Goal: Task Accomplishment & Management: Complete application form

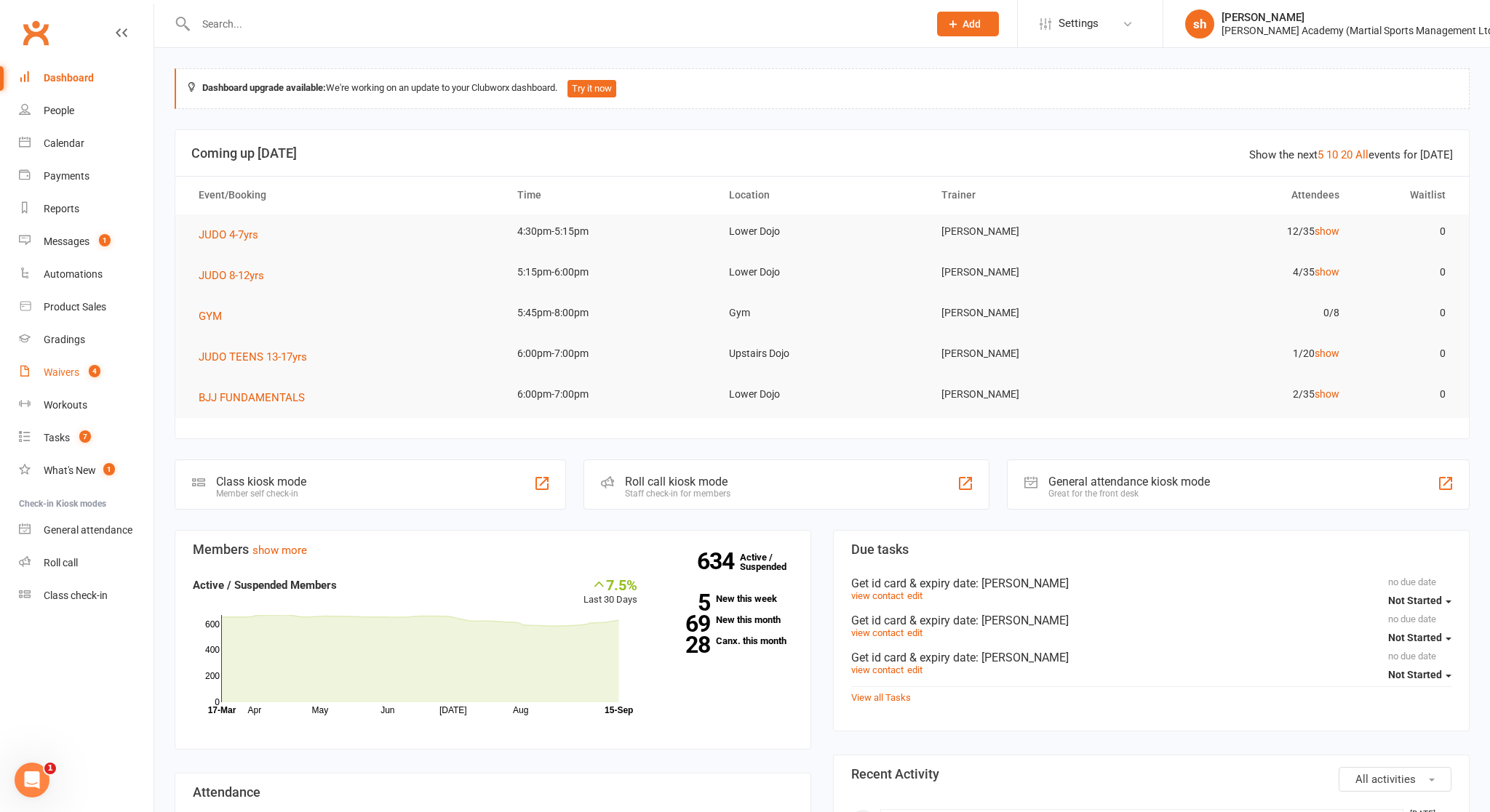
click at [68, 367] on div "Waivers" at bounding box center [61, 373] width 36 height 12
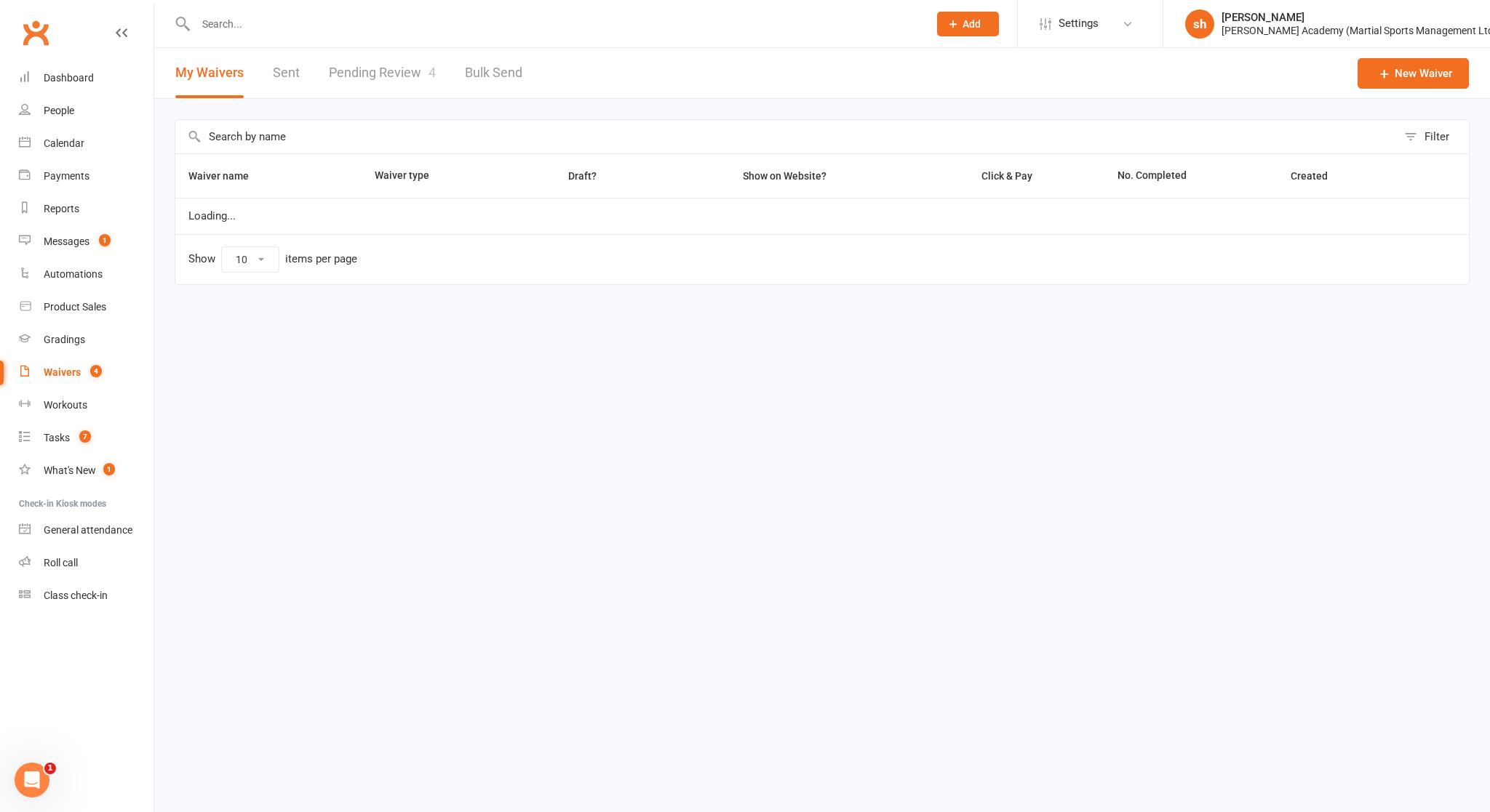
select select "100"
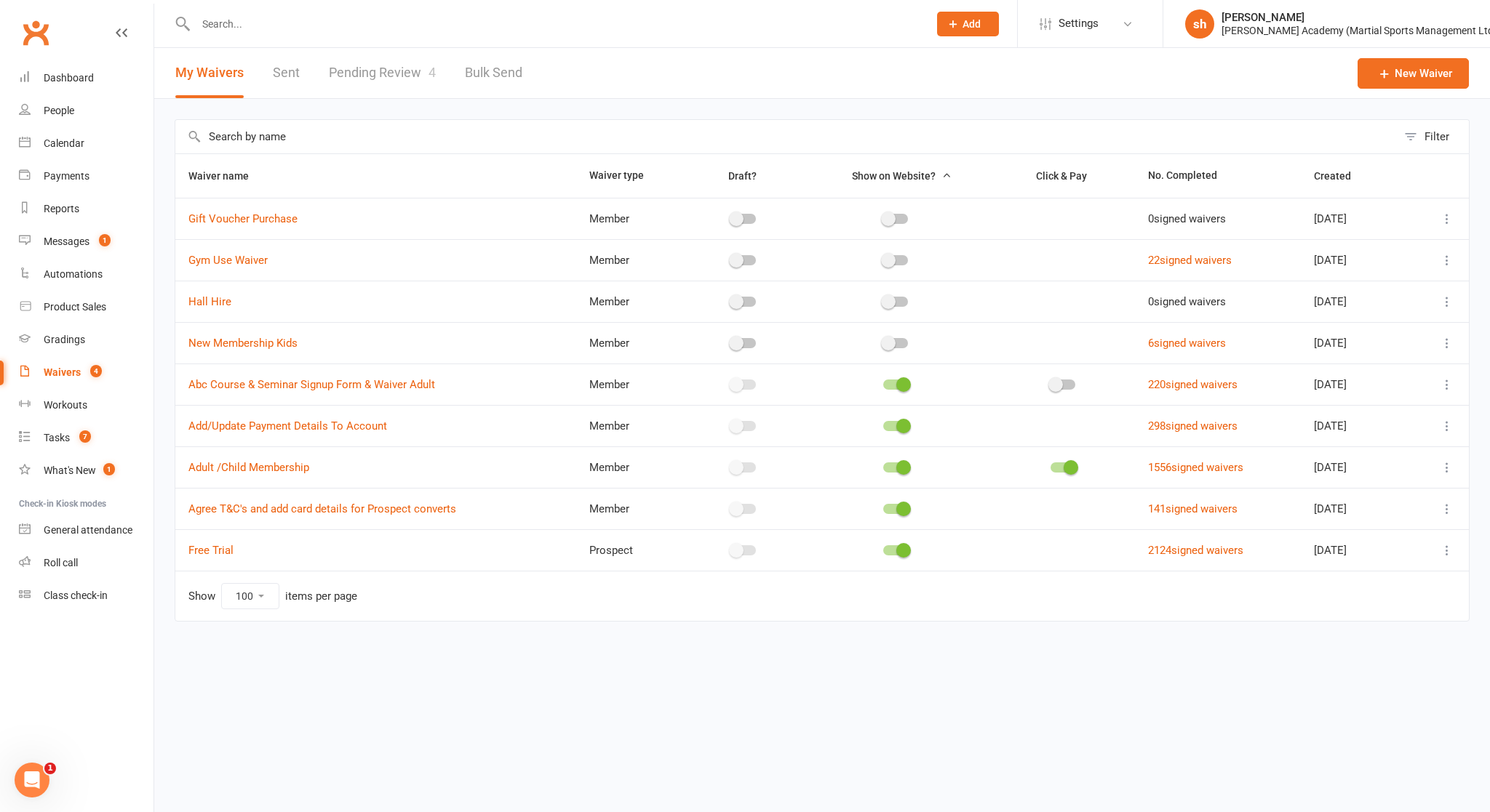
click at [404, 66] on link "Pending Review 4" at bounding box center [383, 73] width 107 height 50
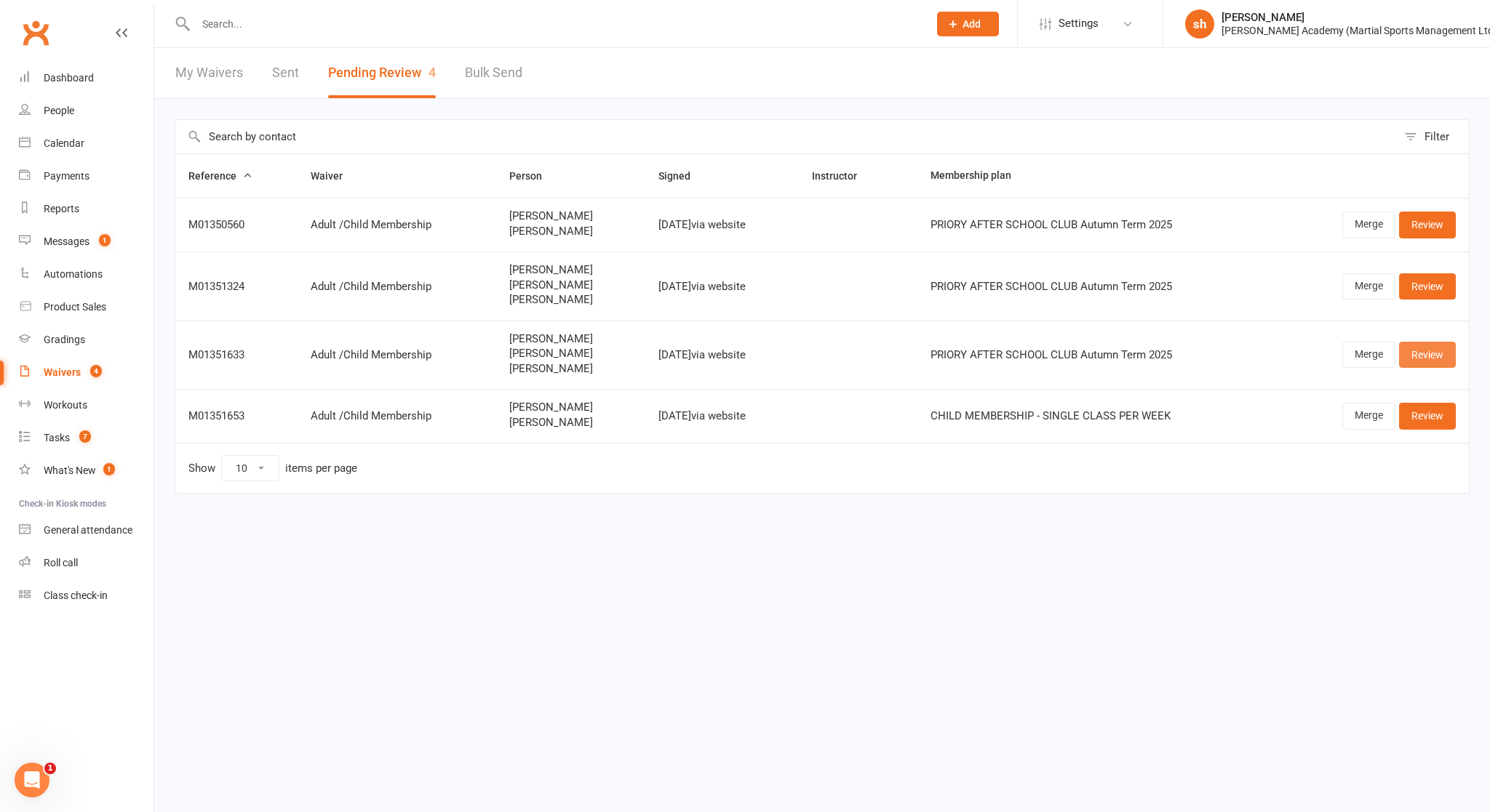
click at [808, 351] on link "Review" at bounding box center [1427, 354] width 57 height 26
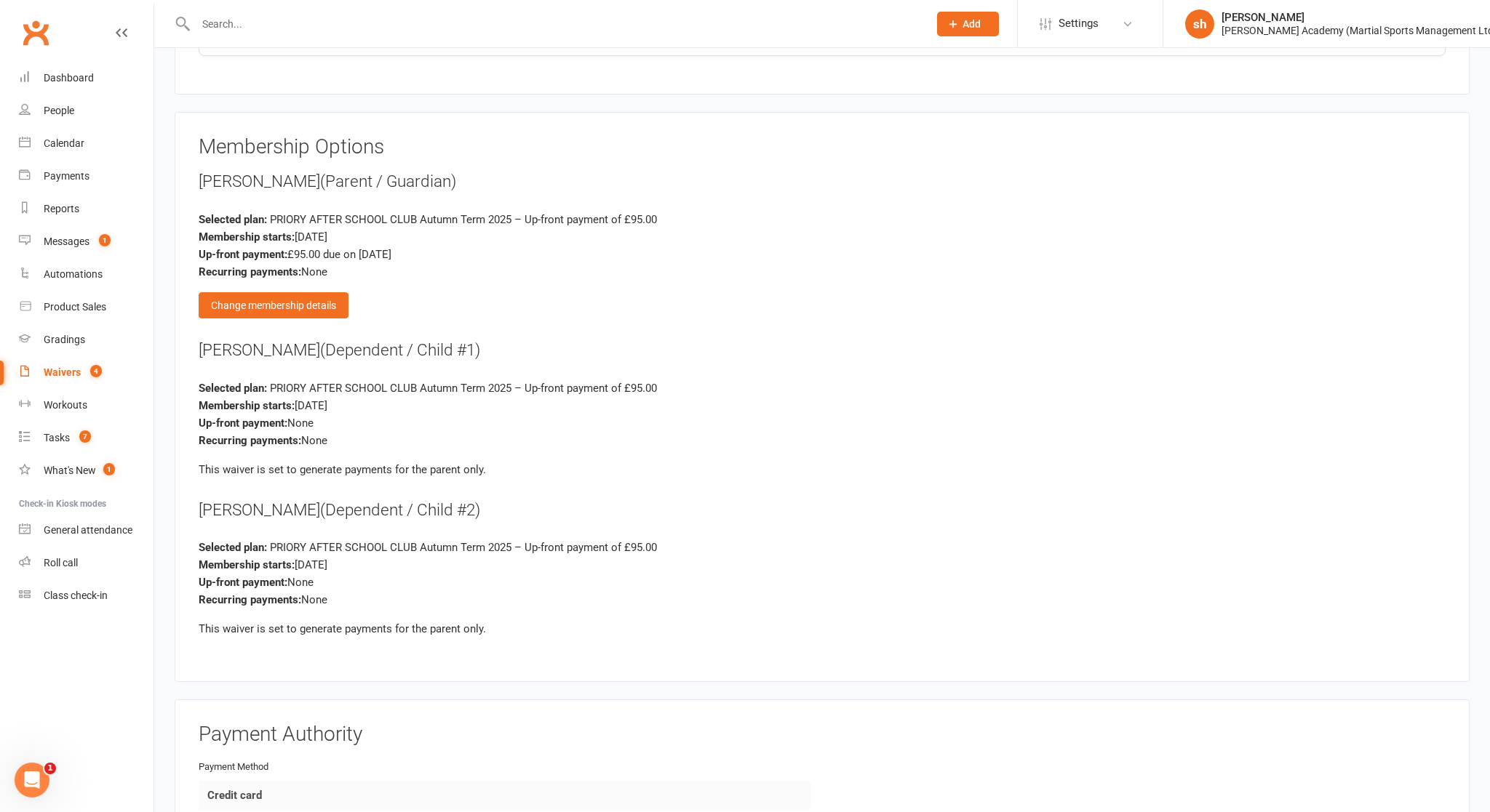
scroll to position [2233, 0]
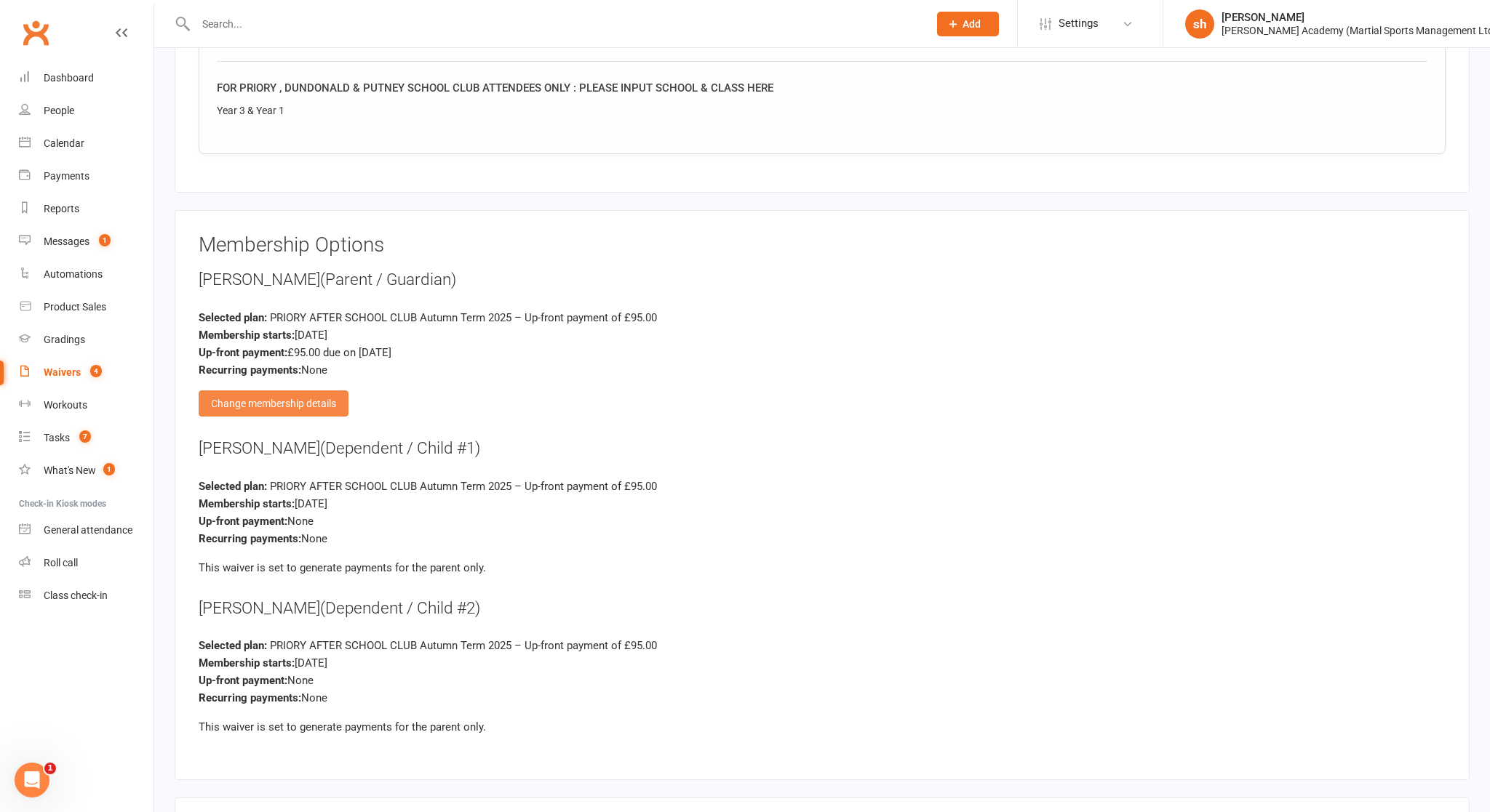
click at [297, 392] on div "Change membership details" at bounding box center [273, 403] width 150 height 26
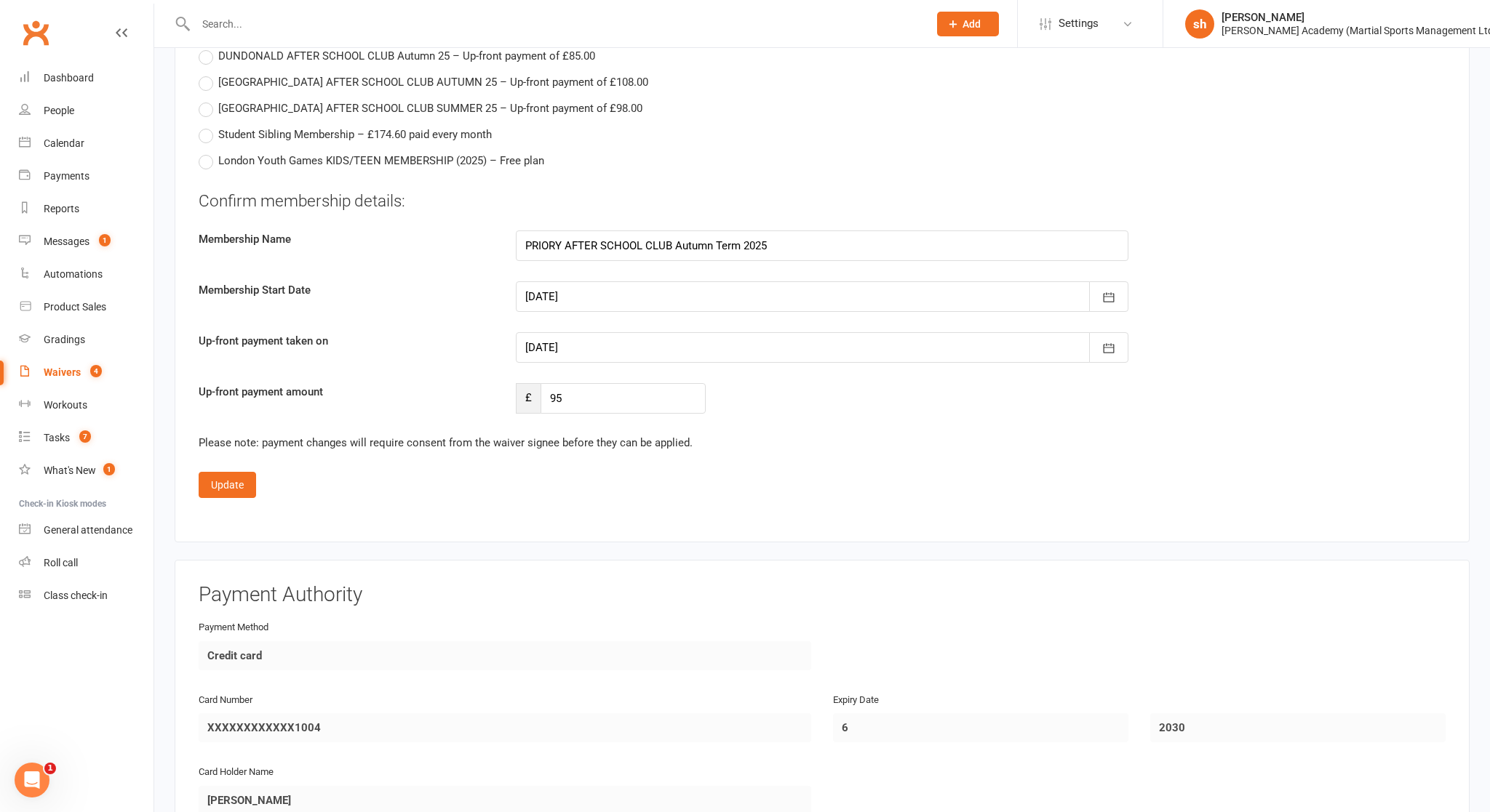
scroll to position [4133, 0]
click at [569, 383] on input "95" at bounding box center [622, 395] width 165 height 30
type input "9"
type input "190"
click at [230, 471] on button "Update" at bounding box center [227, 481] width 58 height 26
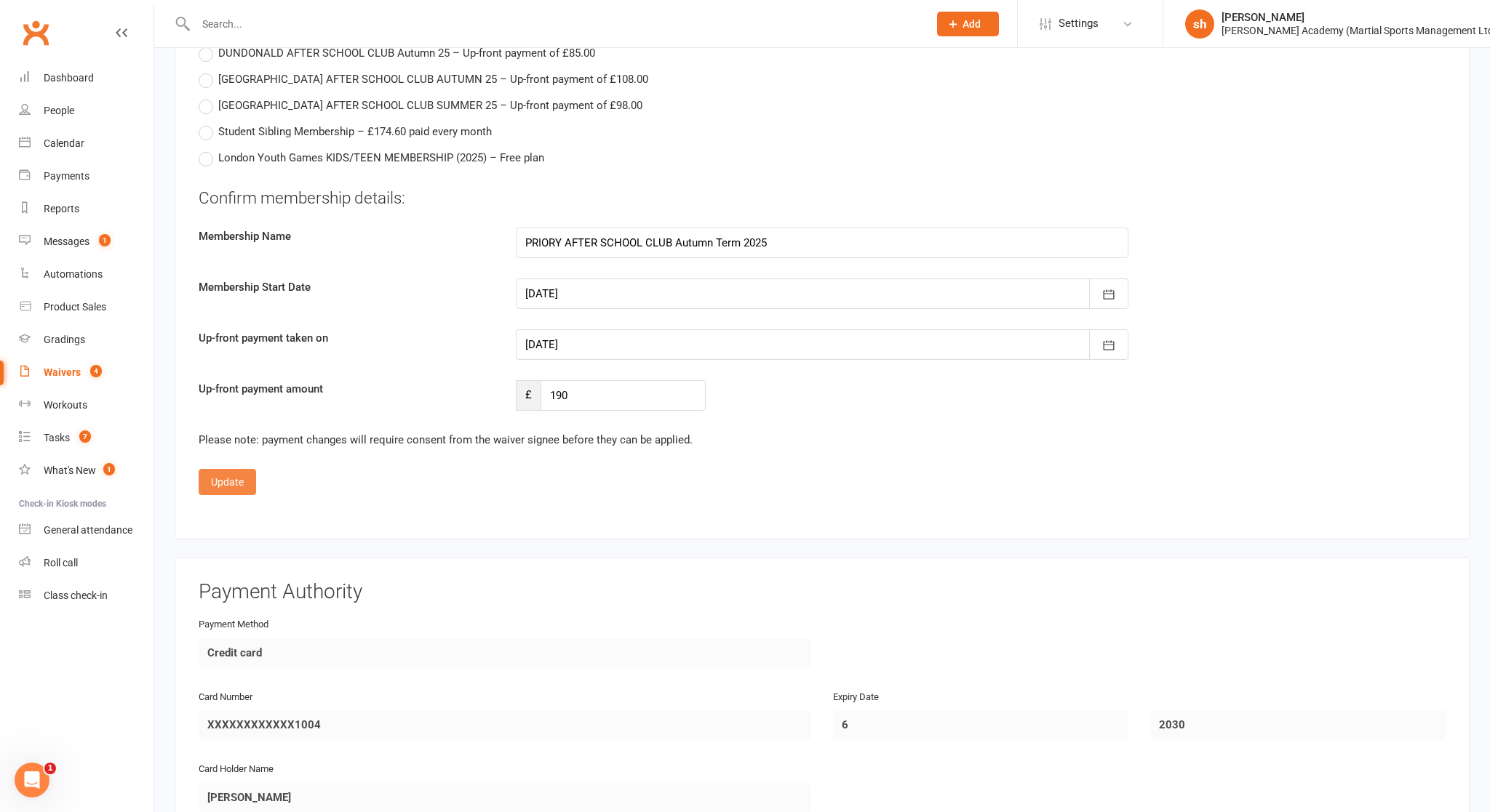
scroll to position [2986, 0]
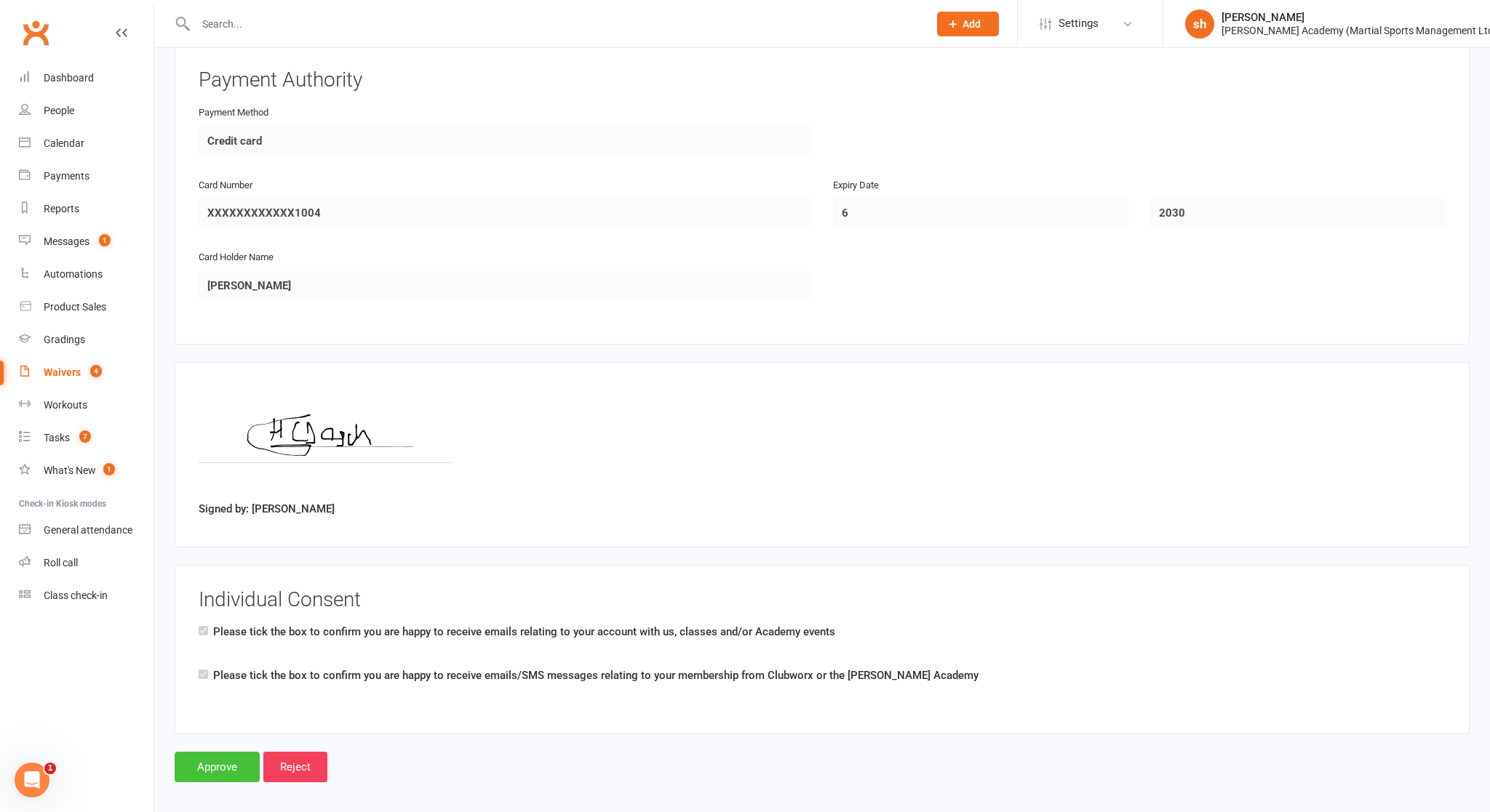
click at [229, 705] on input "Approve" at bounding box center [217, 767] width 85 height 30
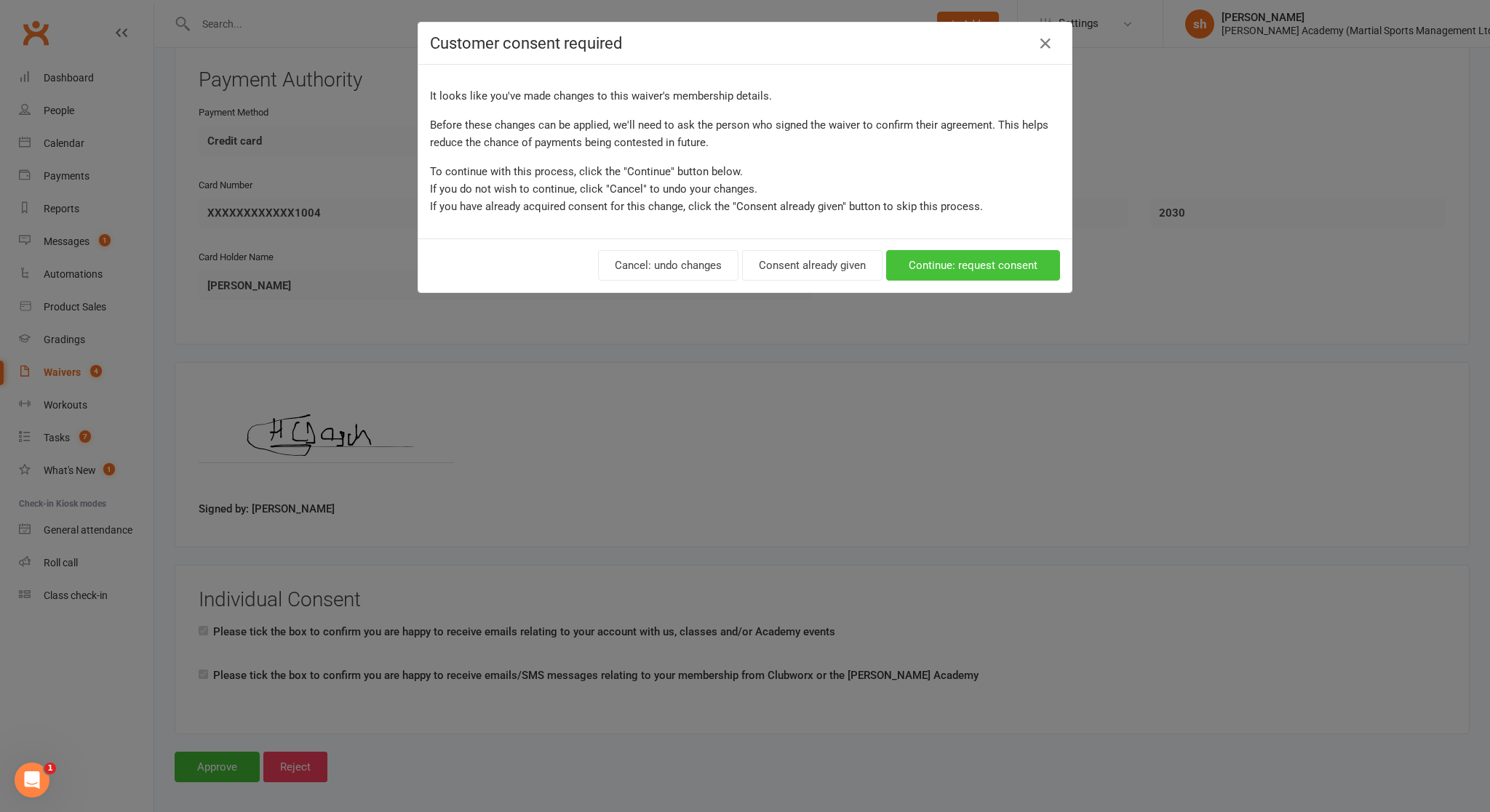
click at [808, 263] on button "Continue: request consent" at bounding box center [973, 265] width 174 height 30
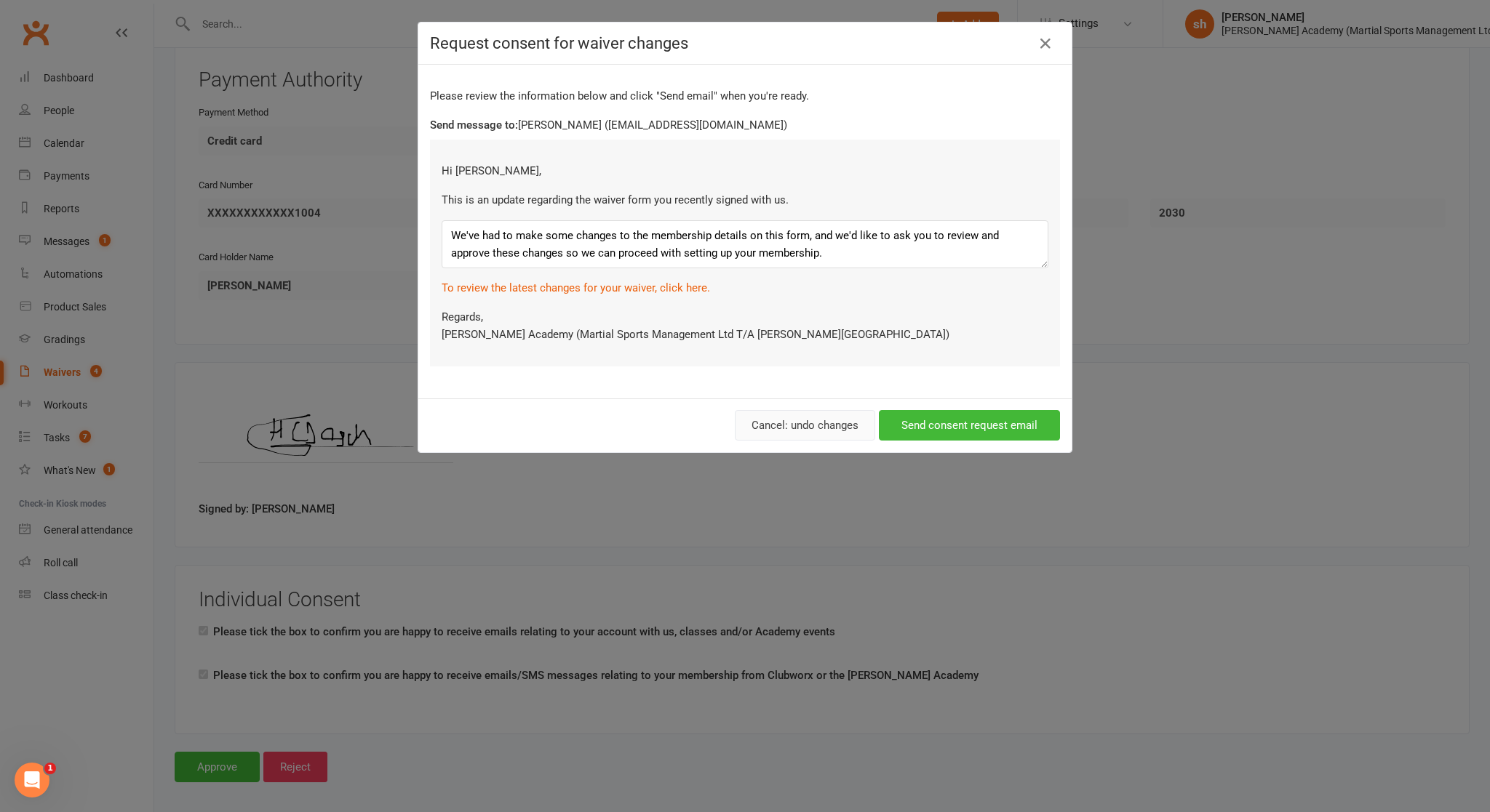
click at [808, 423] on button "Cancel: undo changes" at bounding box center [805, 425] width 141 height 30
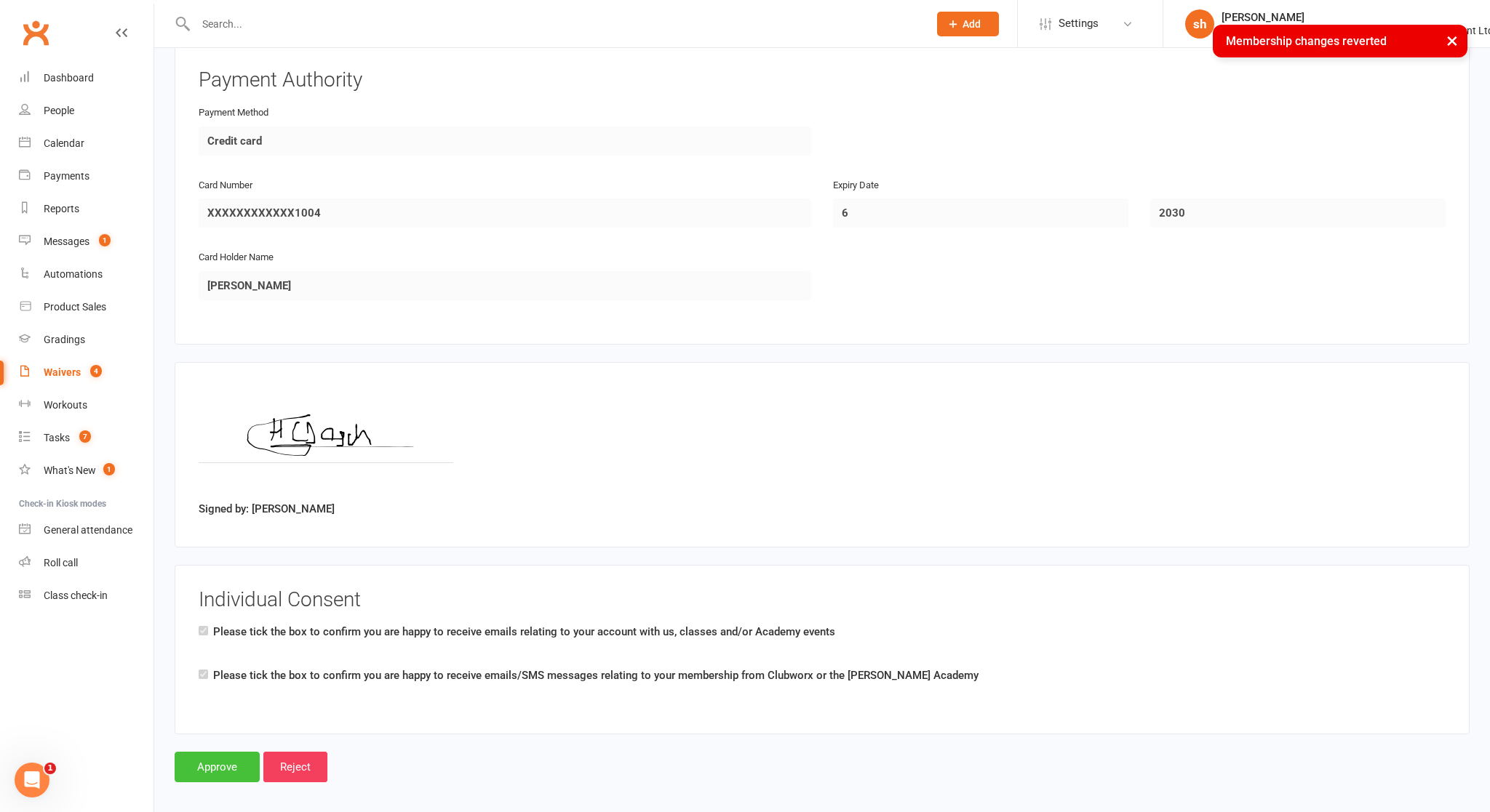
click at [219, 705] on input "Approve" at bounding box center [217, 767] width 85 height 30
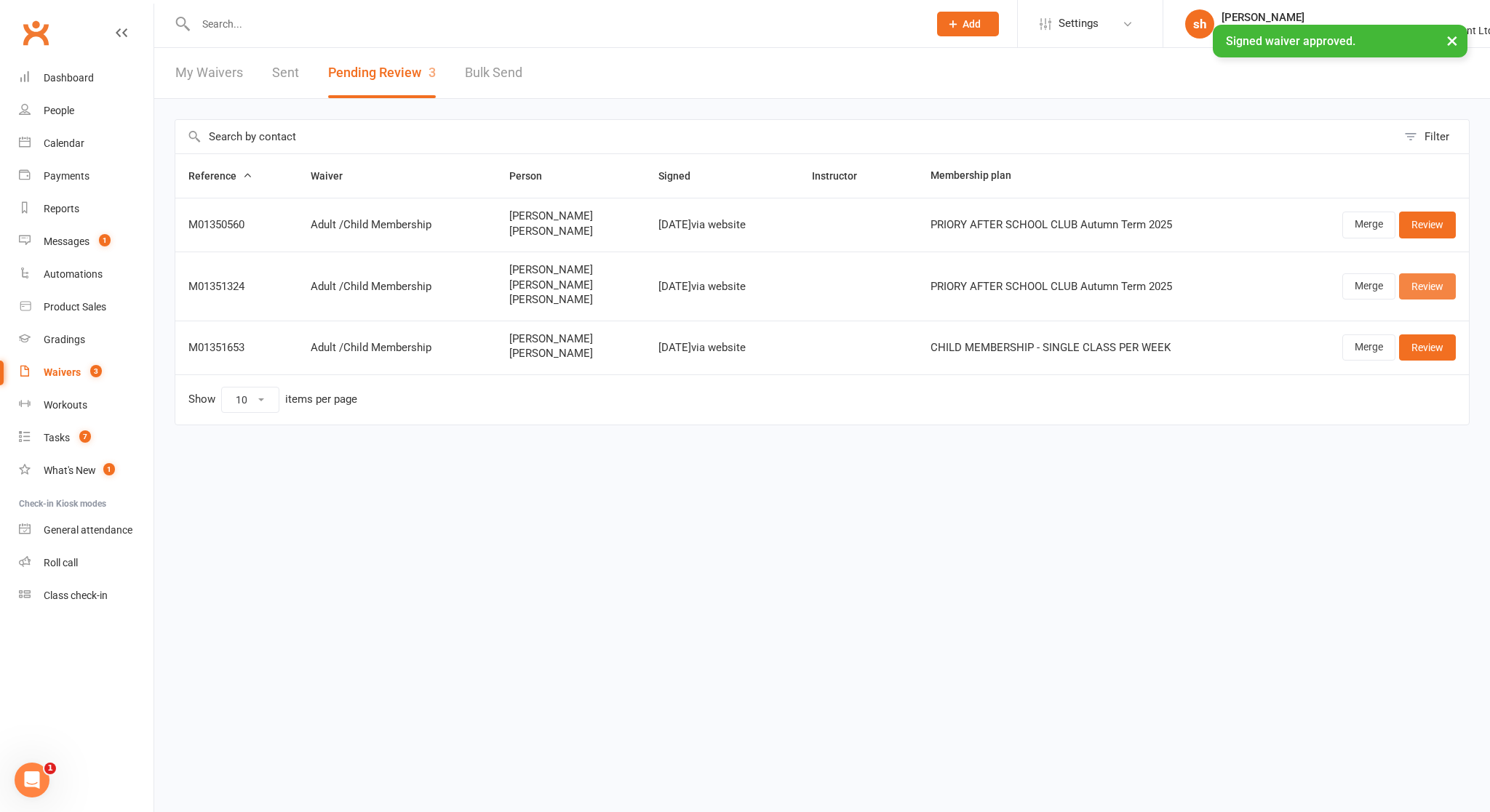
click at [808, 280] on link "Review" at bounding box center [1427, 286] width 57 height 26
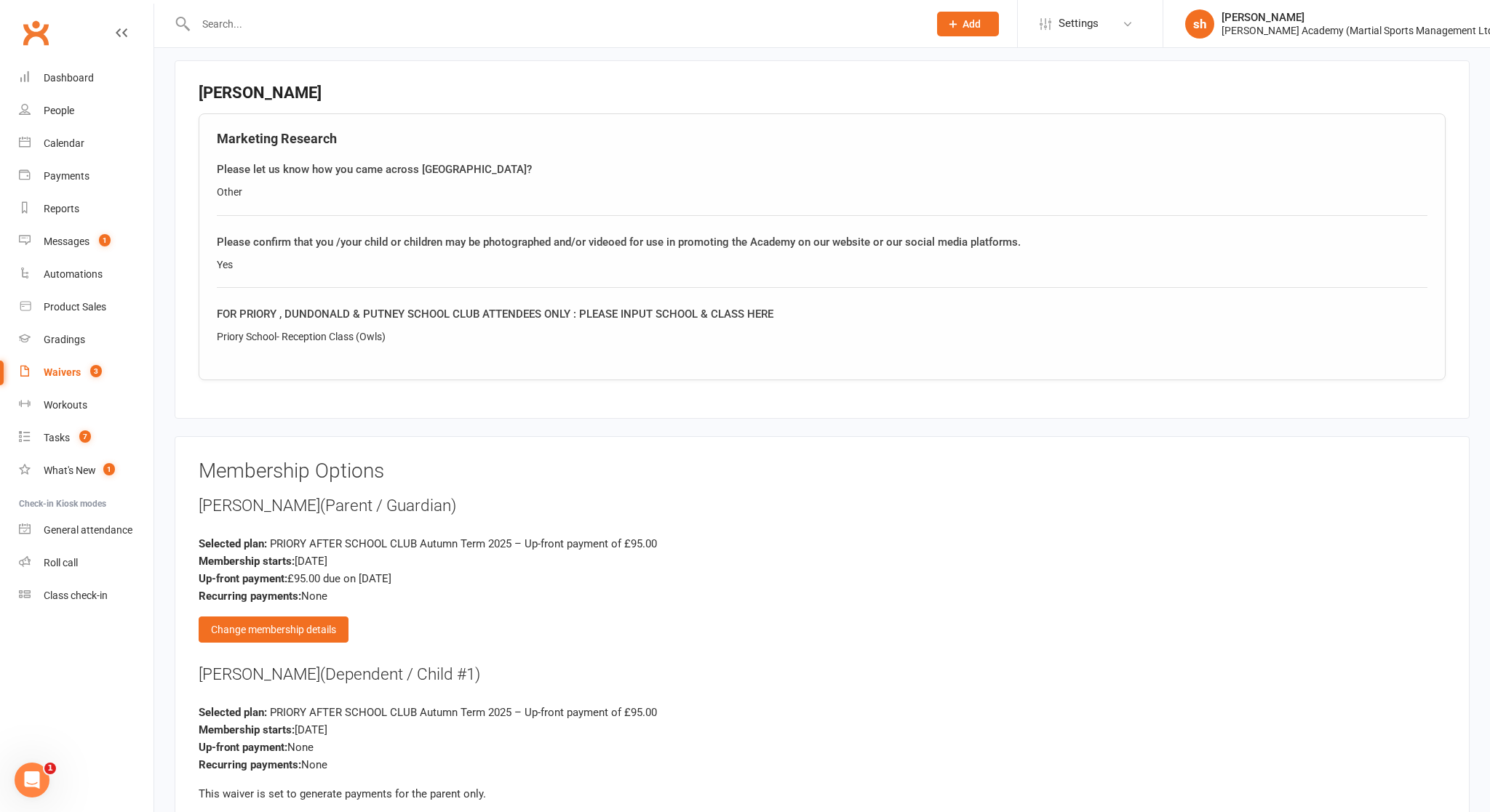
scroll to position [2032, 0]
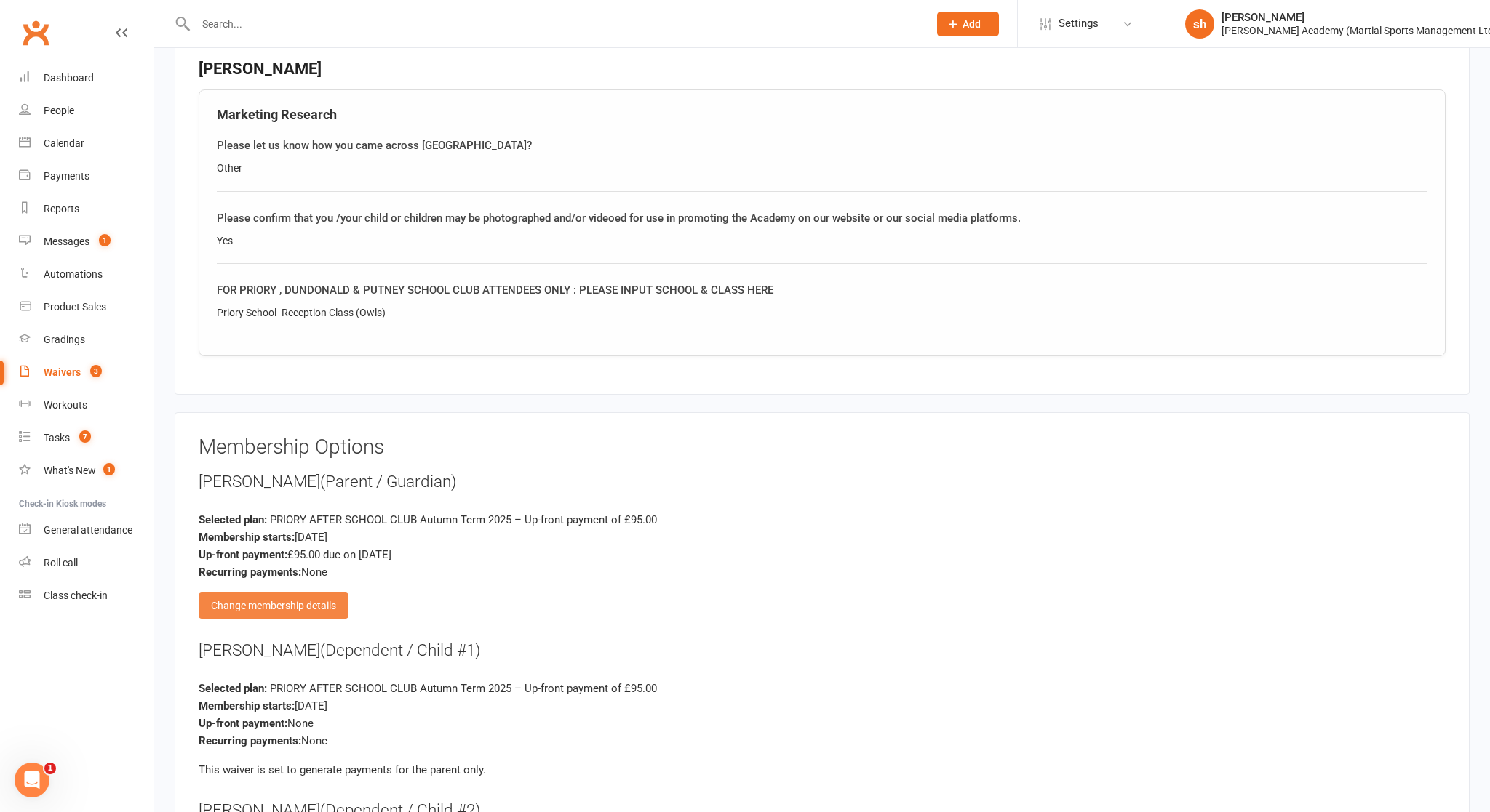
click at [311, 594] on div "Change membership details" at bounding box center [273, 605] width 150 height 26
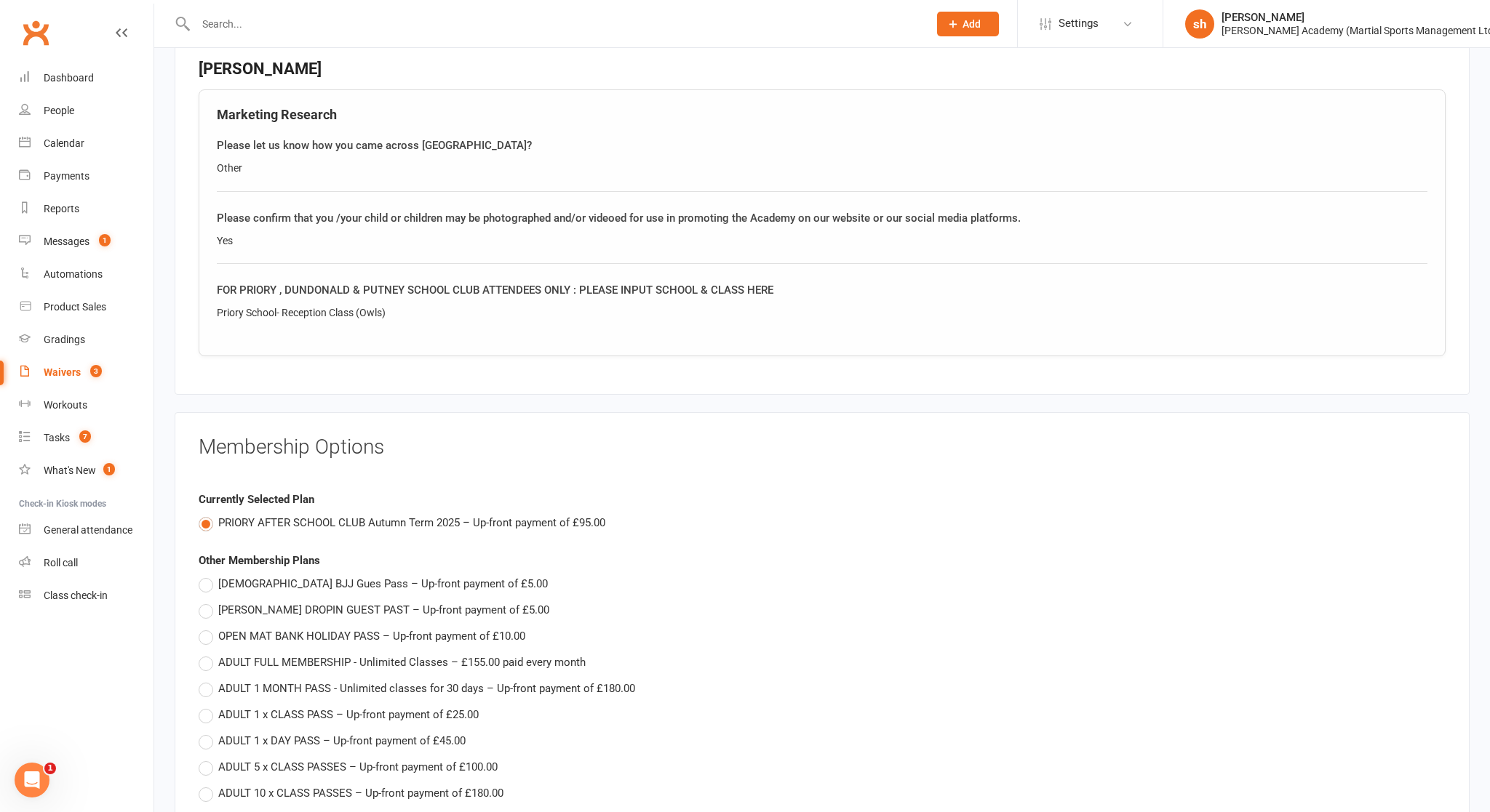
click at [311, 601] on span "[PERSON_NAME] DROPIN GUEST PAST – Up-front payment of £5.00" at bounding box center [384, 609] width 331 height 15
click at [208, 601] on input "[PERSON_NAME] DROPIN GUEST PAST – Up-front payment of £5.00" at bounding box center [203, 601] width 9 height 0
type input "SAMBO DROPIN GUEST PAST"
type input "5"
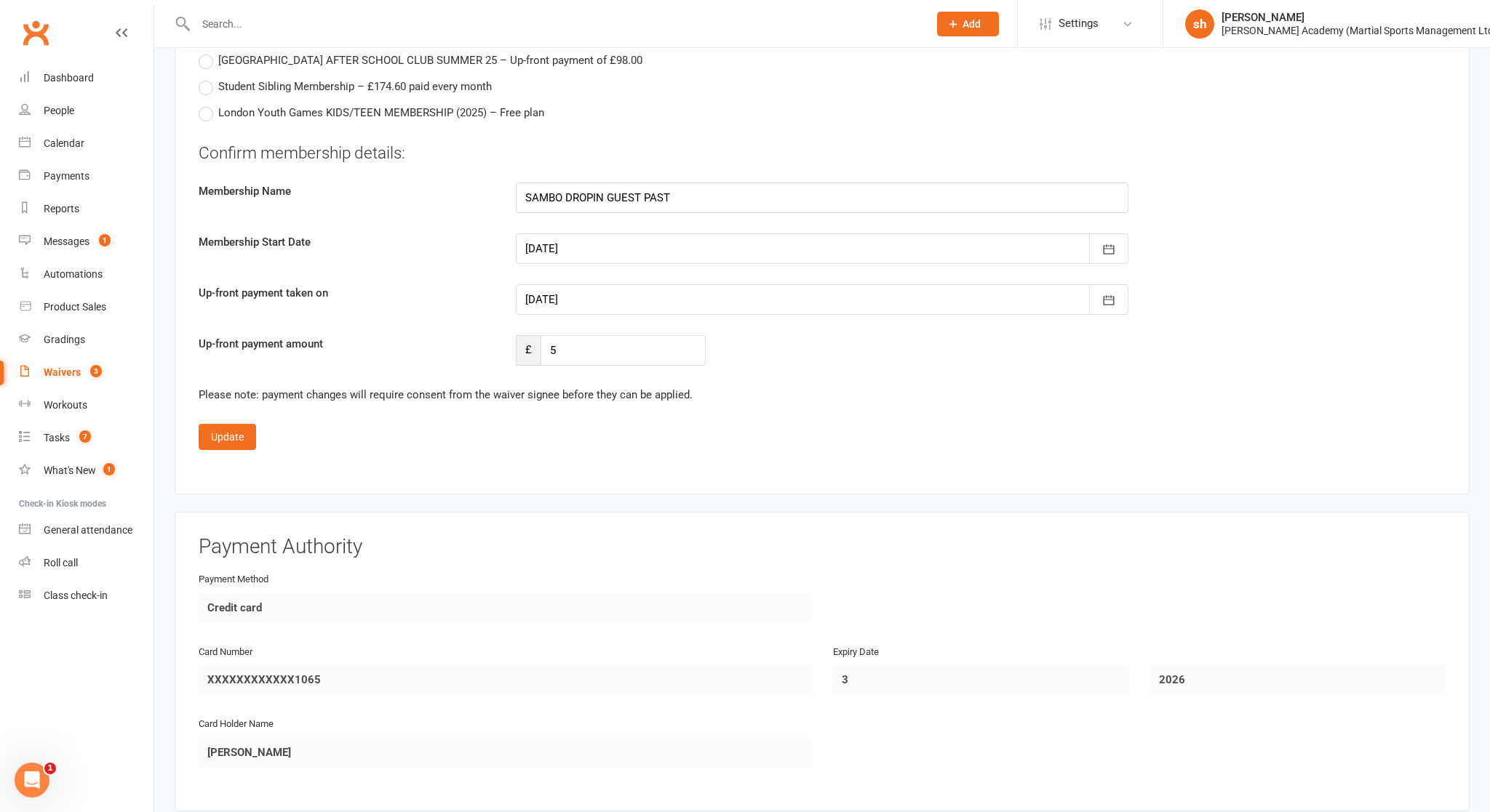
scroll to position [4186, 0]
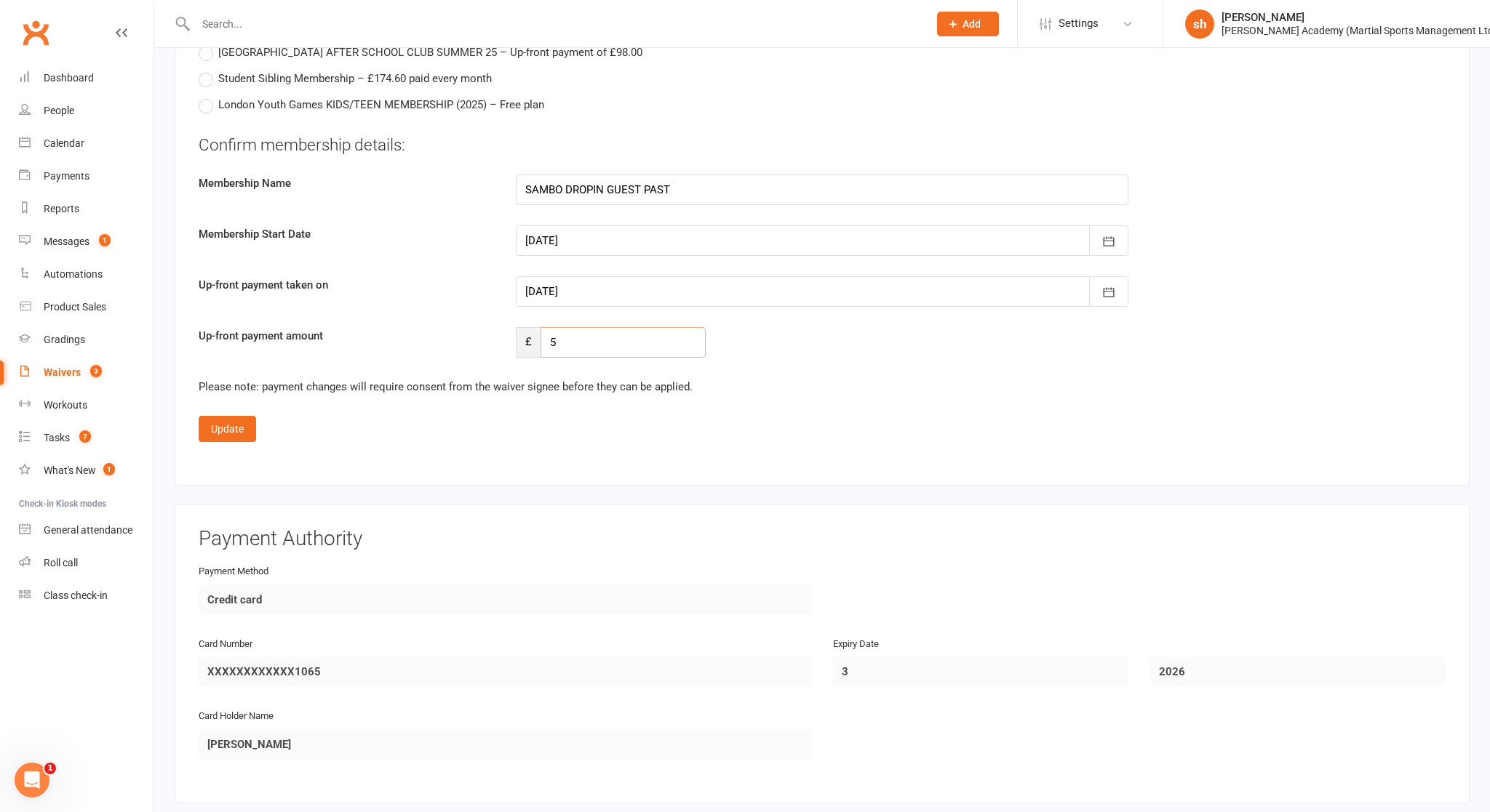
click at [565, 335] on input "5" at bounding box center [622, 342] width 165 height 30
type input "190"
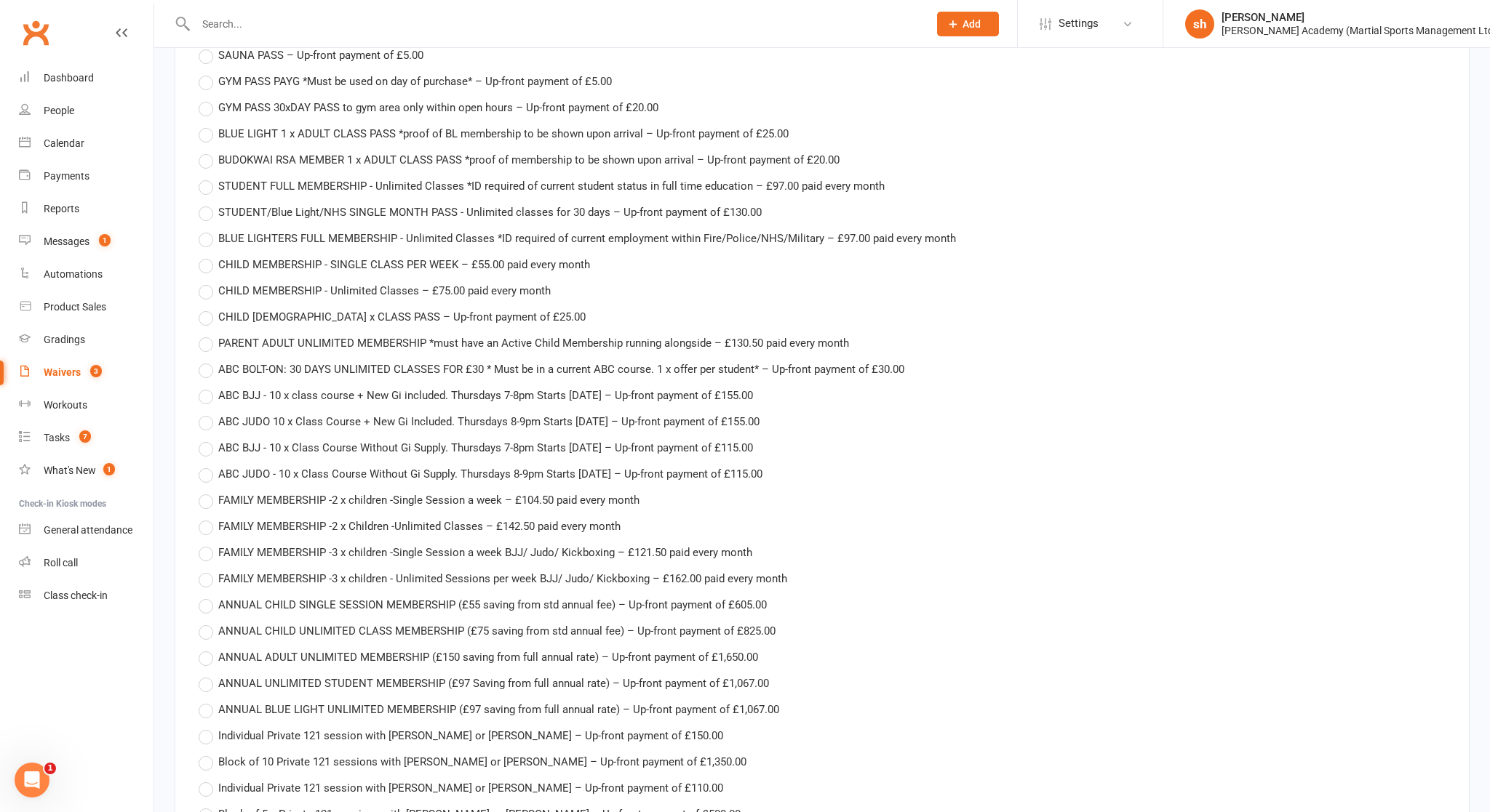
scroll to position [2670, 0]
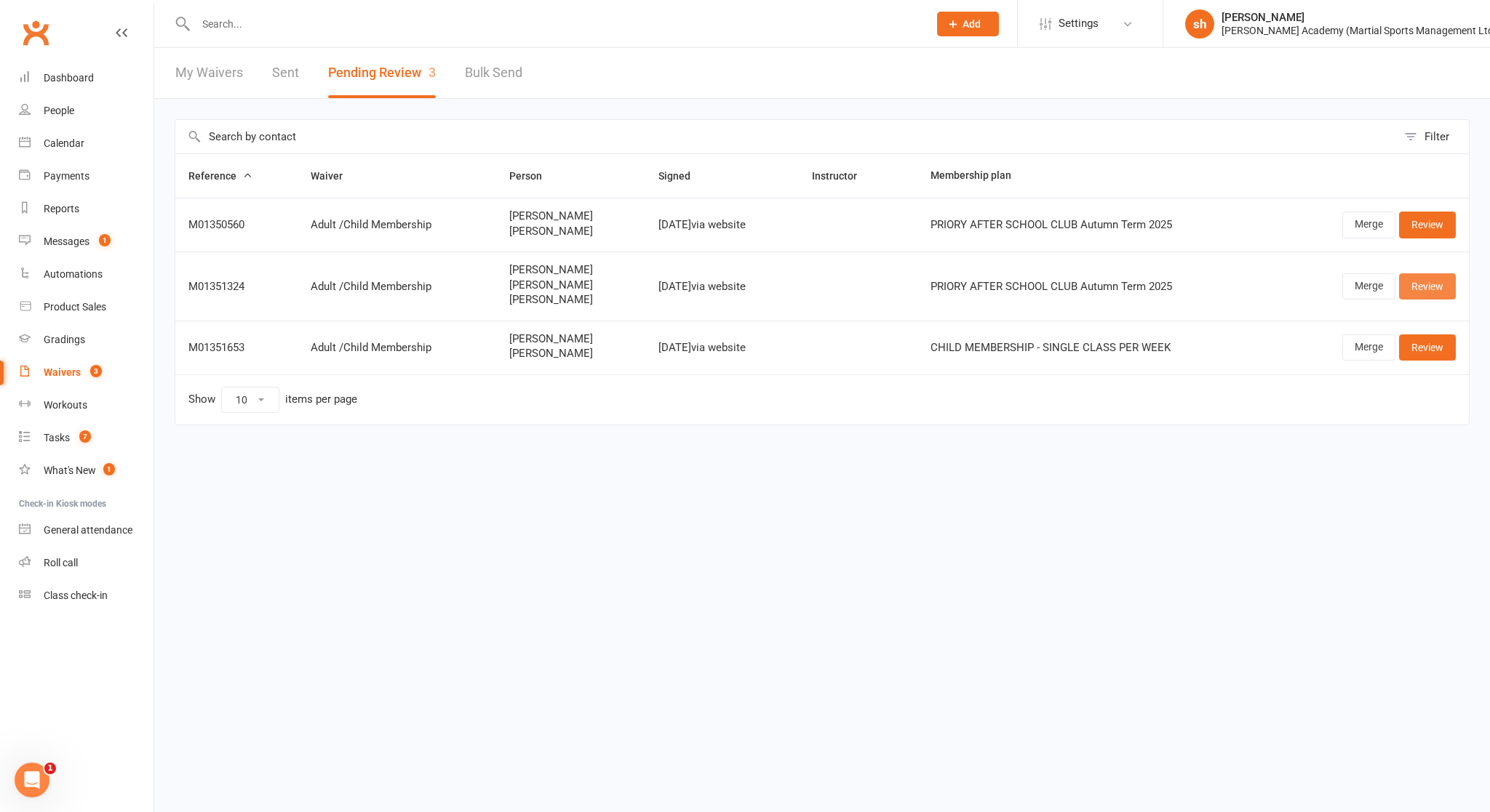
click at [808, 283] on link "Review" at bounding box center [1427, 286] width 57 height 26
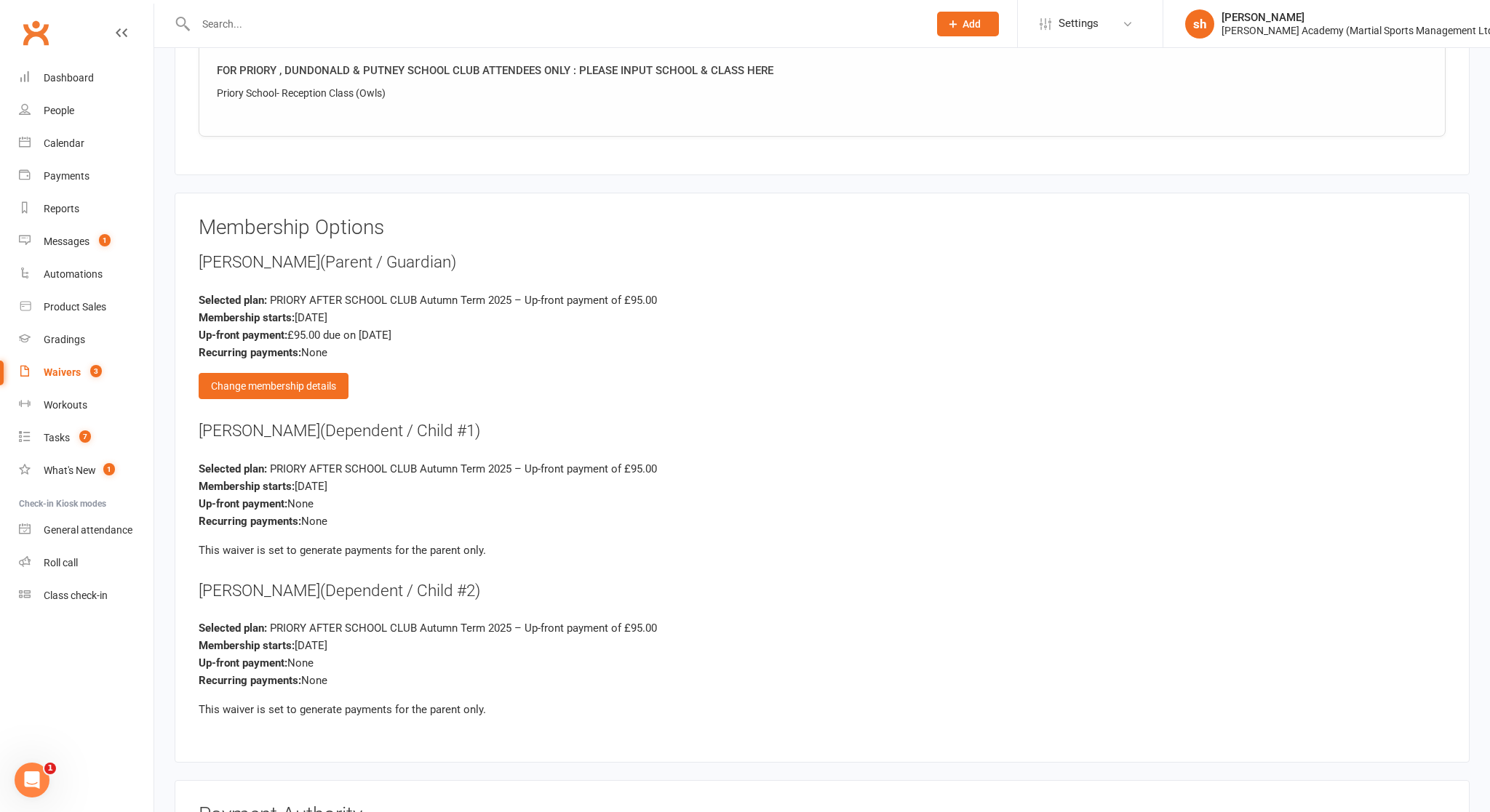
scroll to position [2296, 0]
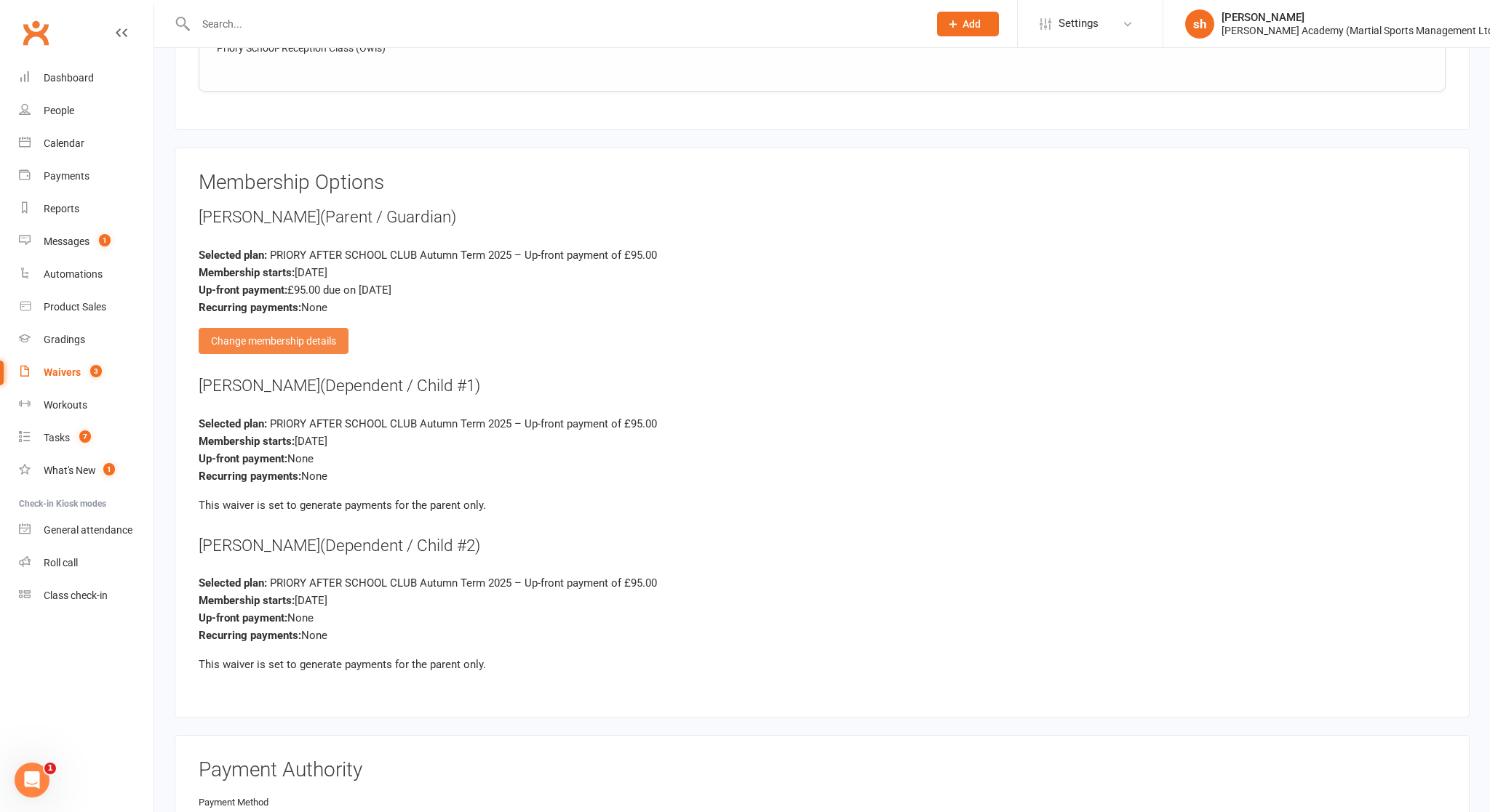
click at [321, 329] on div "Change membership details" at bounding box center [273, 341] width 150 height 26
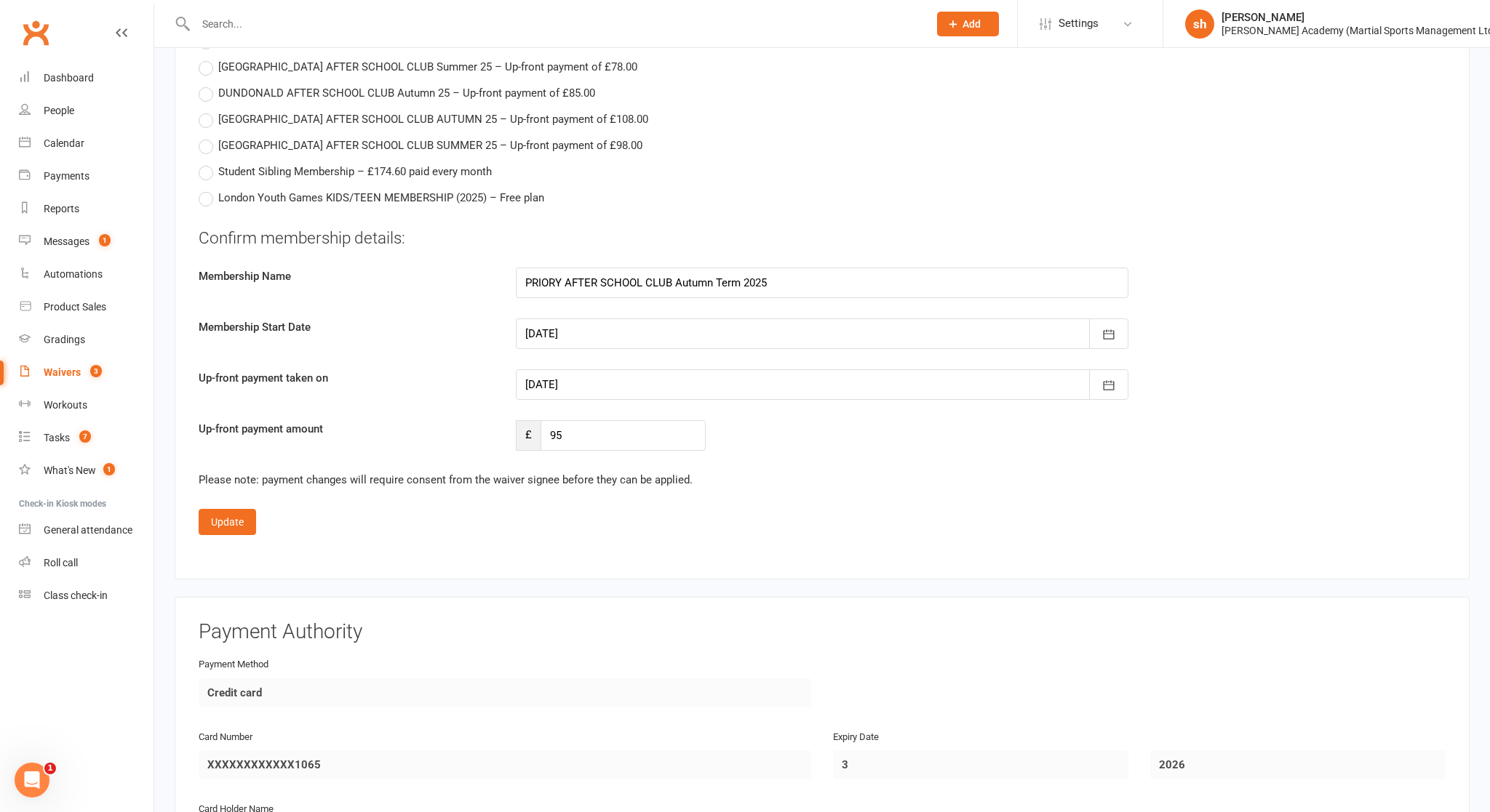
scroll to position [4099, 0]
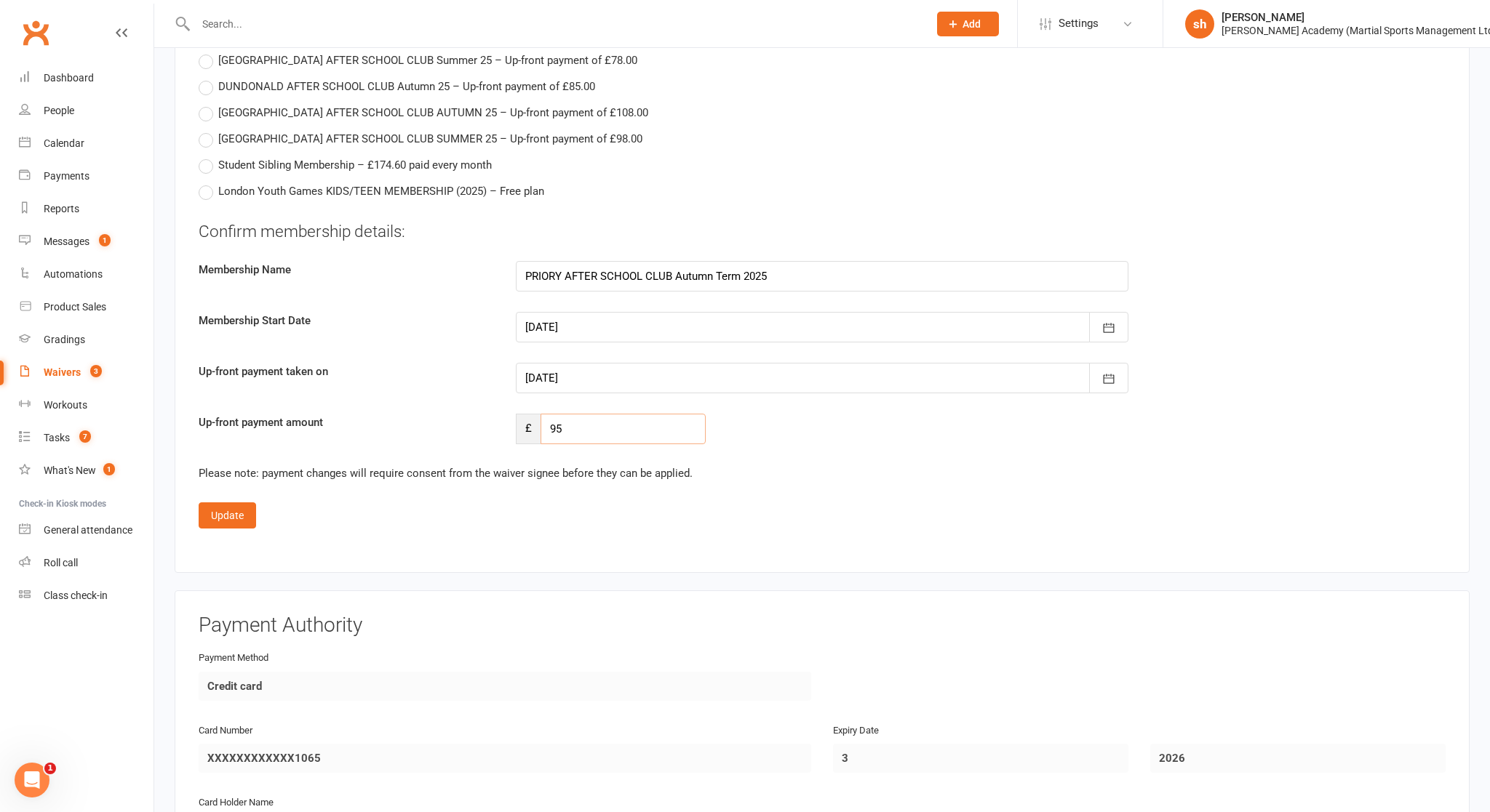
drag, startPoint x: 564, startPoint y: 416, endPoint x: 490, endPoint y: 414, distance: 74.0
click at [490, 414] on div "Up-front payment amount £ 95" at bounding box center [822, 429] width 1269 height 30
type input "190"
click at [233, 502] on button "Update" at bounding box center [227, 515] width 58 height 26
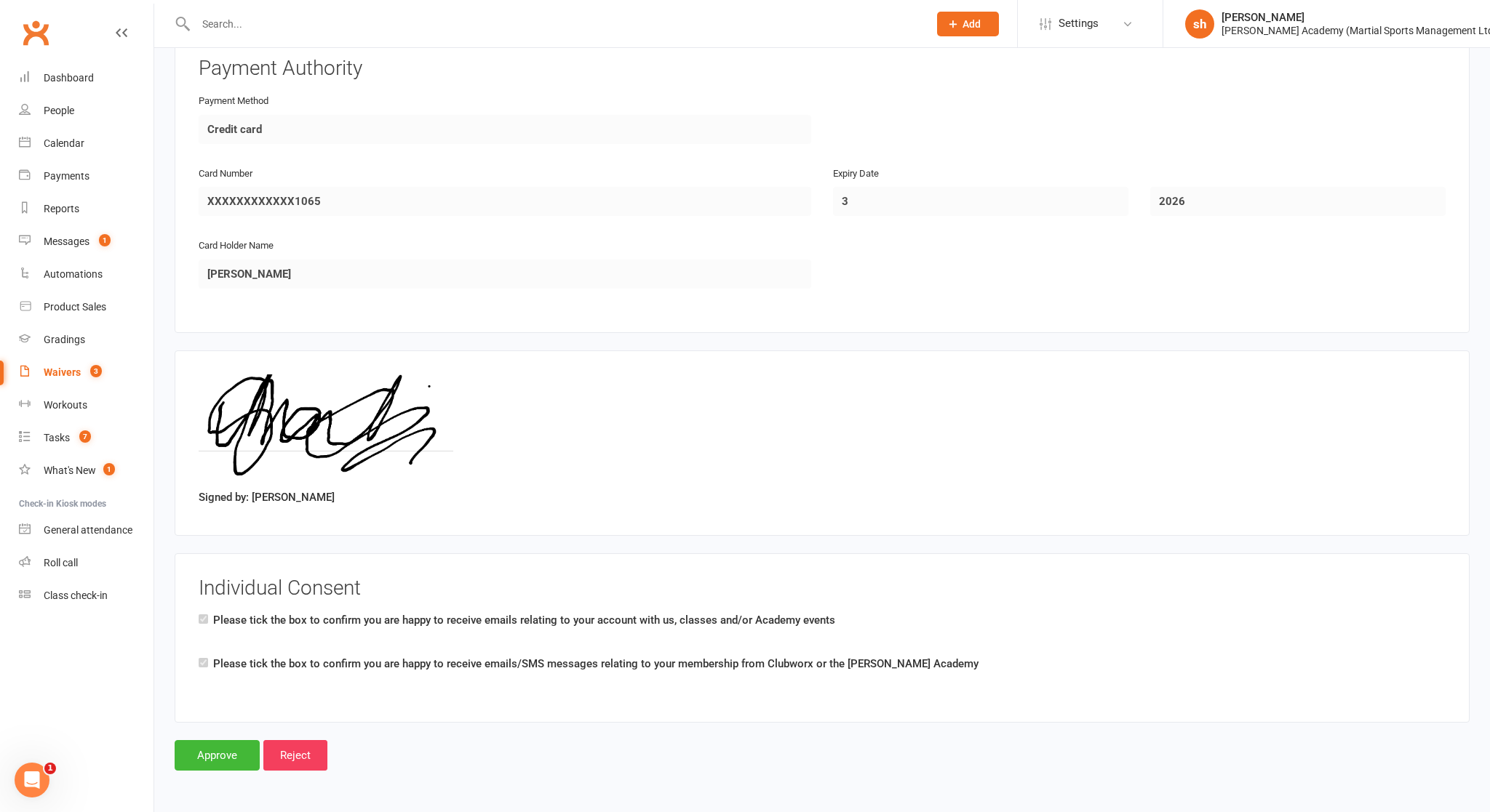
scroll to position [2986, 0]
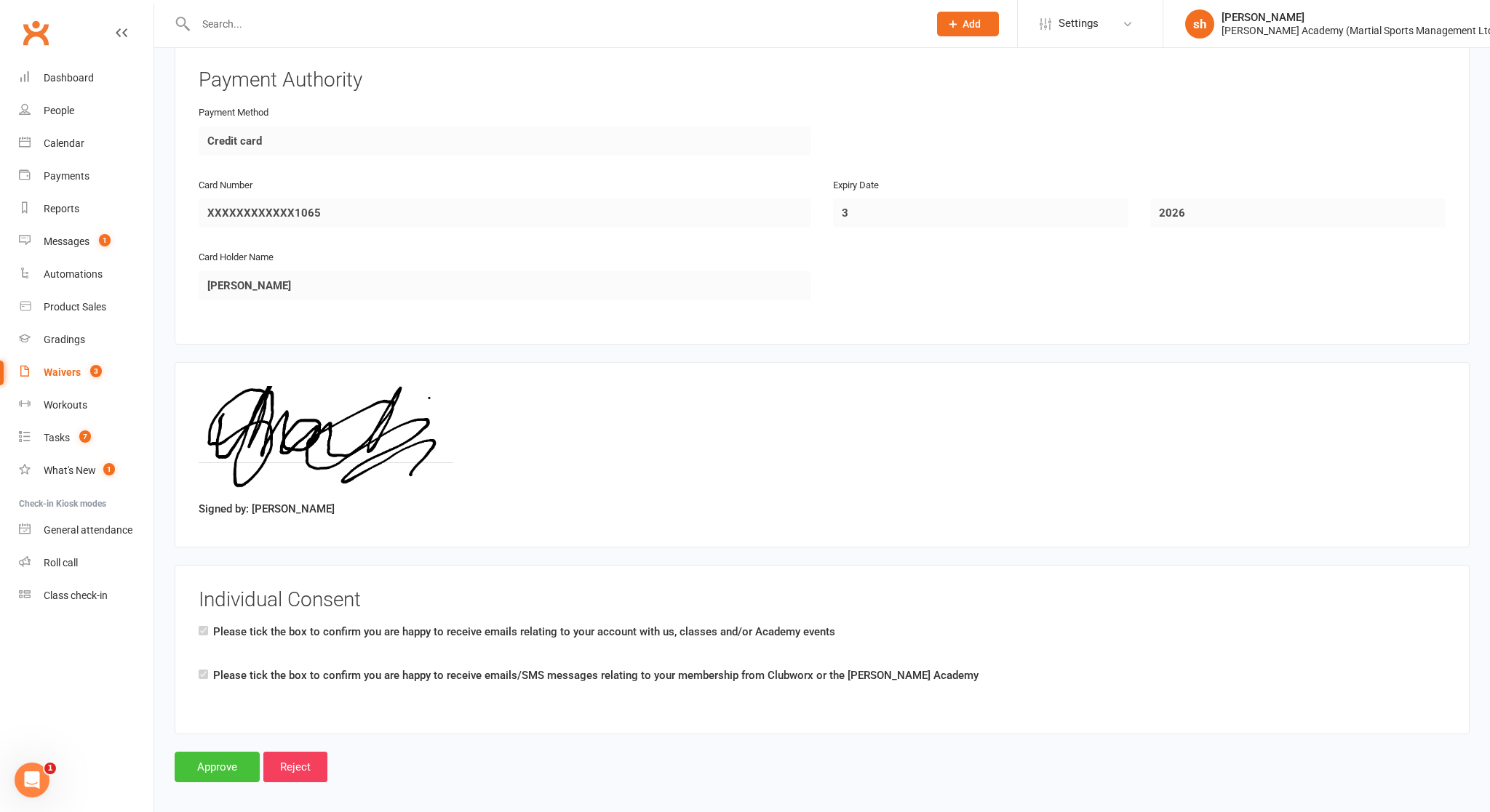
click at [224, 705] on input "Approve" at bounding box center [217, 767] width 85 height 30
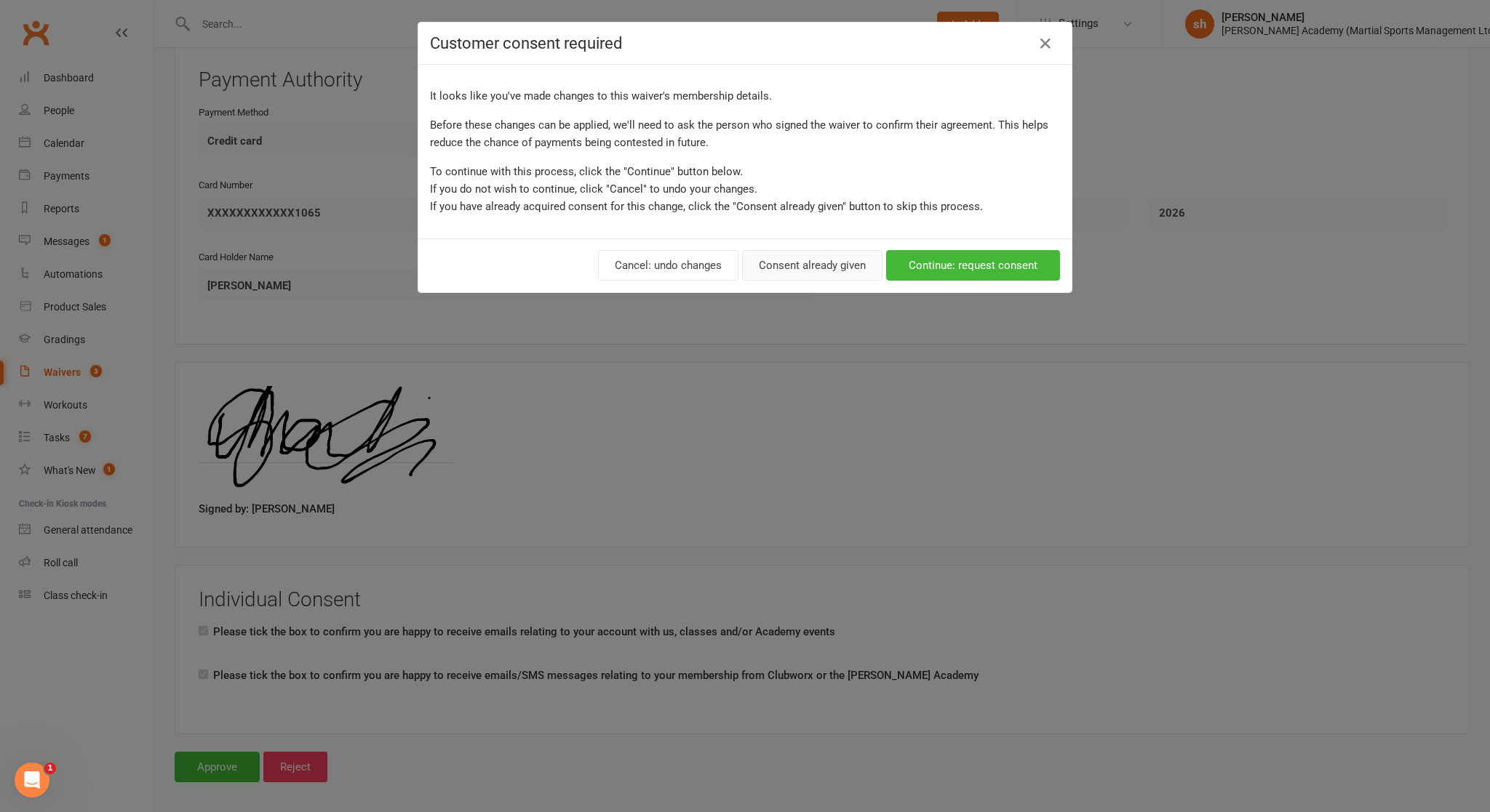
click at [788, 268] on button "Consent already given" at bounding box center [812, 265] width 141 height 30
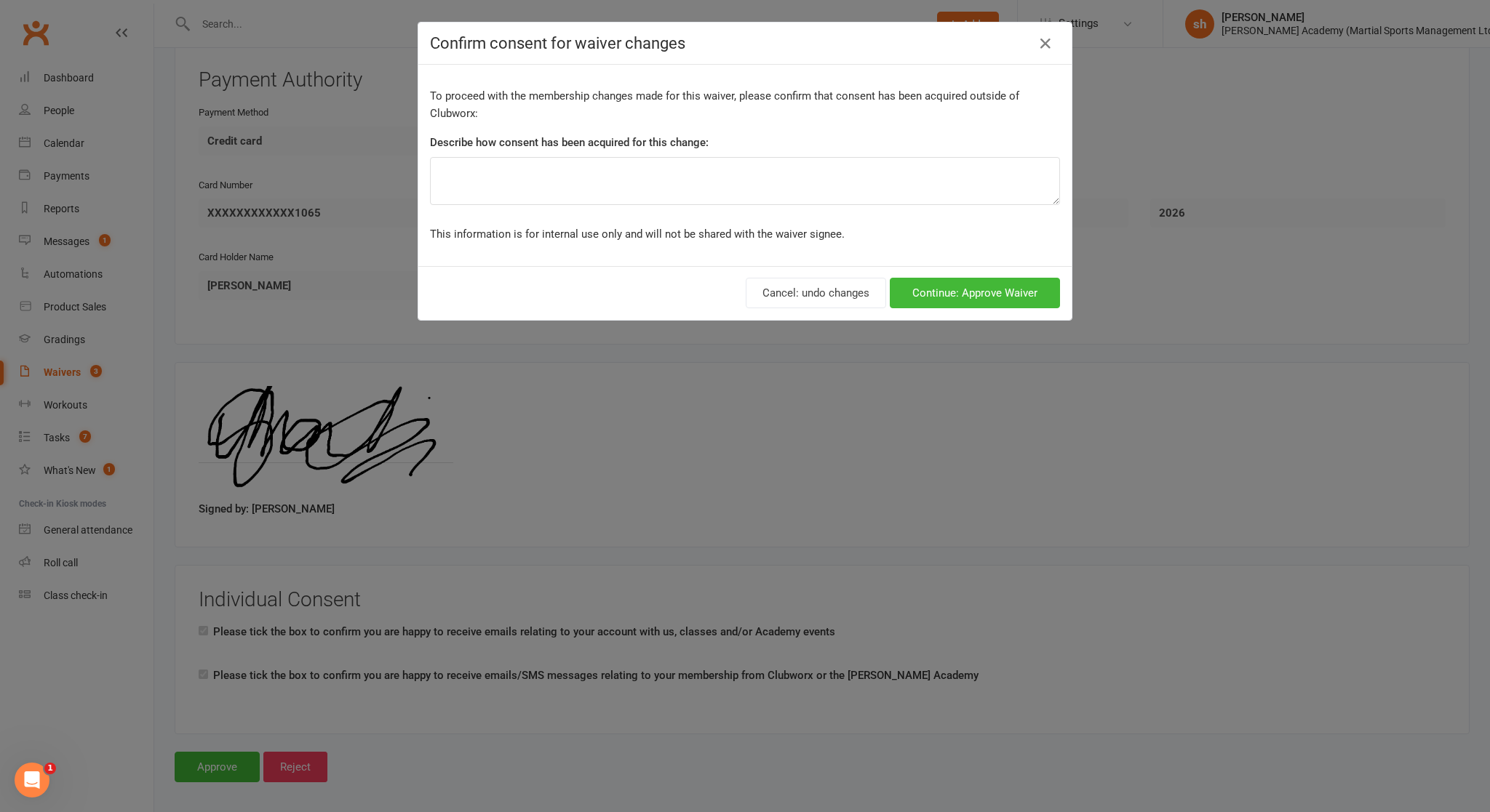
click at [561, 140] on label "Describe how consent has been acquired for this change:" at bounding box center [569, 142] width 279 height 18
click at [552, 159] on textarea at bounding box center [745, 181] width 630 height 48
type textarea "signed up two kids"
click at [808, 282] on button "Continue: Approve Waiver" at bounding box center [974, 293] width 170 height 30
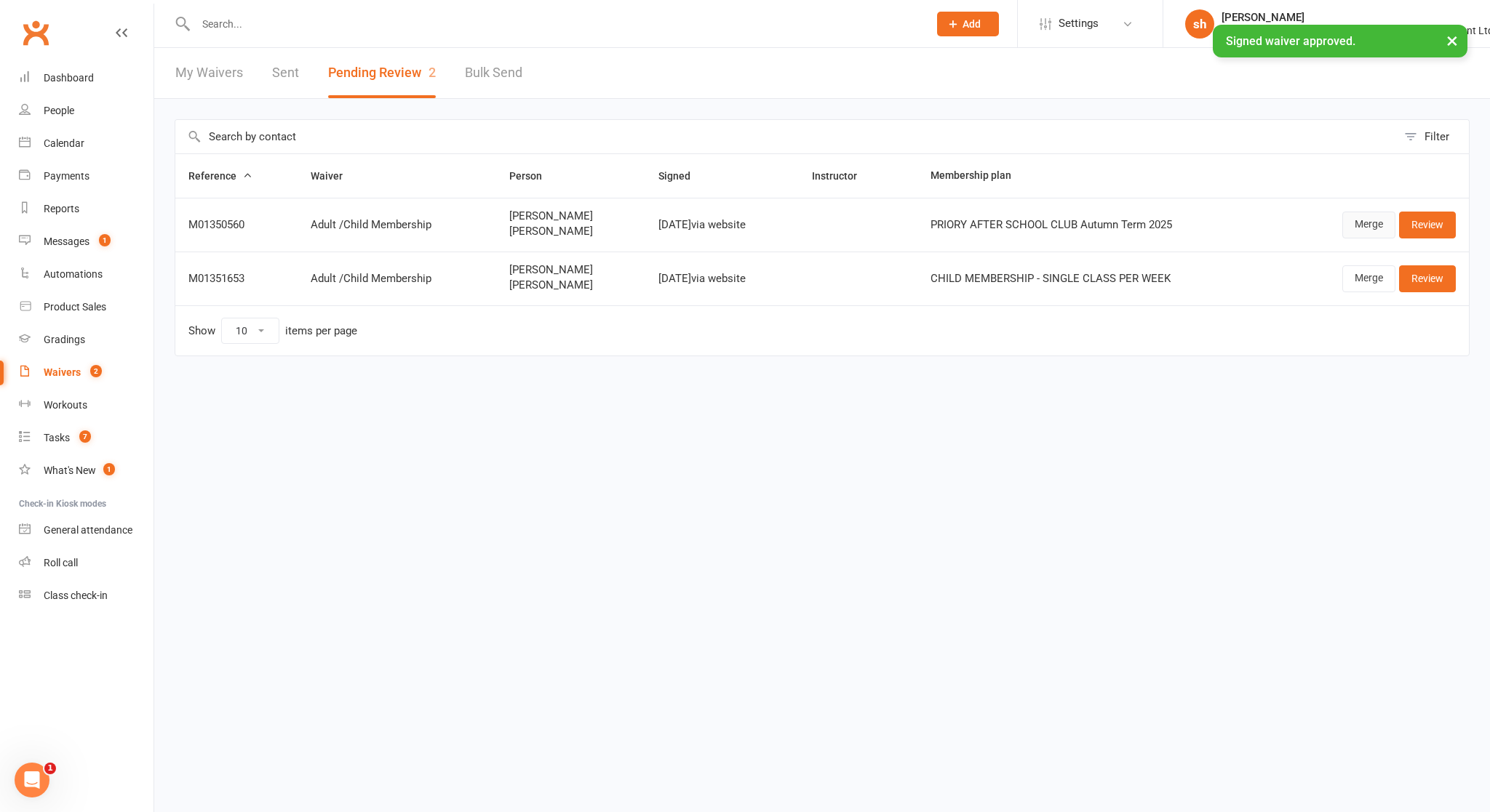
click at [808, 219] on link "Merge" at bounding box center [1368, 224] width 53 height 26
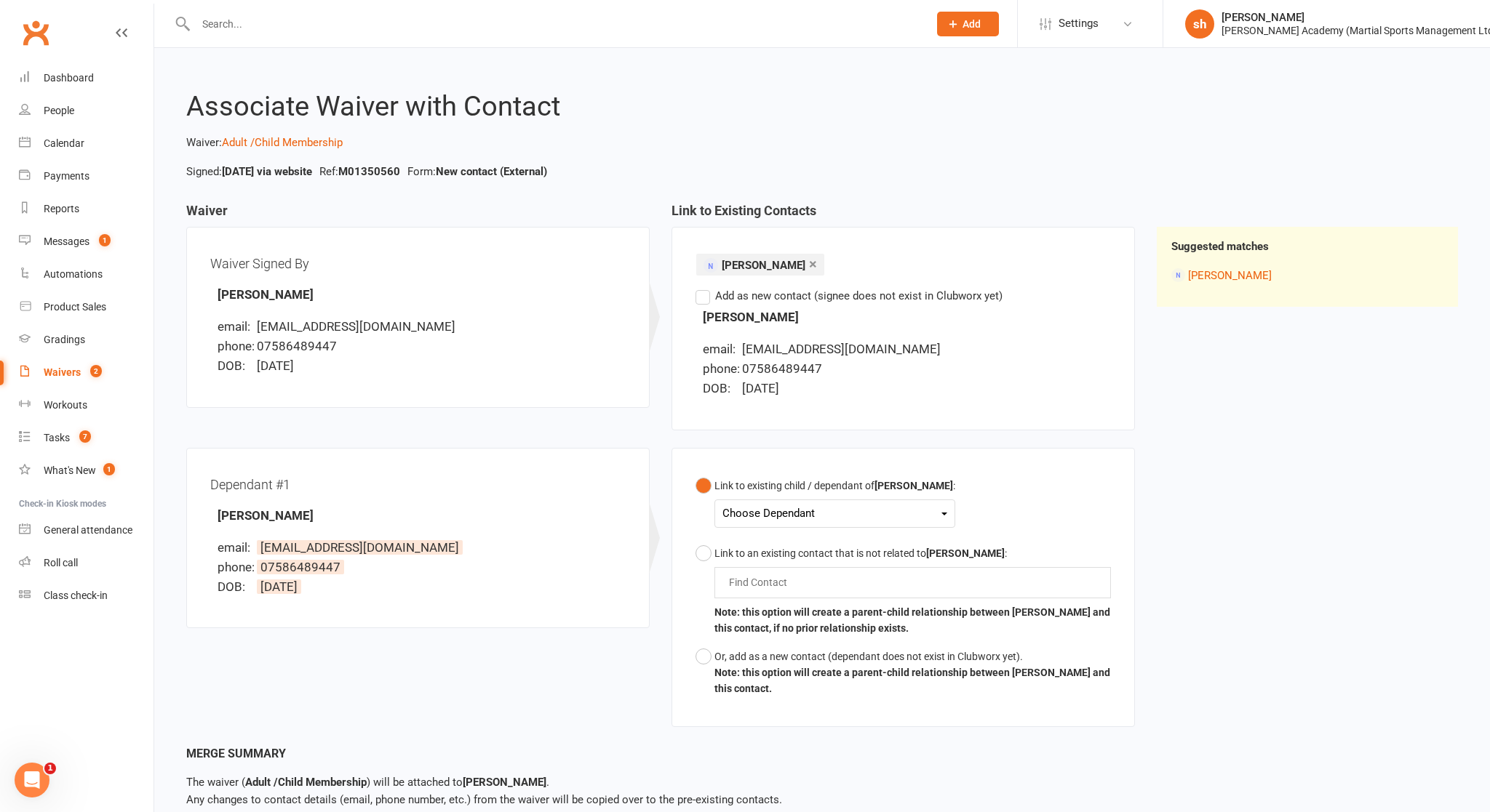
click at [808, 504] on div "Choose Dependant" at bounding box center [834, 513] width 224 height 19
click at [805, 545] on link "[PERSON_NAME]" at bounding box center [795, 547] width 144 height 31
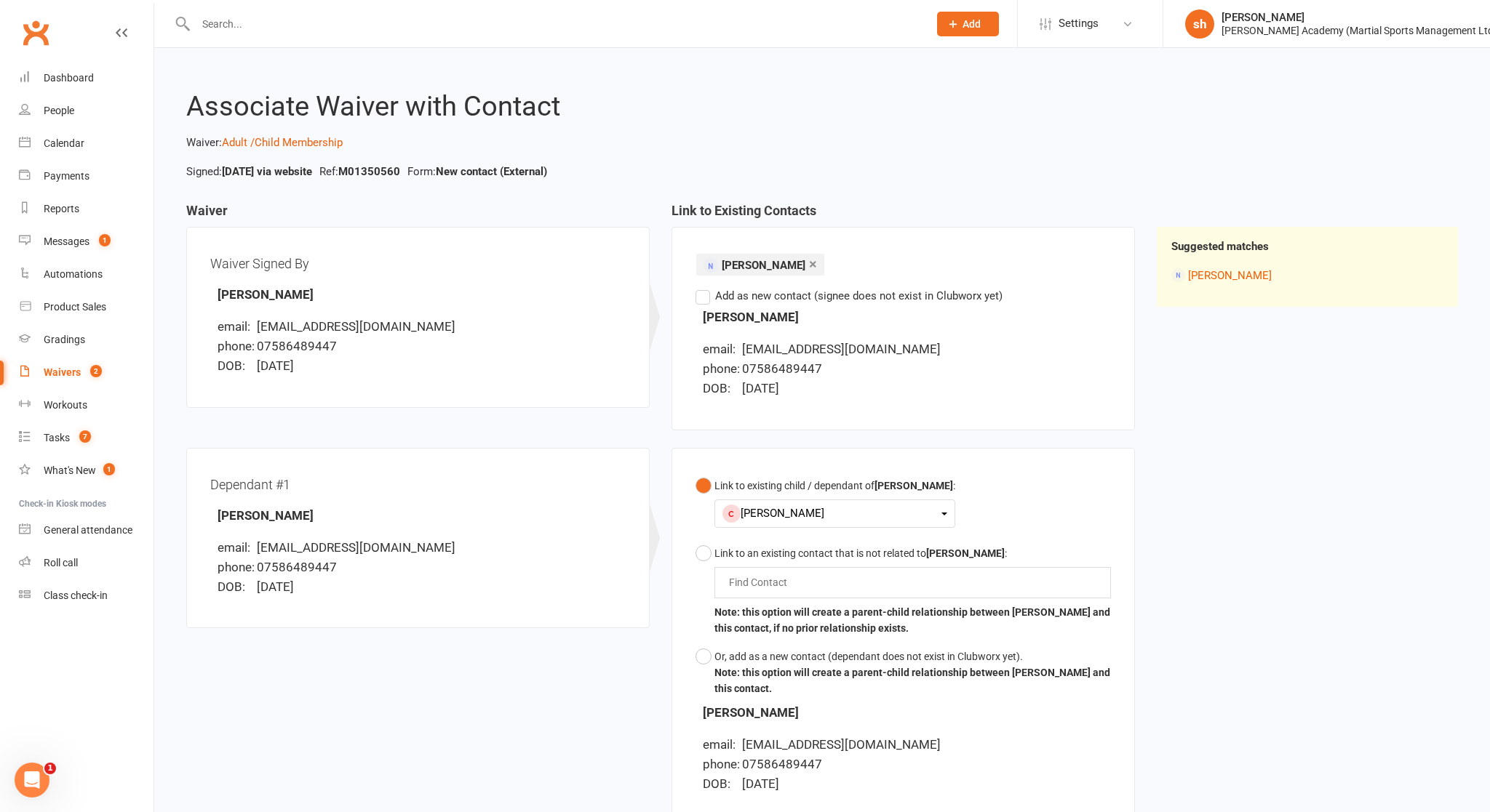
scroll to position [197, 0]
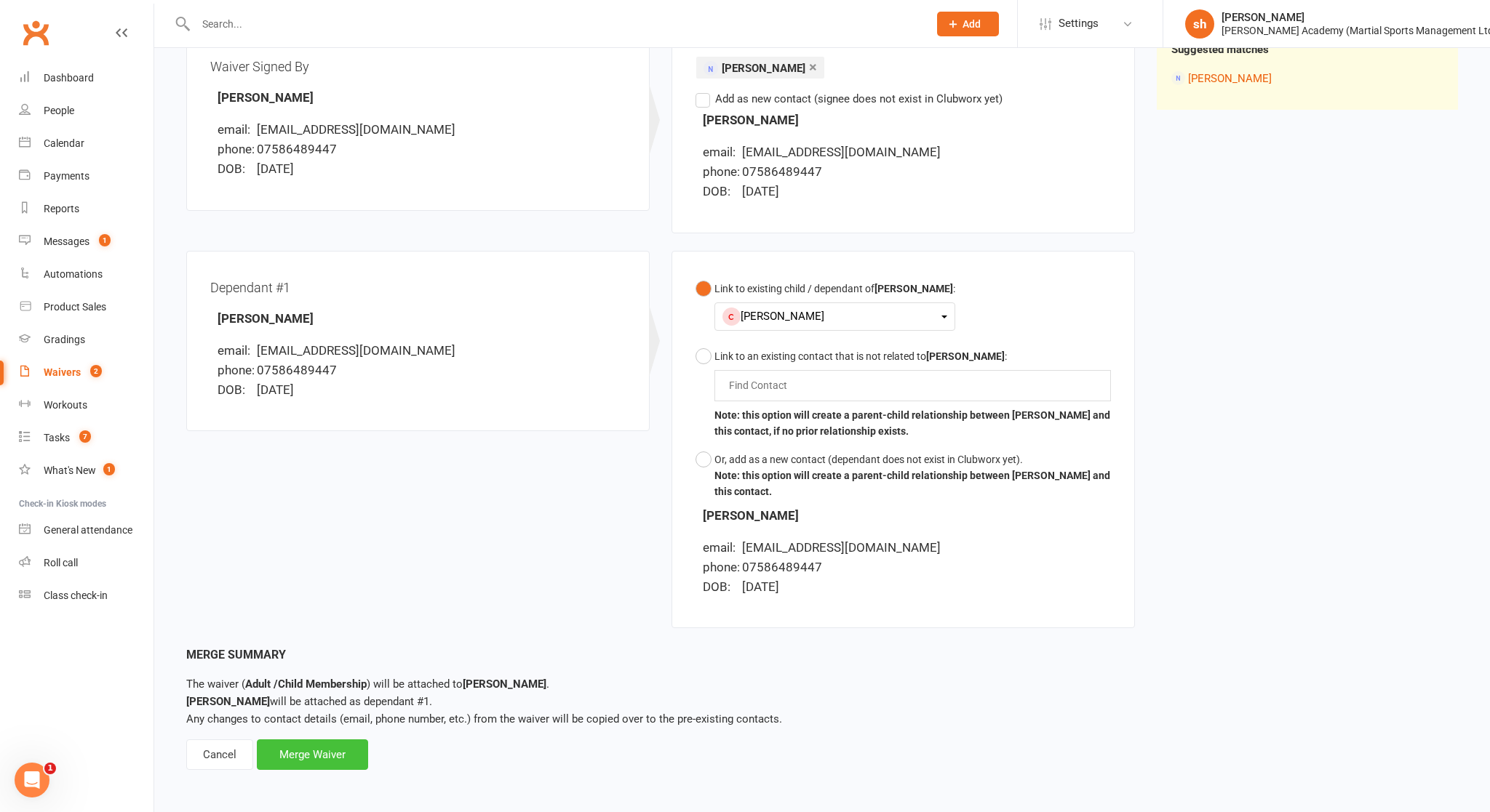
click at [291, 705] on div "Merge Waiver" at bounding box center [312, 754] width 111 height 30
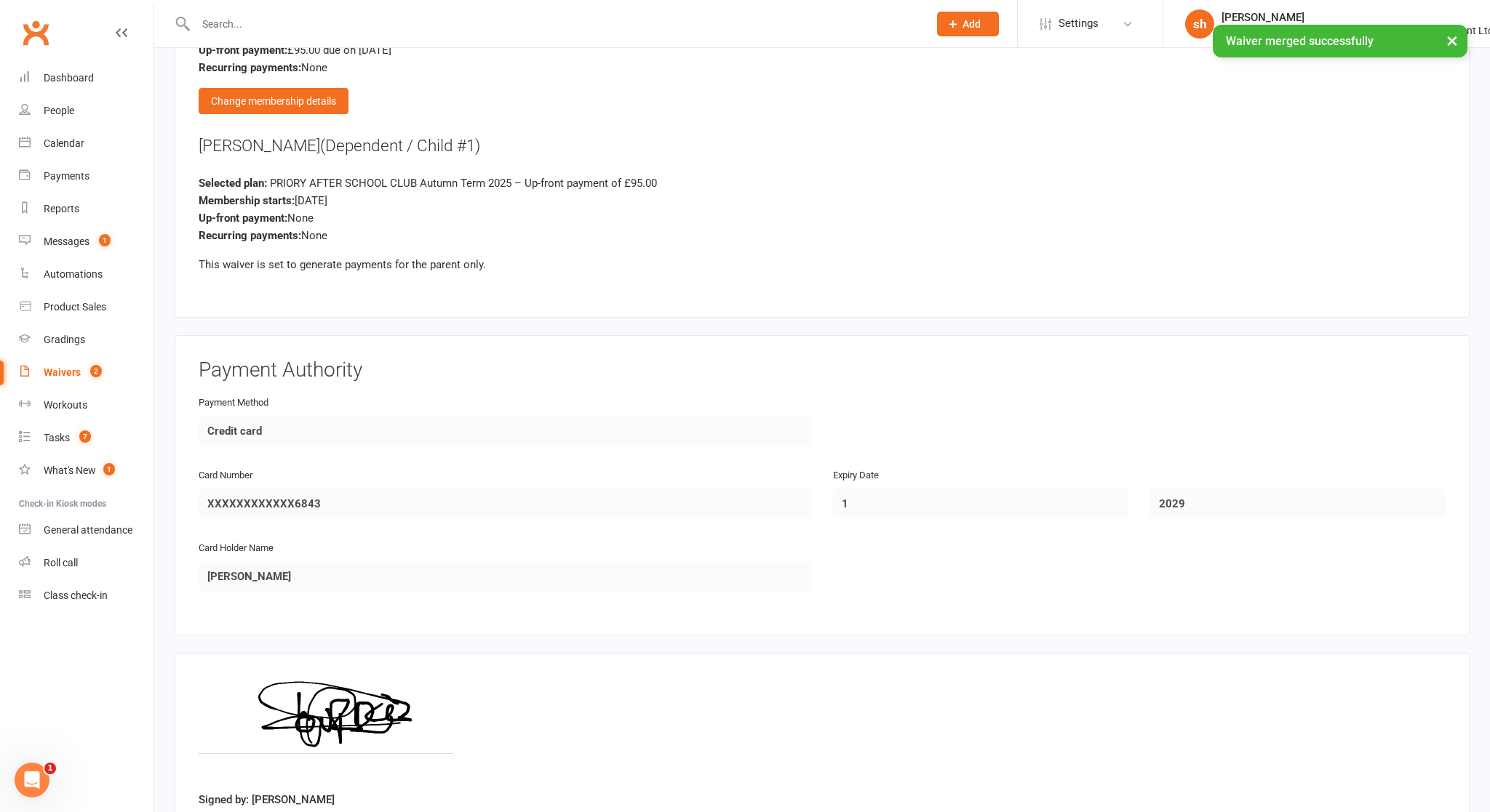
scroll to position [2370, 0]
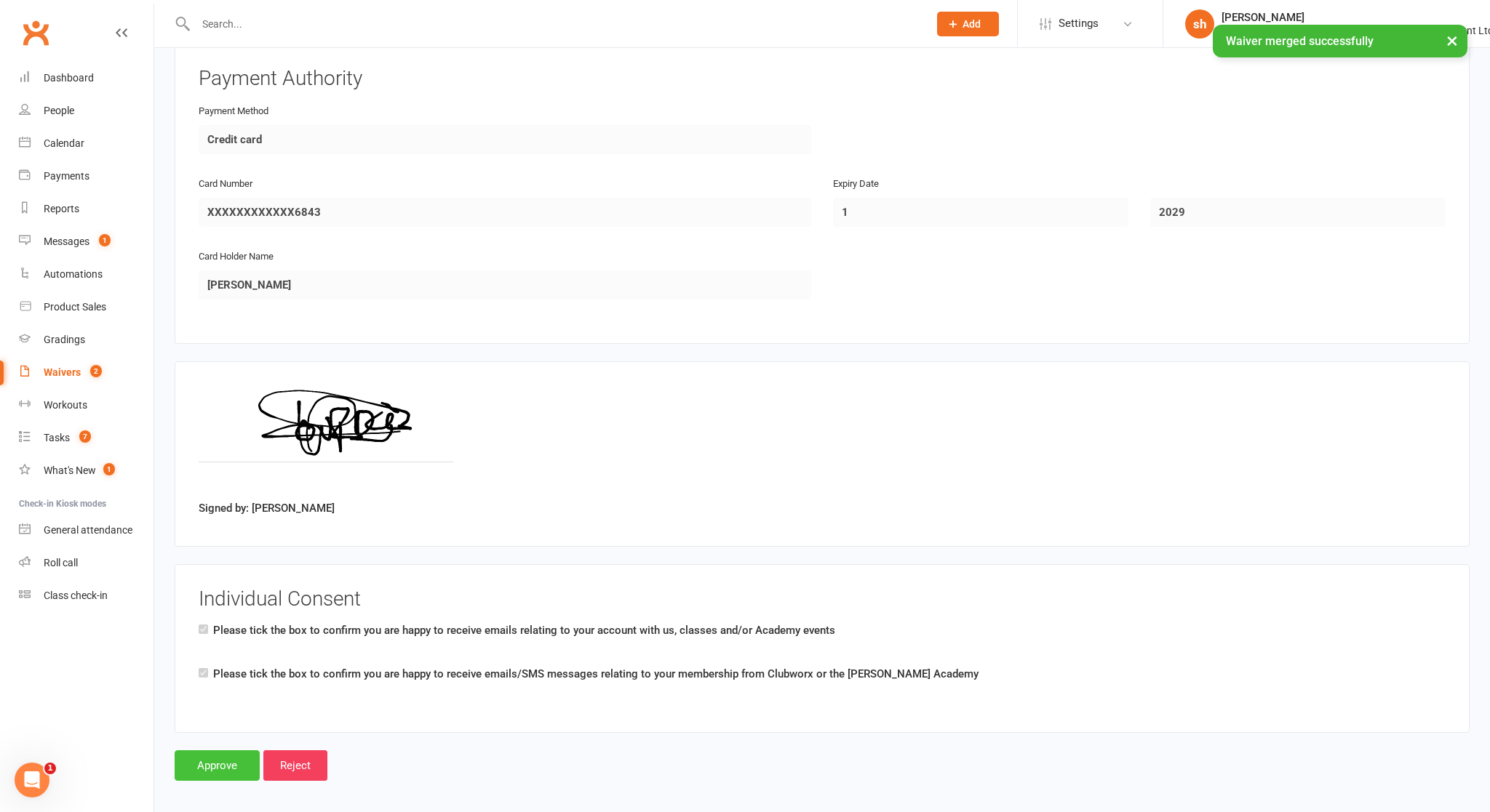
click at [234, 705] on input "Approve" at bounding box center [217, 765] width 85 height 30
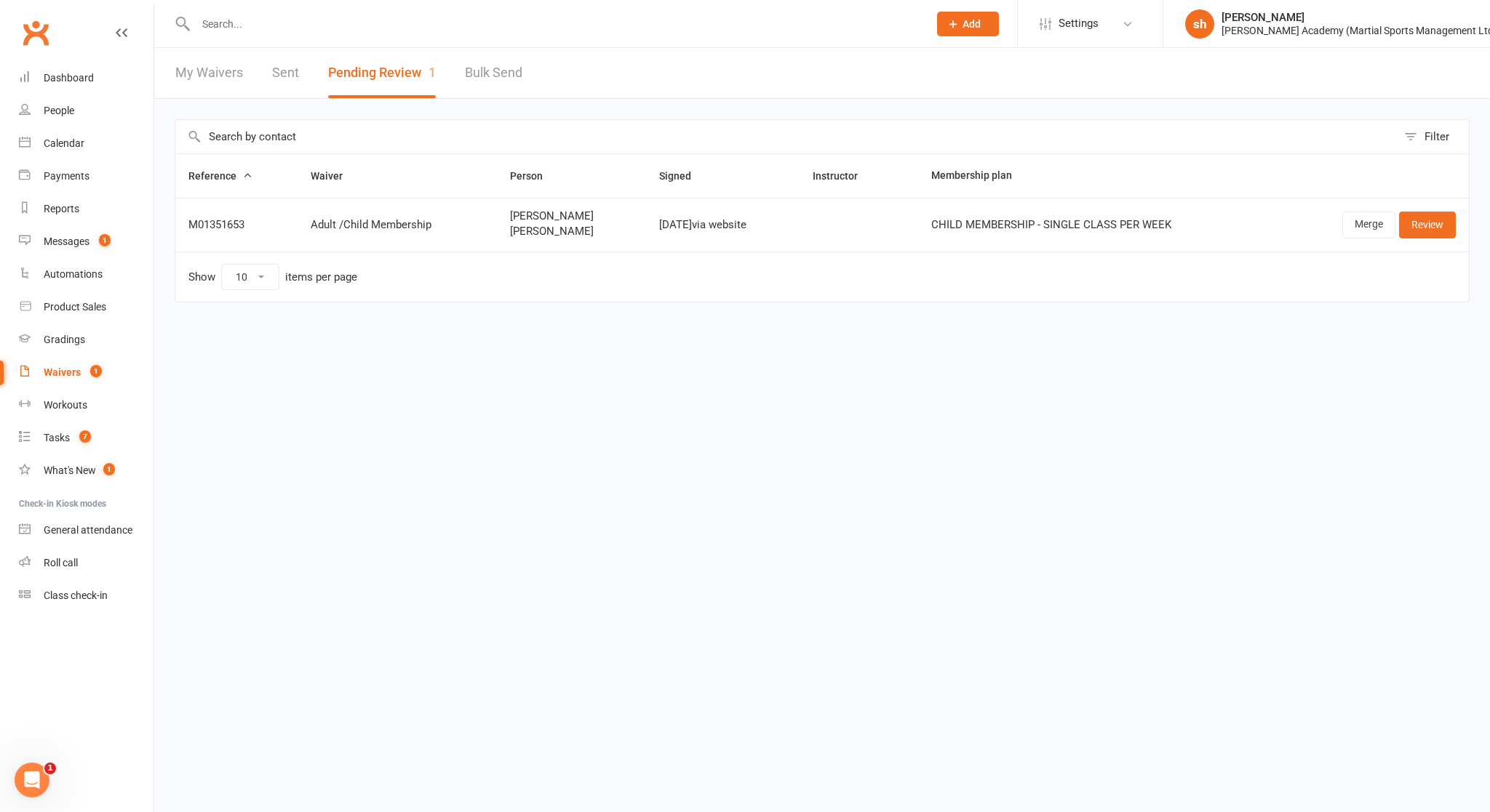
click at [294, 18] on input "text" at bounding box center [554, 24] width 727 height 20
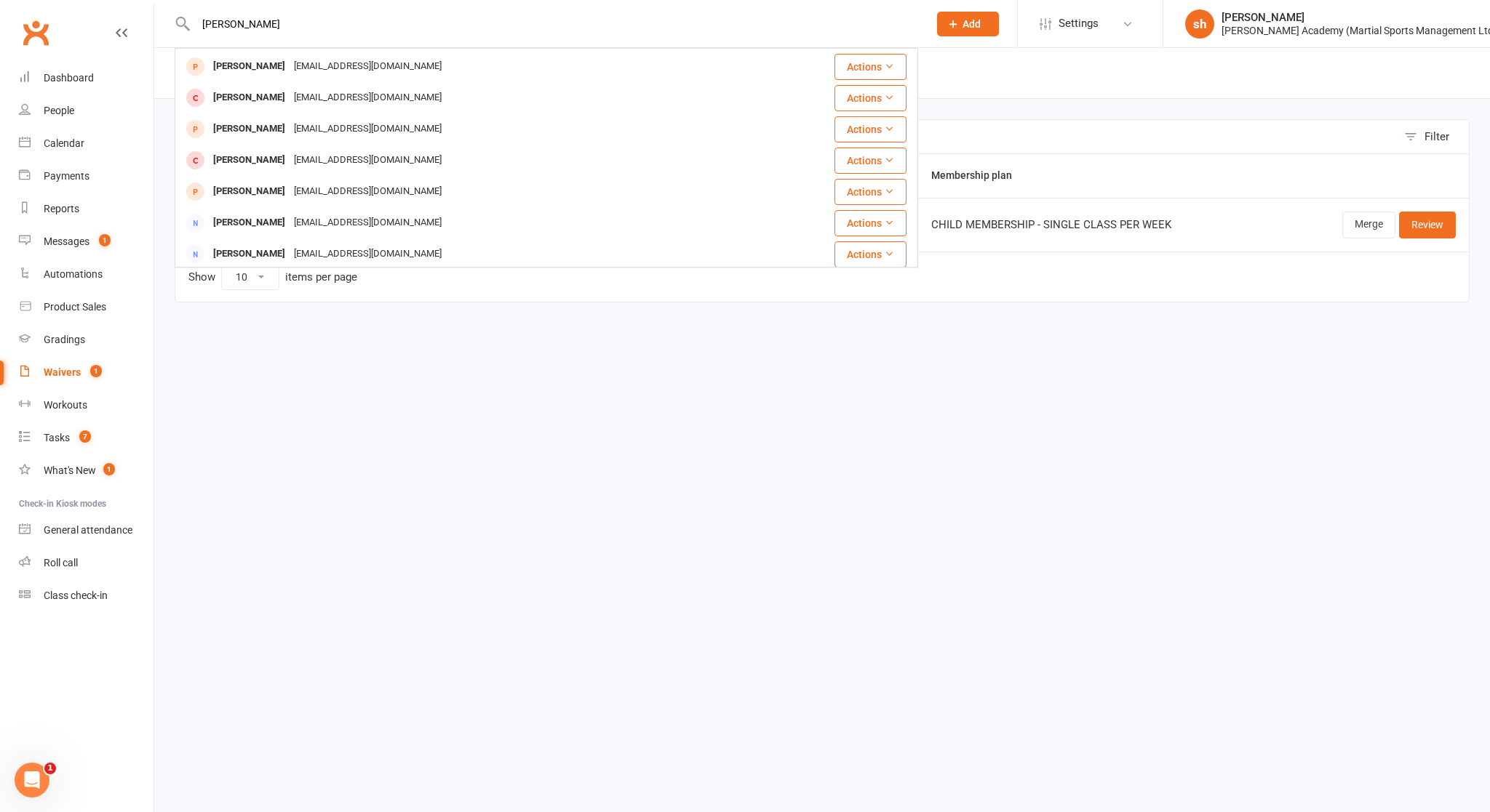
scroll to position [282, 0]
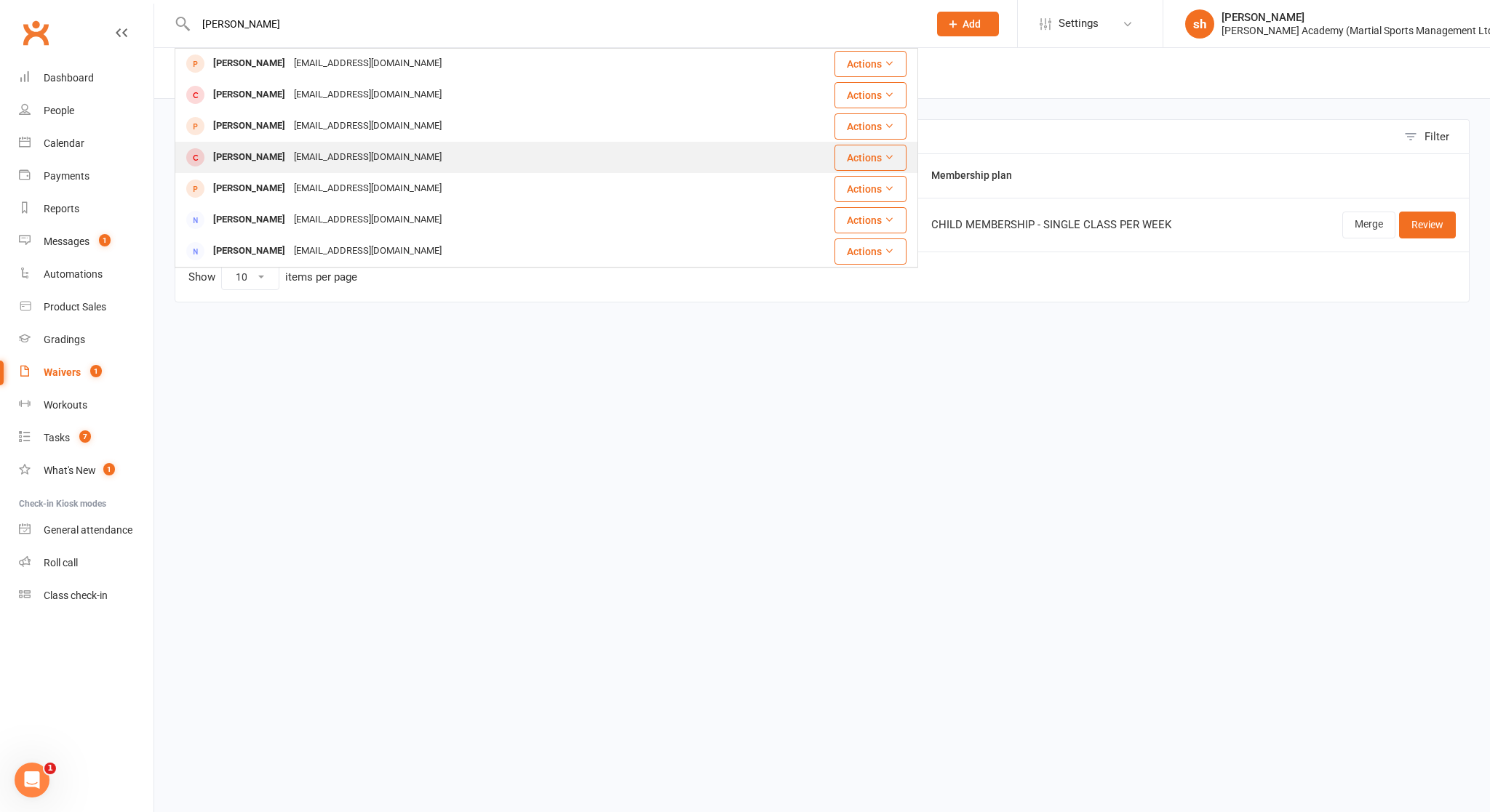
type input "[PERSON_NAME]"
click at [298, 151] on div "[EMAIL_ADDRESS][DOMAIN_NAME]" at bounding box center [368, 157] width 157 height 21
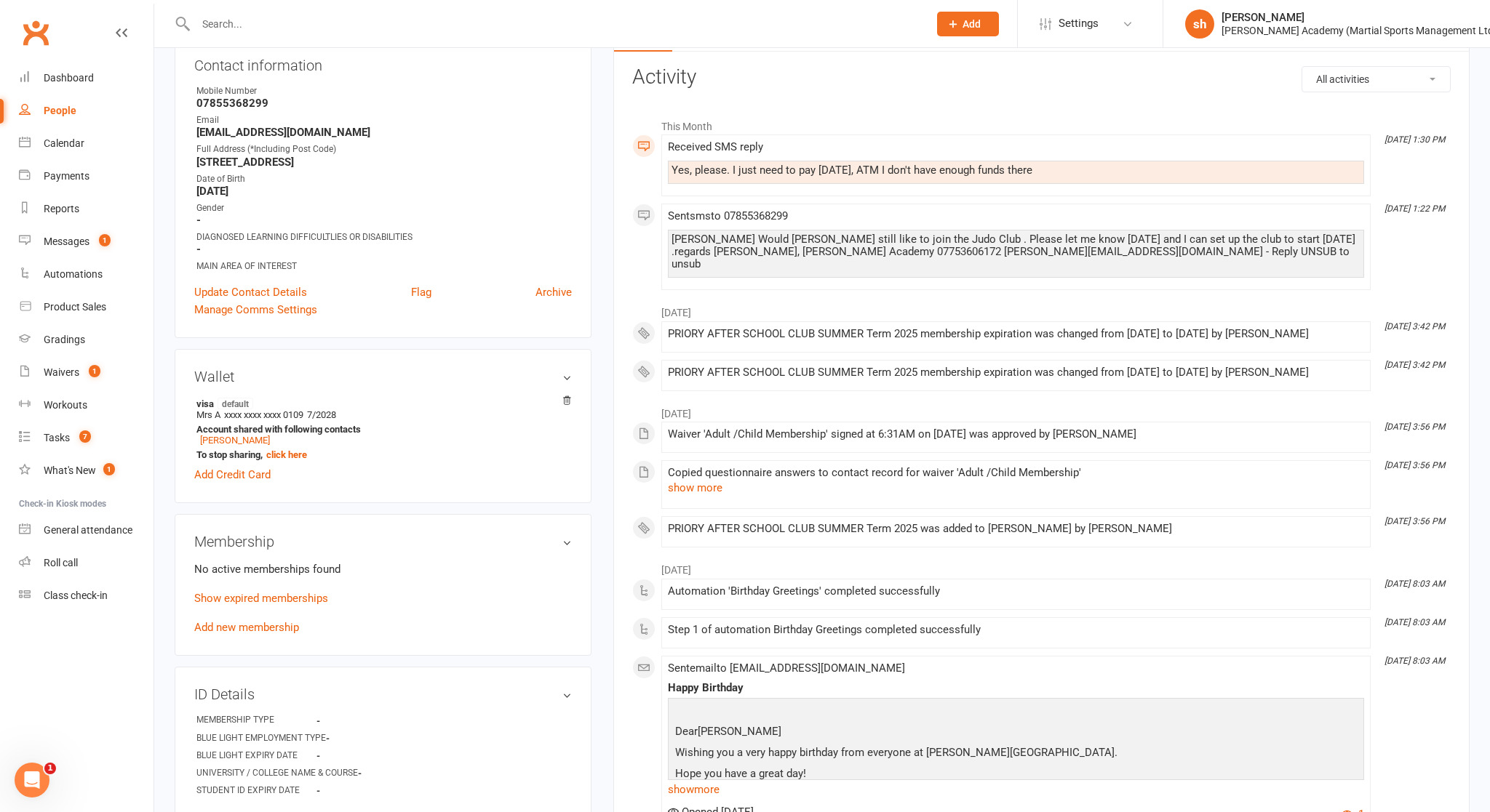
scroll to position [176, 0]
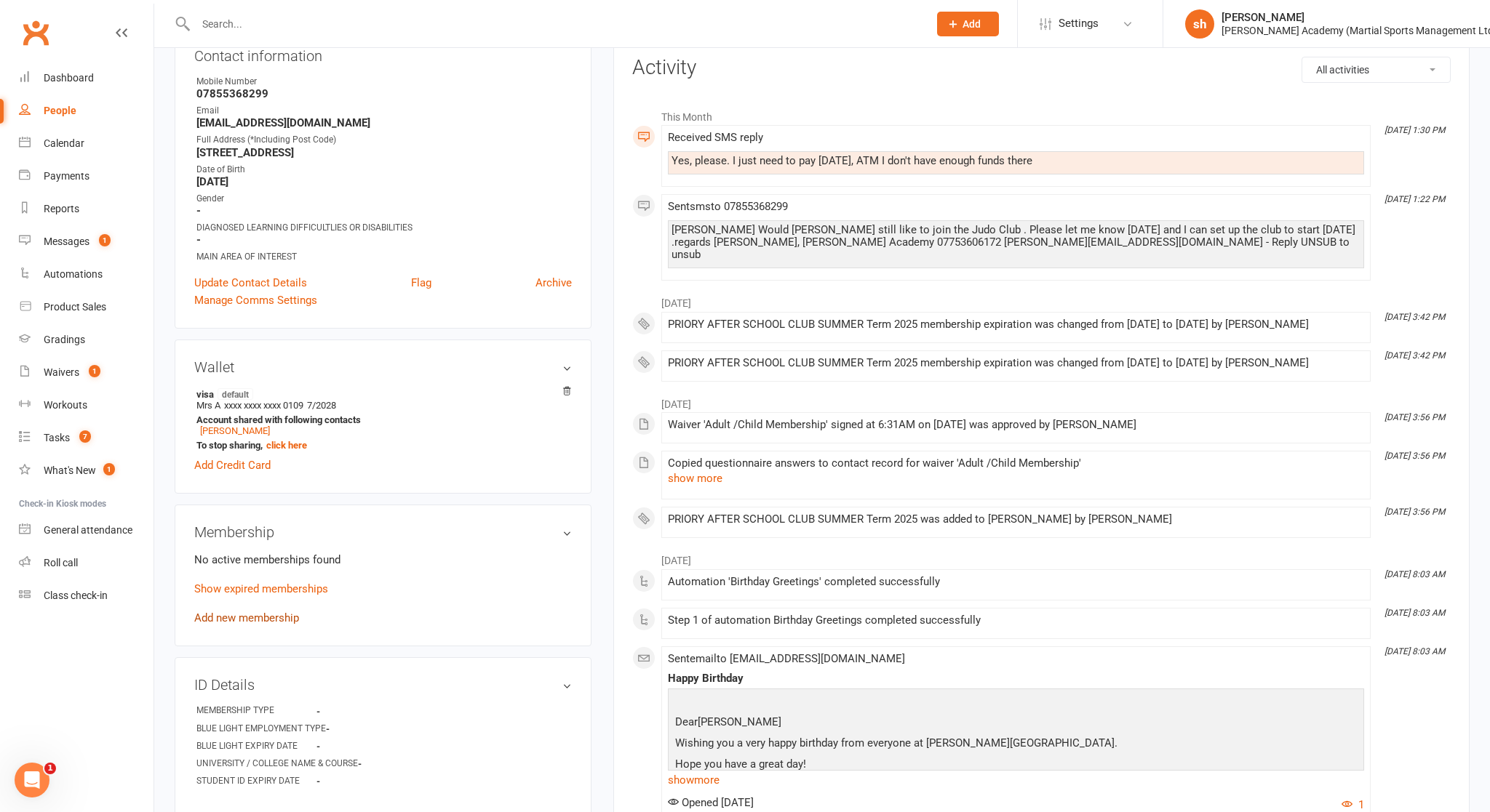
click at [271, 611] on link "Add new membership" at bounding box center [246, 618] width 105 height 13
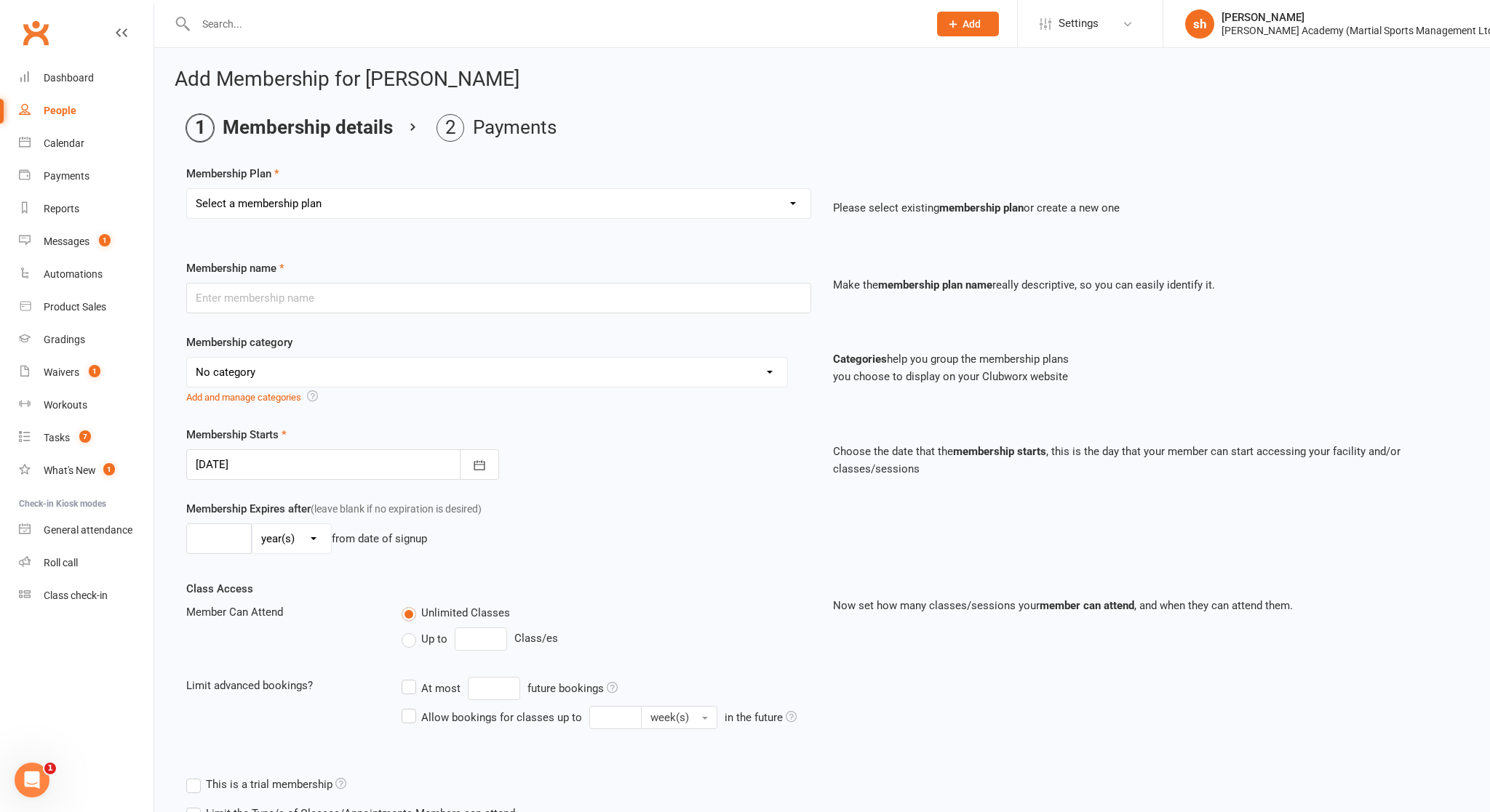
click at [398, 198] on select "Select a membership plan Create new Membership Plan [DEMOGRAPHIC_DATA] BJJ Gues…" at bounding box center [498, 203] width 623 height 29
select select "62"
click at [187, 189] on select "Select a membership plan Create new Membership Plan [DEMOGRAPHIC_DATA] BJJ Gues…" at bounding box center [498, 203] width 623 height 29
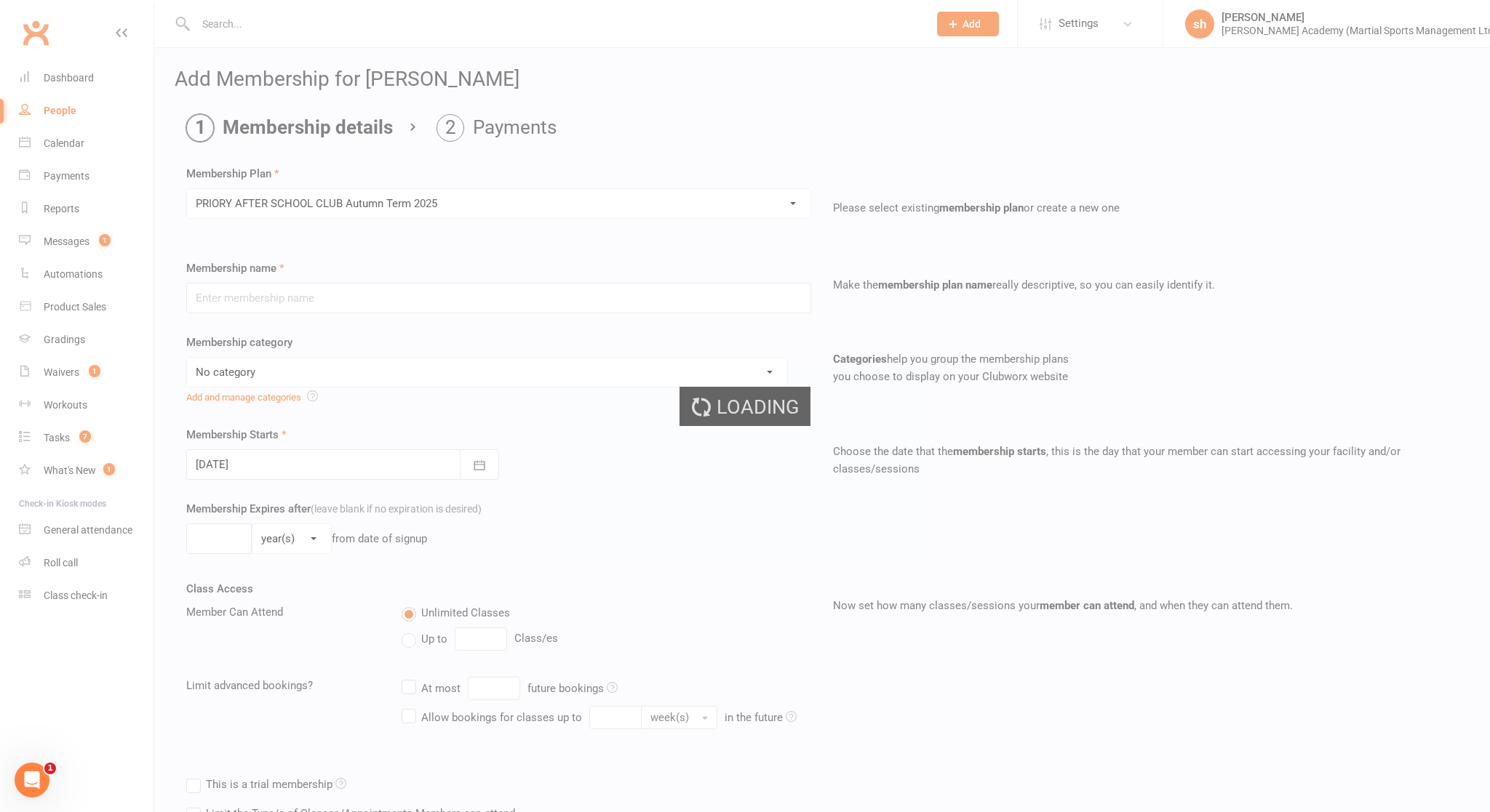
type input "PRIORY AFTER SCHOOL CLUB Autumn Term 2025"
select select "10"
type input "3"
select select "2"
type input "11"
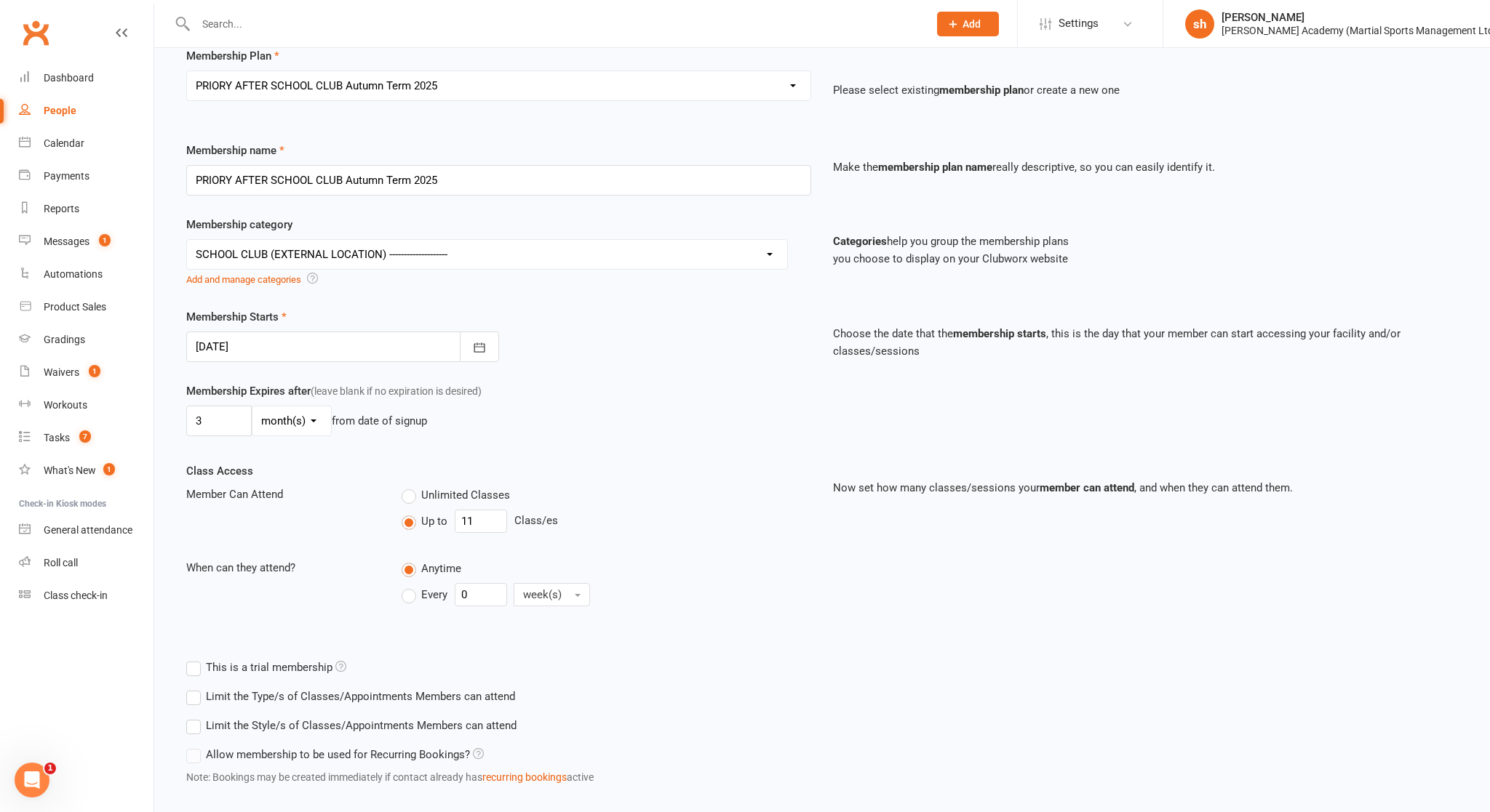
scroll to position [195, 0]
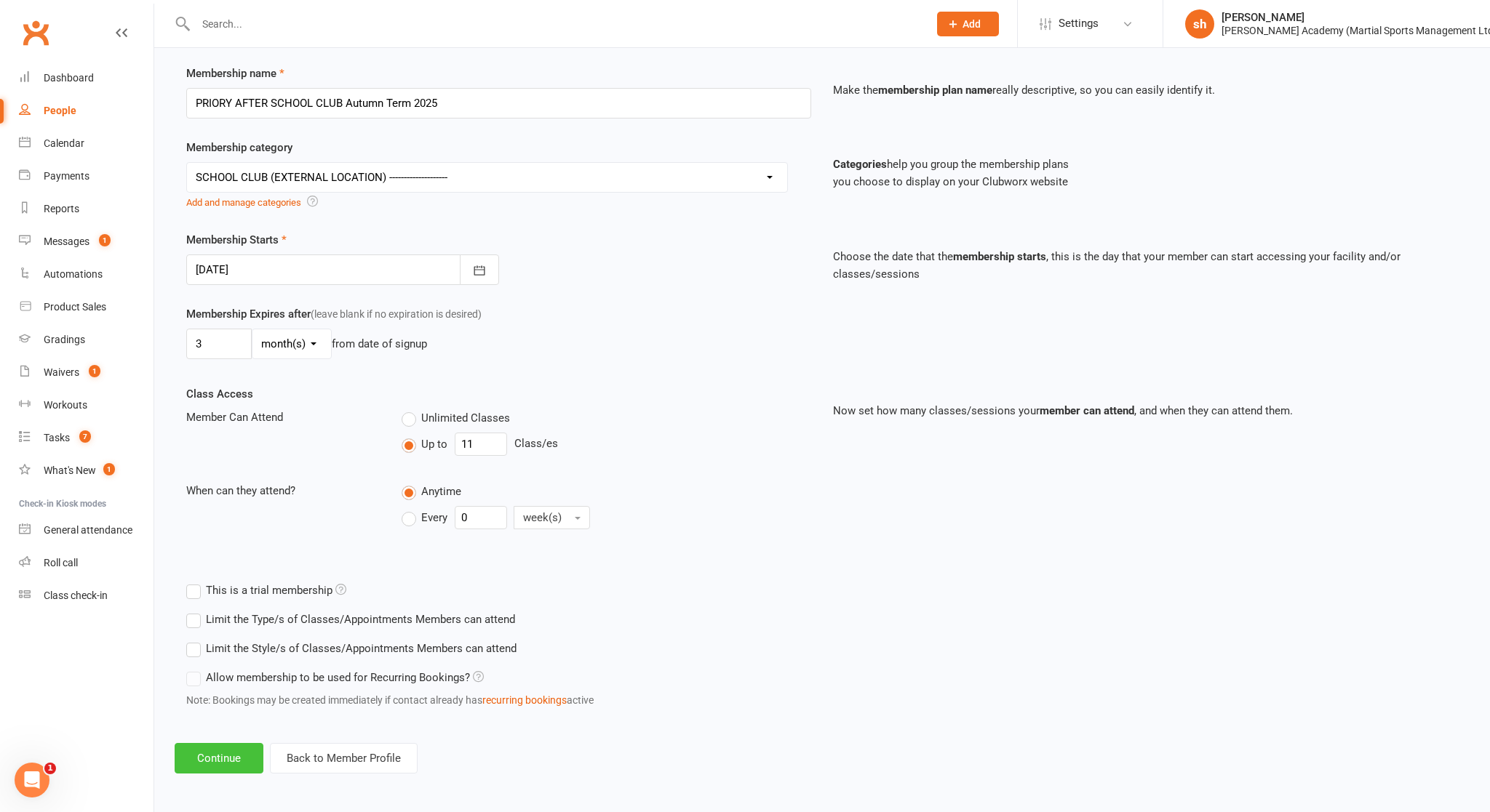
click at [228, 705] on button "Continue" at bounding box center [219, 758] width 89 height 30
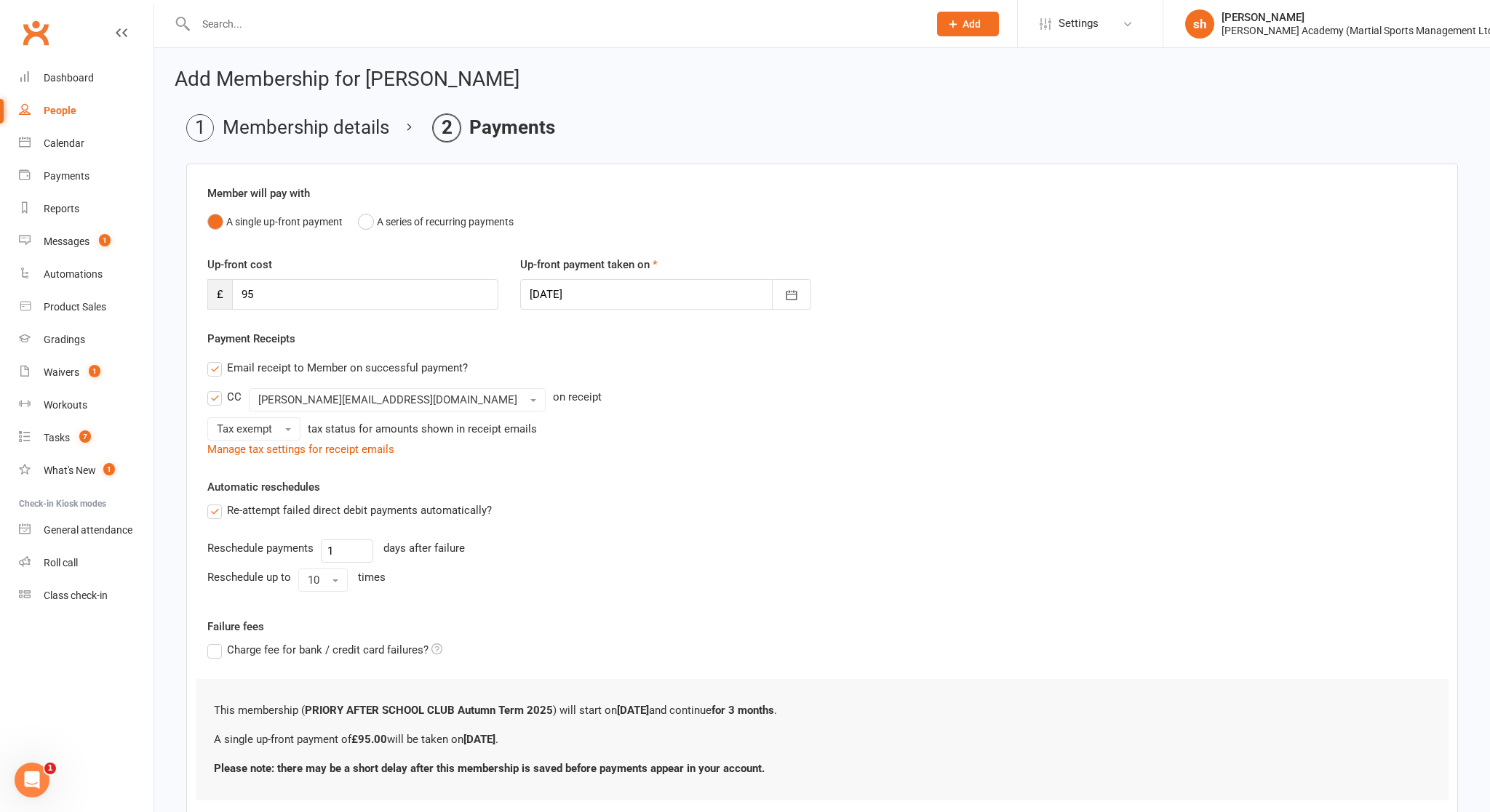
scroll to position [92, 0]
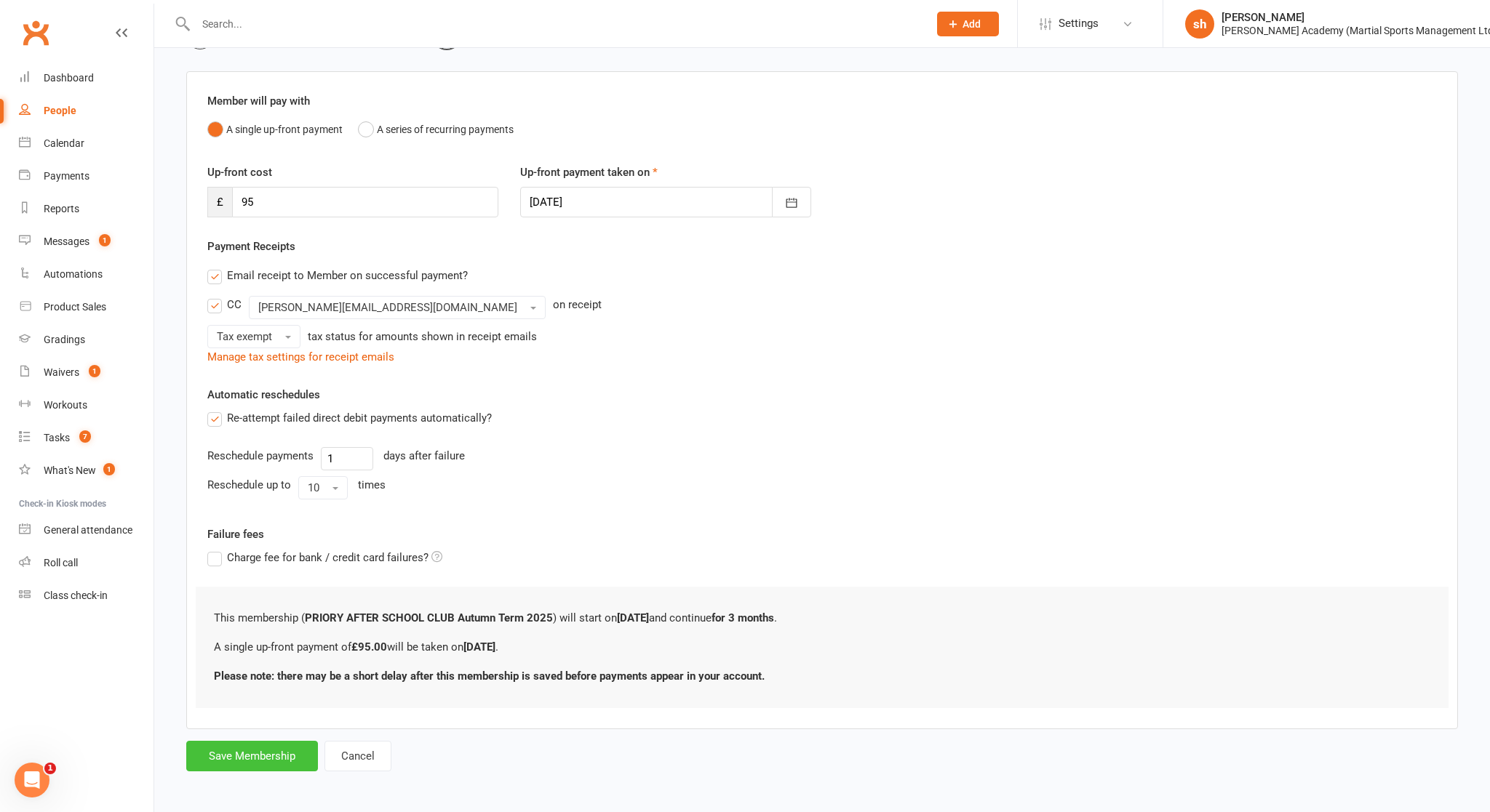
click at [246, 705] on button "Save Membership" at bounding box center [251, 756] width 131 height 30
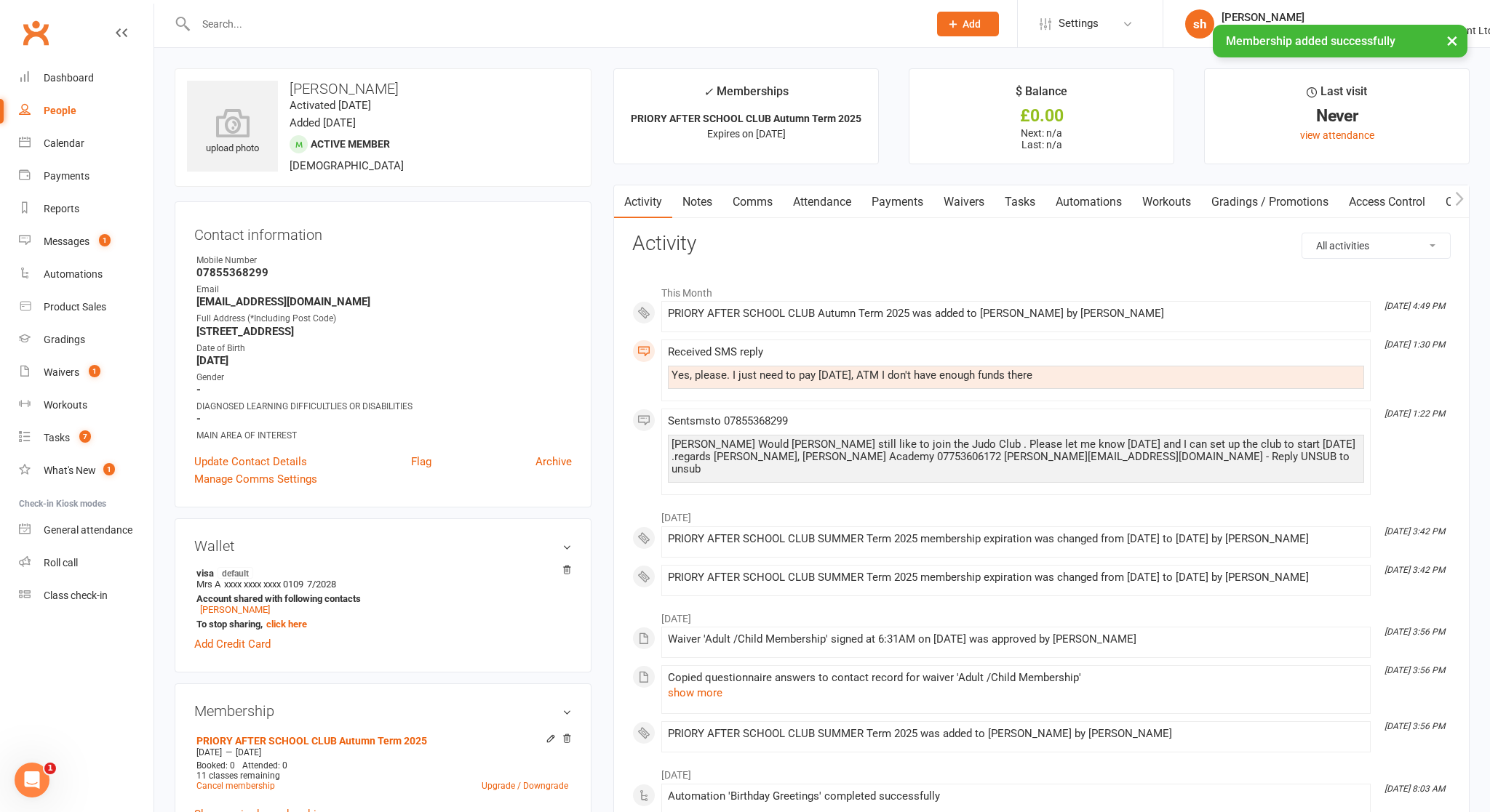
click at [302, 23] on input "text" at bounding box center [554, 24] width 727 height 20
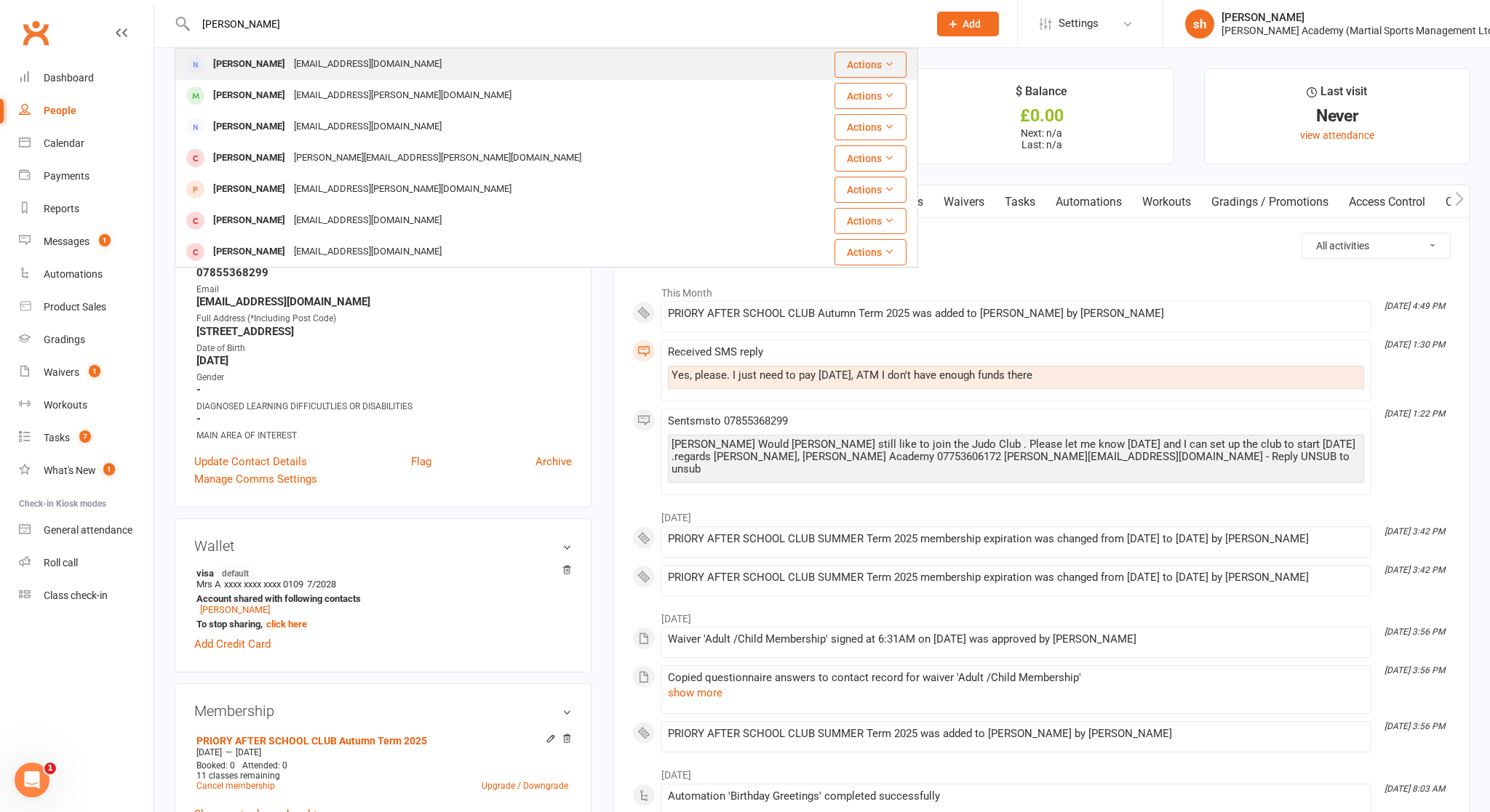
type input "[PERSON_NAME]"
click at [290, 68] on div "[PERSON_NAME]" at bounding box center [249, 64] width 80 height 21
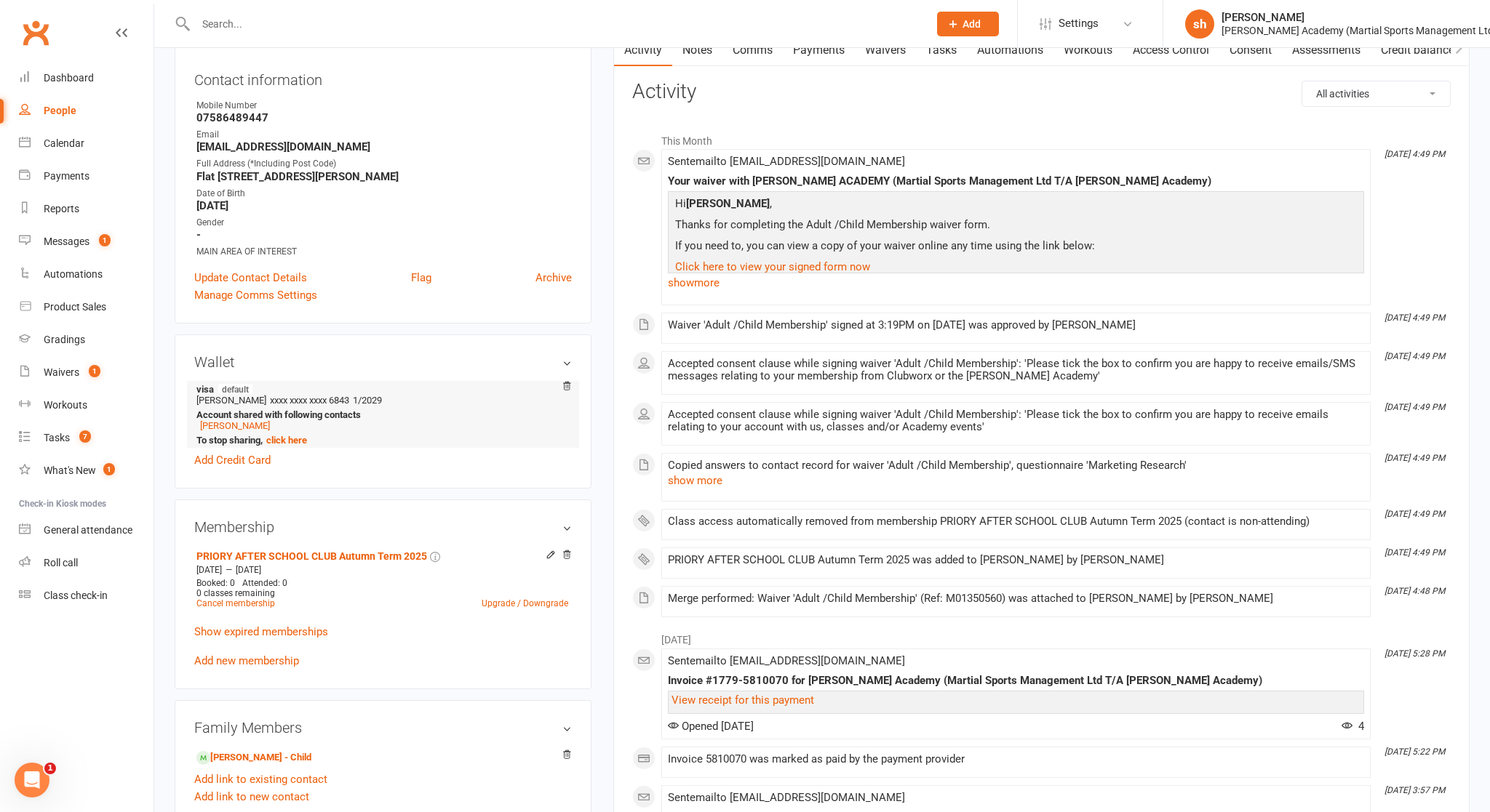
scroll to position [152, 0]
click at [273, 654] on link "Add new membership" at bounding box center [246, 660] width 105 height 13
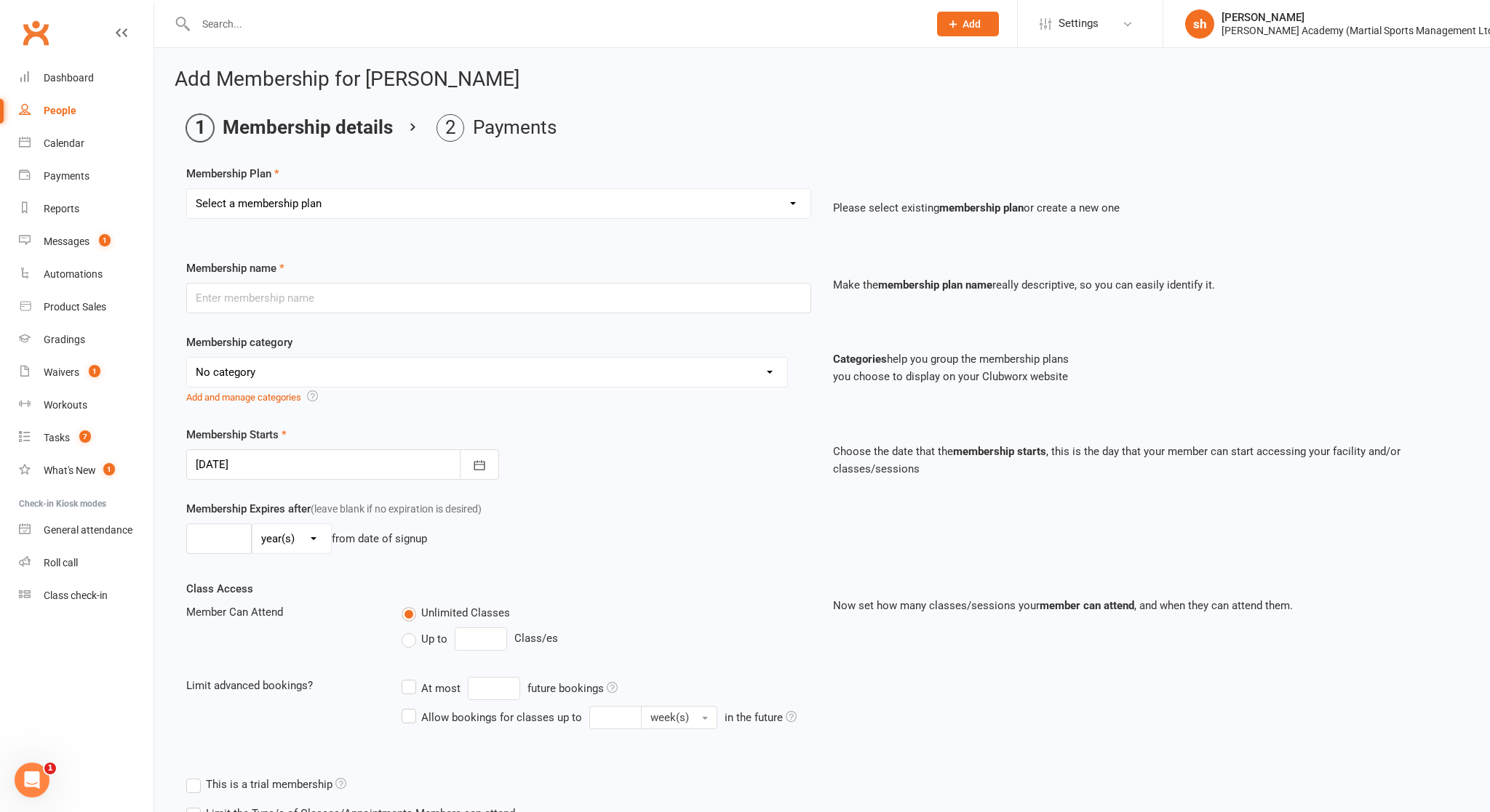
click at [343, 201] on select "Select a membership plan Create new Membership Plan [DEMOGRAPHIC_DATA] BJJ Gues…" at bounding box center [498, 203] width 623 height 29
click at [489, 208] on select "Select a membership plan Create new Membership Plan [DEMOGRAPHIC_DATA] BJJ Gues…" at bounding box center [498, 203] width 623 height 29
select select "62"
click at [187, 189] on select "Select a membership plan Create new Membership Plan [DEMOGRAPHIC_DATA] BJJ Gues…" at bounding box center [498, 203] width 623 height 29
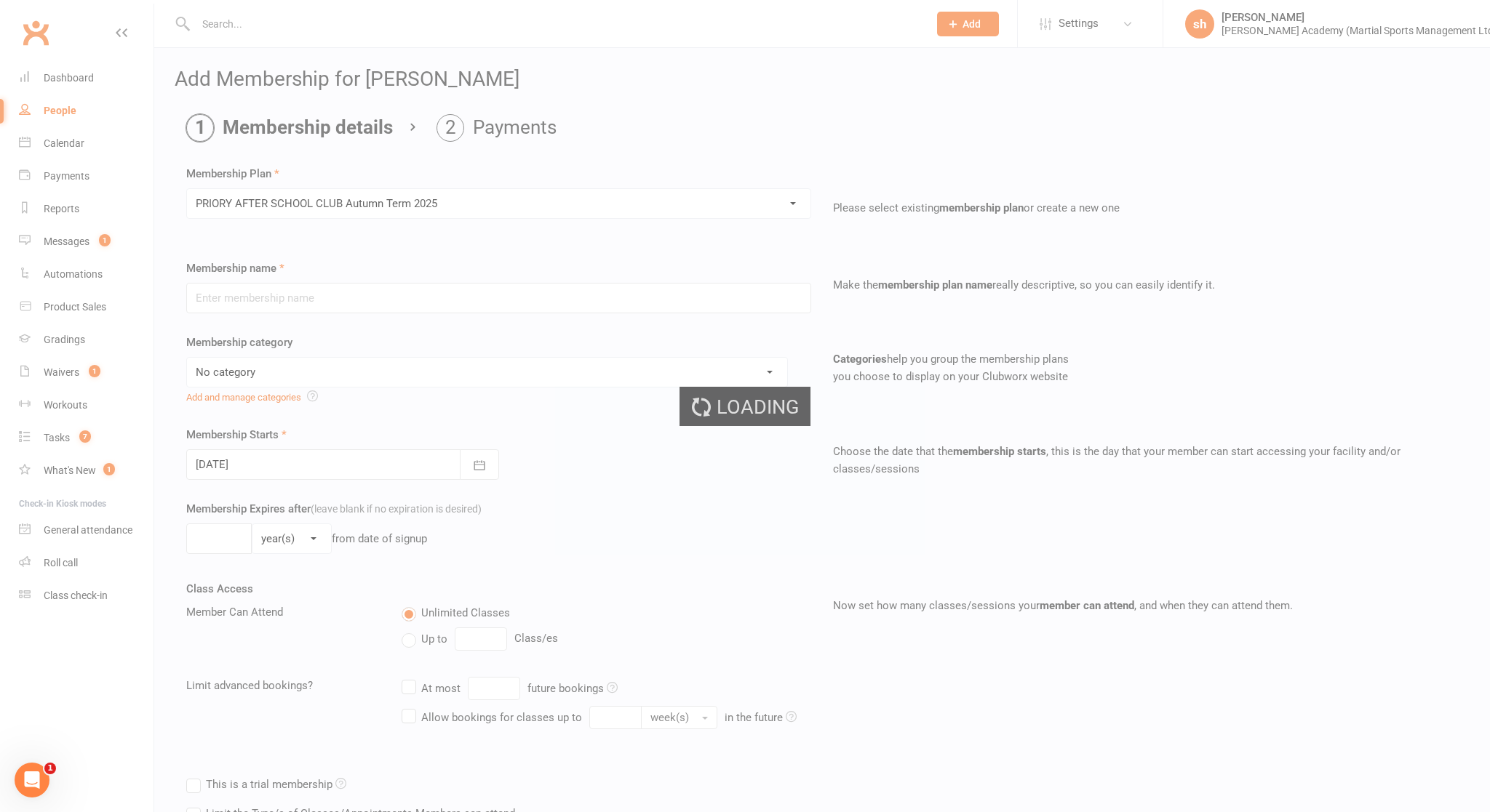
type input "PRIORY AFTER SCHOOL CLUB Autumn Term 2025"
select select "10"
type input "3"
select select "2"
type input "11"
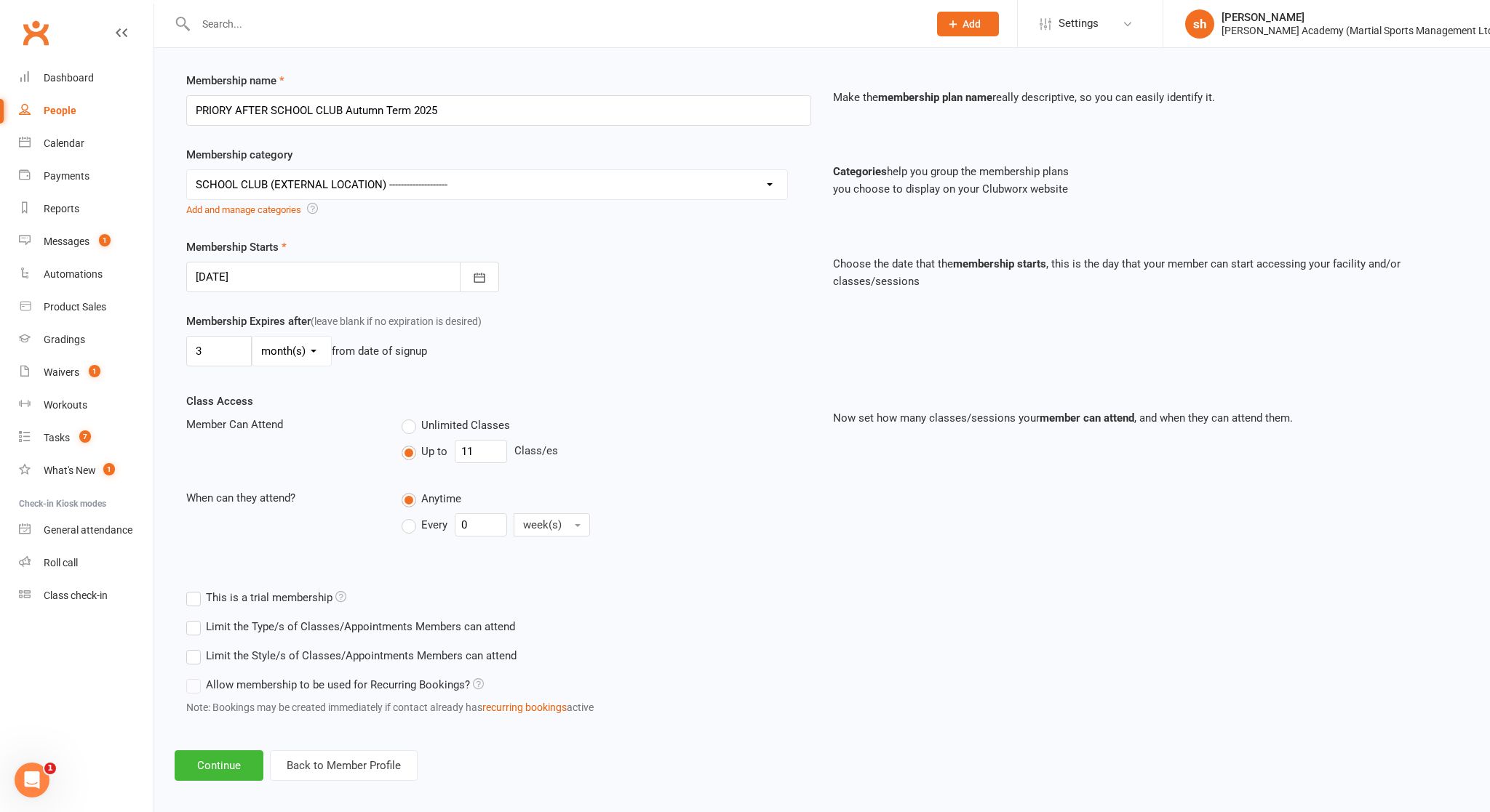
scroll to position [195, 0]
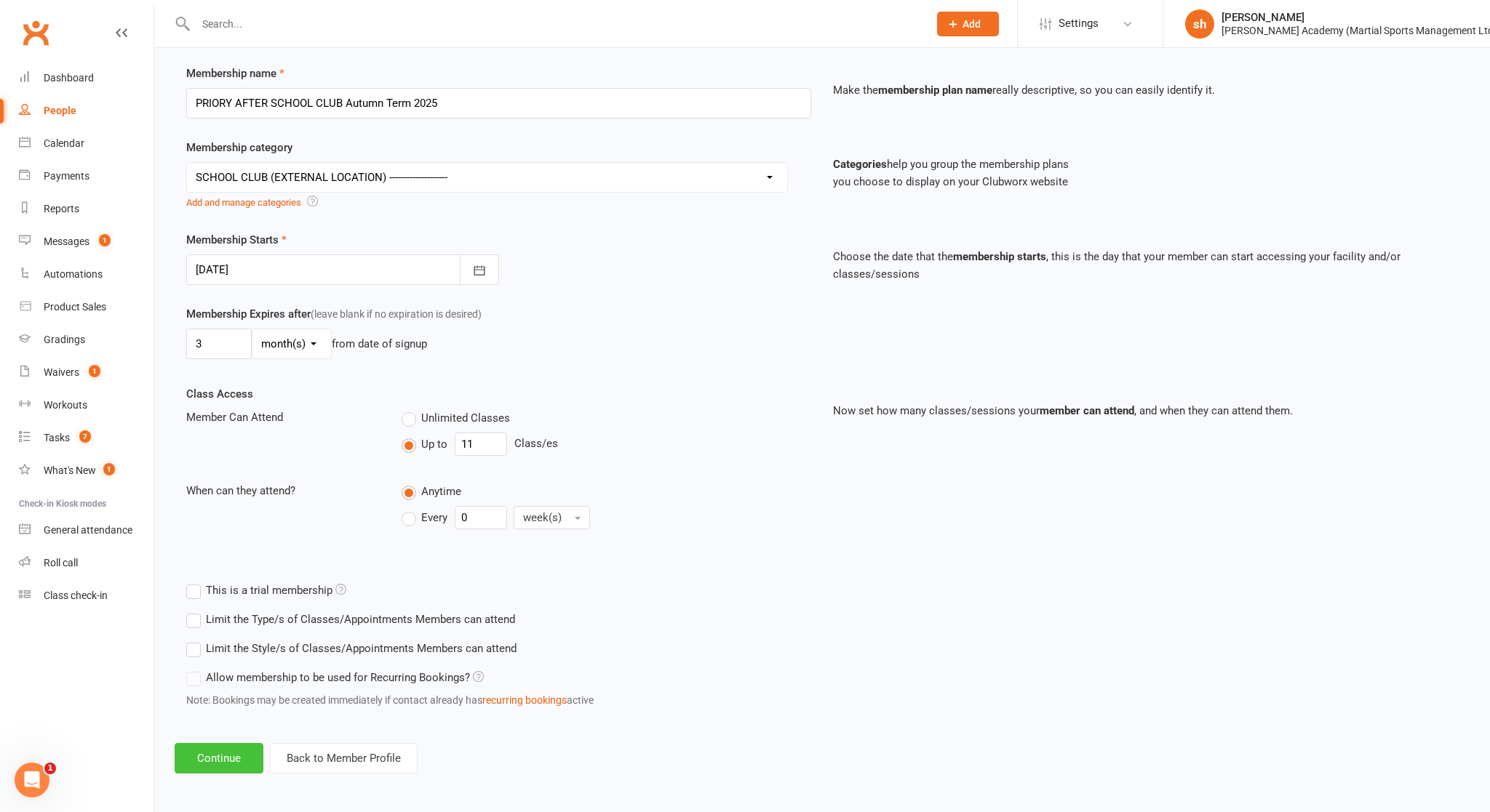
click at [235, 705] on button "Continue" at bounding box center [219, 758] width 89 height 30
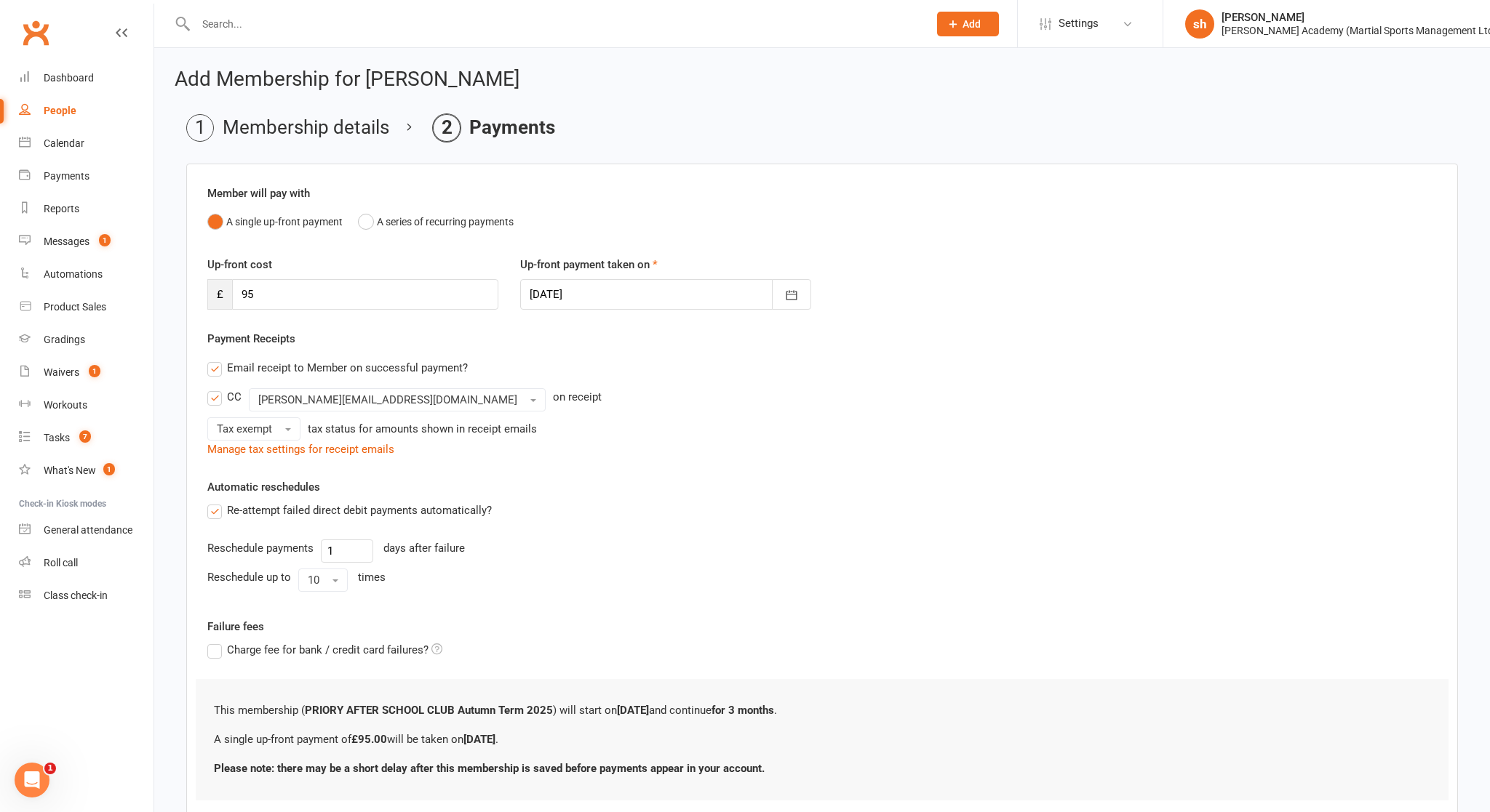
scroll to position [92, 0]
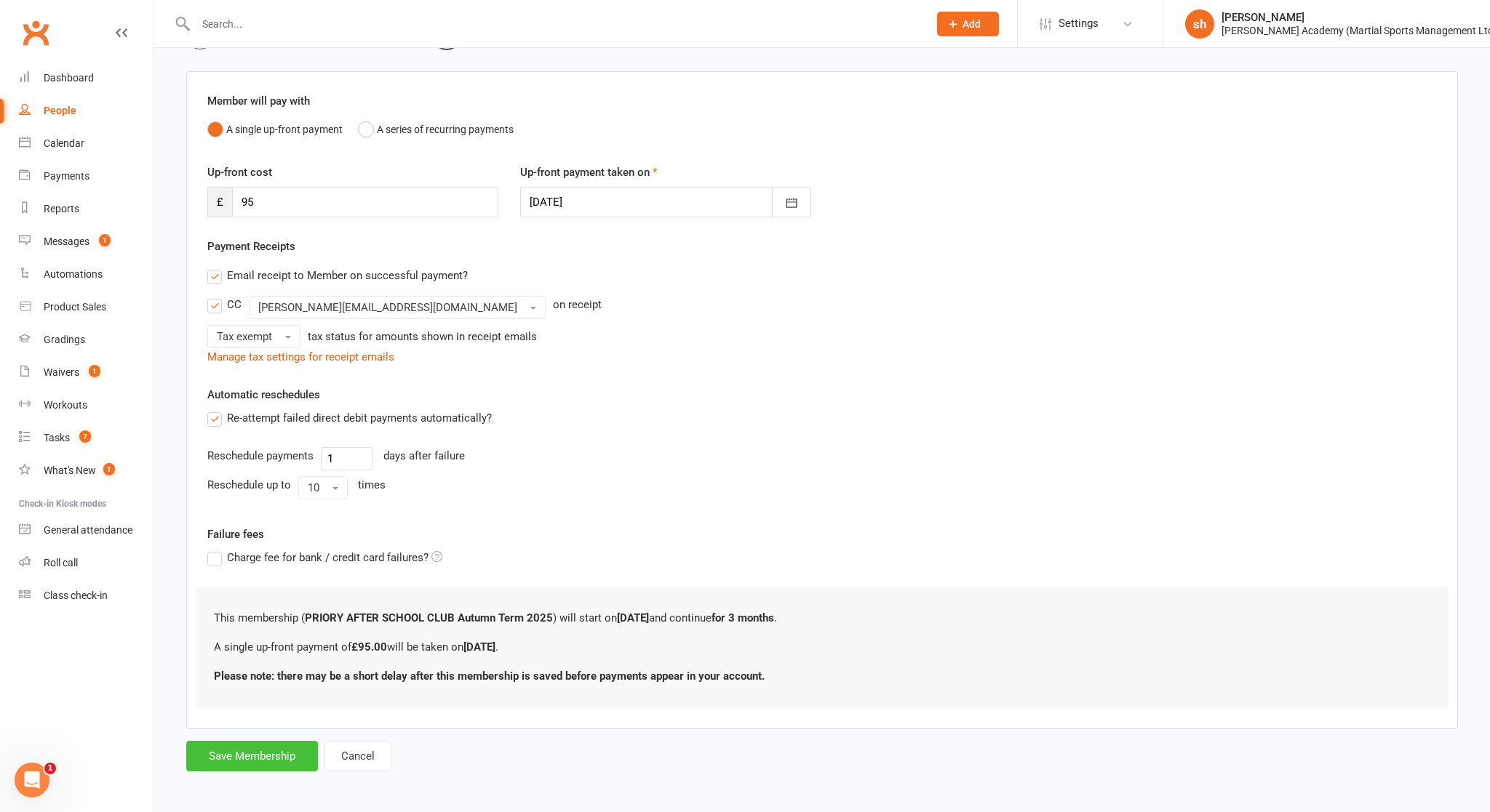
click at [235, 705] on button "Save Membership" at bounding box center [251, 756] width 131 height 30
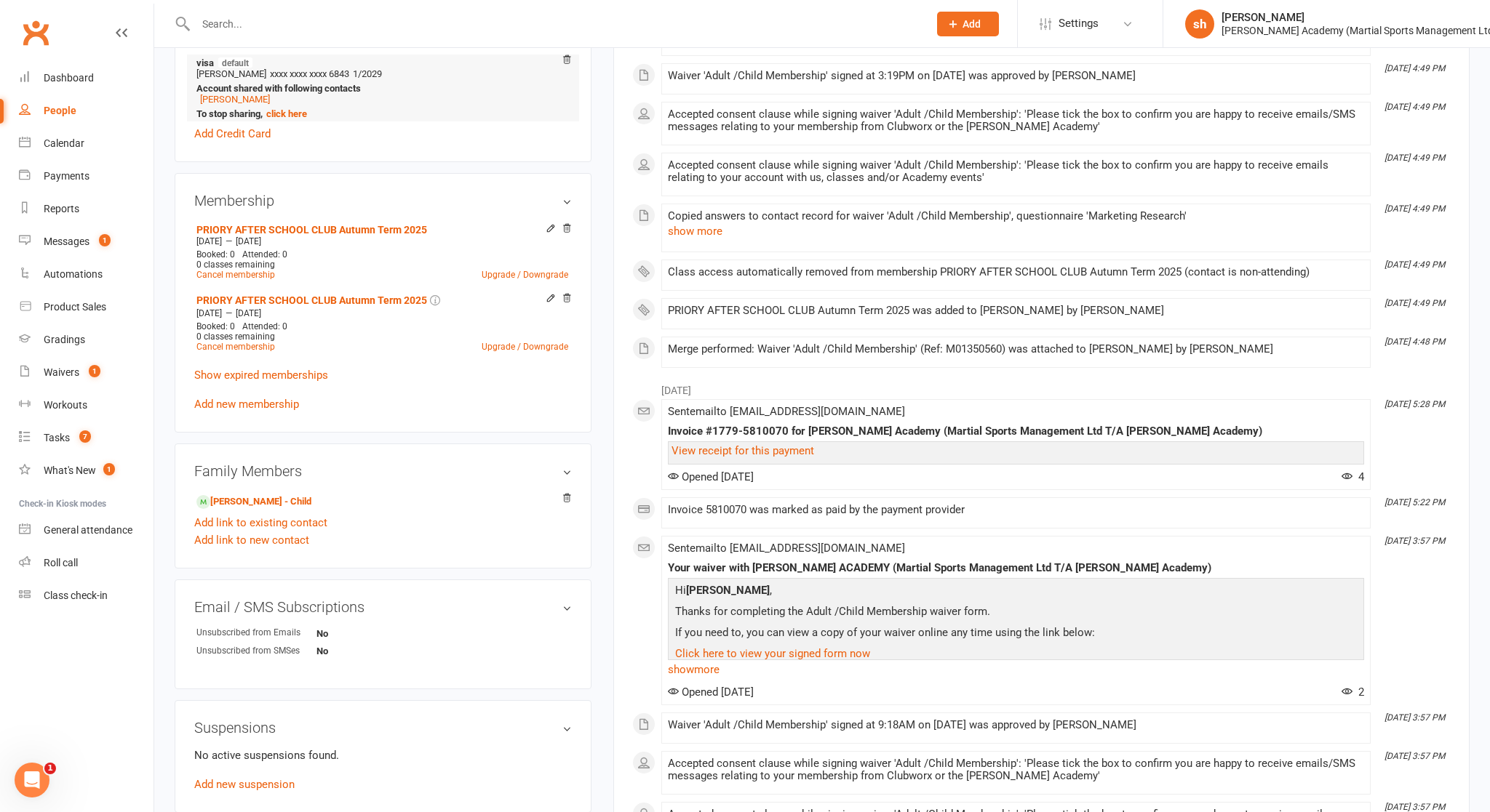
scroll to position [481, 0]
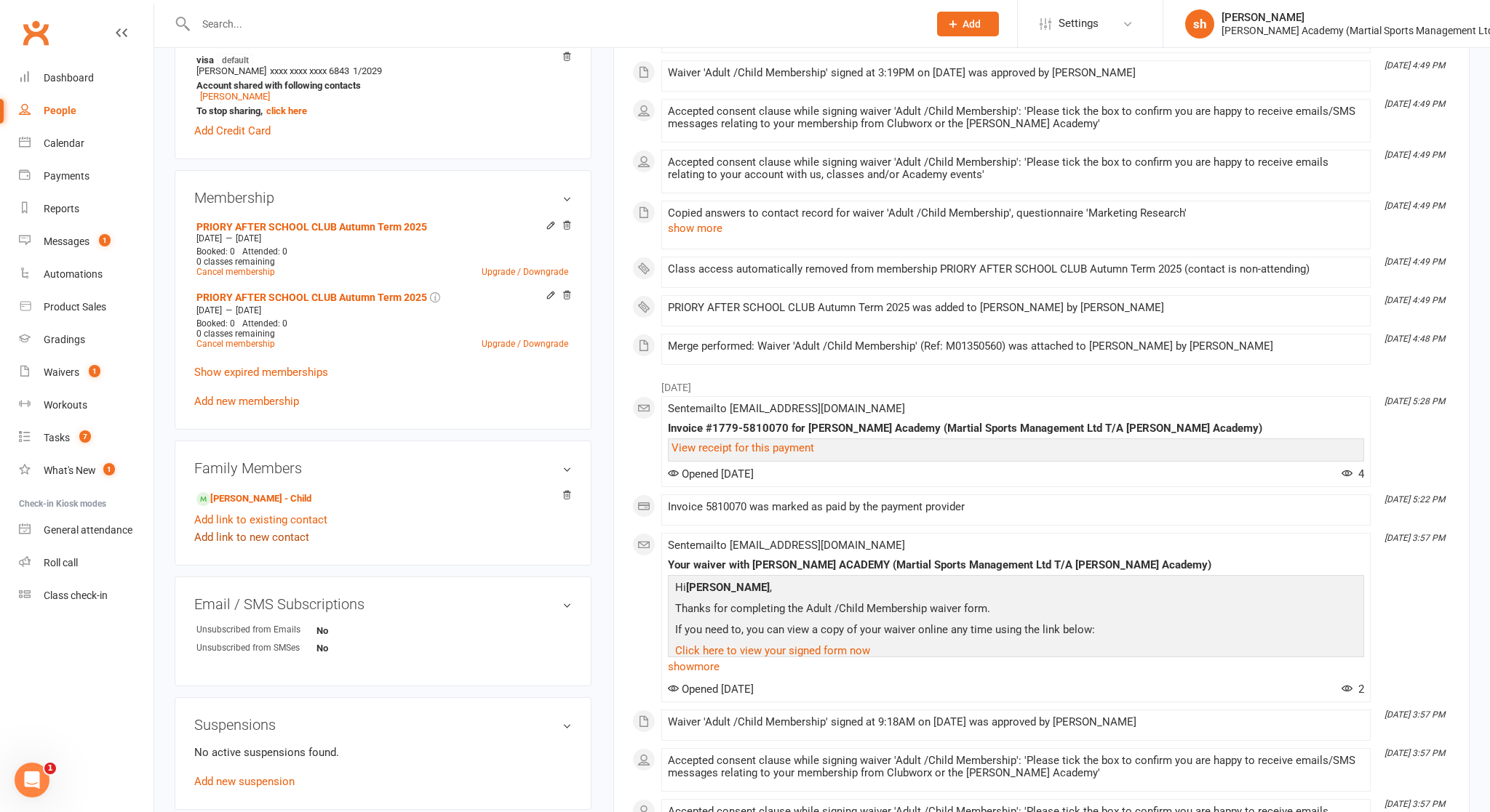
click at [281, 533] on link "Add link to new contact" at bounding box center [251, 537] width 115 height 18
click at [541, 521] on button "Continue" at bounding box center [534, 525] width 45 height 18
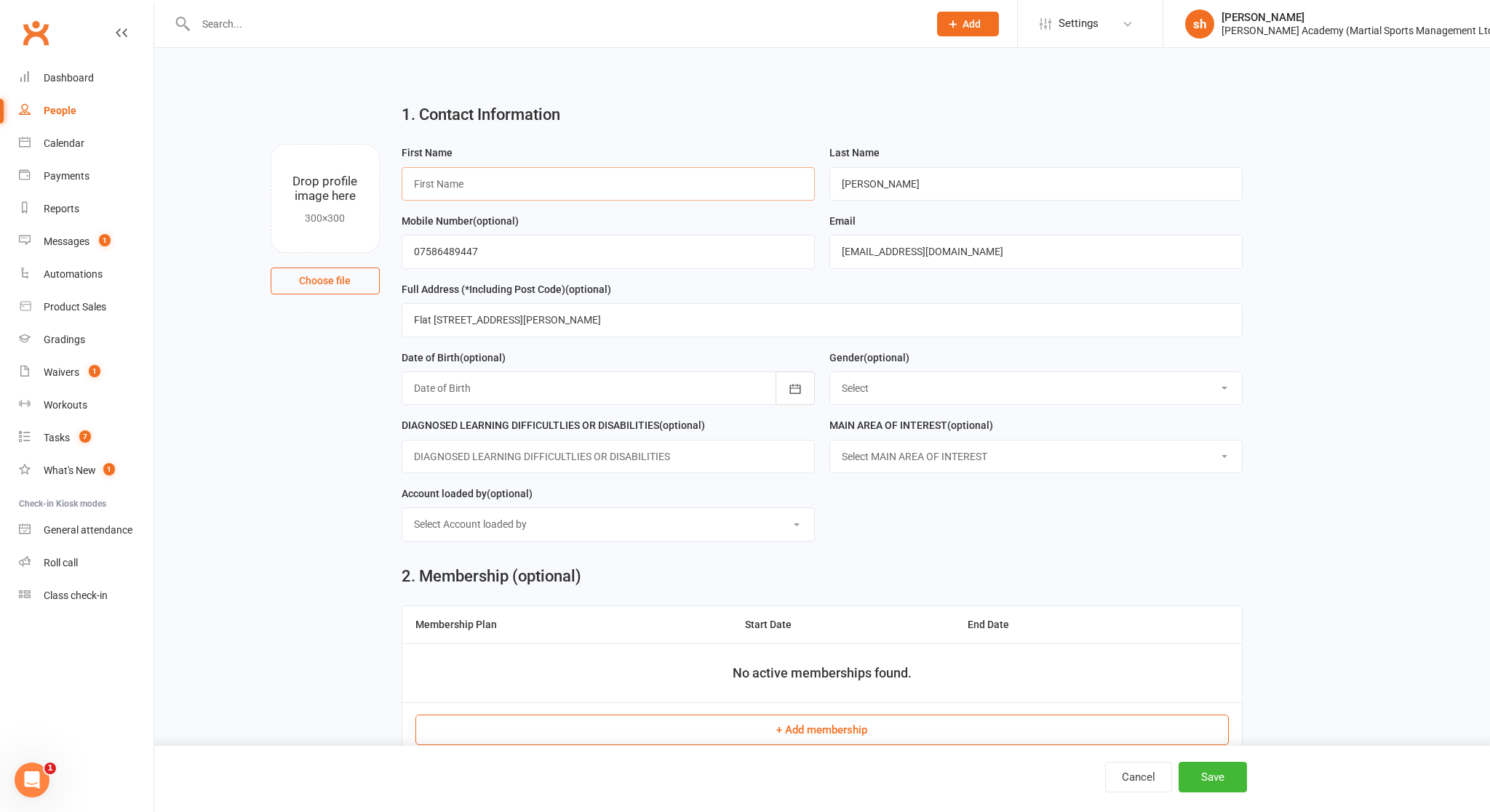
click at [523, 184] on input "text" at bounding box center [607, 184] width 413 height 33
type input "[PERSON_NAME]"
click at [808, 181] on input "[PERSON_NAME]" at bounding box center [1035, 184] width 413 height 33
click at [524, 383] on div at bounding box center [607, 388] width 413 height 33
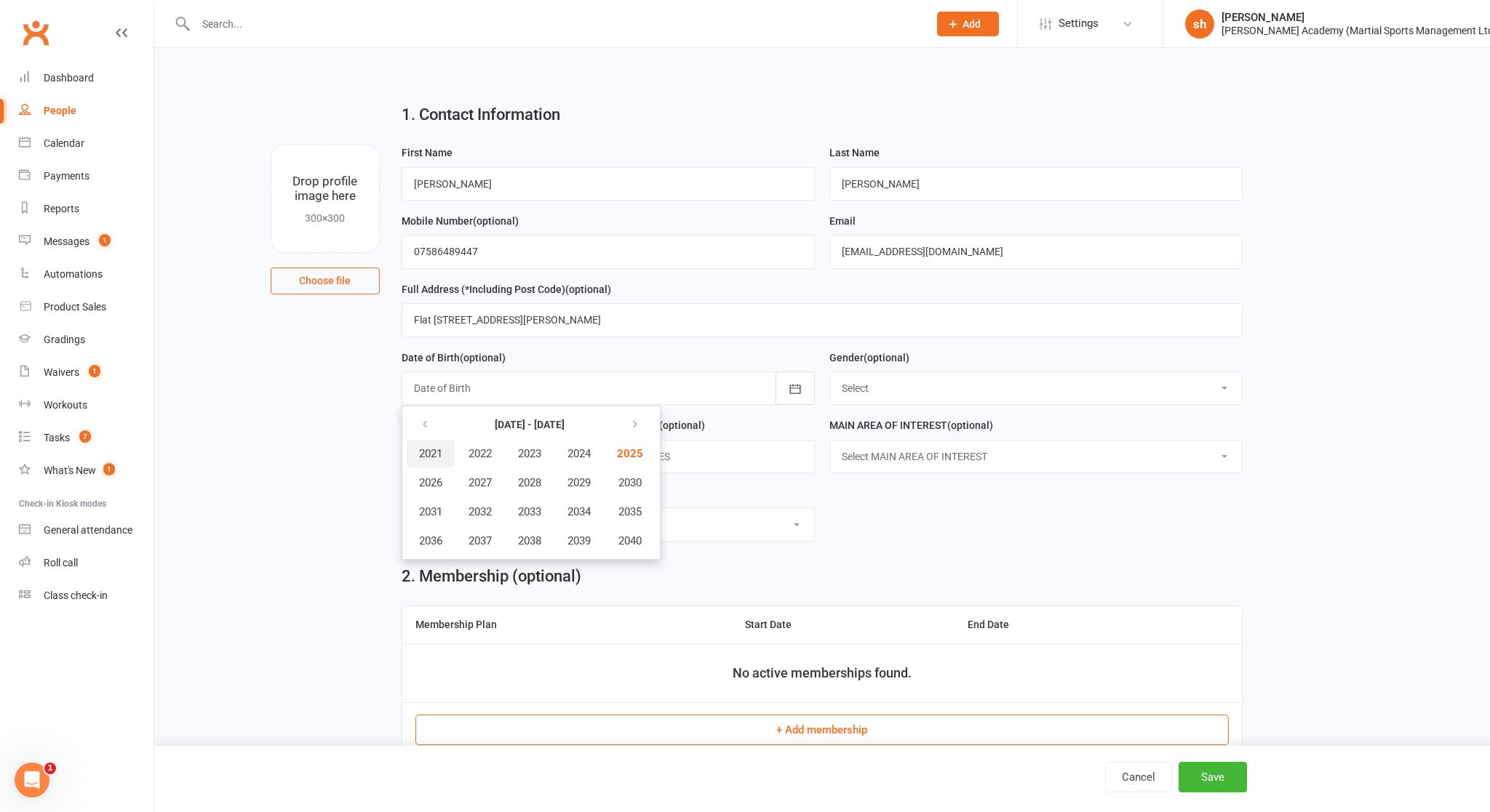
click at [430, 449] on span "2021" at bounding box center [431, 454] width 23 height 13
click at [509, 455] on span "February" at bounding box center [509, 454] width 42 height 13
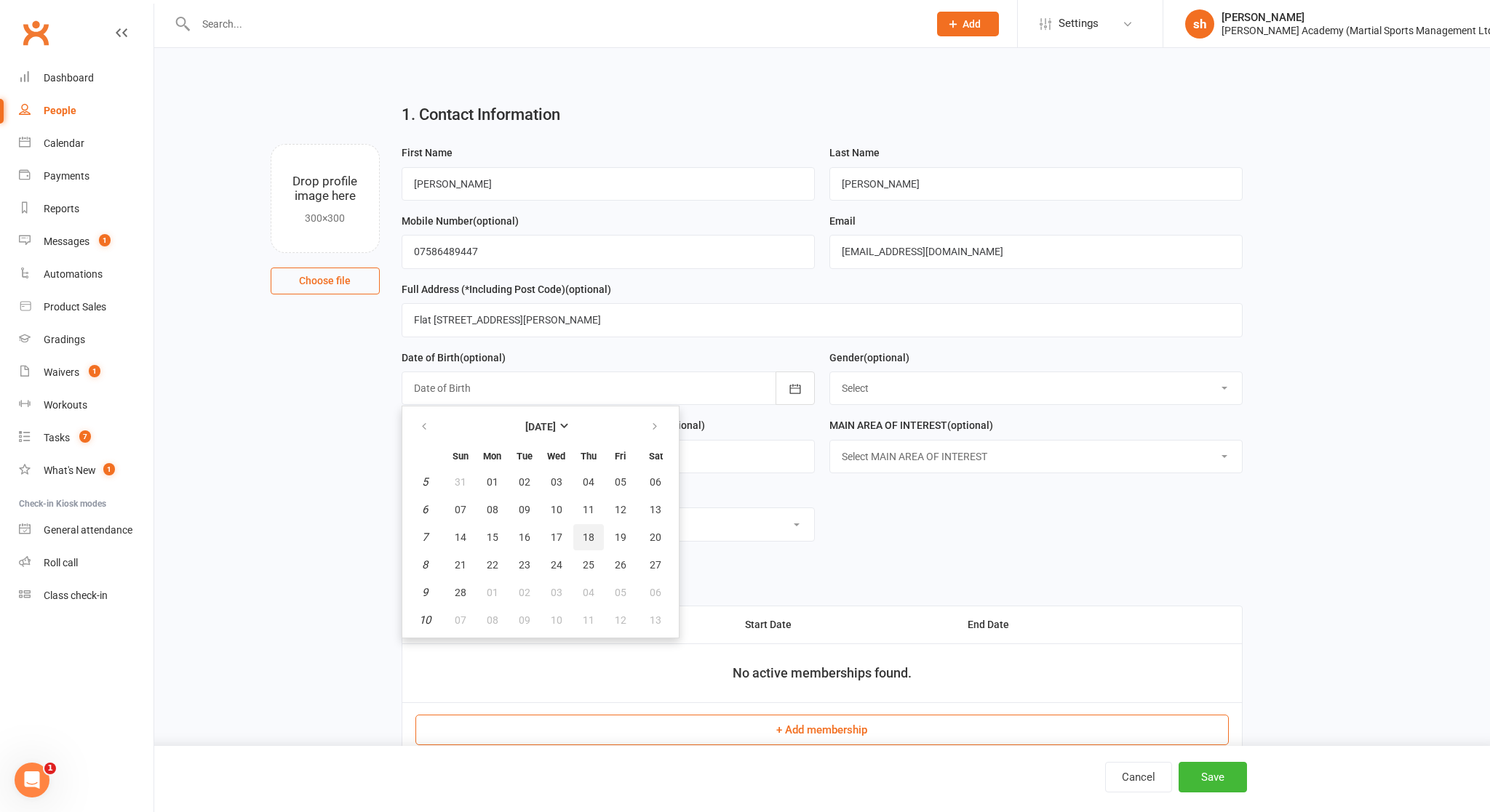
click at [589, 535] on span "18" at bounding box center [589, 537] width 12 height 12
type input "[DATE]"
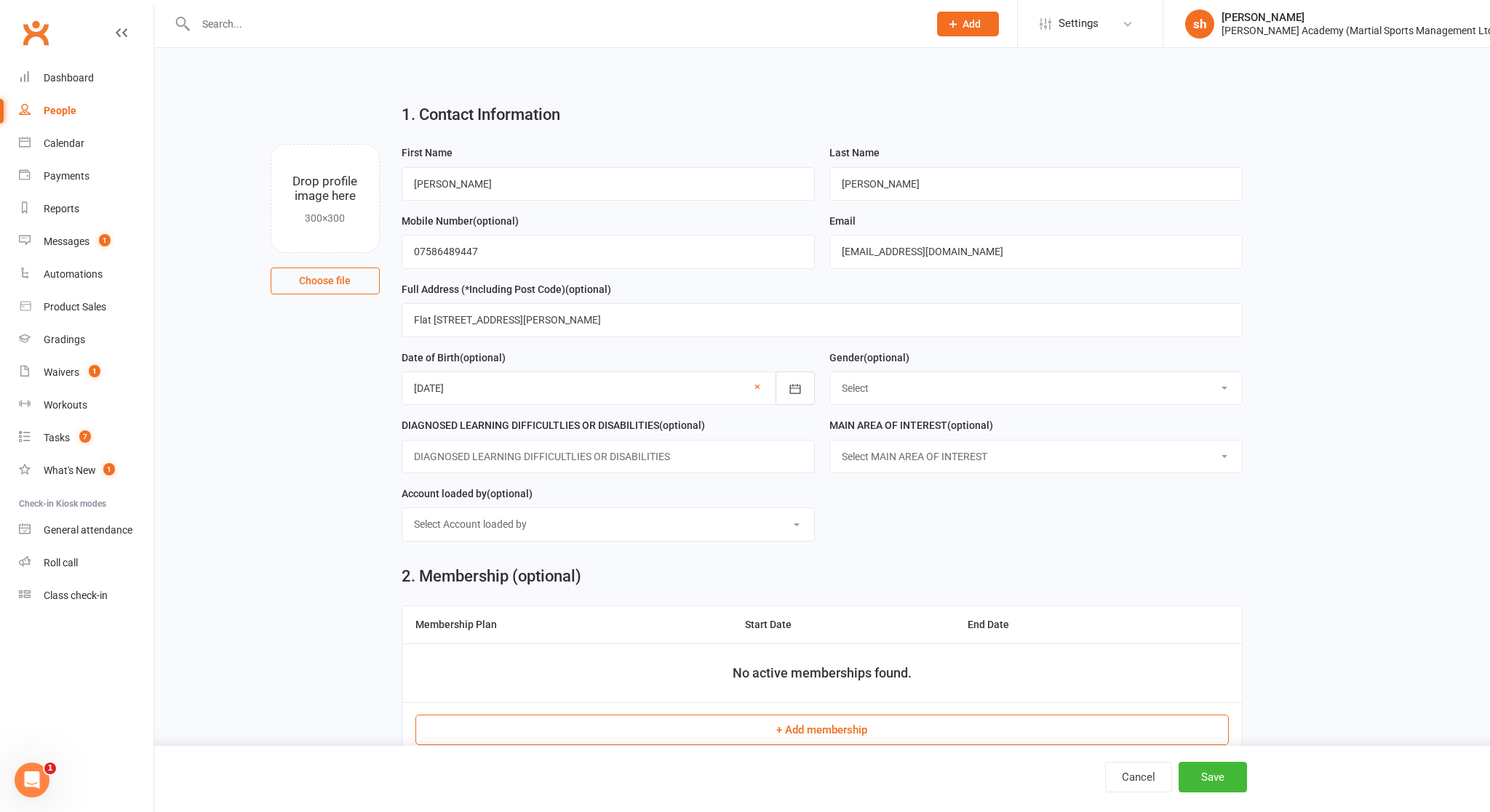
click at [808, 384] on select "Select [DEMOGRAPHIC_DATA] [DEMOGRAPHIC_DATA] Other Prefer not to Say" at bounding box center [1036, 388] width 412 height 32
select select "[DEMOGRAPHIC_DATA]"
click at [808, 373] on select "Select [DEMOGRAPHIC_DATA] [DEMOGRAPHIC_DATA] Other Prefer not to Say" at bounding box center [1036, 388] width 412 height 32
click at [808, 705] on button "Save" at bounding box center [1213, 777] width 69 height 30
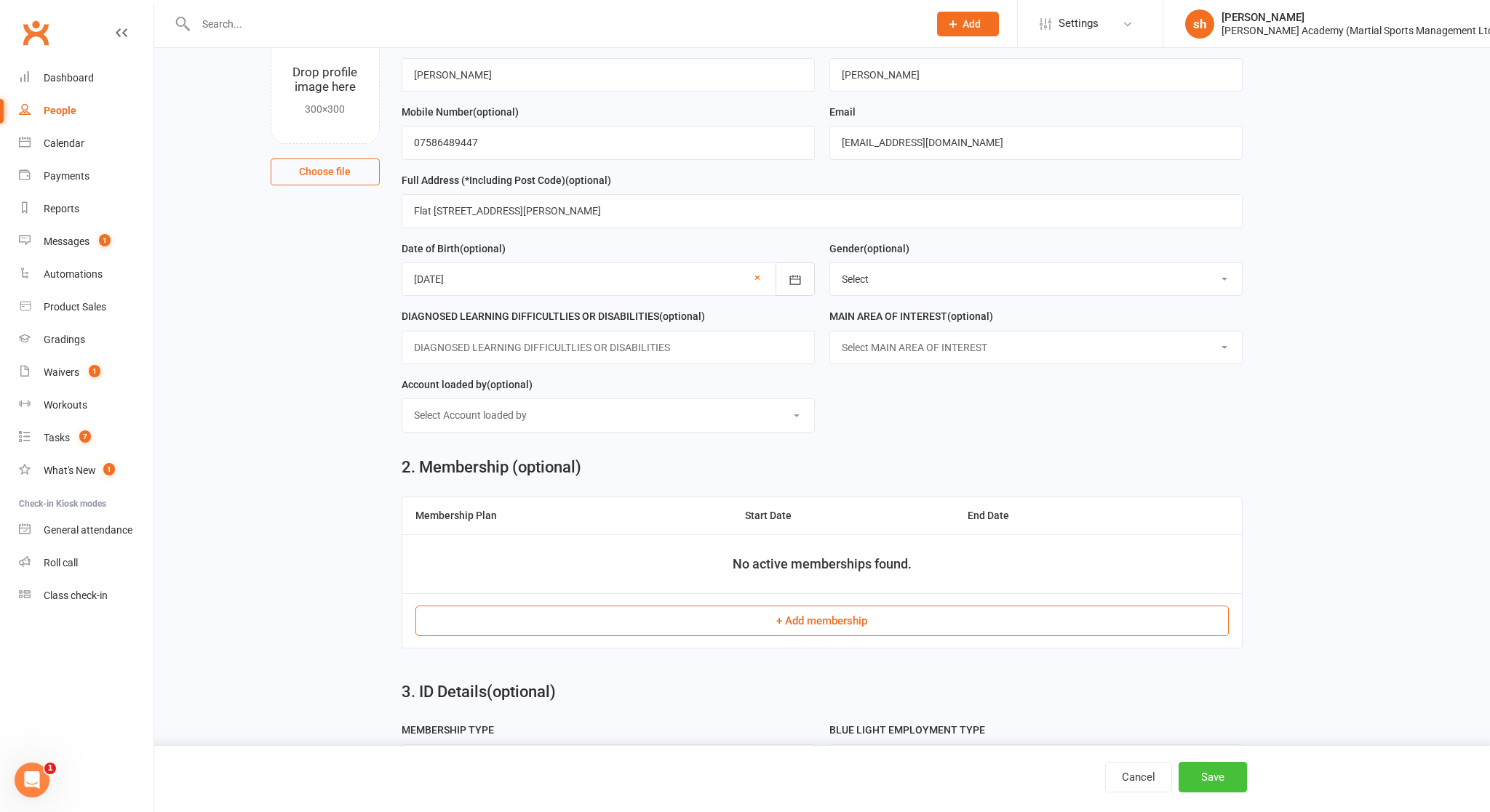
scroll to position [131, 0]
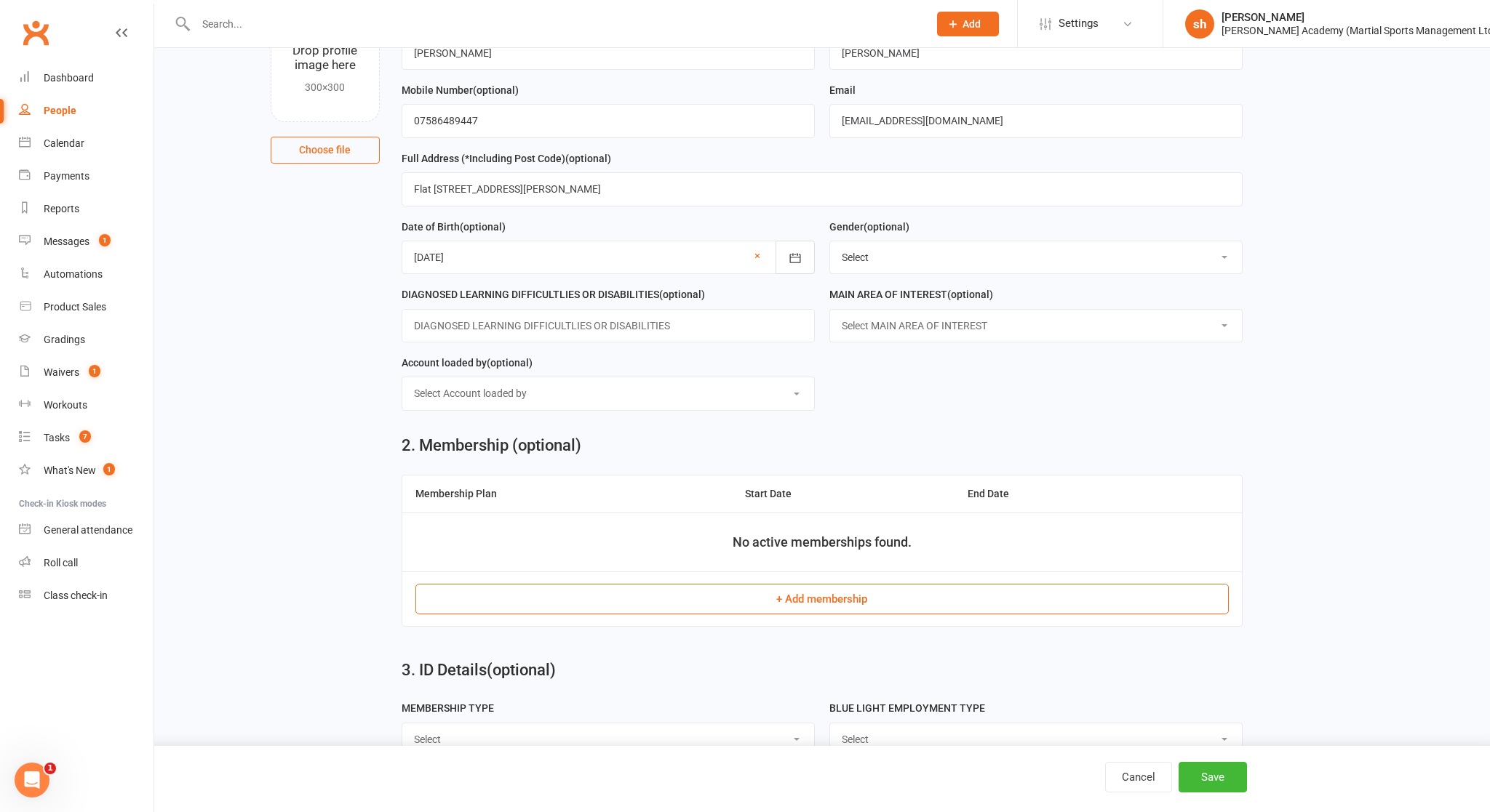
click at [808, 605] on button "+ Add membership" at bounding box center [822, 599] width 814 height 30
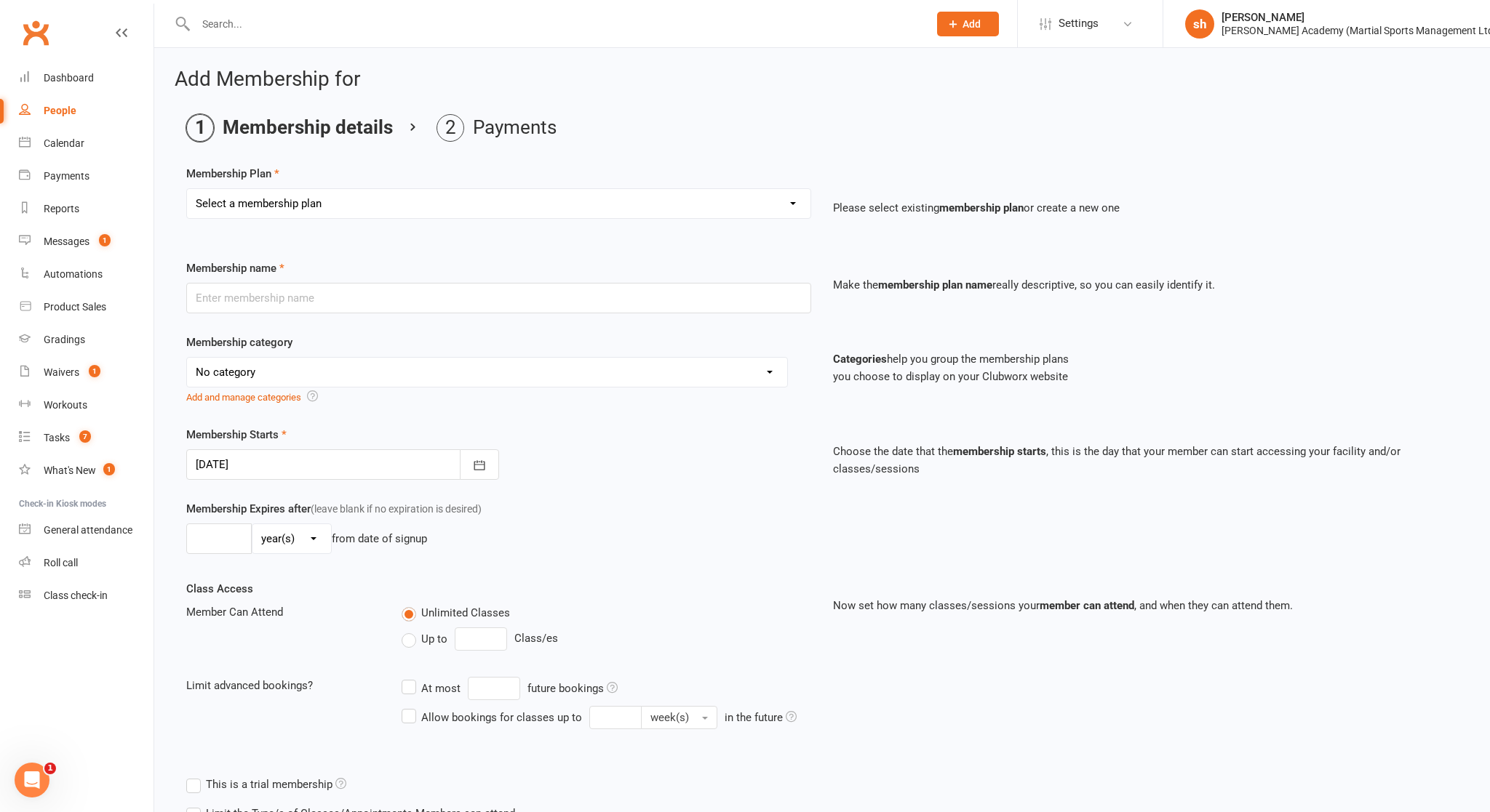
click at [400, 208] on select "Select a membership plan Create new Membership Plan [DEMOGRAPHIC_DATA] BJJ Gues…" at bounding box center [498, 203] width 623 height 29
select select "62"
click at [187, 189] on select "Select a membership plan Create new Membership Plan [DEMOGRAPHIC_DATA] BJJ Gues…" at bounding box center [498, 203] width 623 height 29
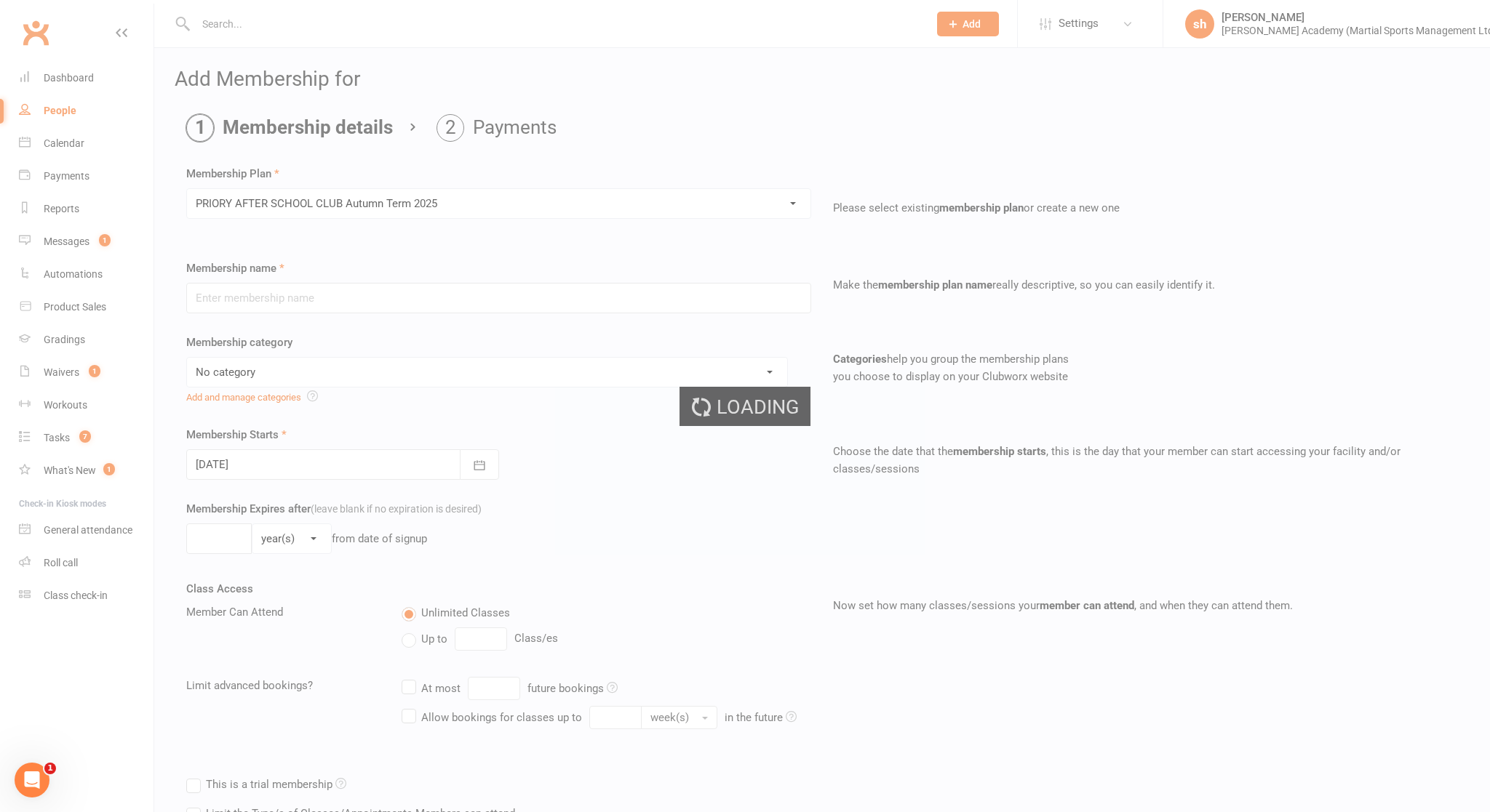
scroll to position [195, 0]
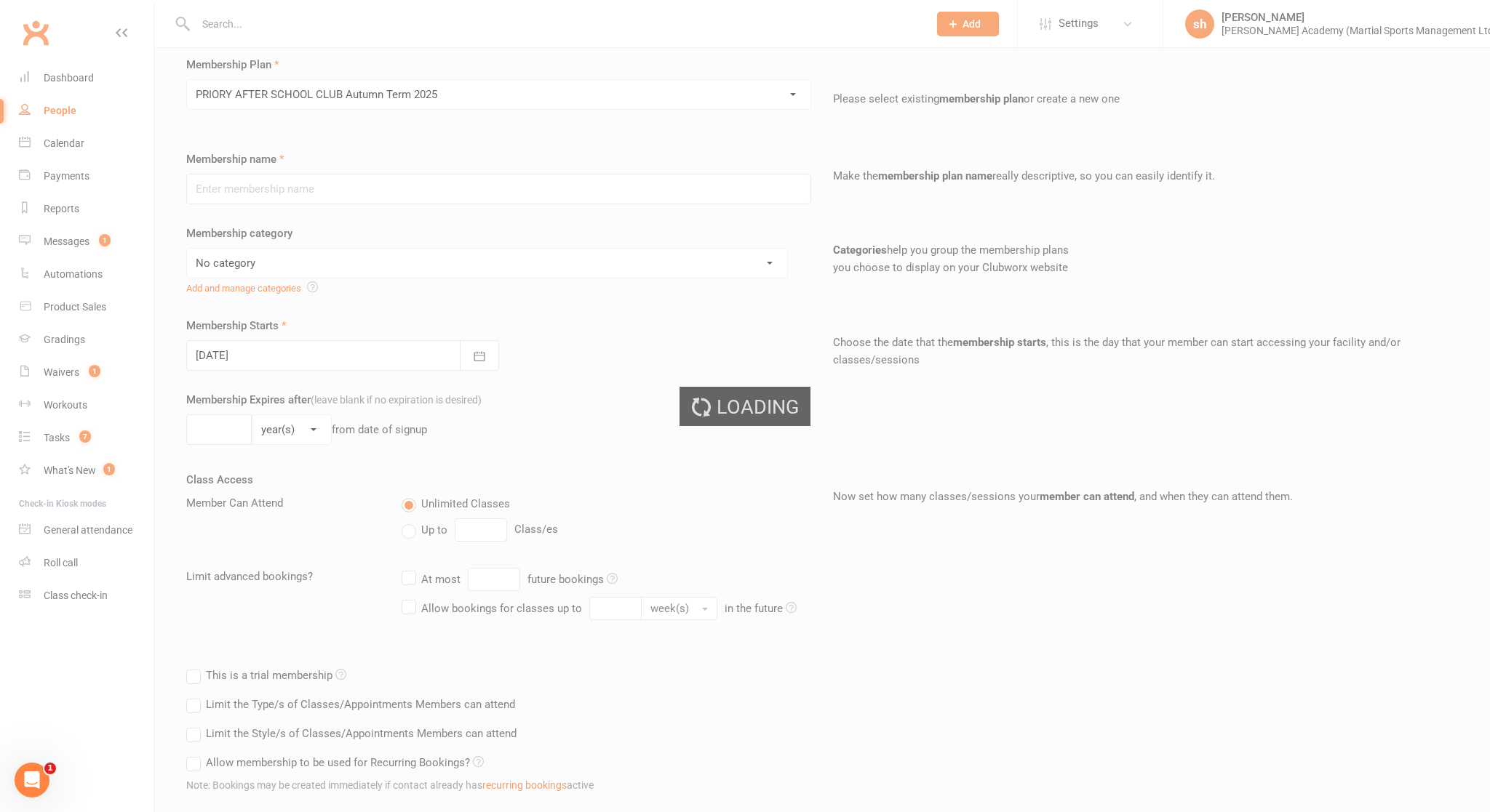
type input "PRIORY AFTER SCHOOL CLUB Autumn Term 2025"
select select "10"
type input "3"
select select "2"
type input "11"
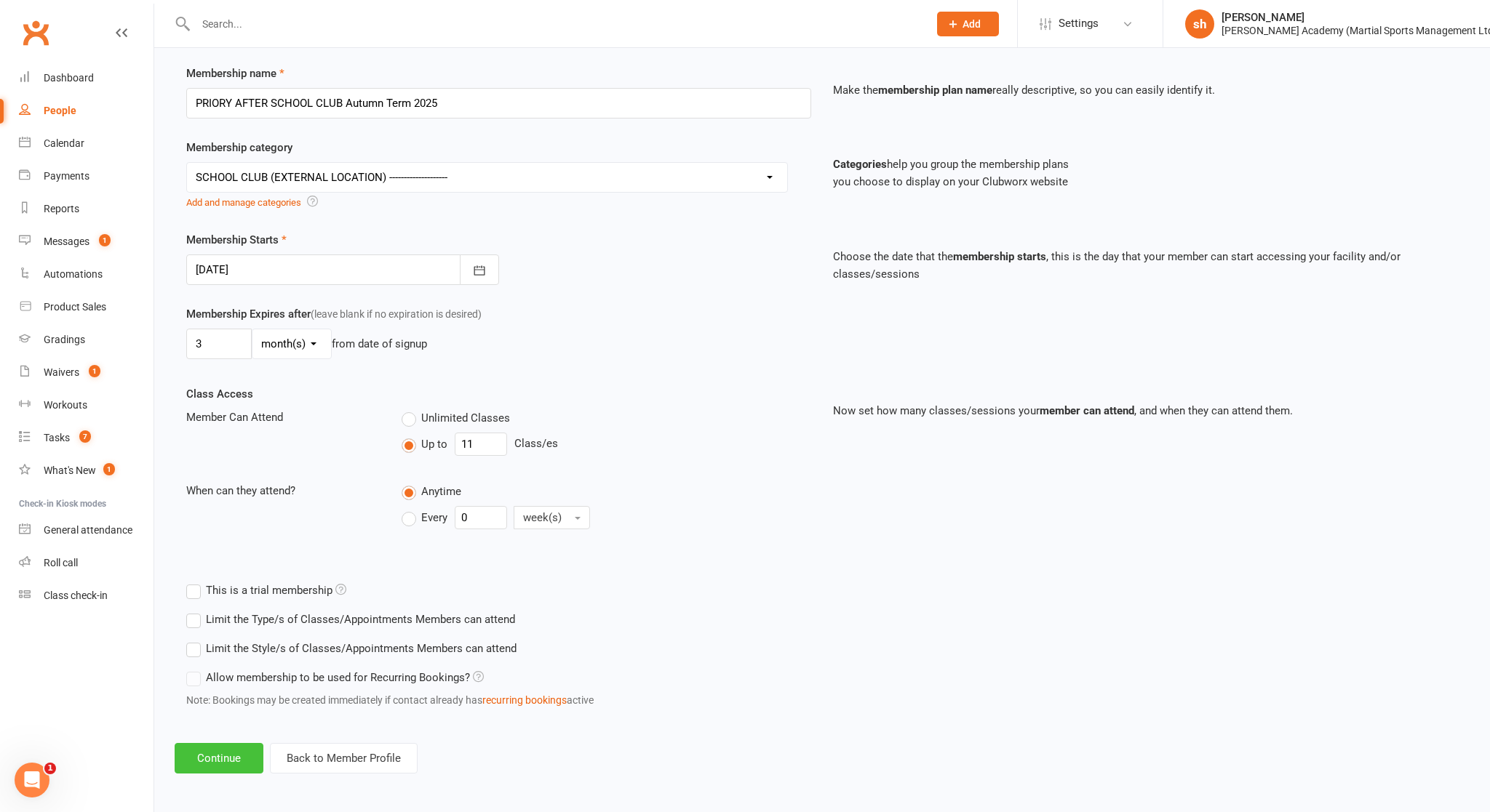
click at [227, 705] on button "Continue" at bounding box center [219, 758] width 89 height 30
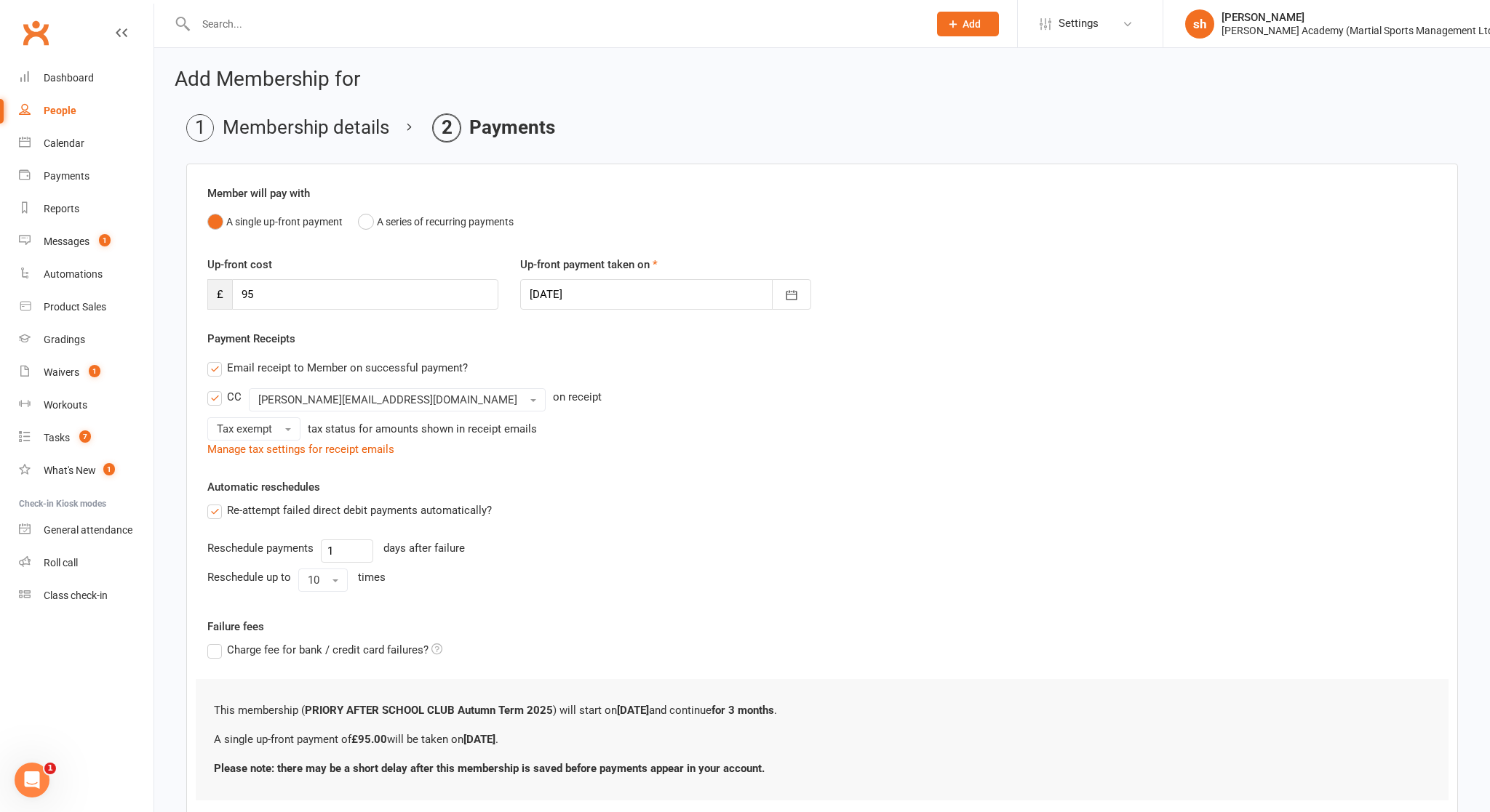
scroll to position [92, 0]
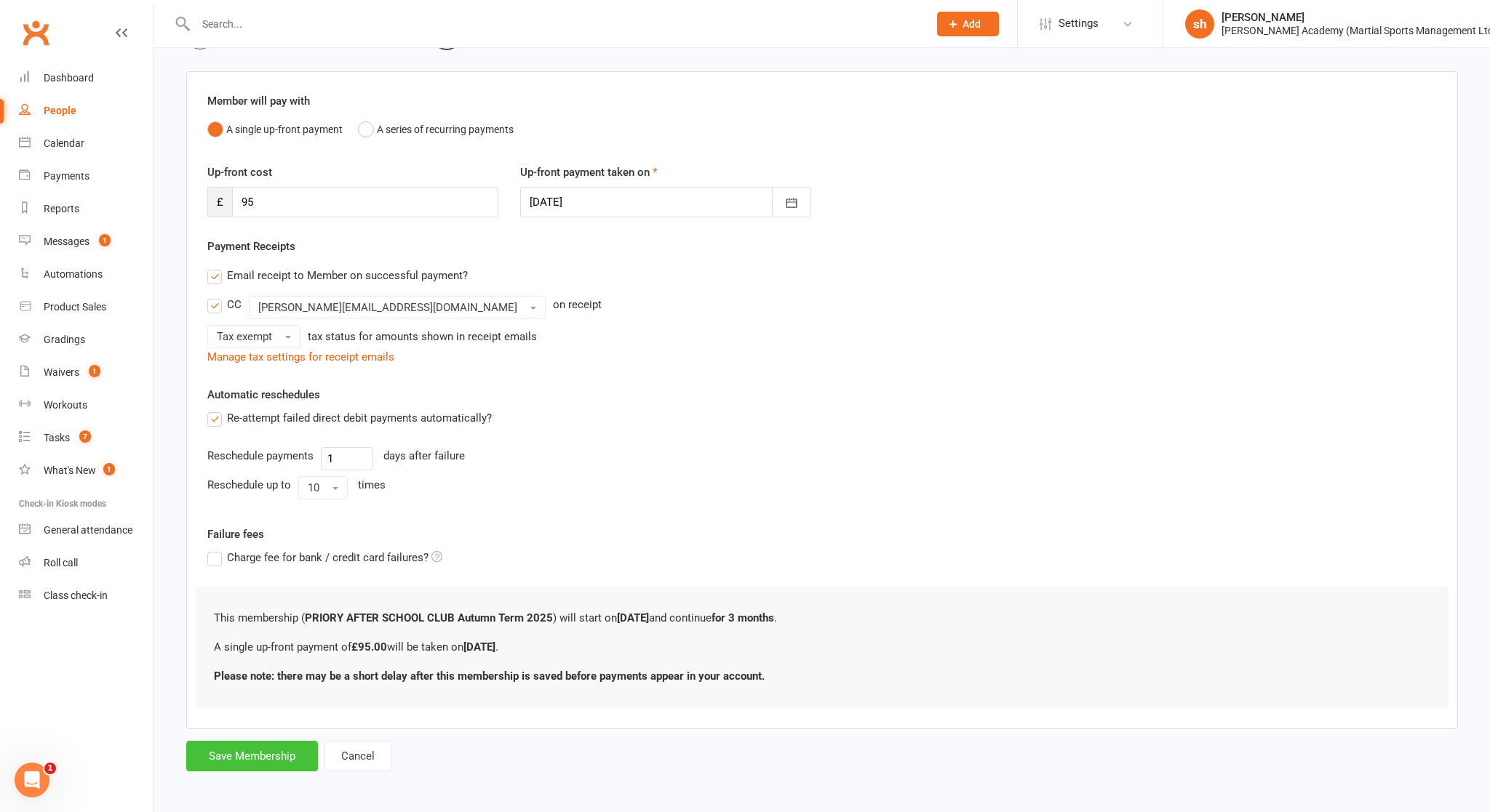
click at [283, 705] on button "Save Membership" at bounding box center [251, 756] width 131 height 30
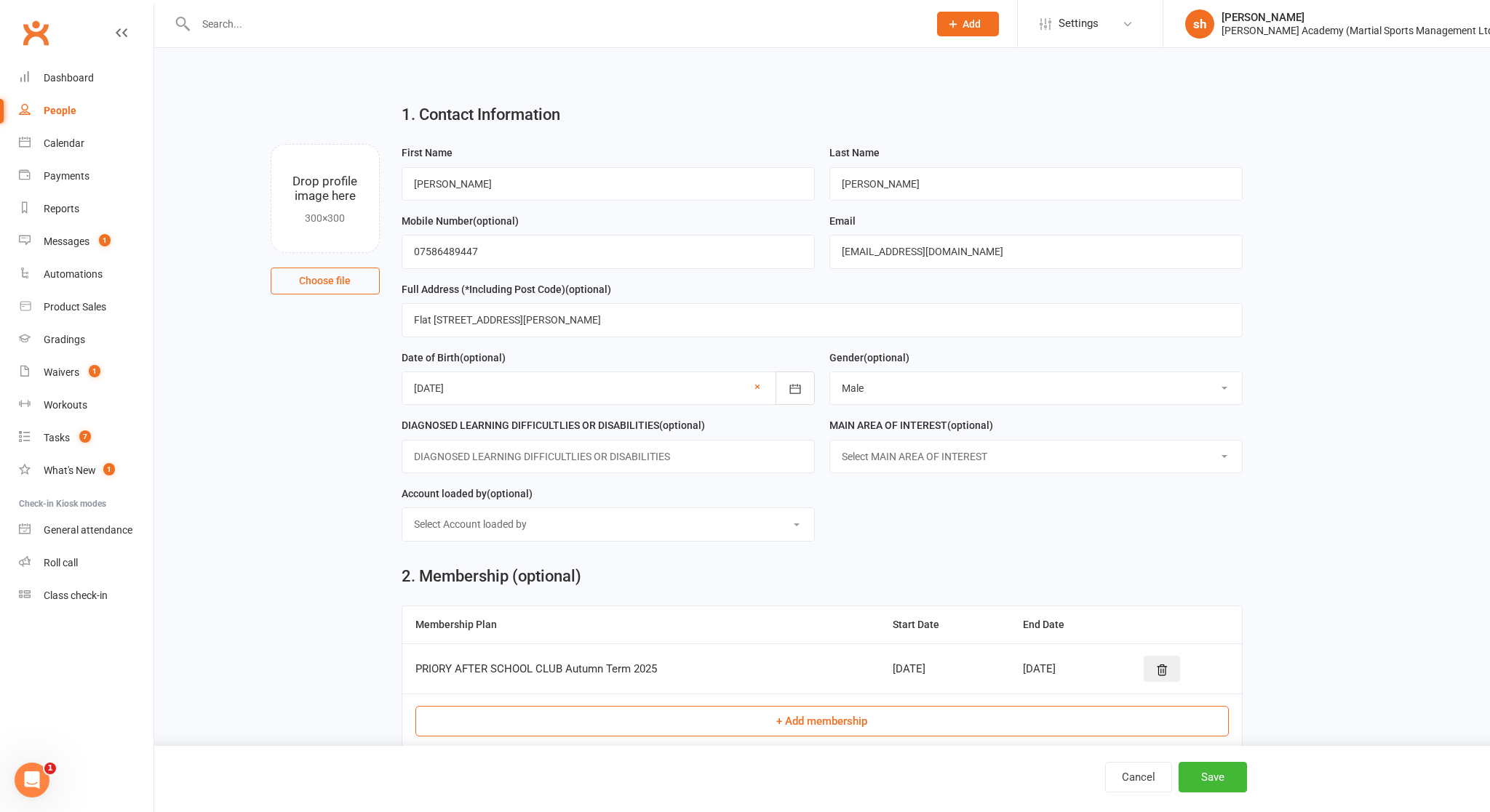
scroll to position [554, 0]
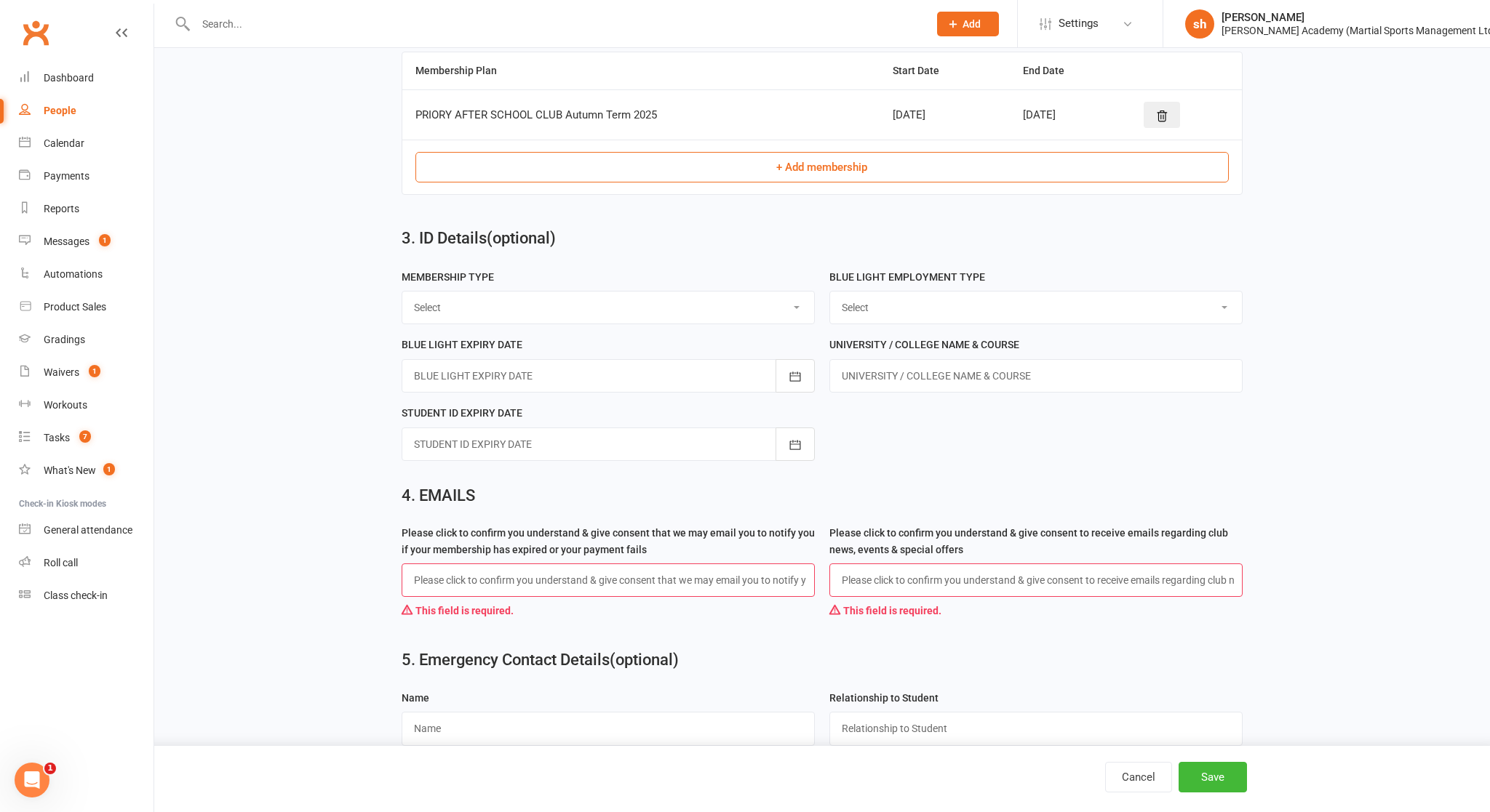
click at [606, 578] on input "text" at bounding box center [607, 580] width 413 height 33
click at [478, 584] on input "text" at bounding box center [607, 580] width 413 height 33
type input "x"
click at [808, 578] on input "text" at bounding box center [1035, 580] width 413 height 33
type input "x"
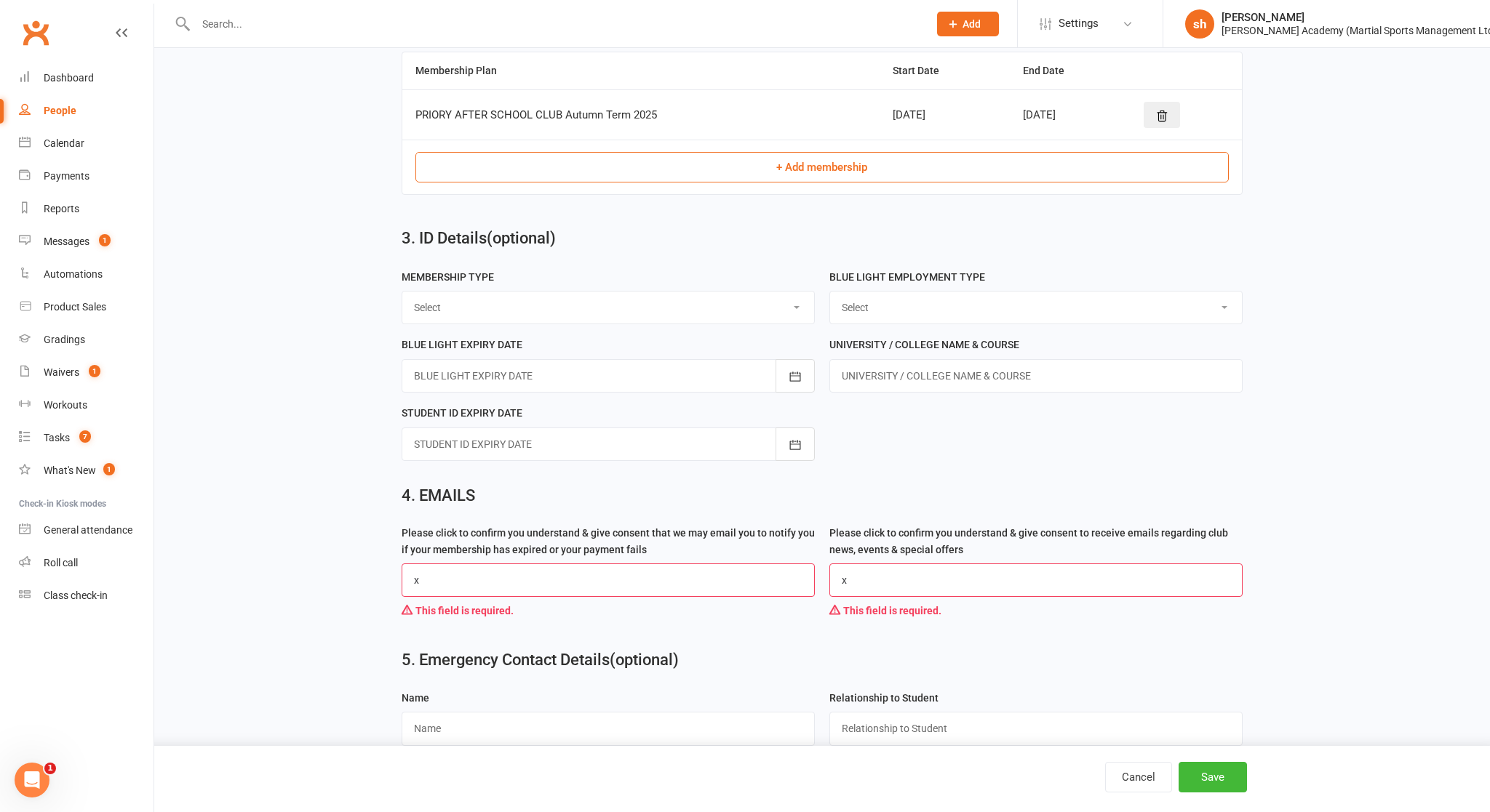
click at [808, 439] on form "MEMBERSHIP TYPE Select STUDENT ADULT CHILD PAYG BLUE LIGHT AFFLILATE STAFF BLUE…" at bounding box center [822, 370] width 856 height 204
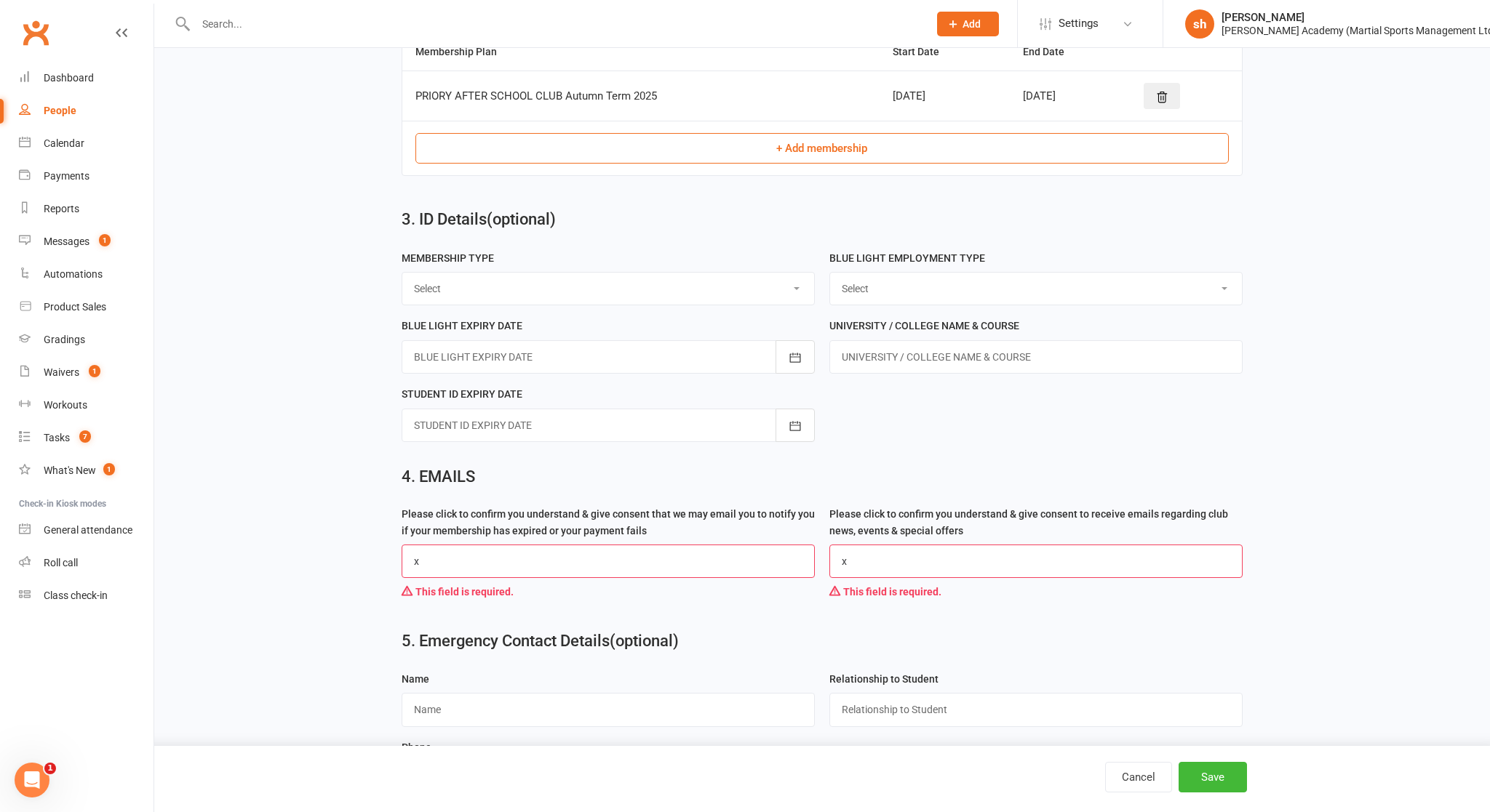
scroll to position [1010, 0]
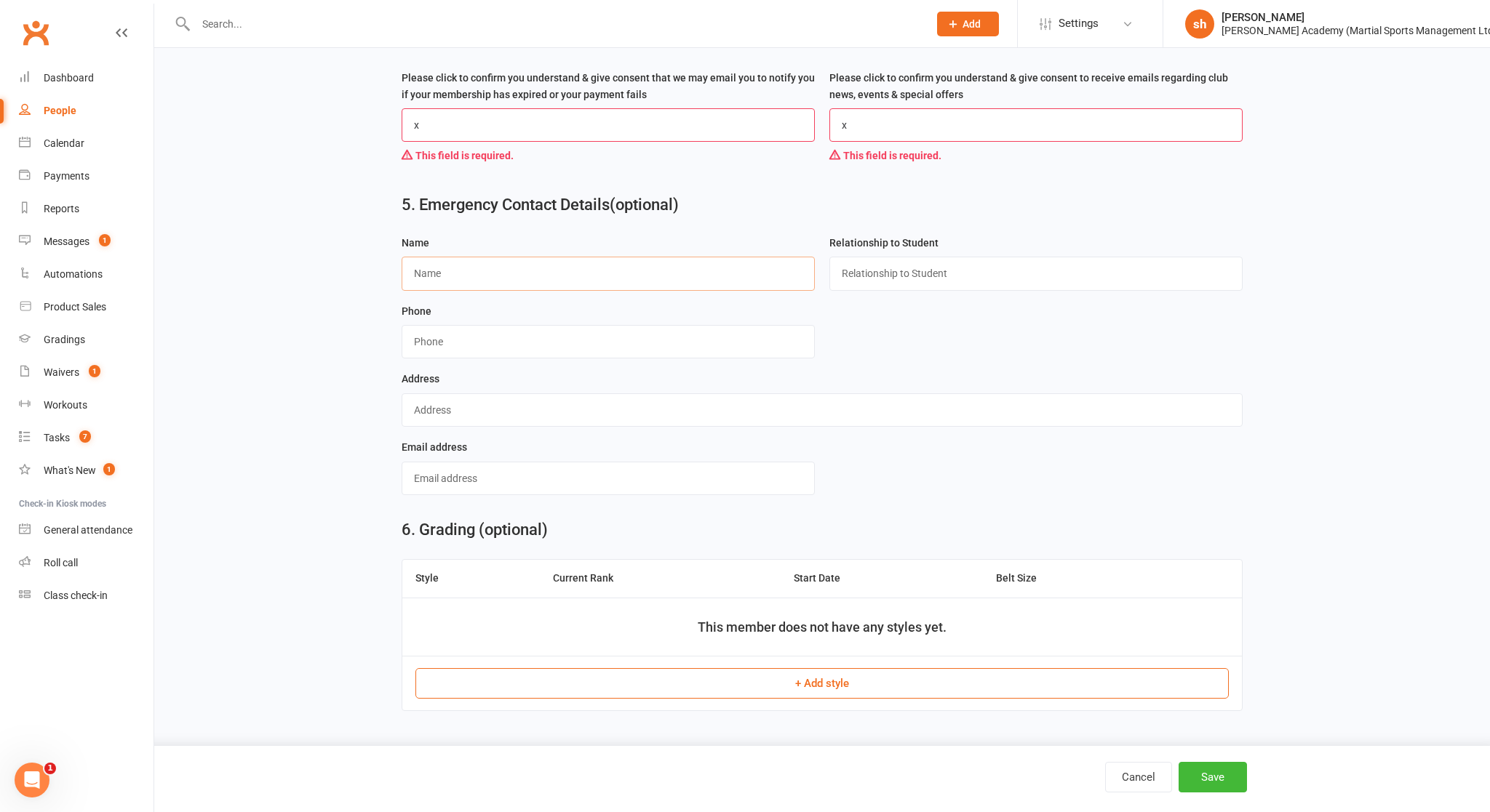
click at [631, 278] on input "text" at bounding box center [607, 274] width 413 height 33
click at [471, 481] on input "text" at bounding box center [607, 479] width 413 height 33
click at [808, 705] on button "Save" at bounding box center [1213, 777] width 69 height 30
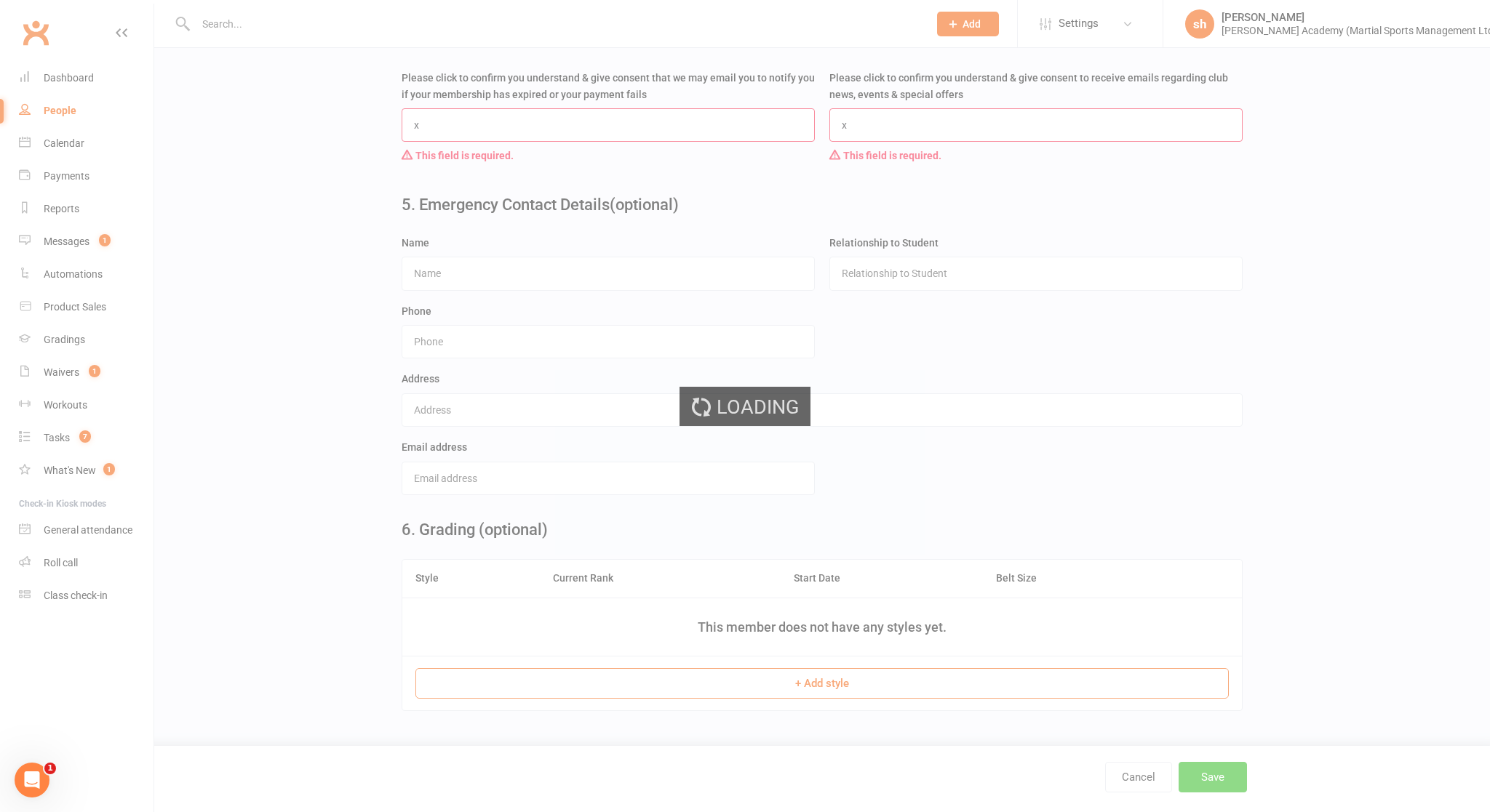
scroll to position [0, 0]
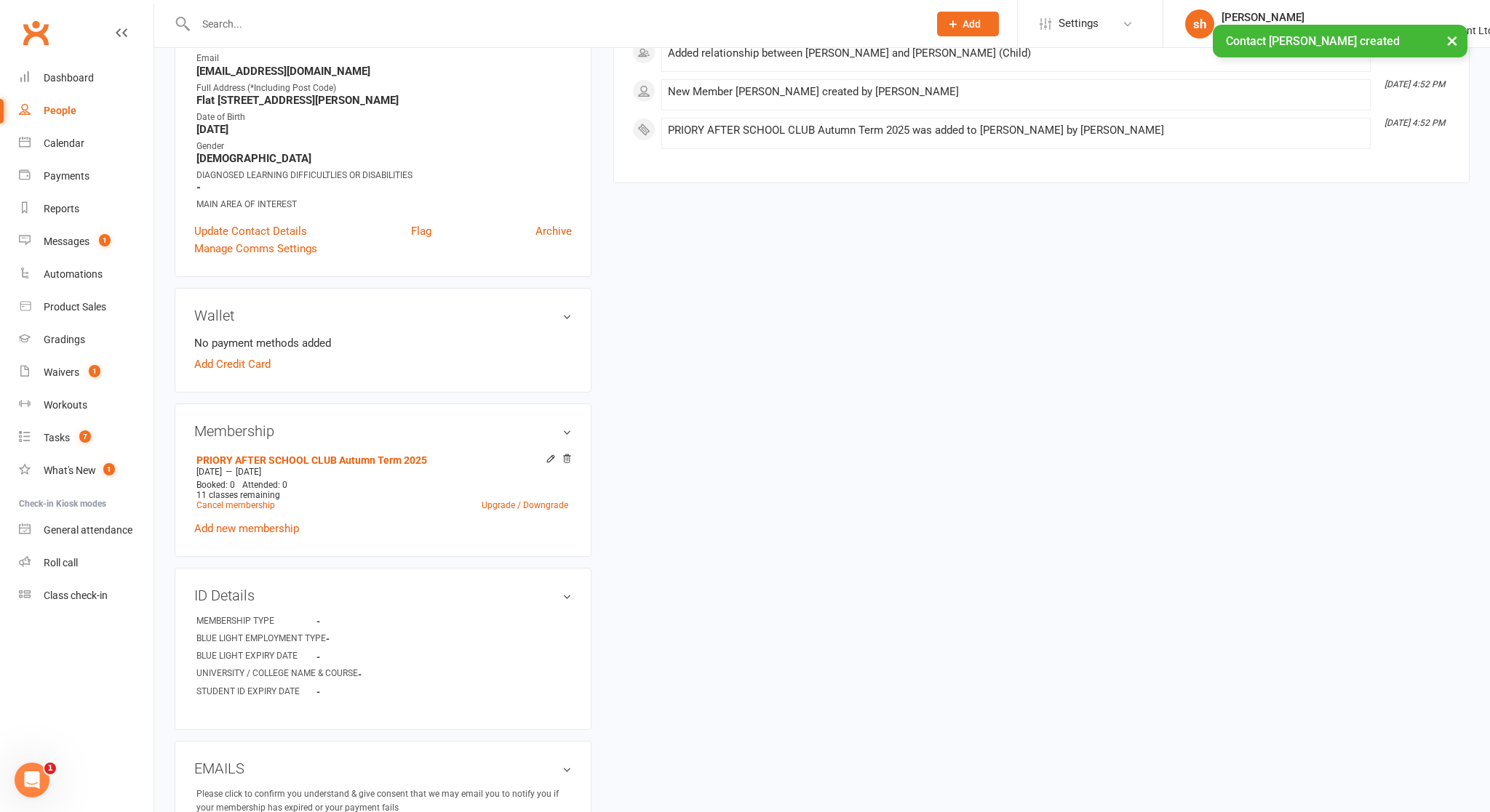
scroll to position [265, 0]
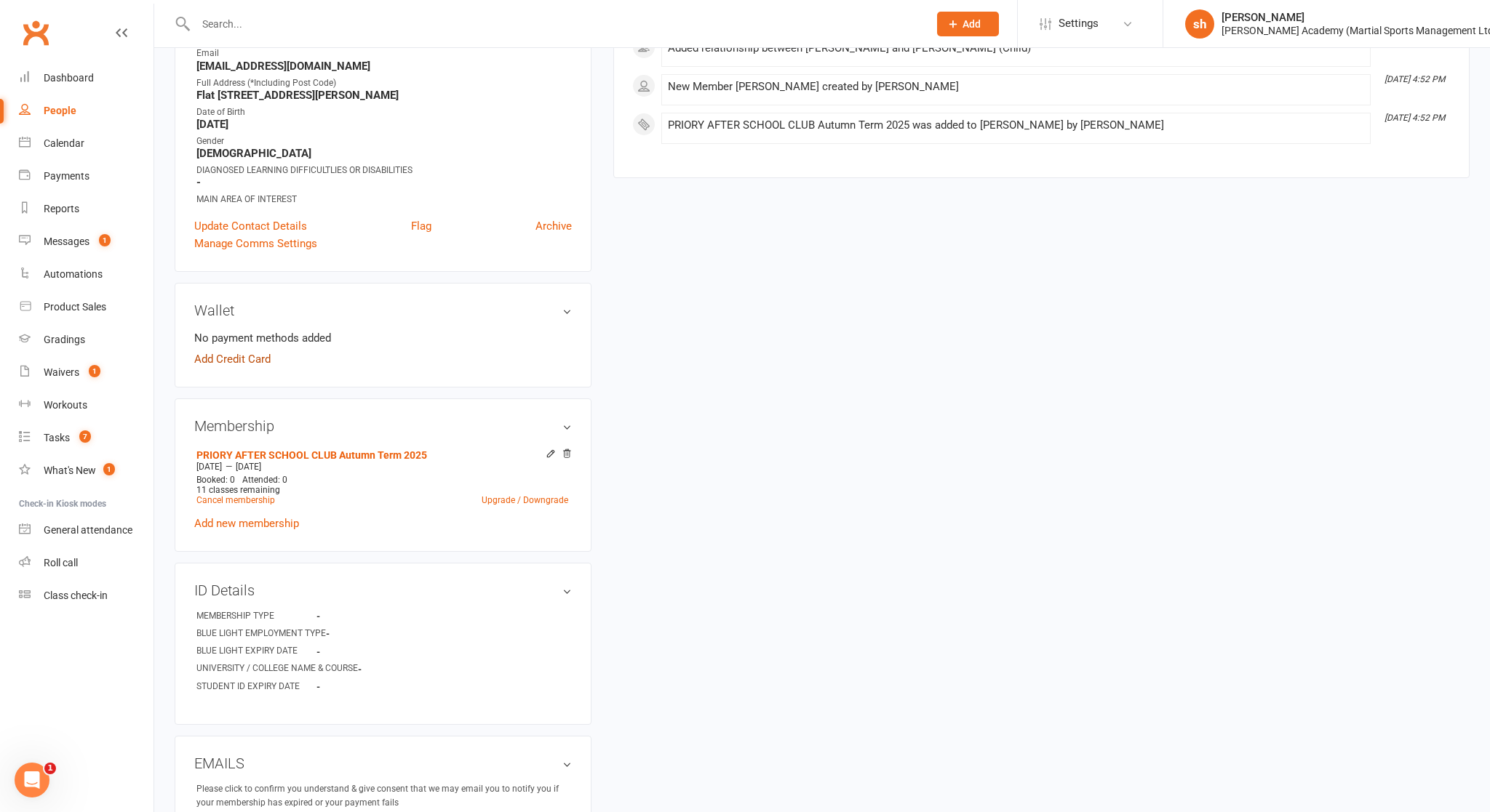
click at [235, 351] on link "Add Credit Card" at bounding box center [232, 359] width 76 height 18
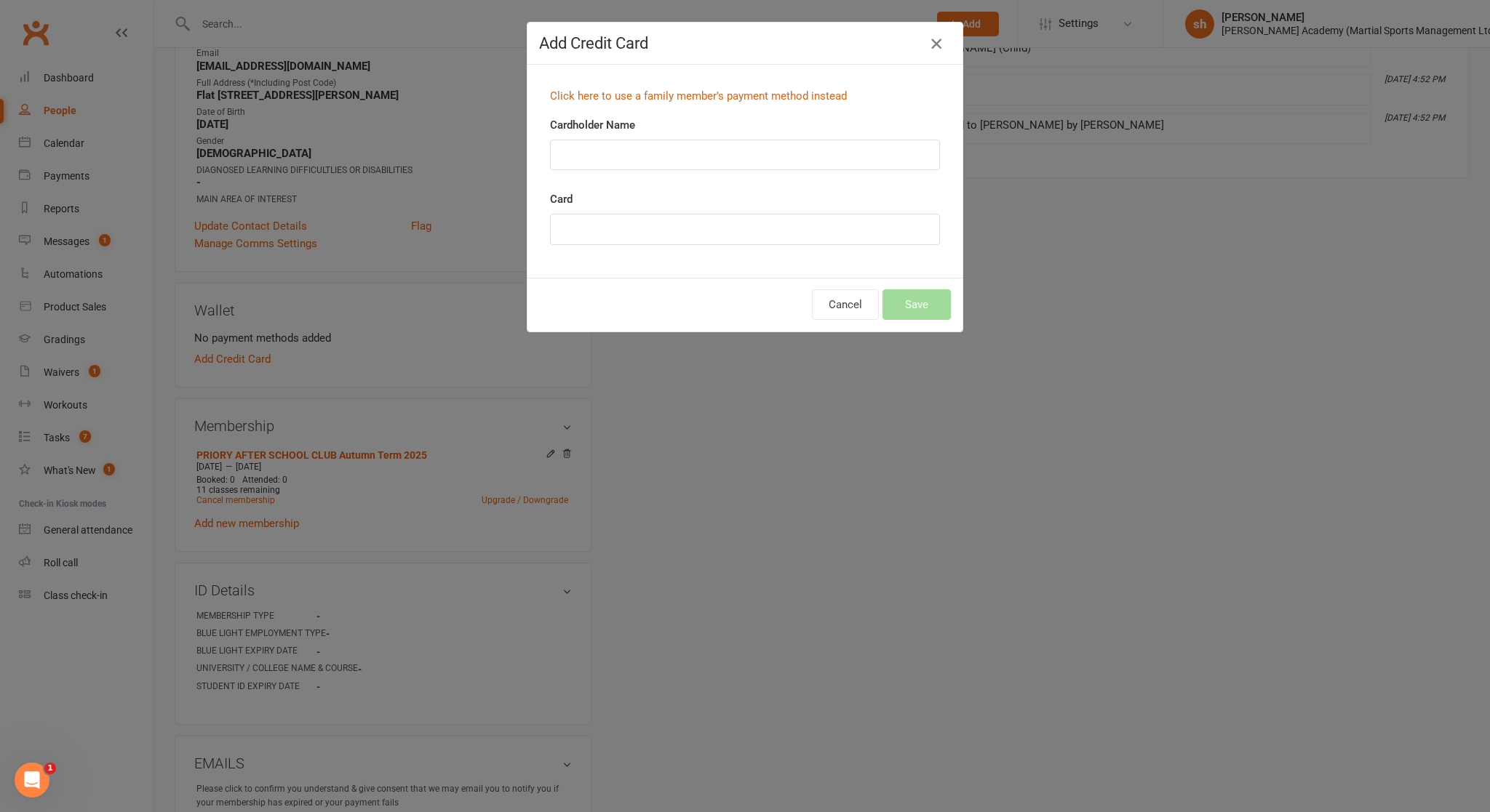
click at [808, 40] on button "button" at bounding box center [936, 44] width 23 height 23
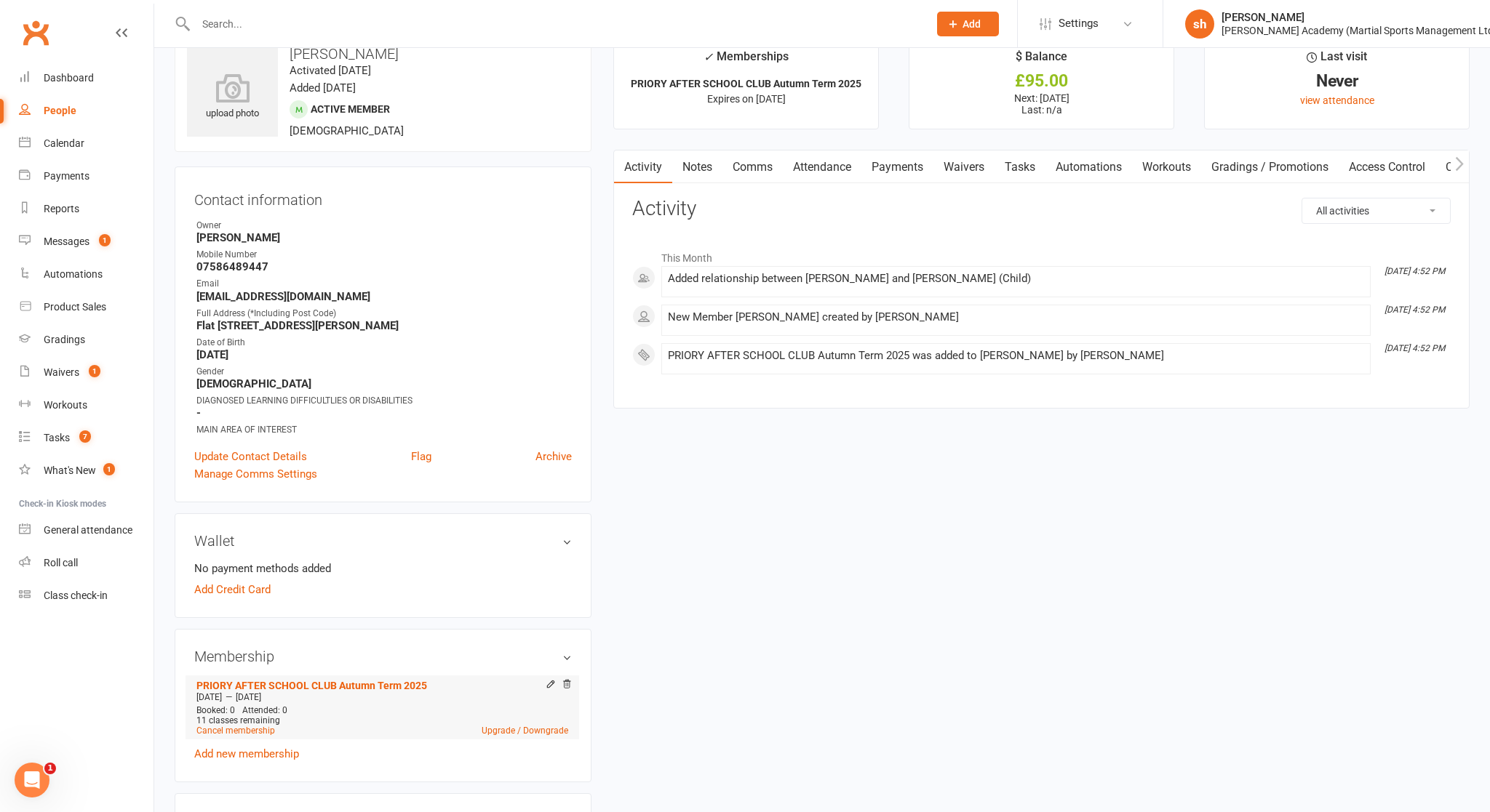
scroll to position [0, 0]
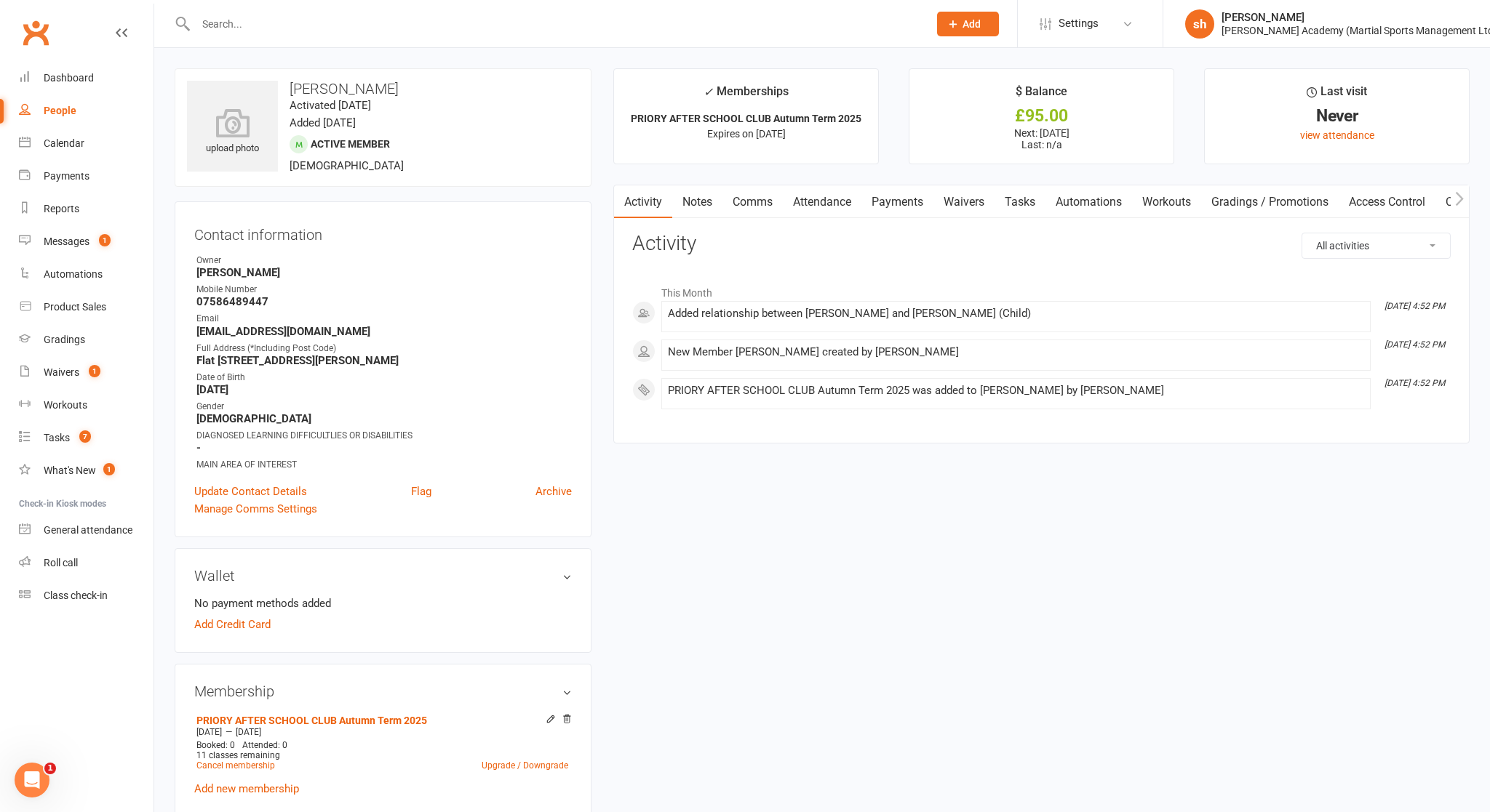
click at [808, 198] on link "Payments" at bounding box center [897, 202] width 72 height 33
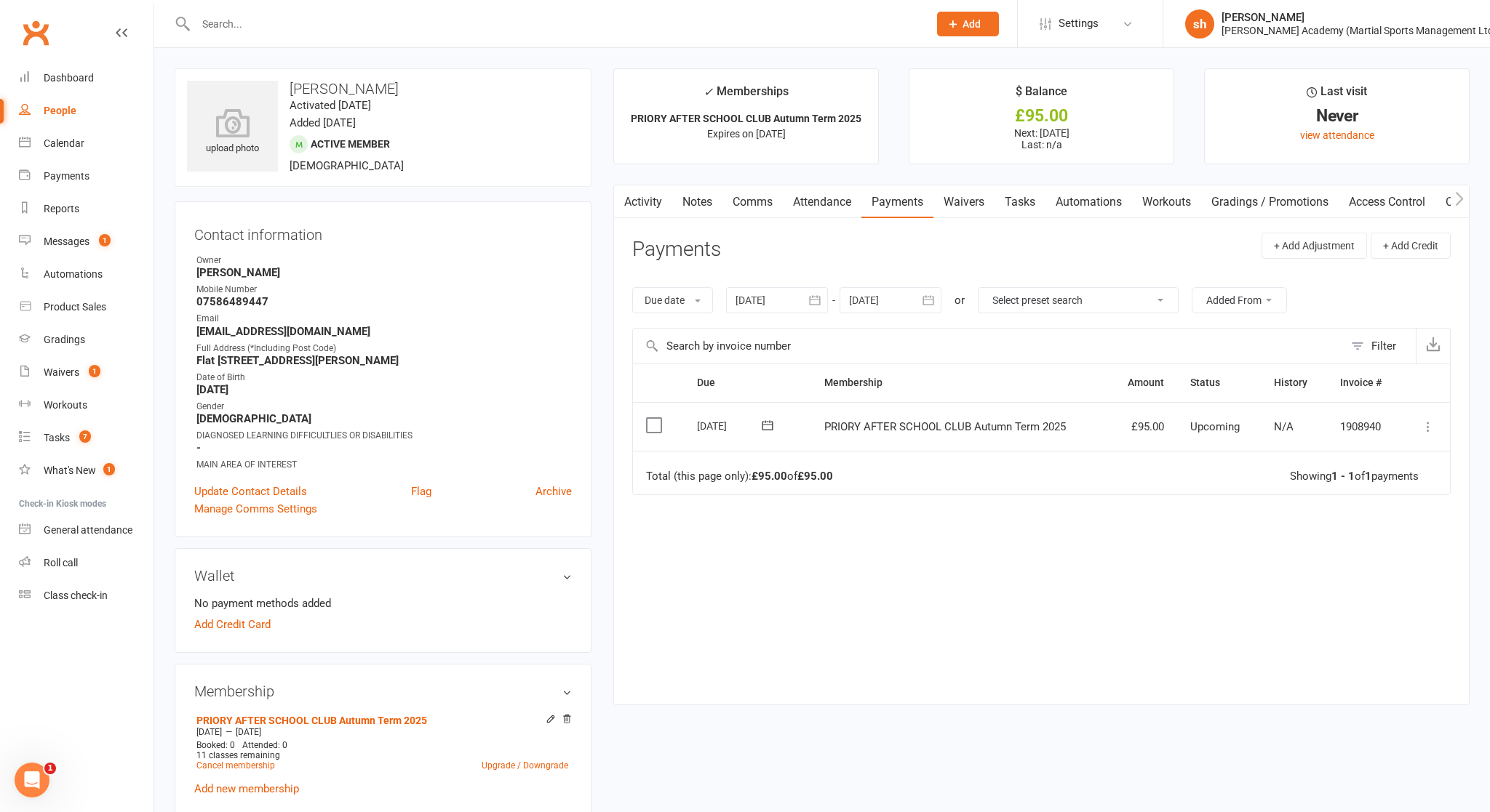
click at [808, 420] on icon at bounding box center [1427, 426] width 14 height 14
click at [808, 539] on link "Skip" at bounding box center [1364, 542] width 144 height 29
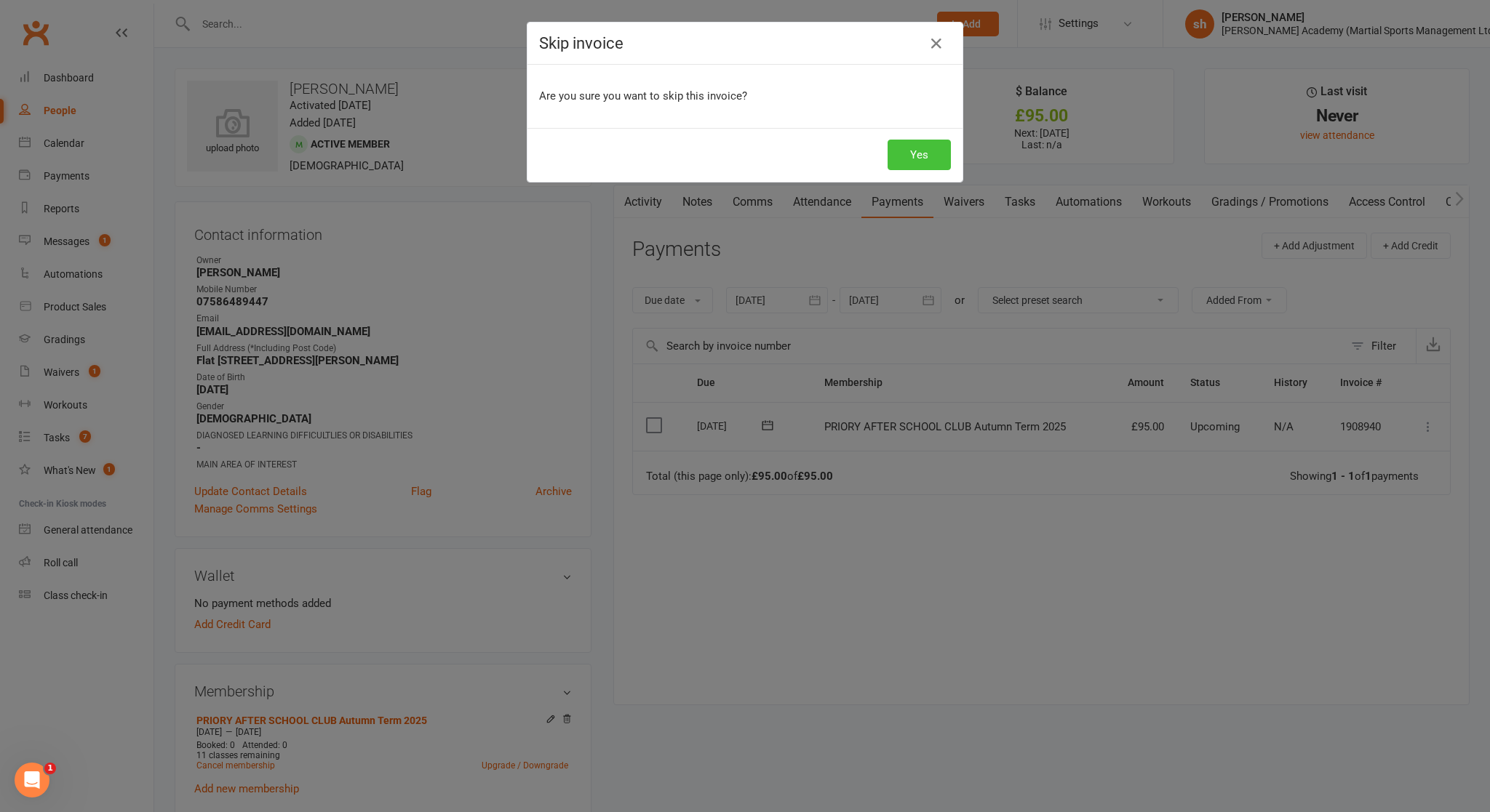
click at [808, 152] on button "Yes" at bounding box center [920, 155] width 64 height 30
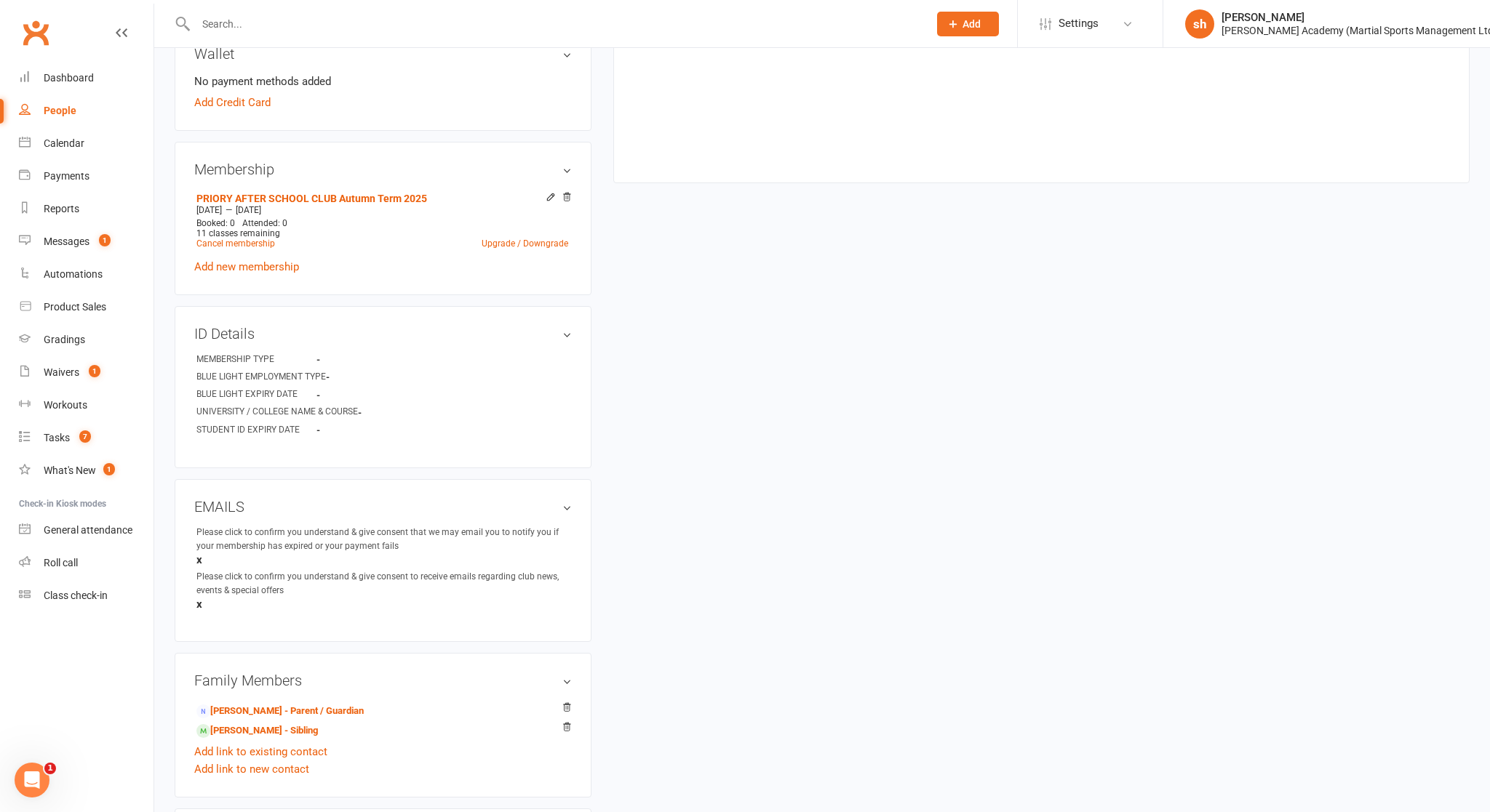
scroll to position [527, 0]
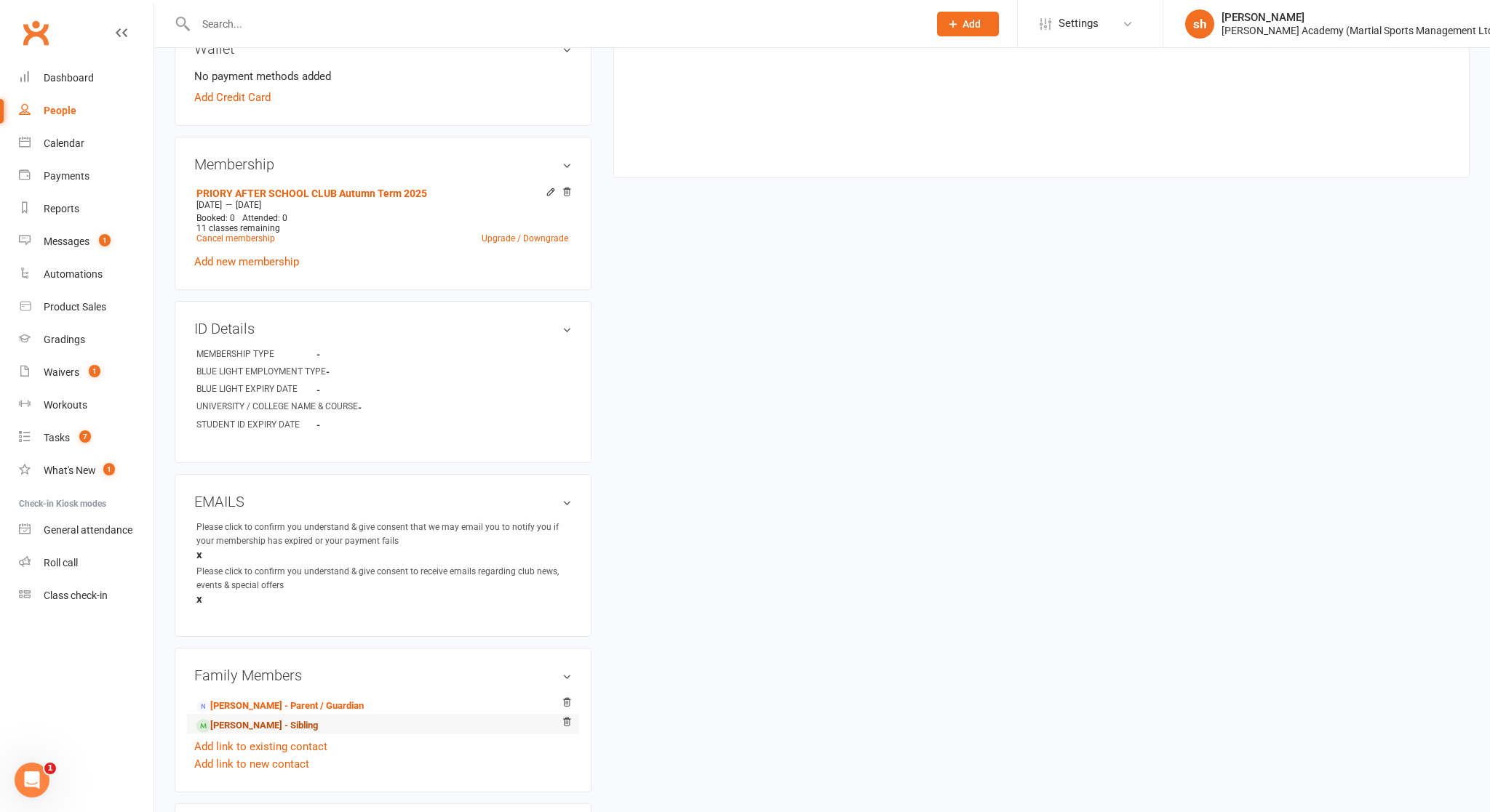
click at [266, 705] on link "[PERSON_NAME] - Sibling" at bounding box center [257, 726] width 121 height 15
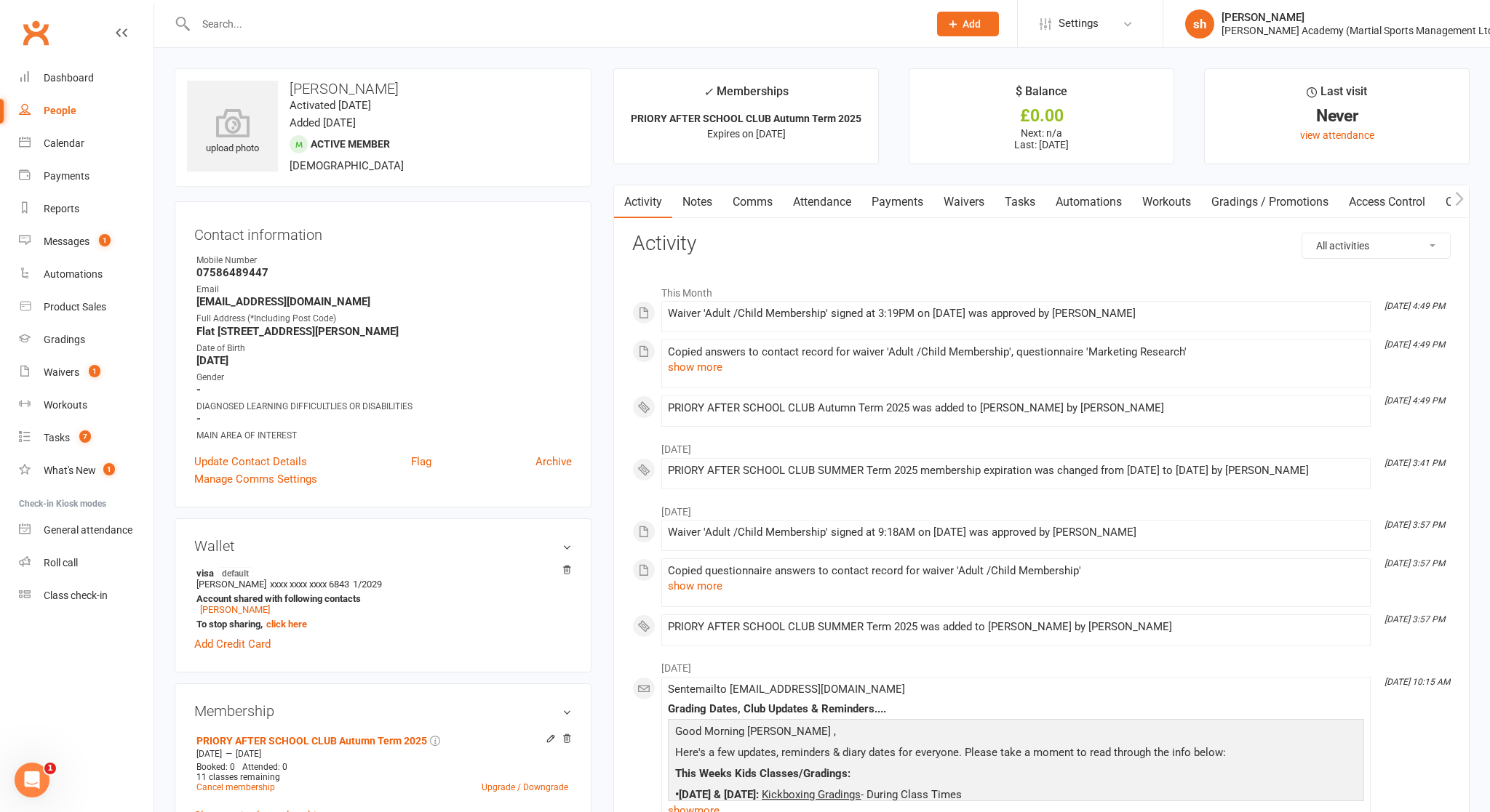
click at [808, 197] on link "Payments" at bounding box center [897, 202] width 72 height 33
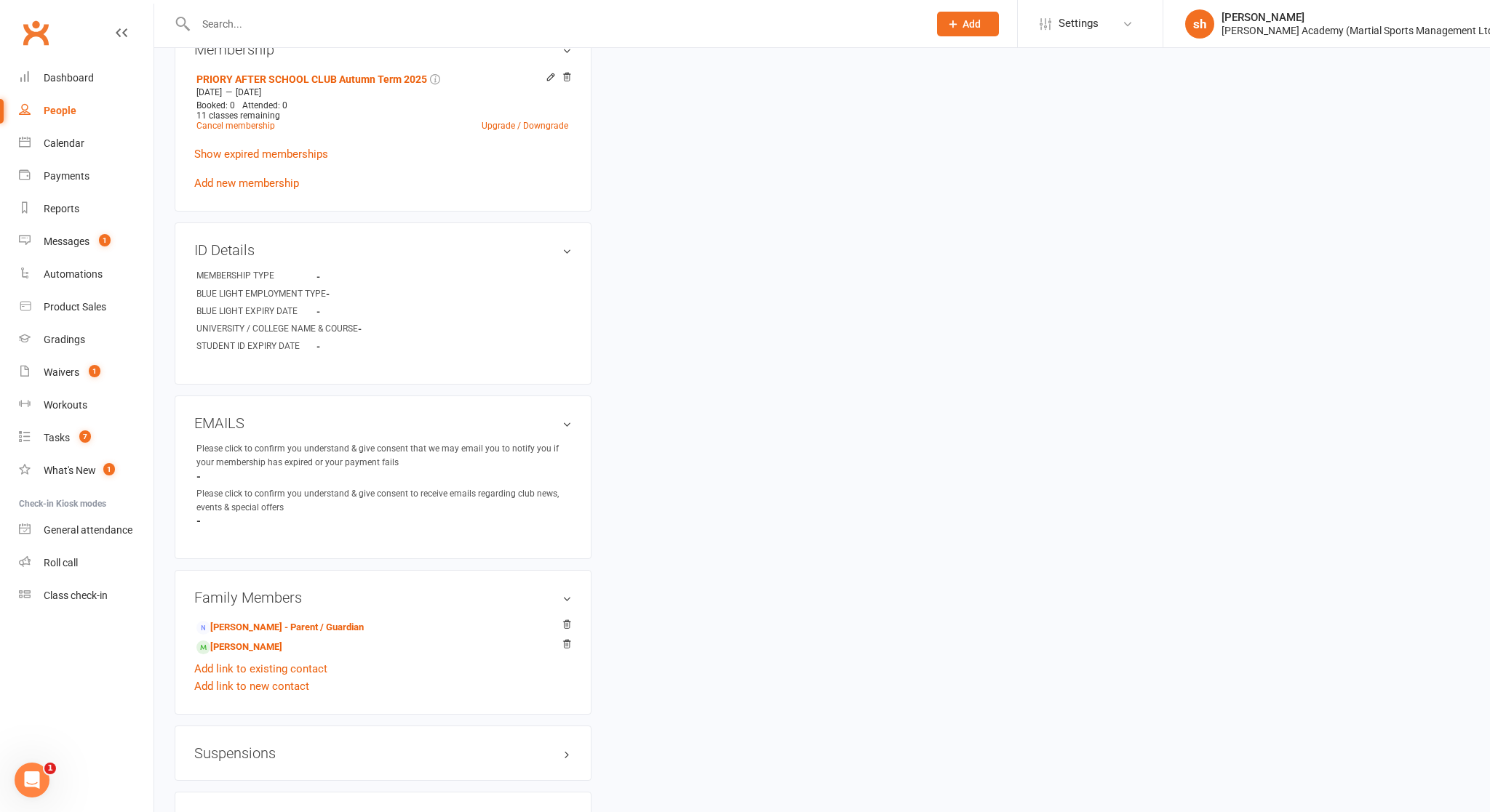
scroll to position [719, 0]
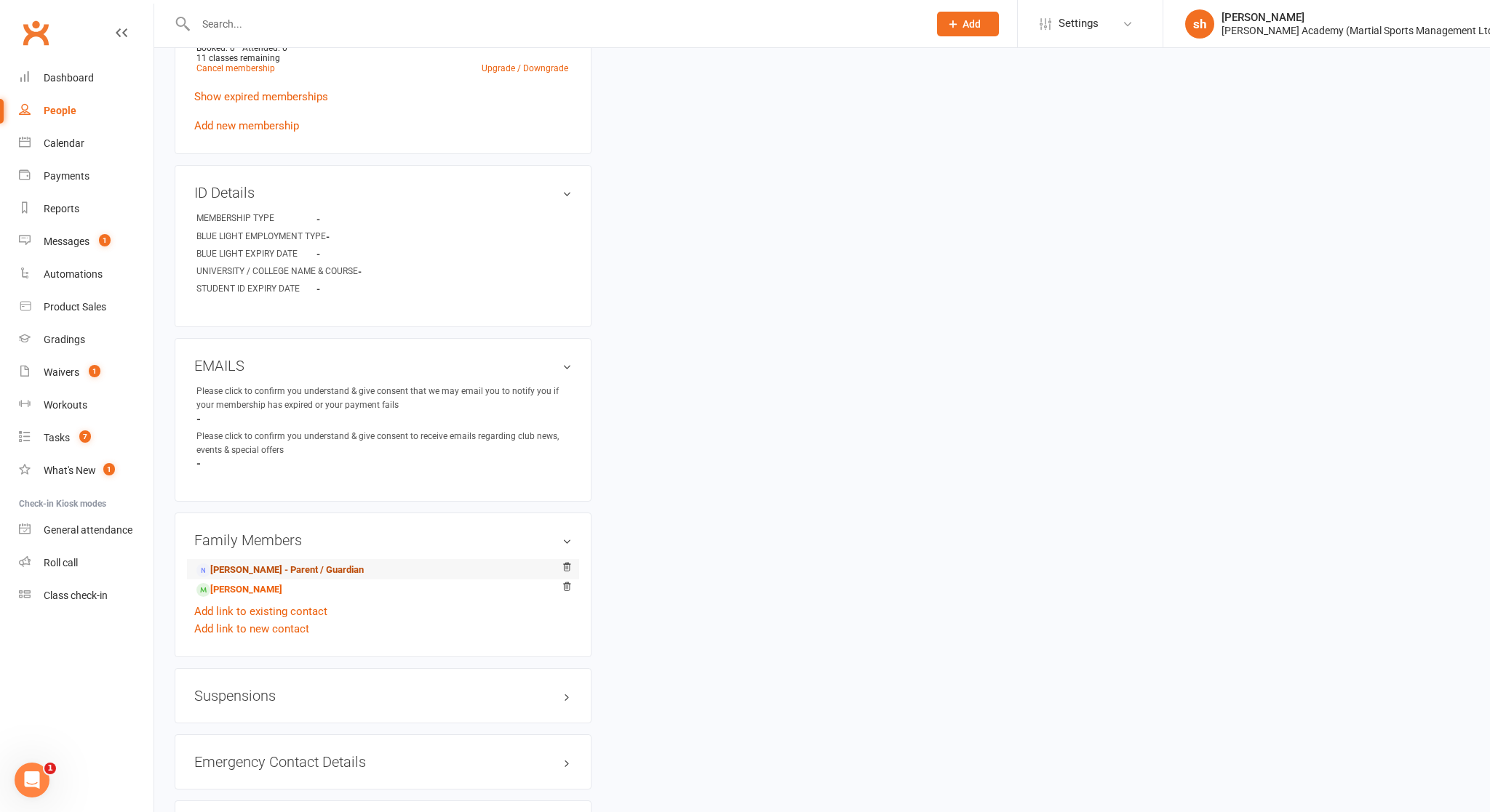
click at [289, 565] on link "[PERSON_NAME] - Parent / Guardian" at bounding box center [281, 570] width 168 height 15
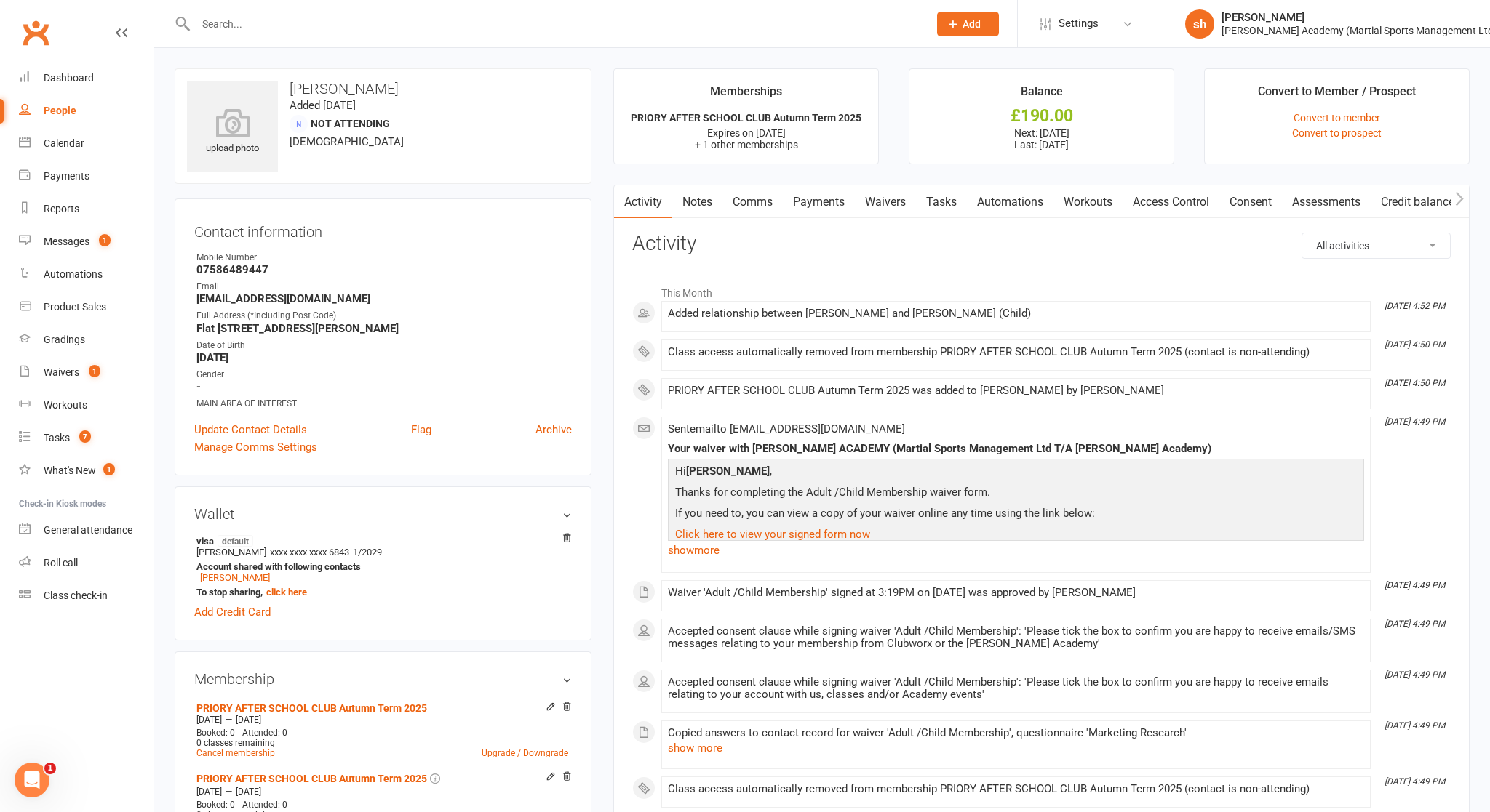
click at [808, 196] on link "Payments" at bounding box center [819, 202] width 72 height 33
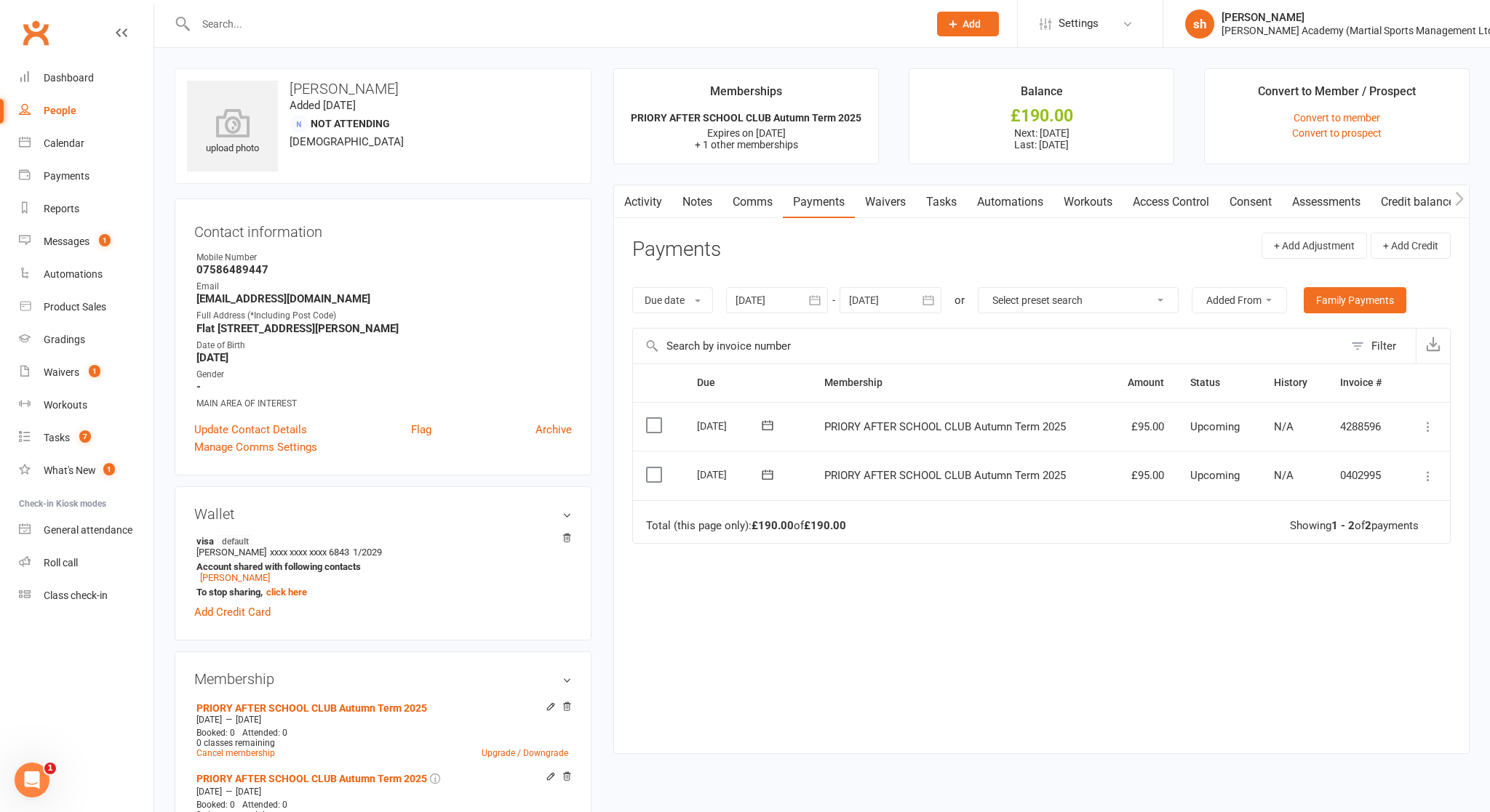
click at [326, 23] on input "text" at bounding box center [554, 24] width 727 height 20
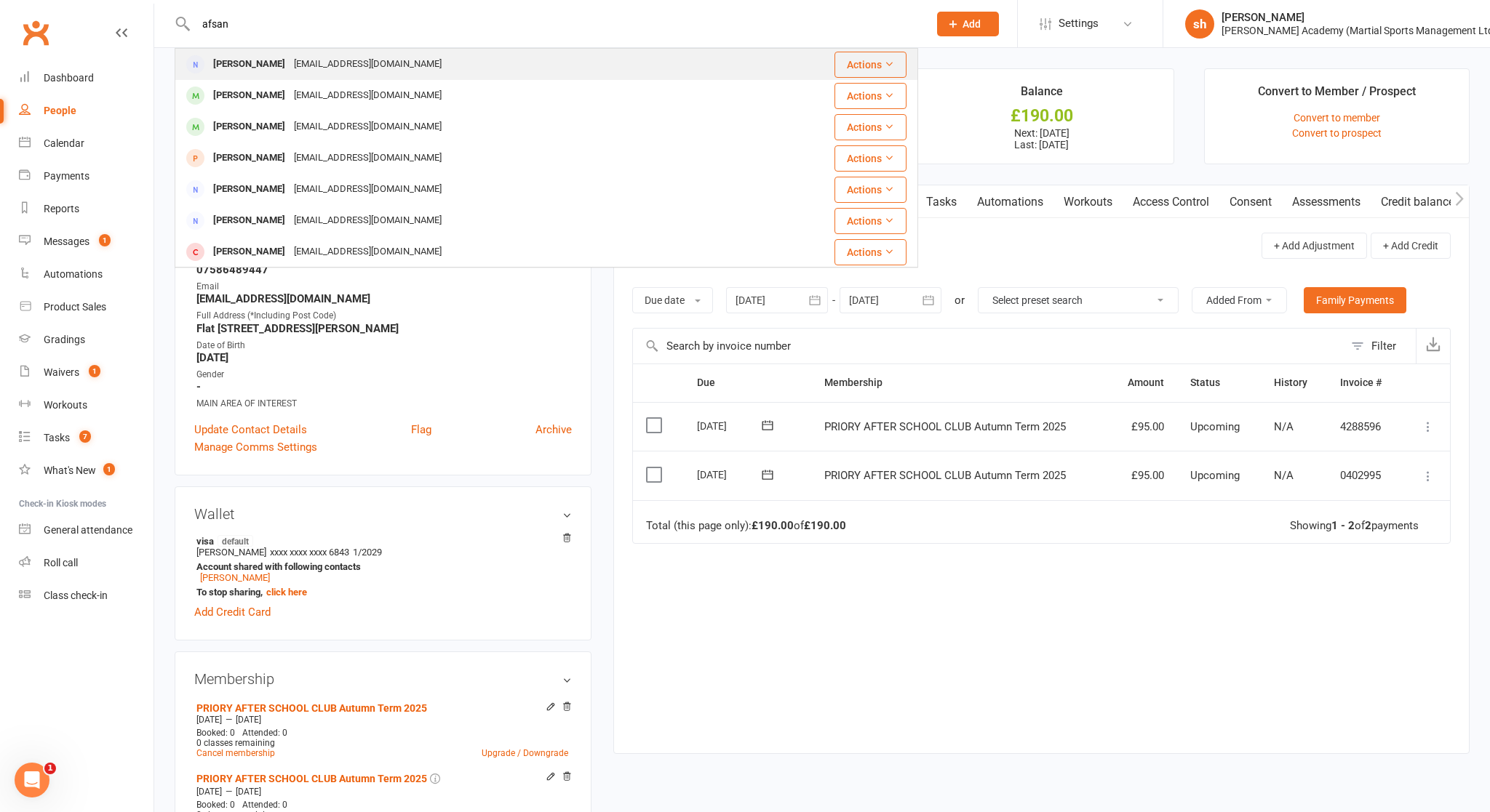
type input "afsan"
click at [326, 64] on div "[EMAIL_ADDRESS][DOMAIN_NAME]" at bounding box center [368, 64] width 157 height 21
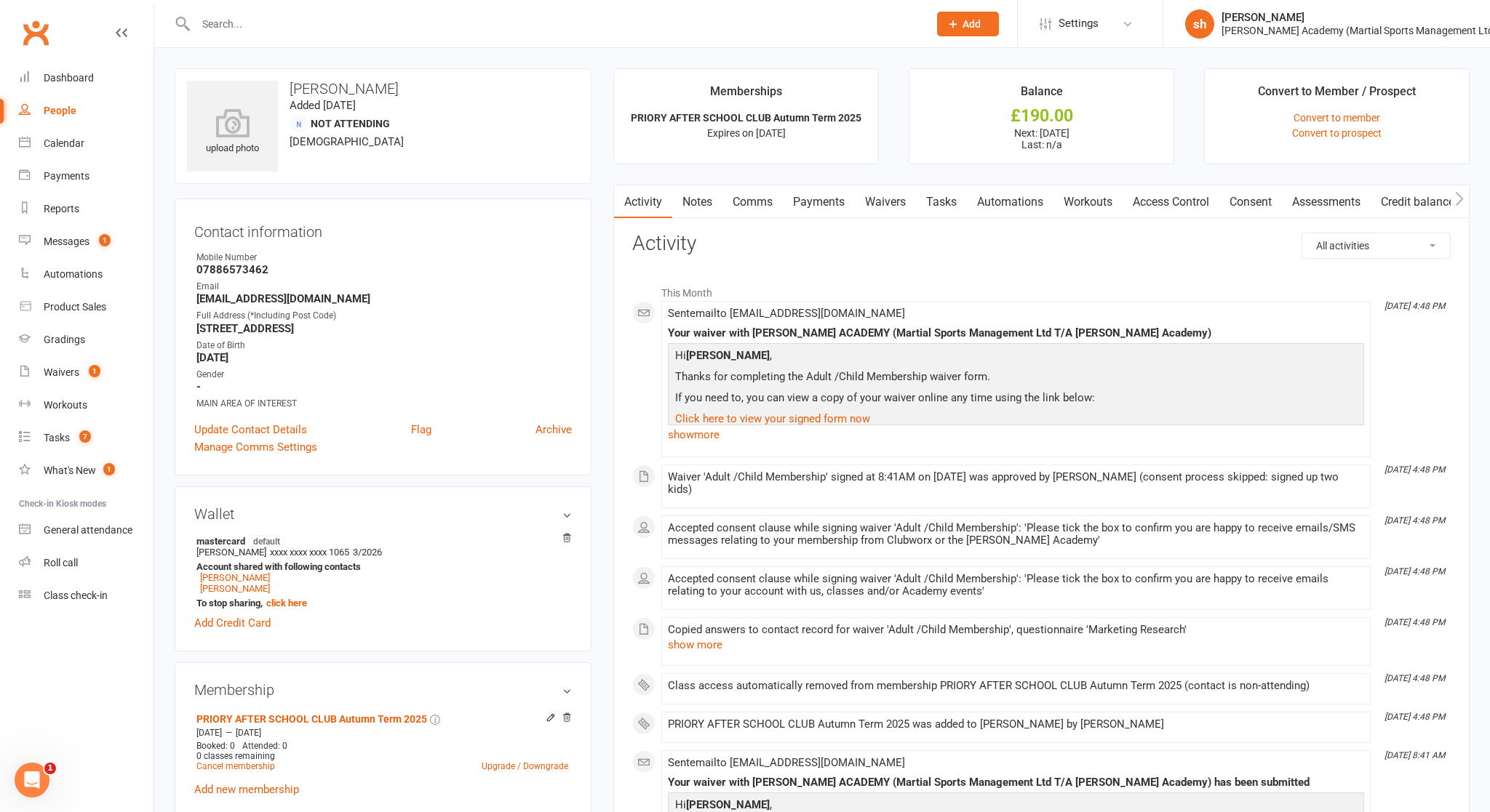
click at [808, 198] on link "Payments" at bounding box center [819, 202] width 72 height 33
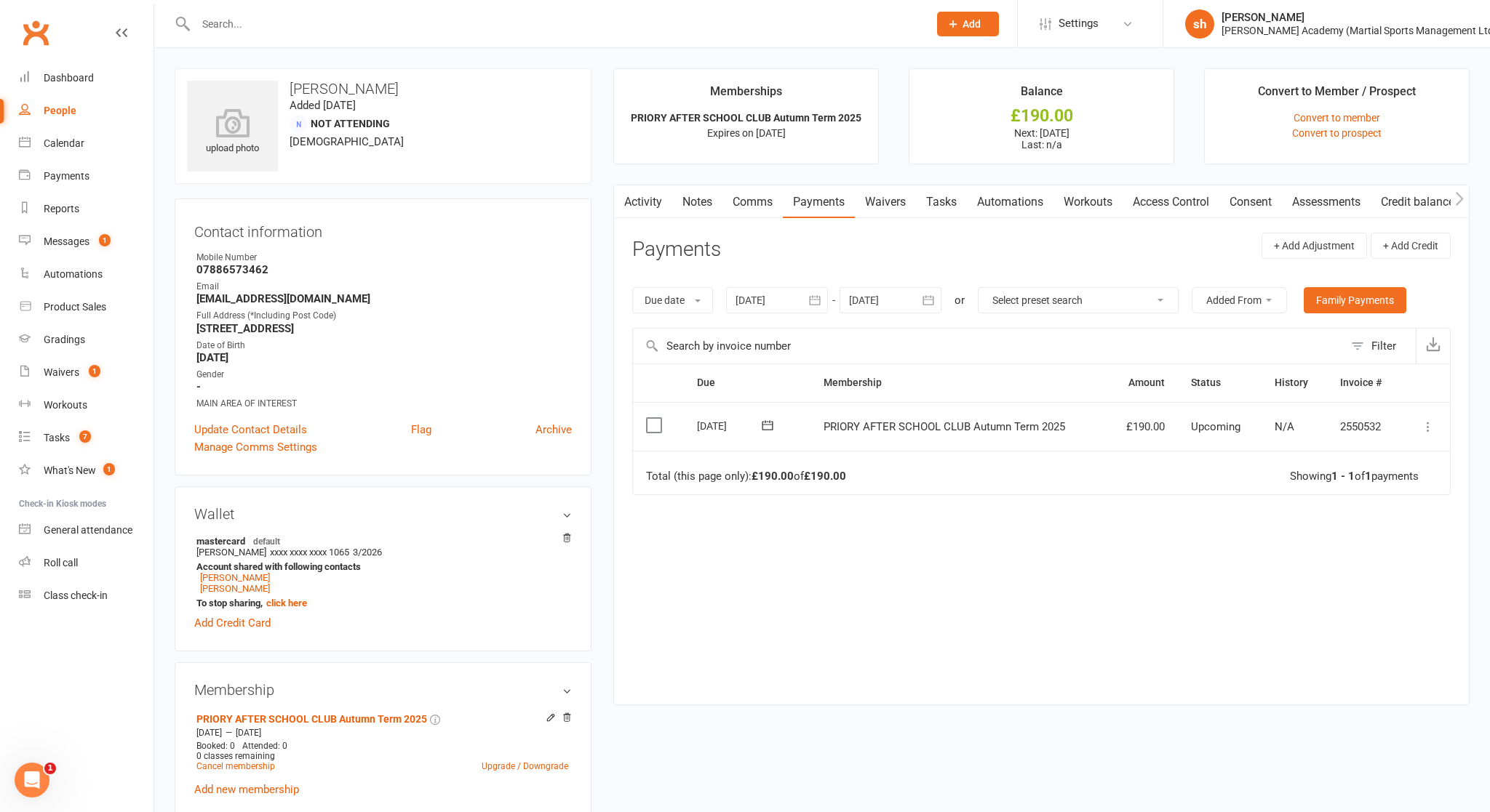
click at [356, 30] on input "text" at bounding box center [554, 24] width 727 height 20
type input "o"
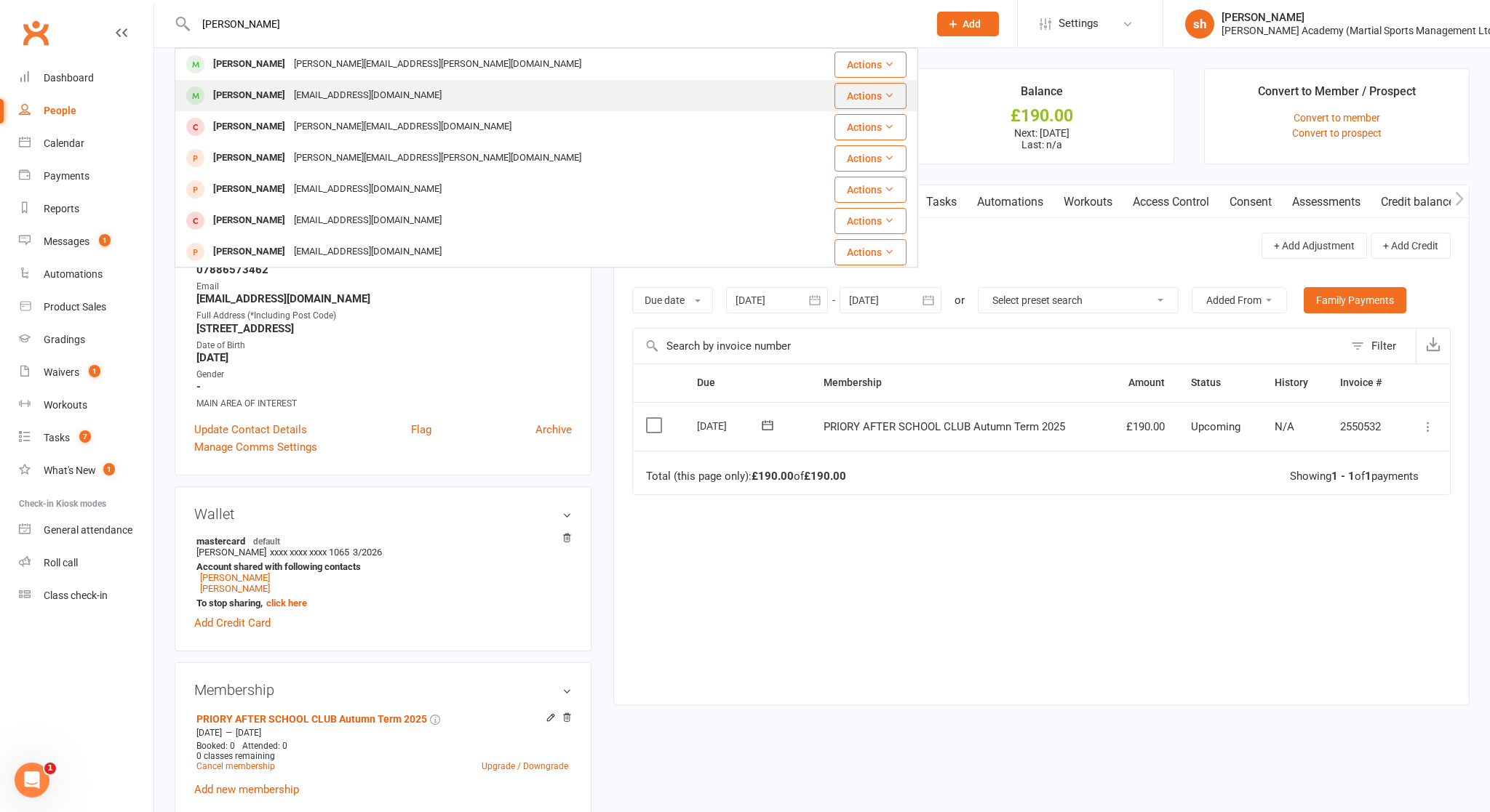
type input "[PERSON_NAME]"
click at [343, 89] on div "[EMAIL_ADDRESS][DOMAIN_NAME]" at bounding box center [368, 95] width 157 height 21
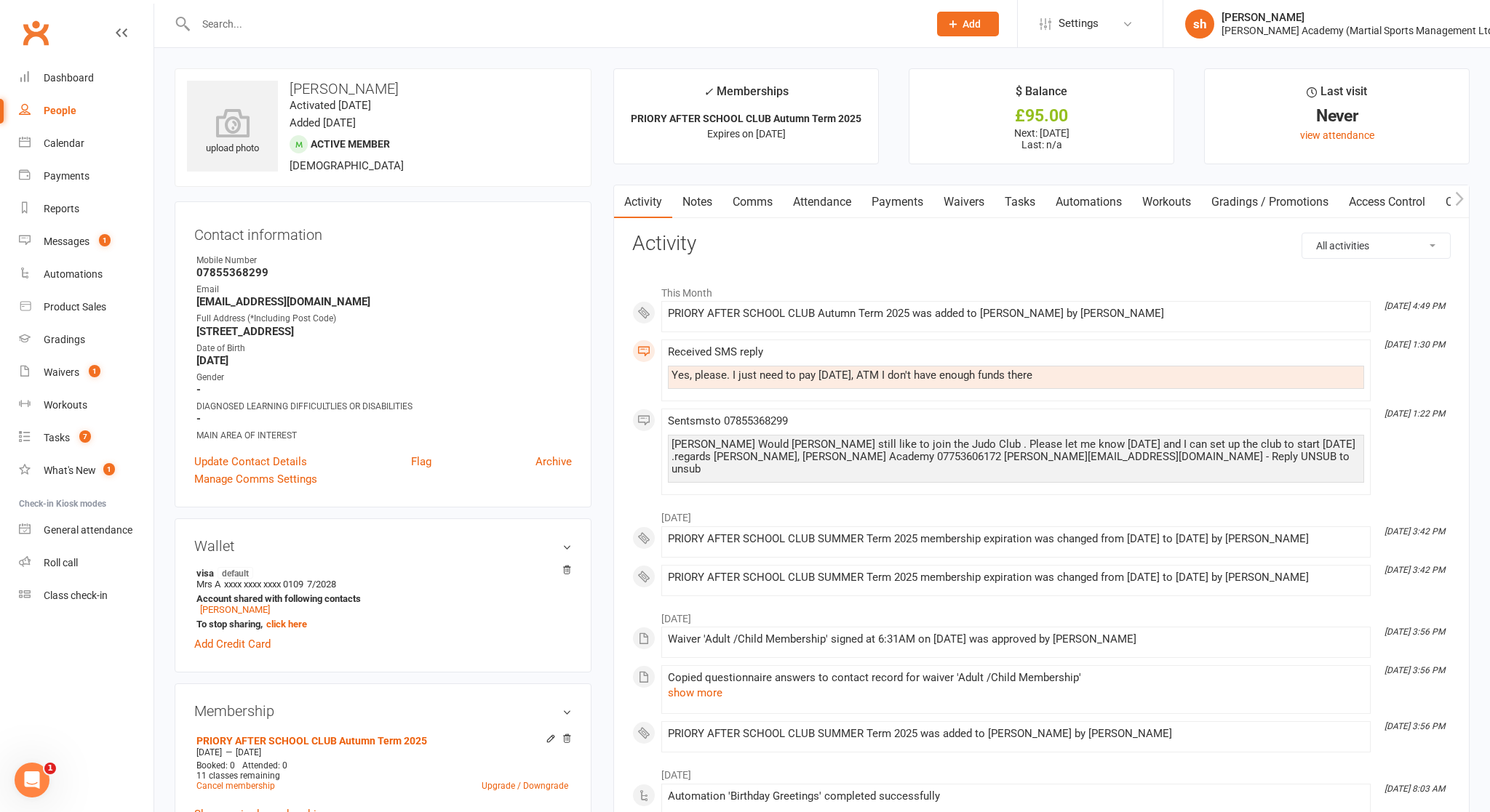
click at [808, 194] on link "Payments" at bounding box center [897, 202] width 72 height 33
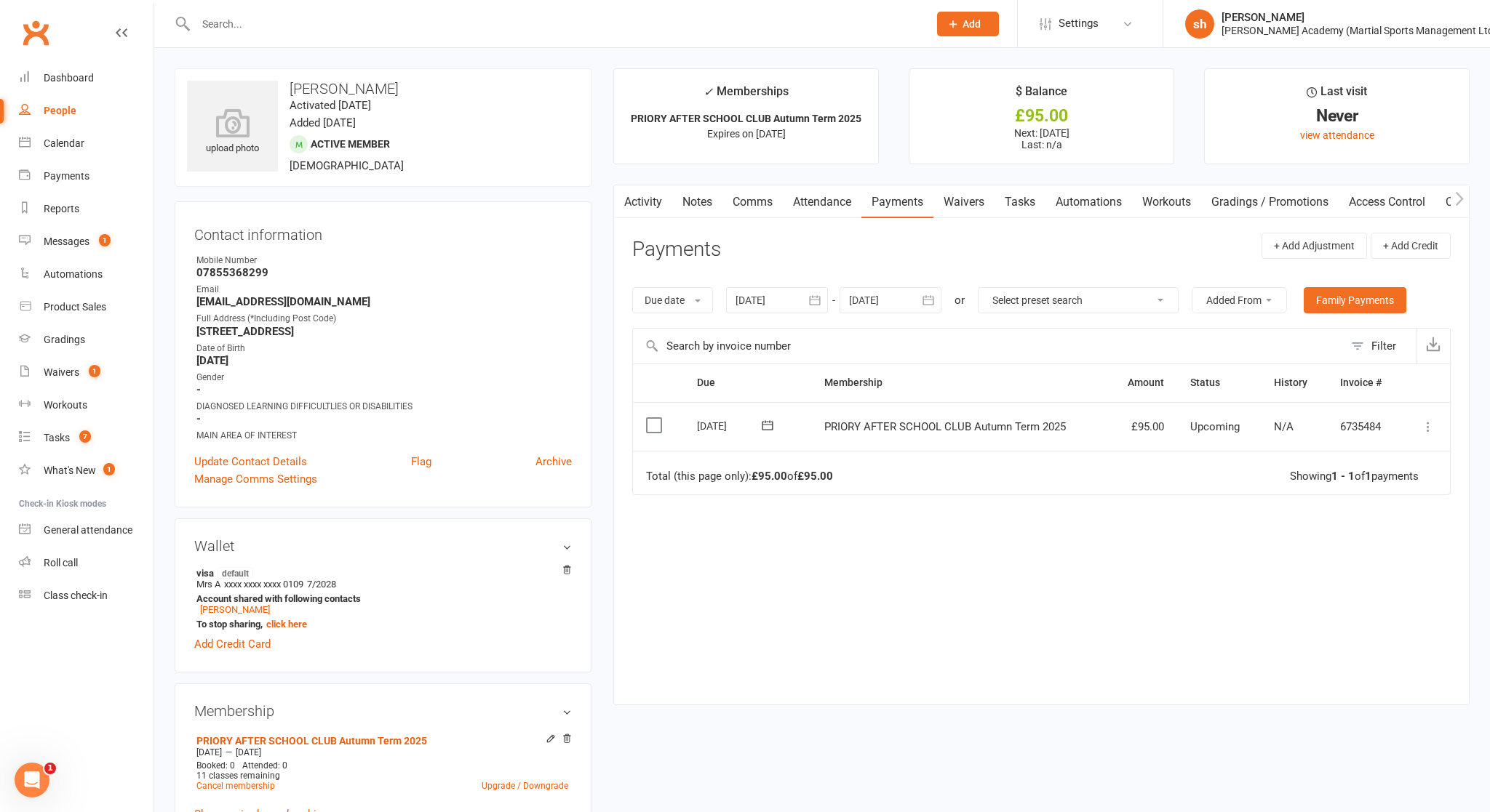
click at [331, 24] on input "text" at bounding box center [554, 24] width 727 height 20
click at [808, 23] on span "Add" at bounding box center [972, 24] width 18 height 12
click at [808, 98] on link "Member" at bounding box center [952, 99] width 130 height 33
click at [808, 21] on span "Add" at bounding box center [972, 24] width 18 height 12
click at [808, 132] on link "Non-attending contact" at bounding box center [952, 134] width 130 height 33
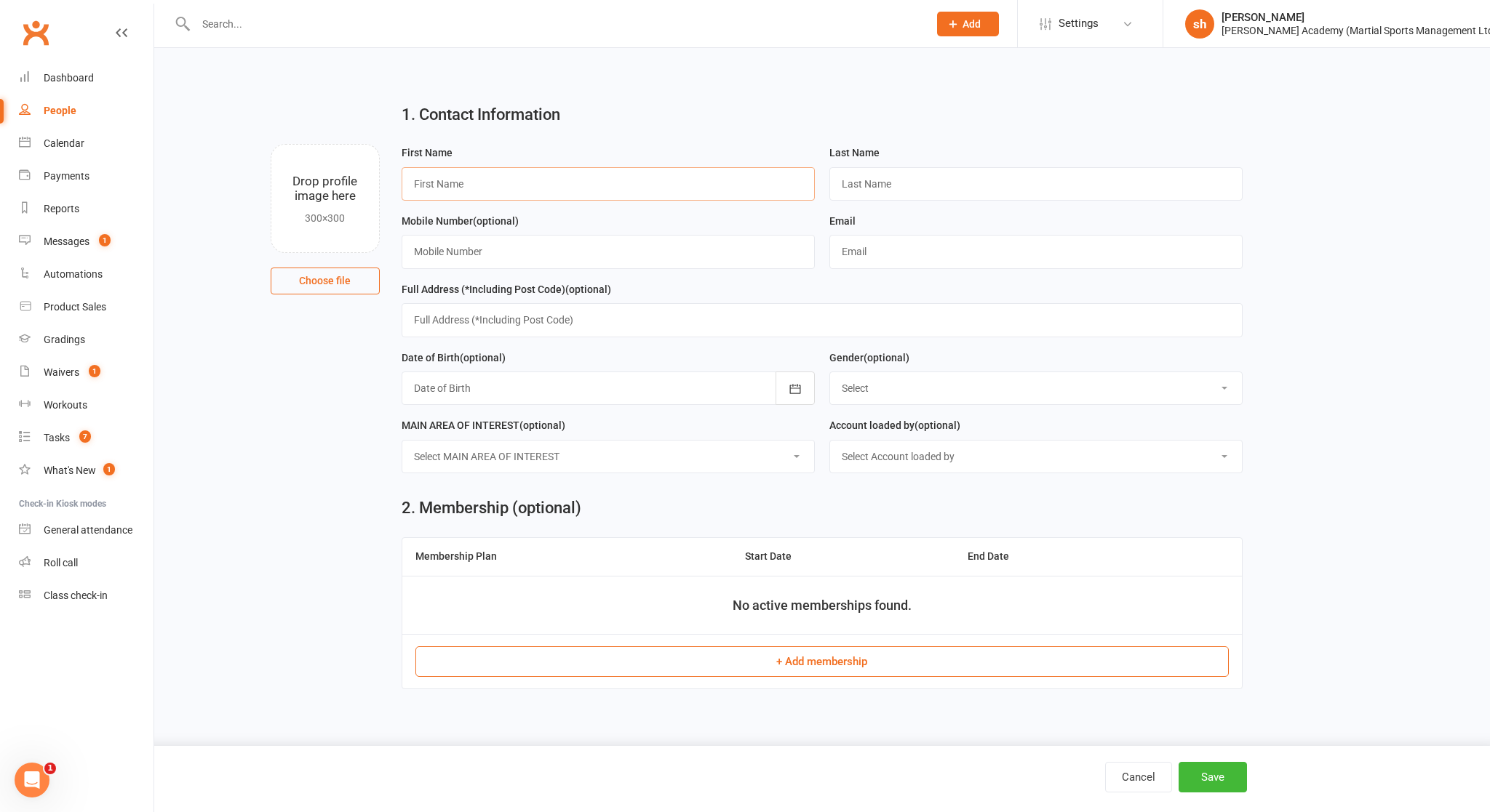
click at [540, 177] on input "text" at bounding box center [607, 184] width 413 height 33
type input "[PERSON_NAME]"
click at [808, 184] on input "text" at bounding box center [1035, 184] width 413 height 33
type input "[PERSON_NAME]"
click at [740, 244] on input "text" at bounding box center [607, 252] width 413 height 33
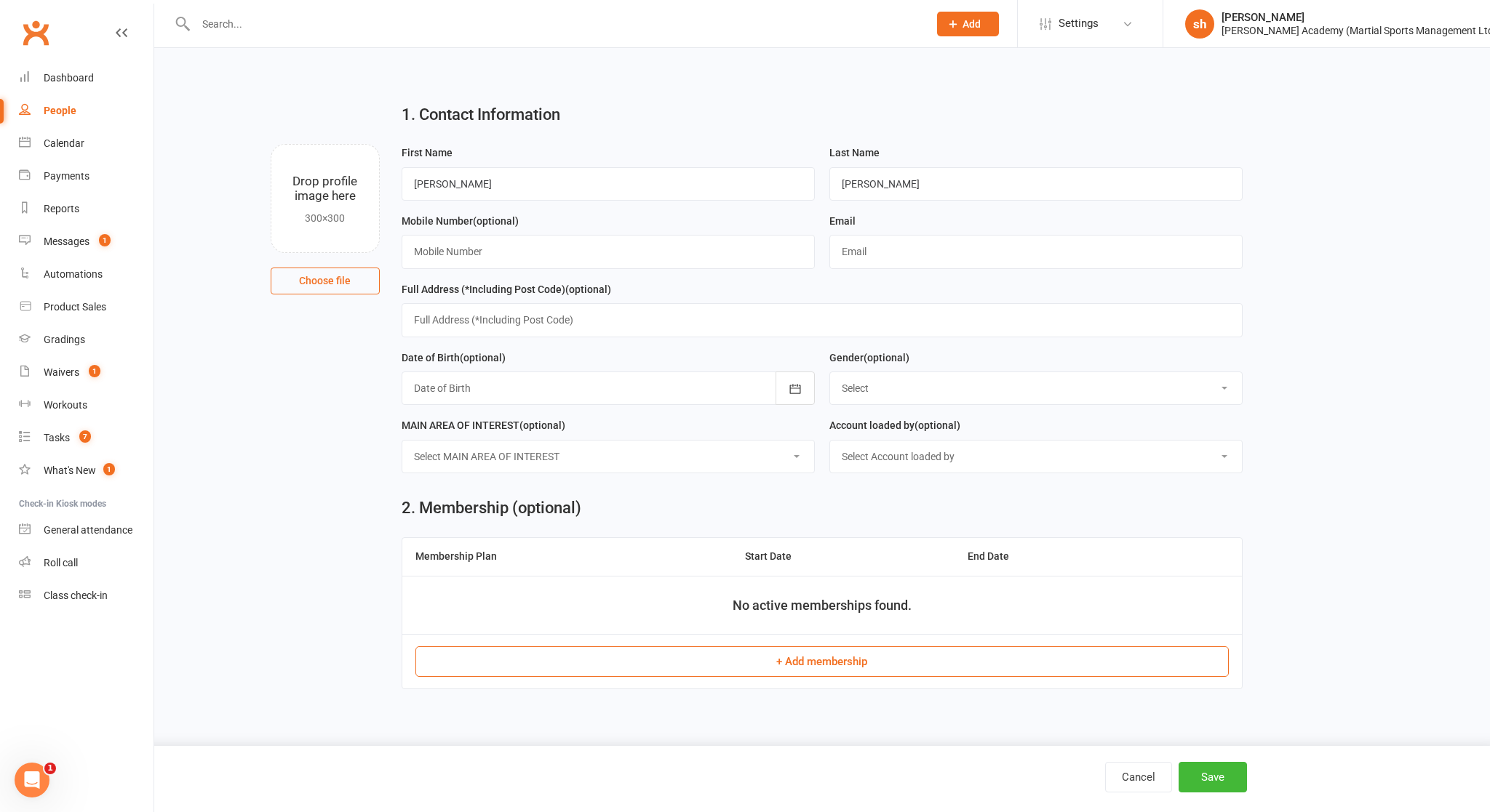
click at [605, 549] on th "Membership Plan" at bounding box center [566, 557] width 329 height 37
click at [617, 668] on button "+ Add membership" at bounding box center [822, 661] width 814 height 30
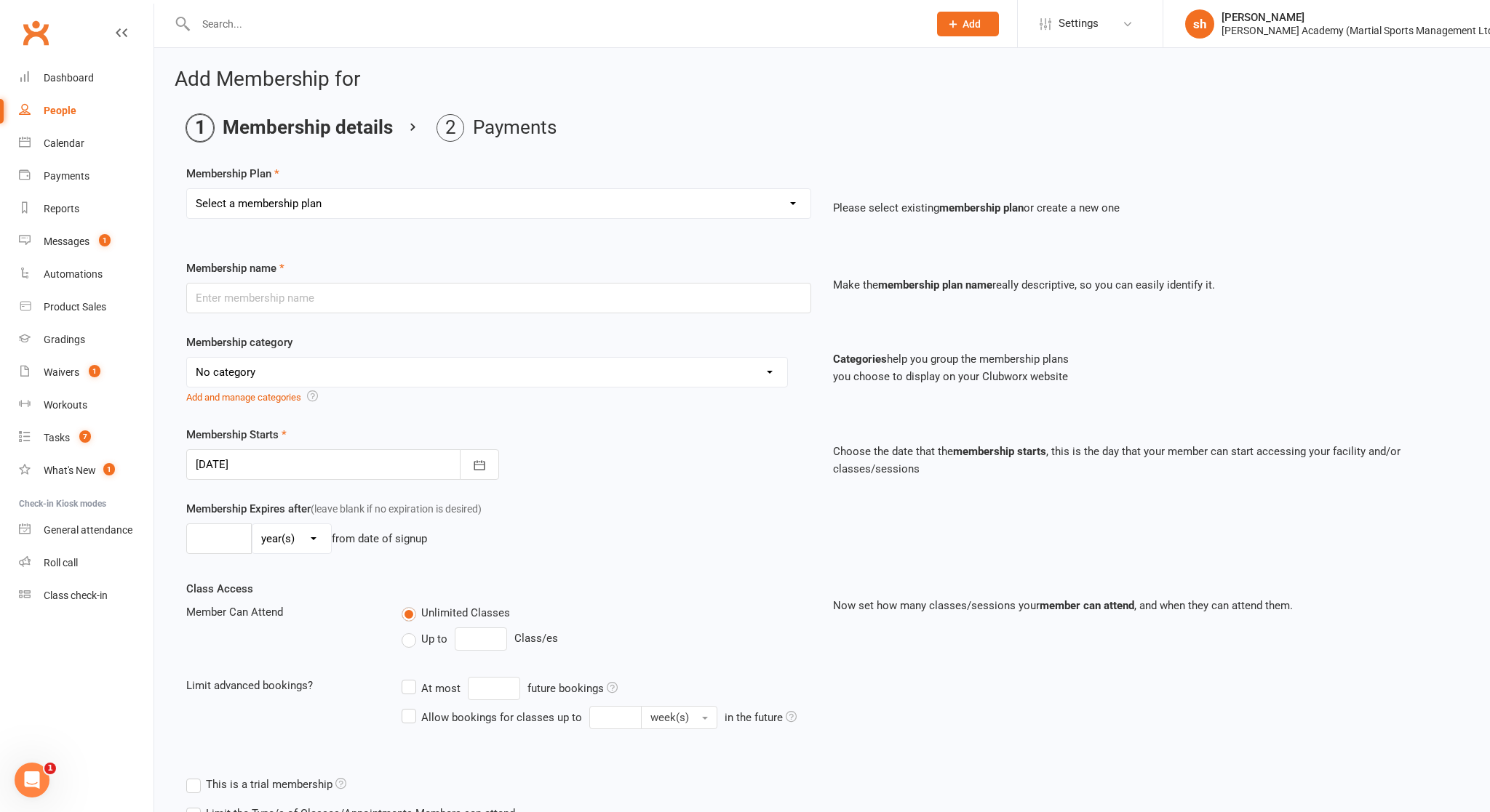
click at [518, 571] on div "Membership Expires after (leave blank if no expiration is desired) day(s) week(…" at bounding box center [822, 541] width 1293 height 80
click at [418, 203] on select "Select a membership plan Create new Membership Plan [DEMOGRAPHIC_DATA] BJJ Gues…" at bounding box center [498, 203] width 623 height 29
select select "62"
click at [187, 189] on select "Select a membership plan Create new Membership Plan [DEMOGRAPHIC_DATA] BJJ Gues…" at bounding box center [498, 203] width 623 height 29
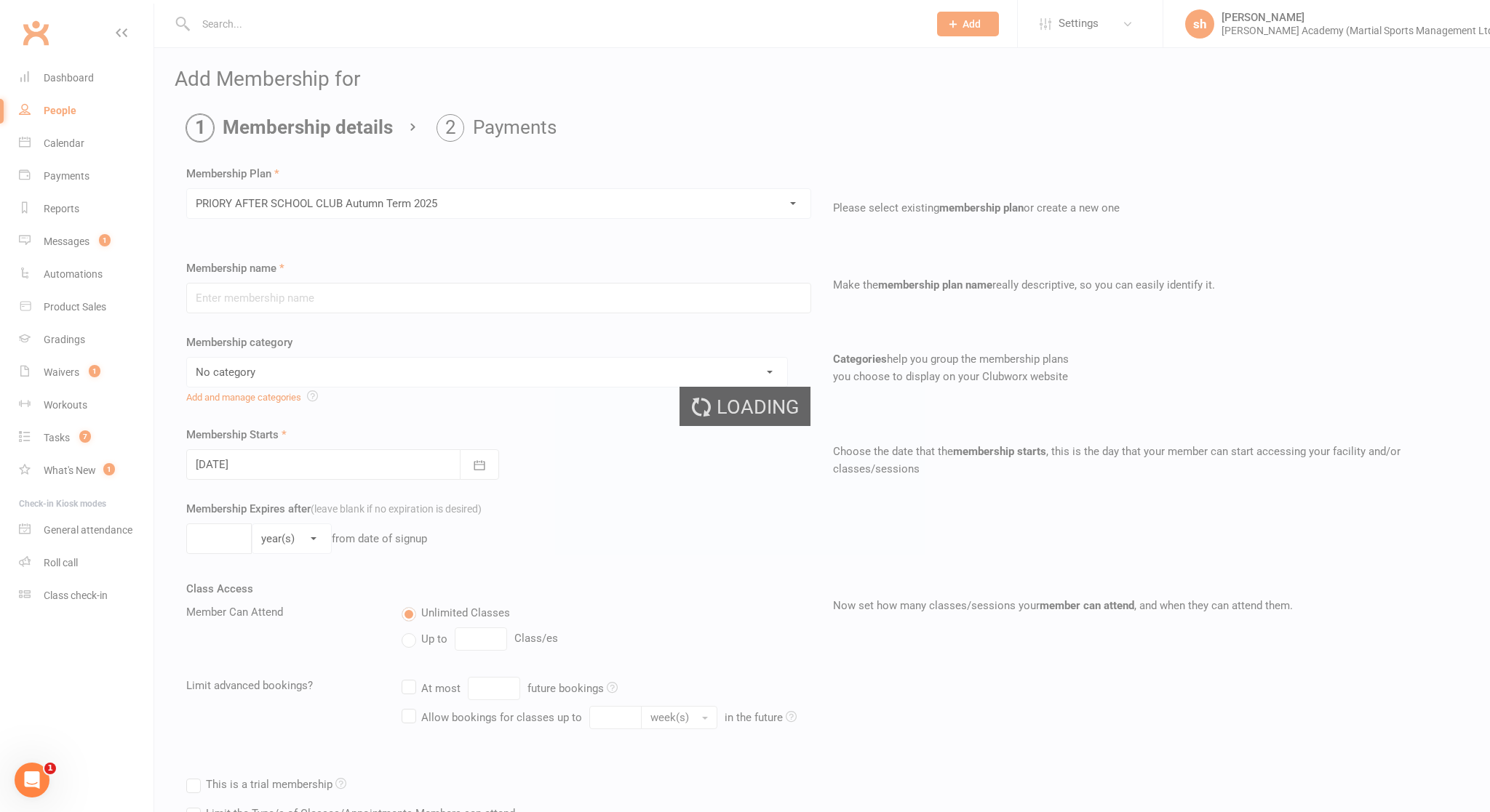
type input "PRIORY AFTER SCHOOL CLUB Autumn Term 2025"
select select "10"
type input "3"
select select "2"
type input "11"
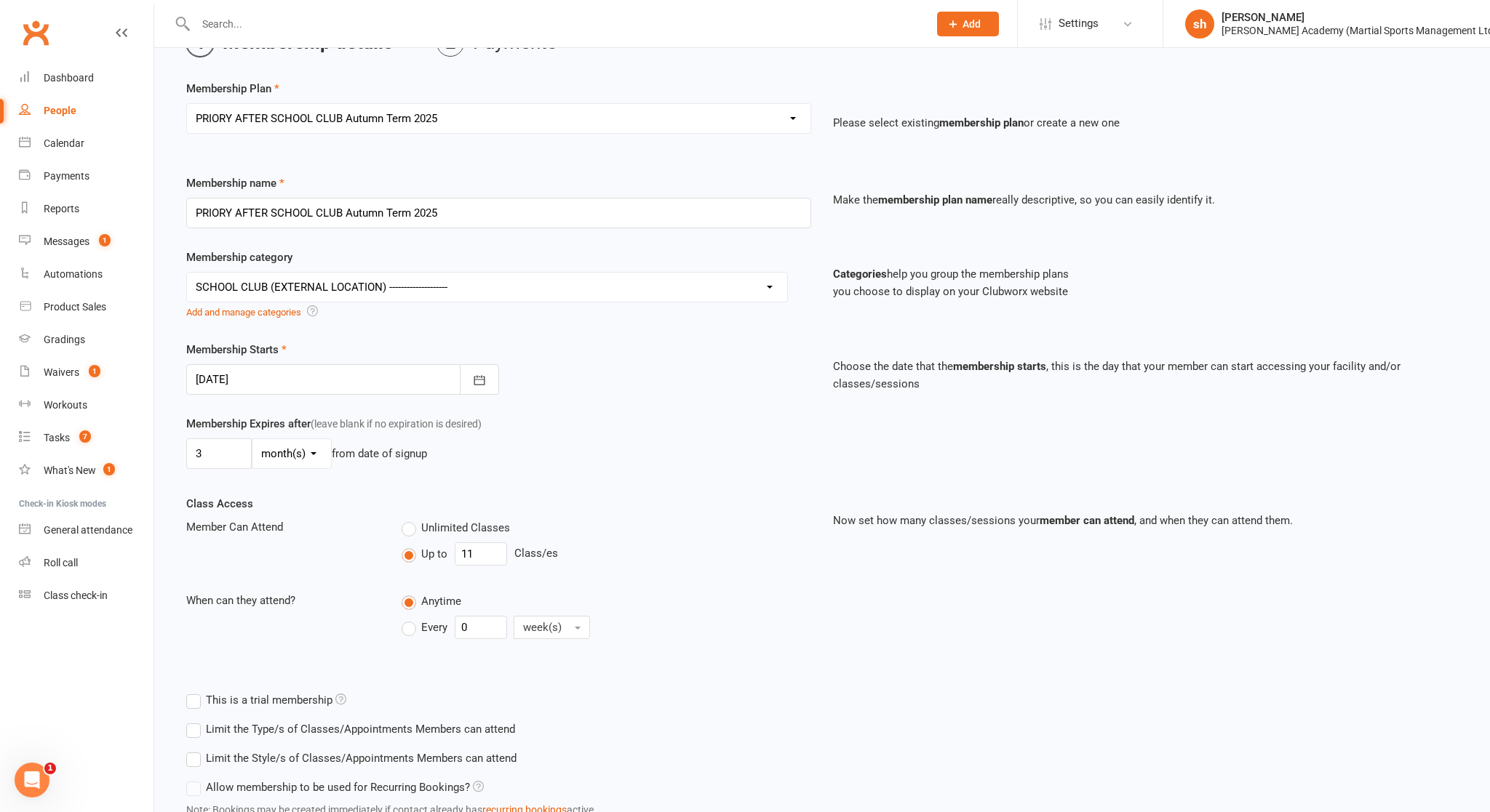
scroll to position [195, 0]
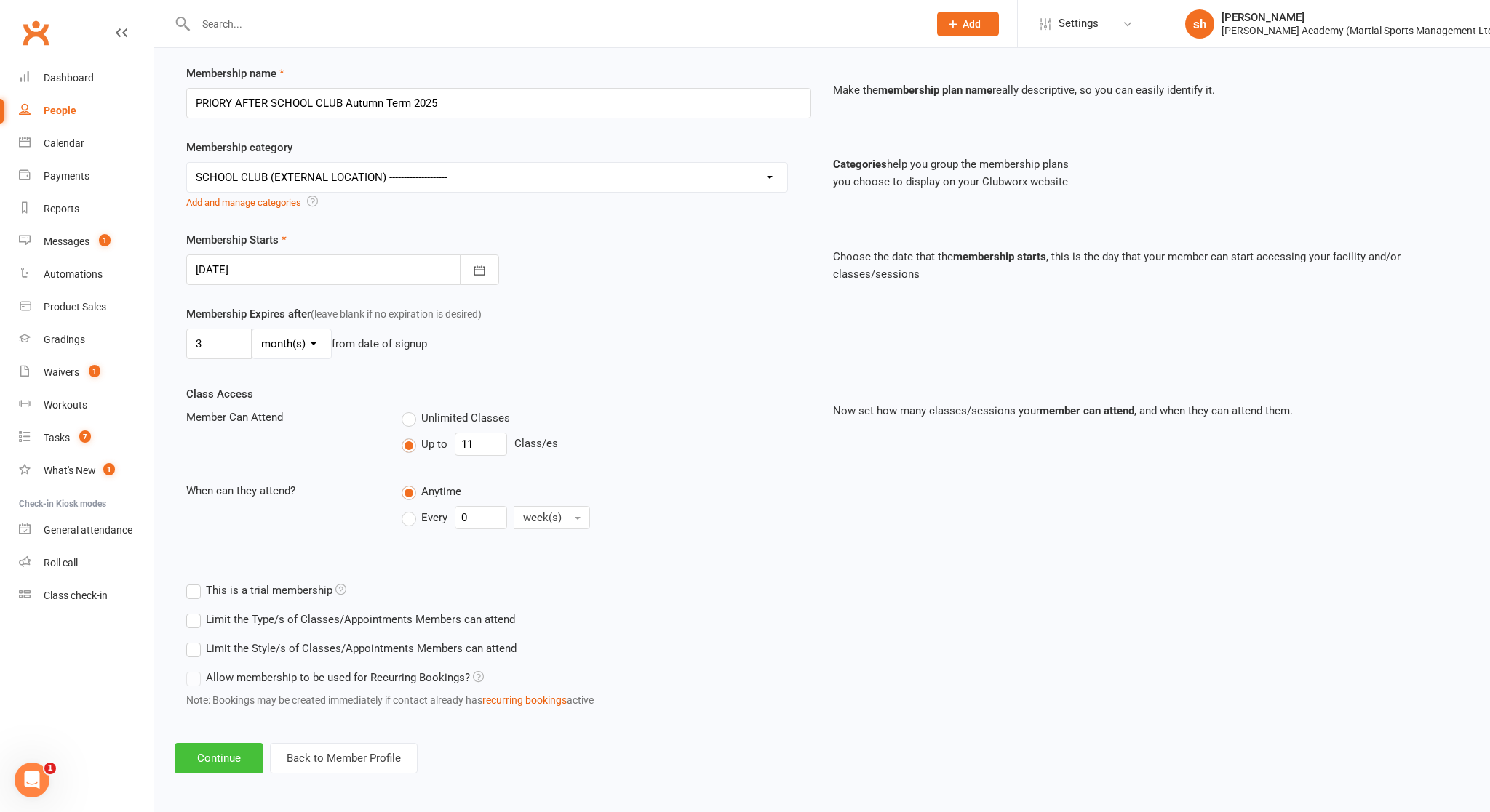
click at [232, 705] on button "Continue" at bounding box center [219, 758] width 89 height 30
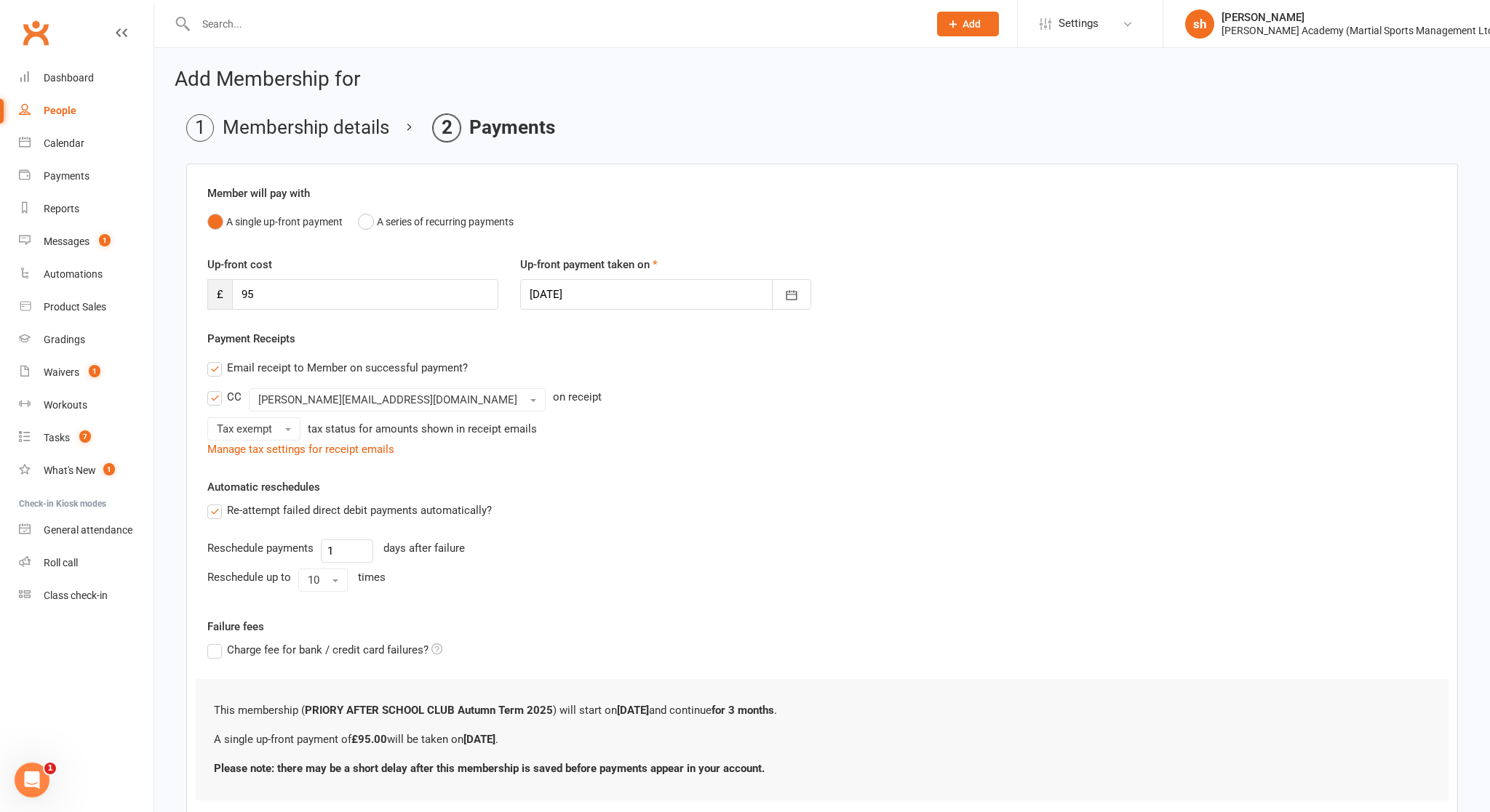
scroll to position [92, 0]
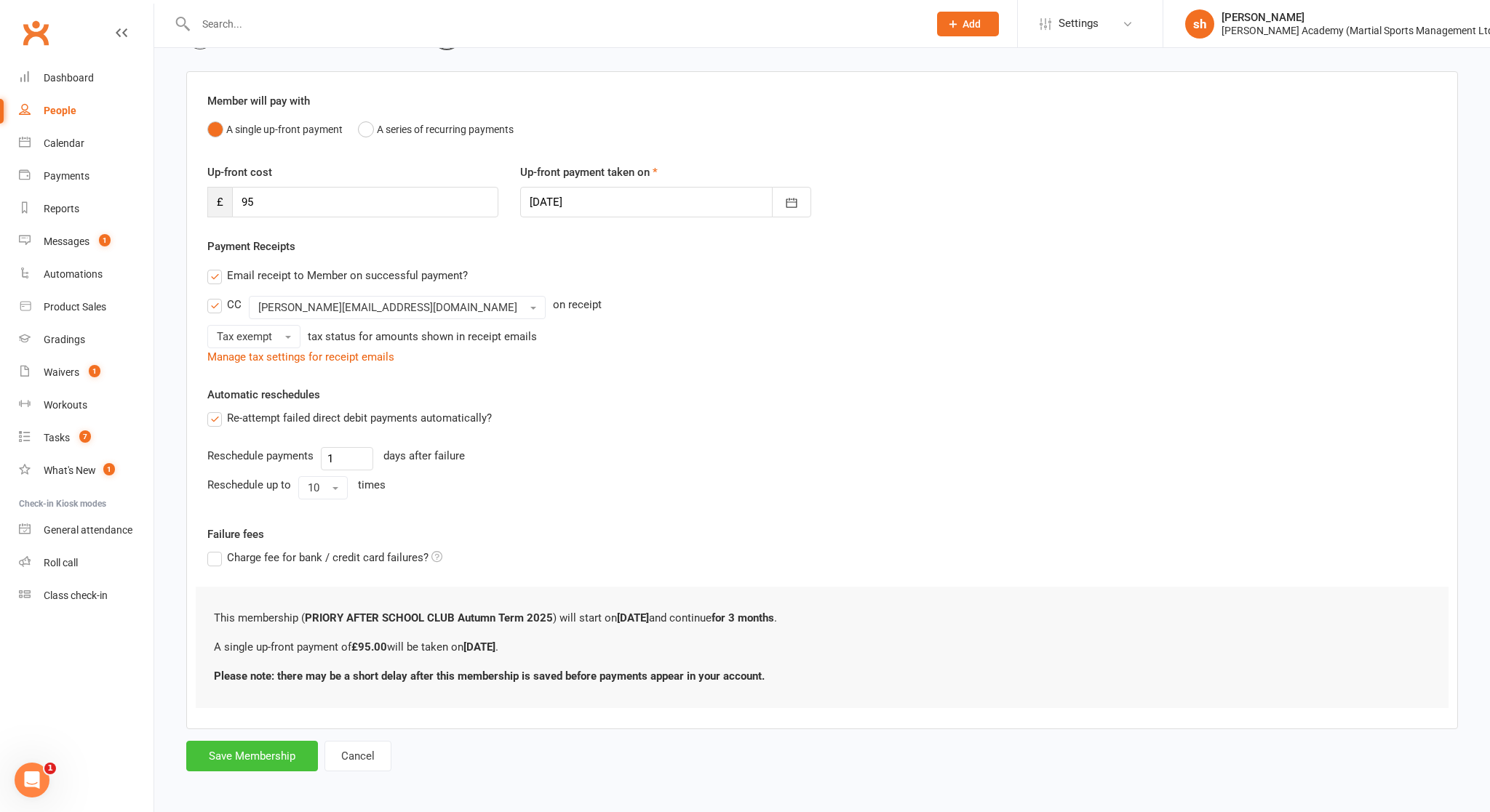
click at [254, 705] on button "Save Membership" at bounding box center [251, 756] width 131 height 30
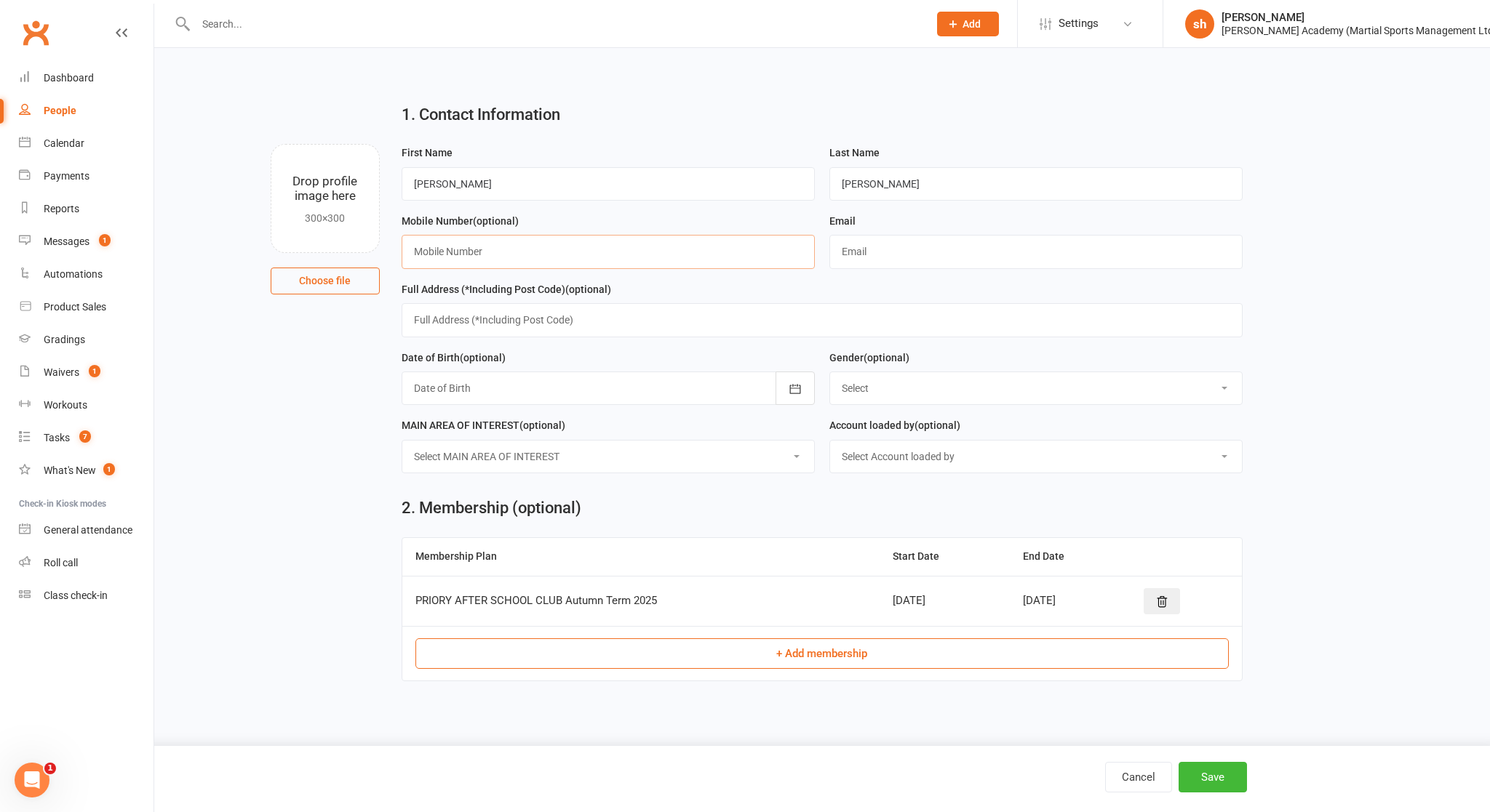
click at [632, 260] on input "text" at bounding box center [607, 252] width 413 height 33
click at [365, 330] on main "1. Contact Information Drop profile image here 300×300 Choose file First Name […" at bounding box center [822, 288] width 1295 height 393
click at [490, 642] on button "+ Add membership" at bounding box center [822, 654] width 814 height 30
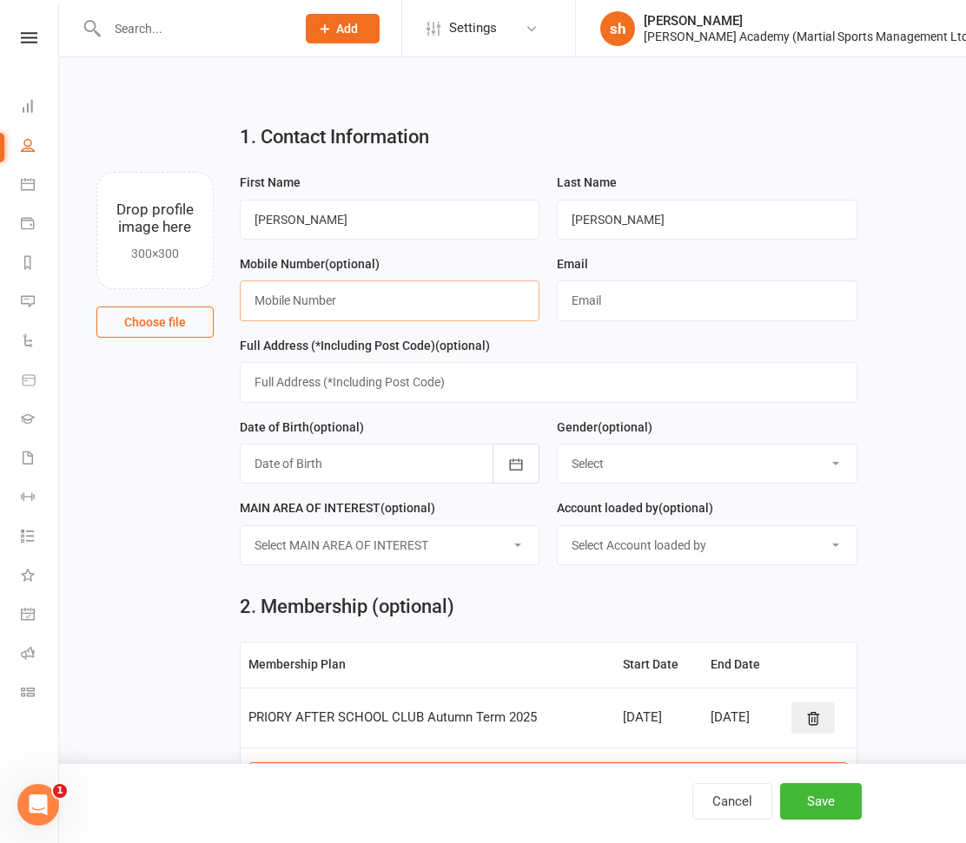
click at [378, 299] on input "text" at bounding box center [390, 301] width 301 height 40
type input "07474939853"
click at [637, 298] on input "text" at bounding box center [707, 301] width 301 height 40
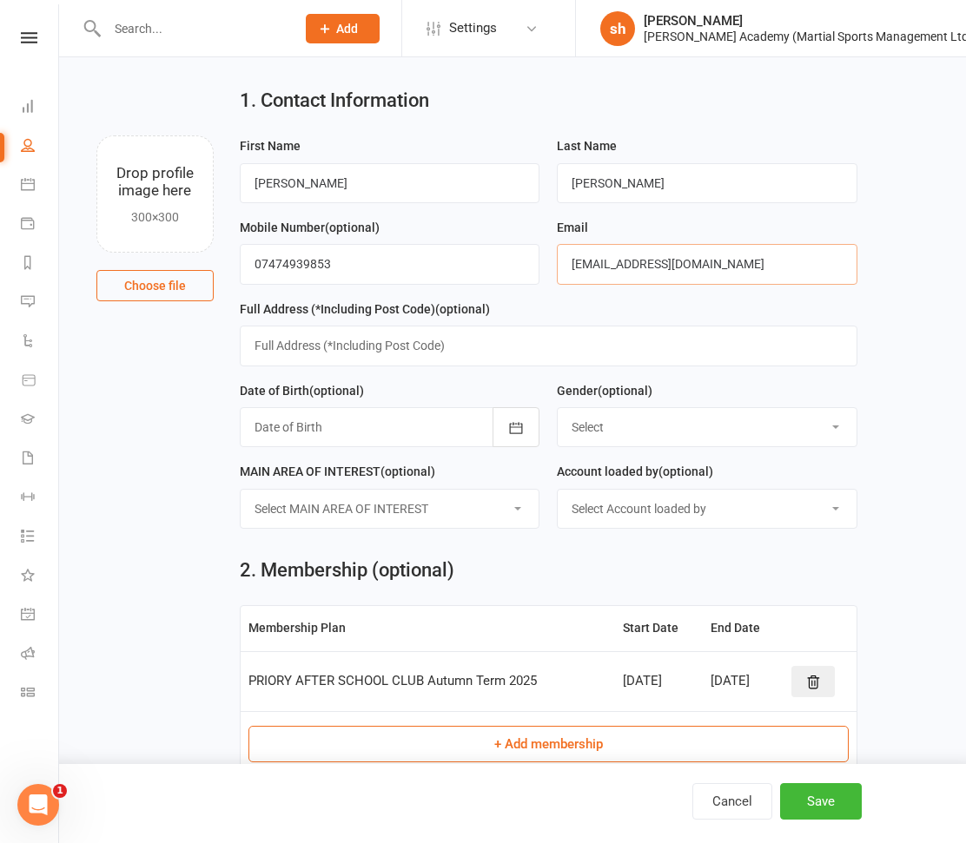
scroll to position [90, 0]
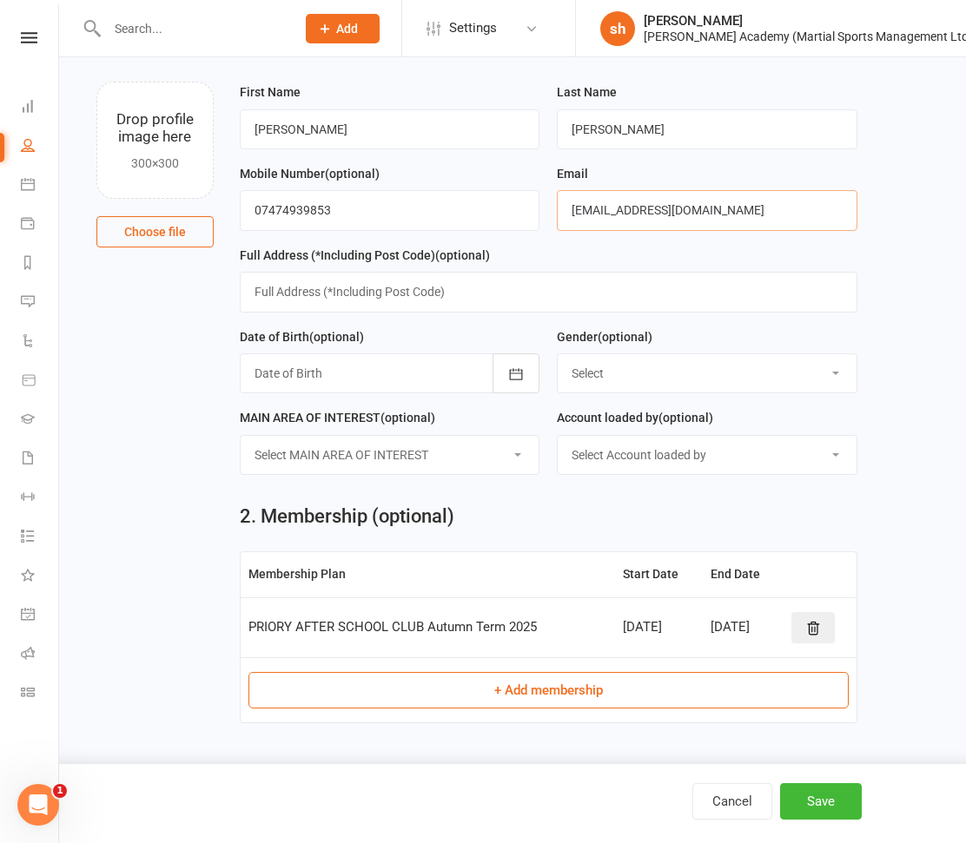
type input "[EMAIL_ADDRESS][DOMAIN_NAME]"
click at [600, 689] on button "+ Add membership" at bounding box center [548, 690] width 600 height 36
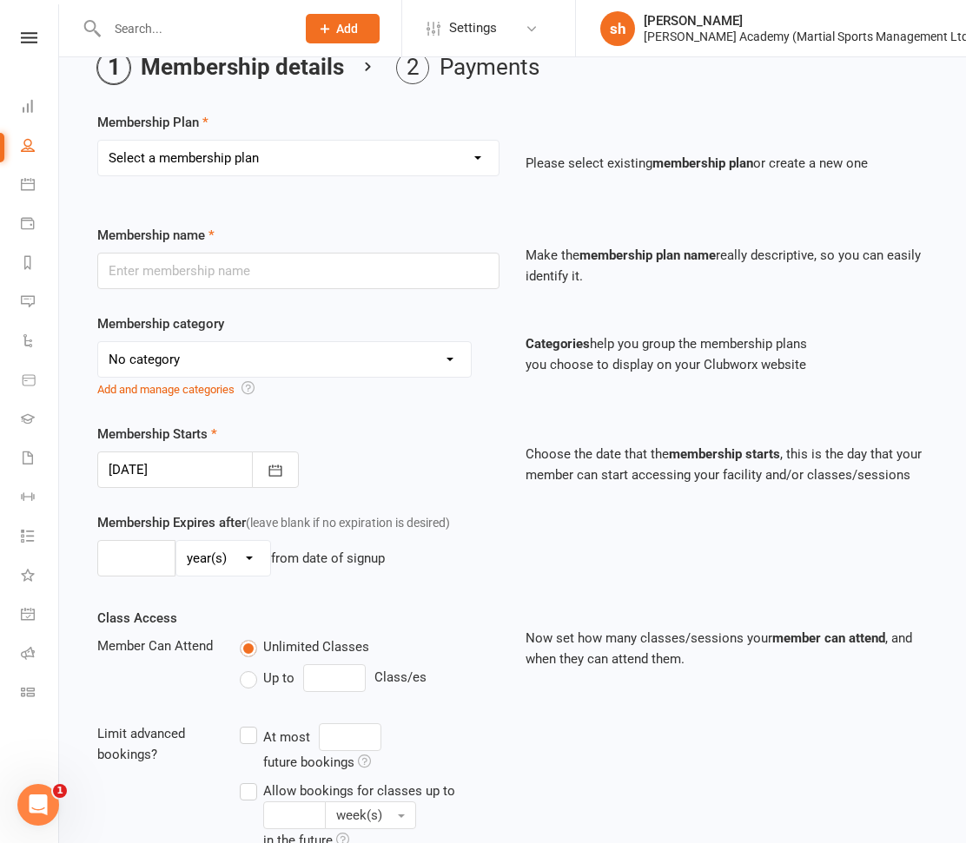
scroll to position [426, 0]
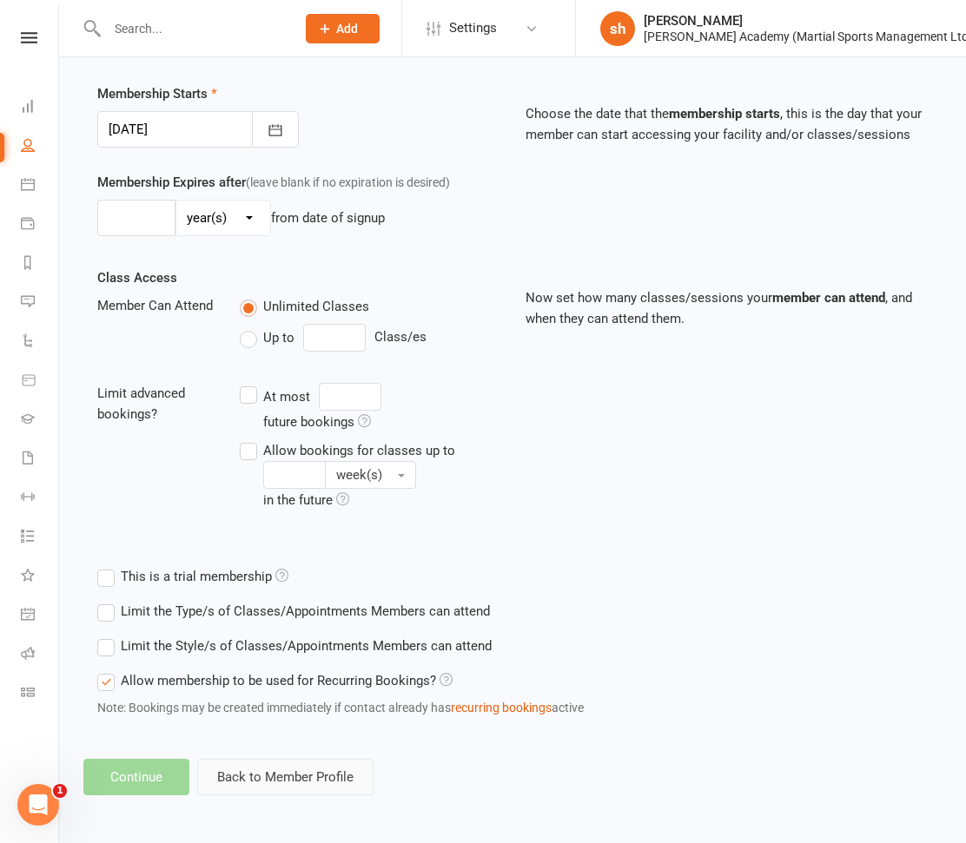
click at [248, 782] on button "Back to Member Profile" at bounding box center [285, 777] width 176 height 36
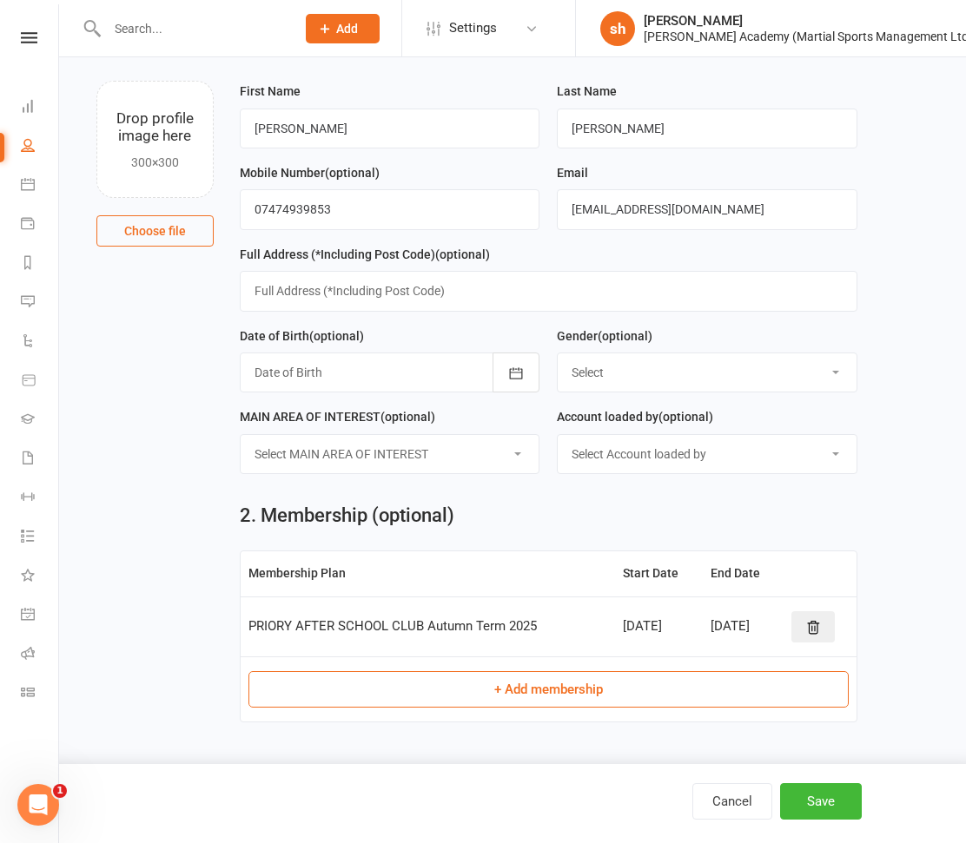
scroll to position [90, 0]
click at [807, 801] on button "Save" at bounding box center [821, 801] width 82 height 36
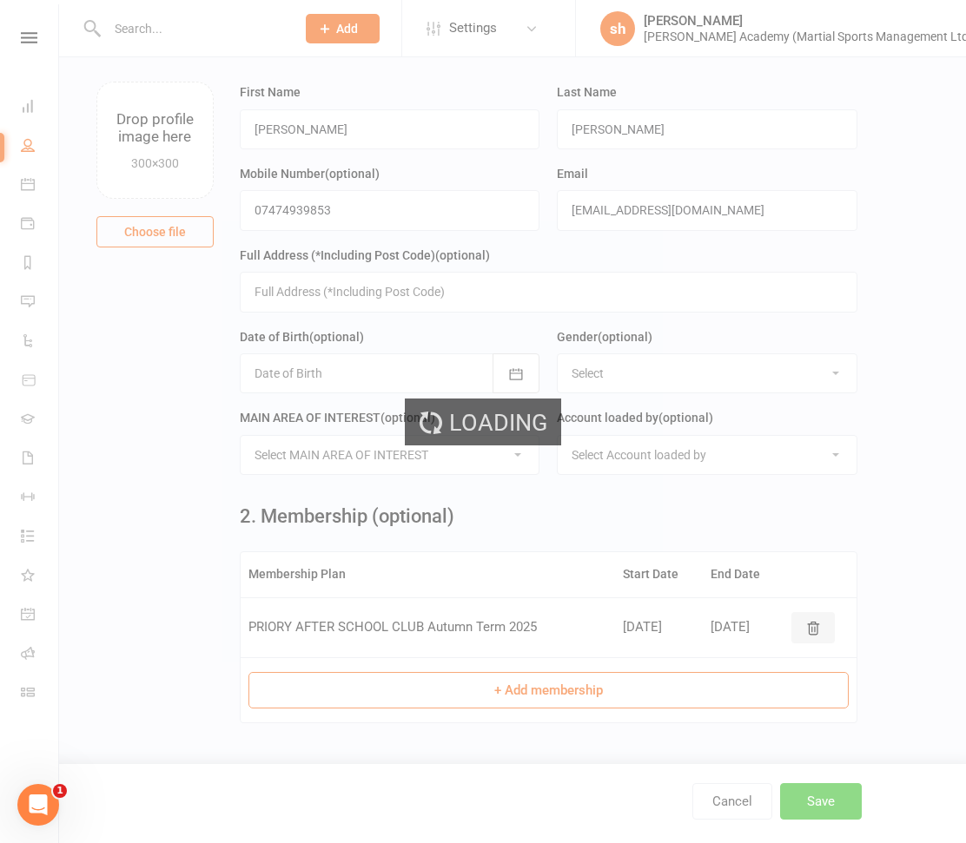
scroll to position [0, 0]
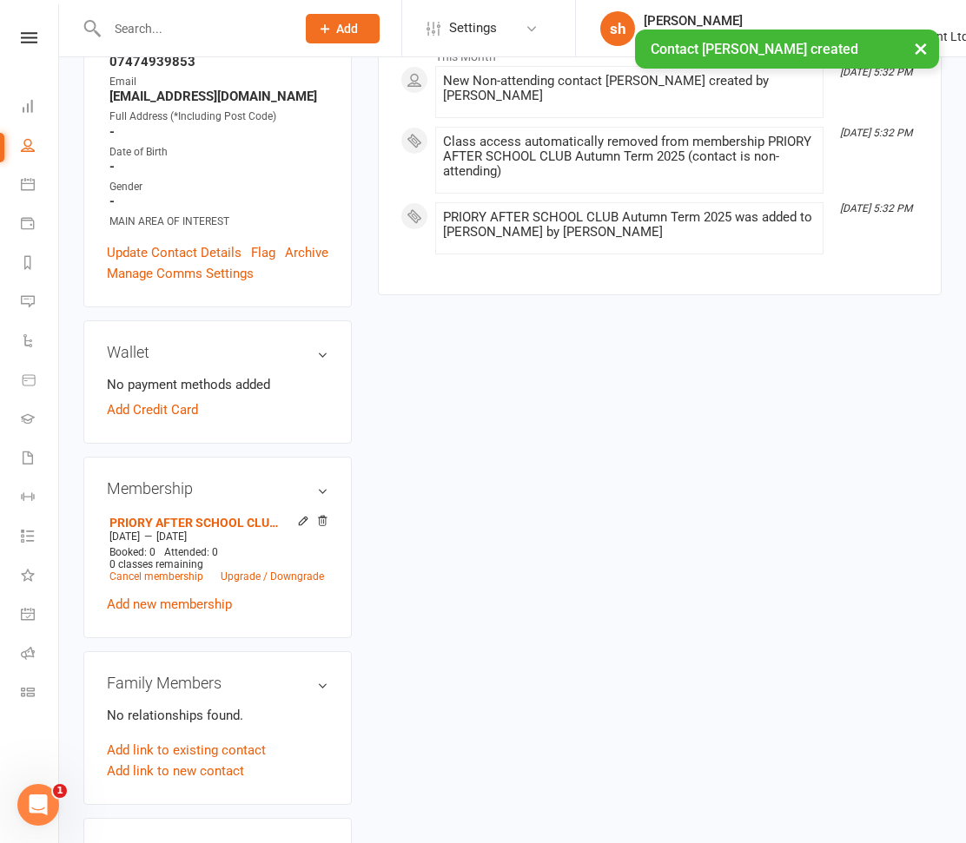
scroll to position [307, 0]
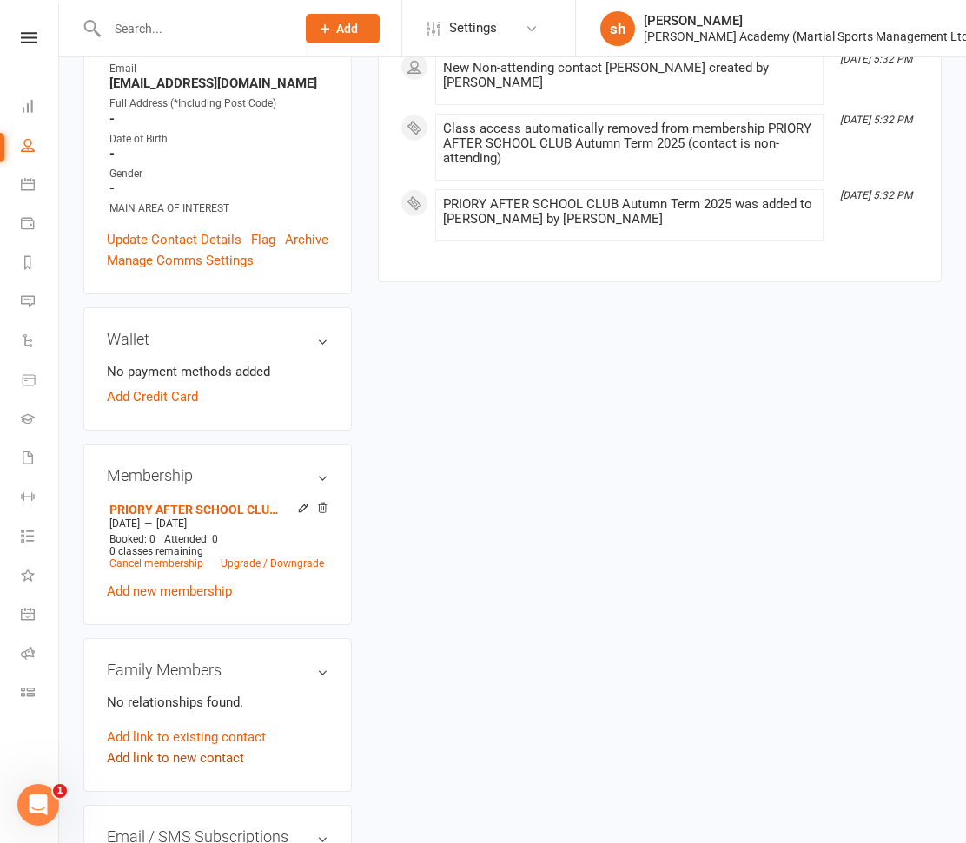
click at [234, 748] on link "Add link to new contact" at bounding box center [175, 758] width 137 height 21
click at [167, 754] on button "Child" at bounding box center [157, 766] width 92 height 26
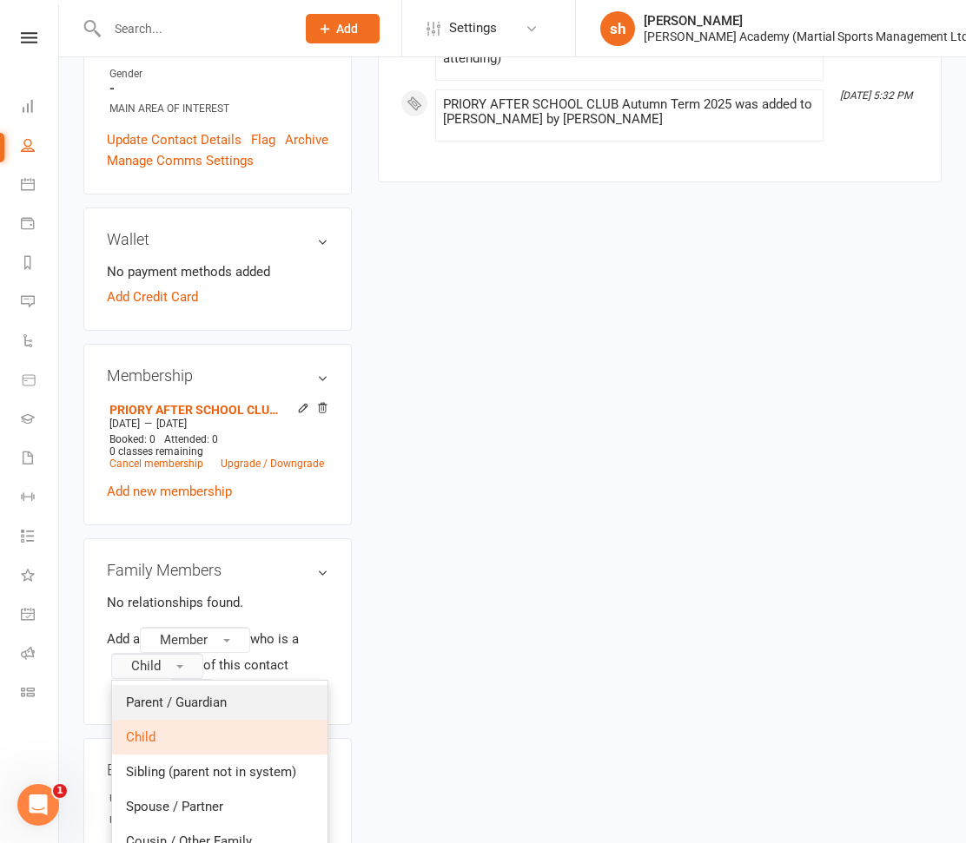
scroll to position [424, 0]
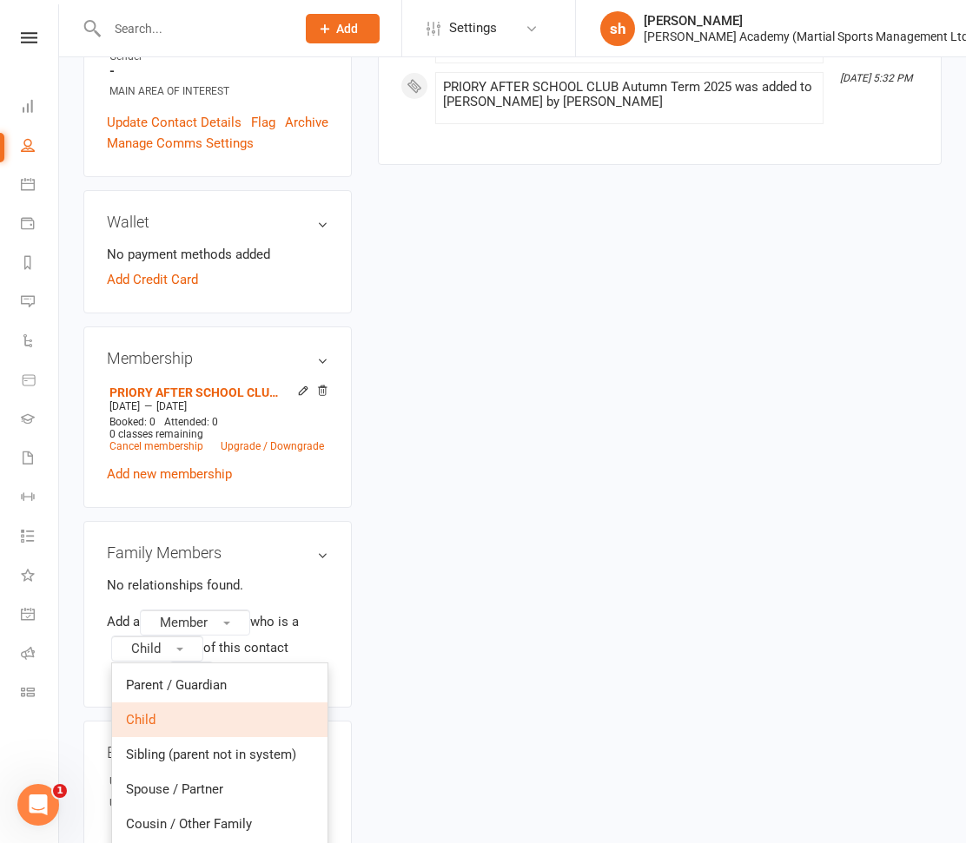
click at [141, 712] on span "Child" at bounding box center [141, 720] width 30 height 16
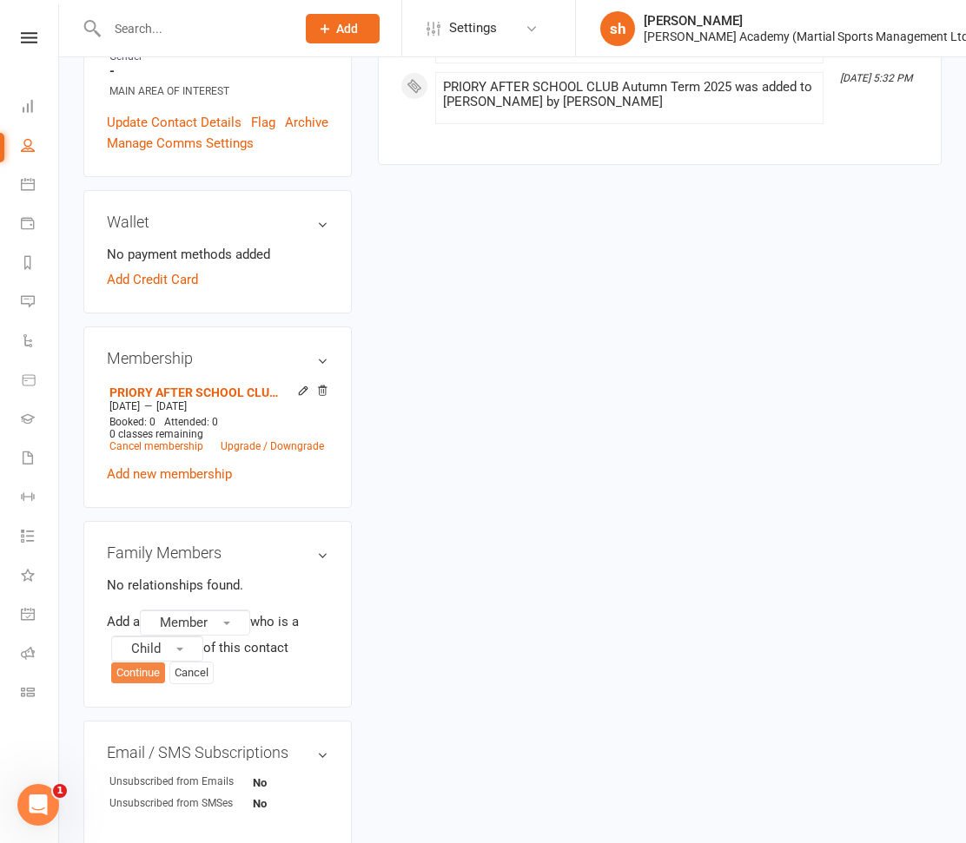
click at [139, 663] on button "Continue" at bounding box center [138, 673] width 54 height 21
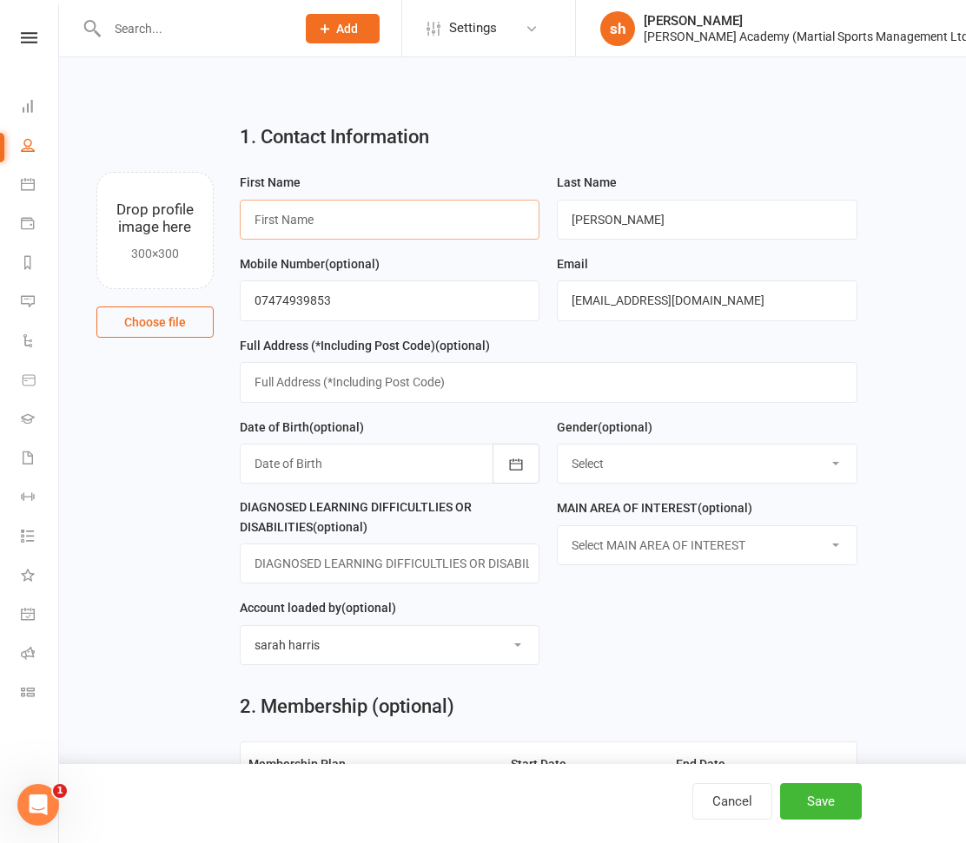
click at [412, 221] on input "text" at bounding box center [390, 220] width 301 height 40
type input "Lachlan"
click at [402, 461] on div at bounding box center [390, 464] width 301 height 40
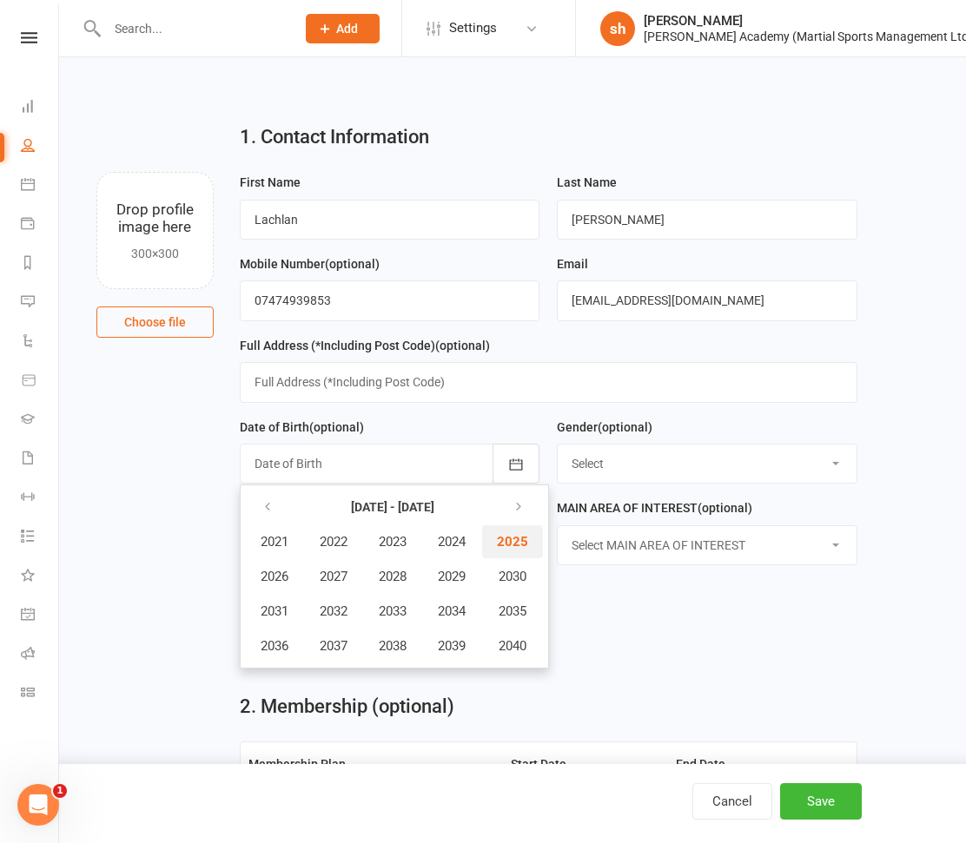
click at [510, 541] on span "2025" at bounding box center [512, 542] width 31 height 16
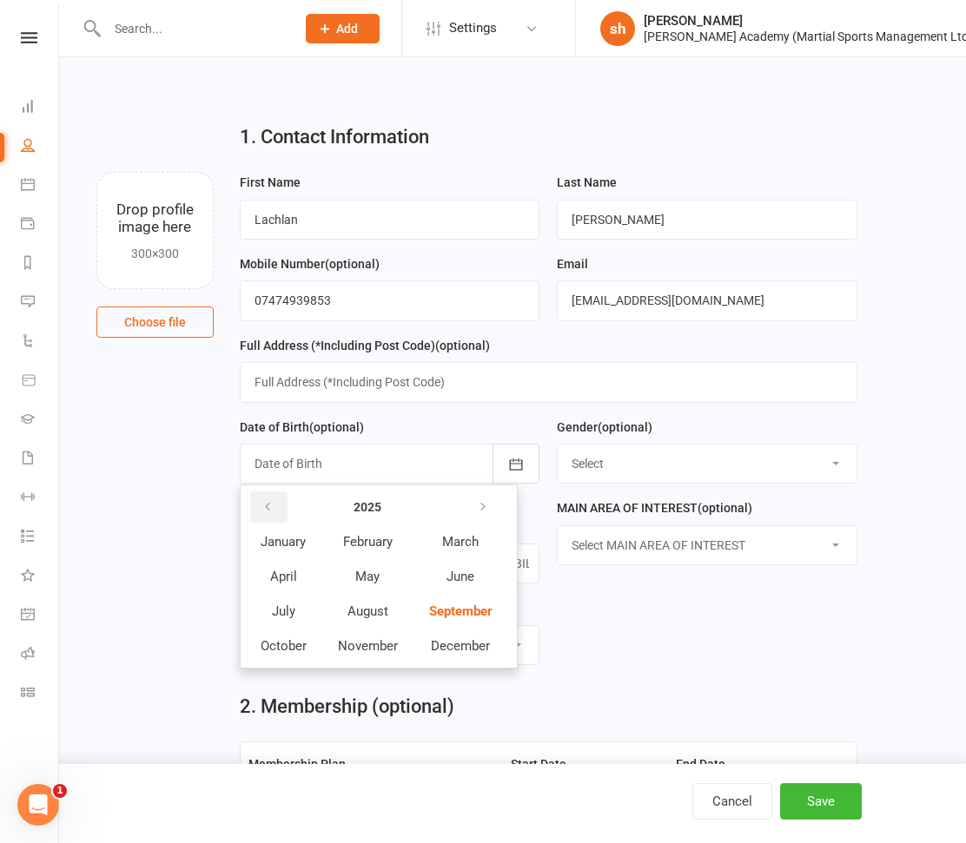
click at [265, 506] on icon "button" at bounding box center [267, 507] width 12 height 14
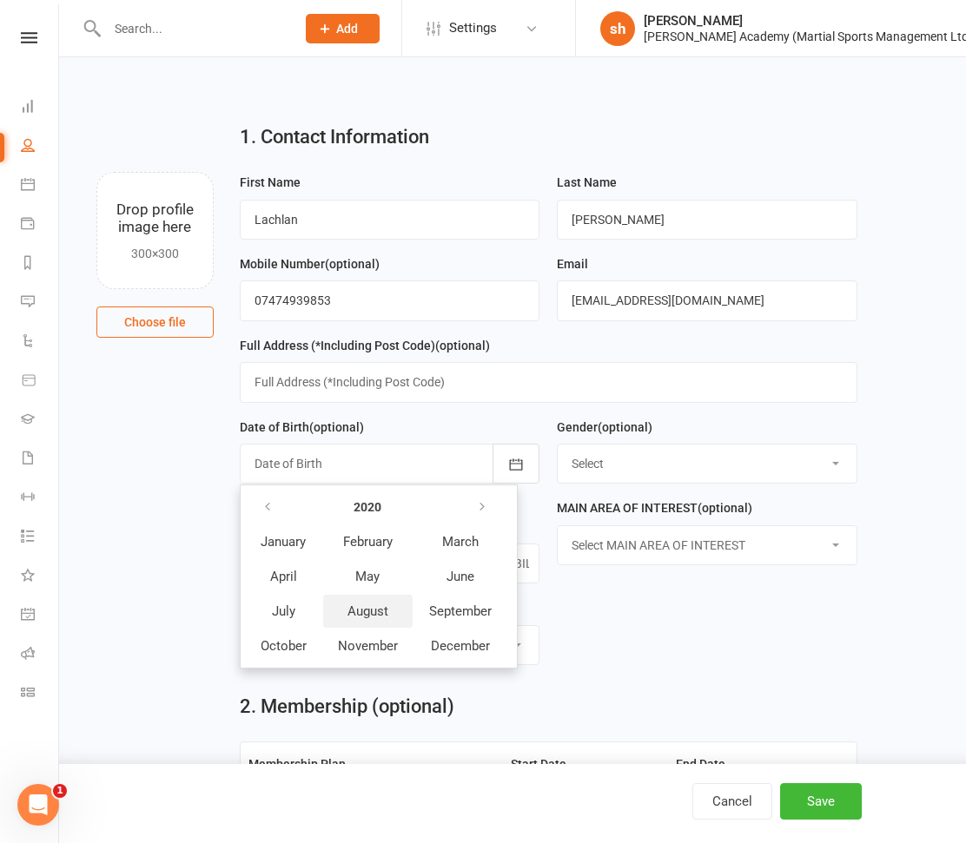
click at [381, 611] on span "August" at bounding box center [367, 612] width 41 height 16
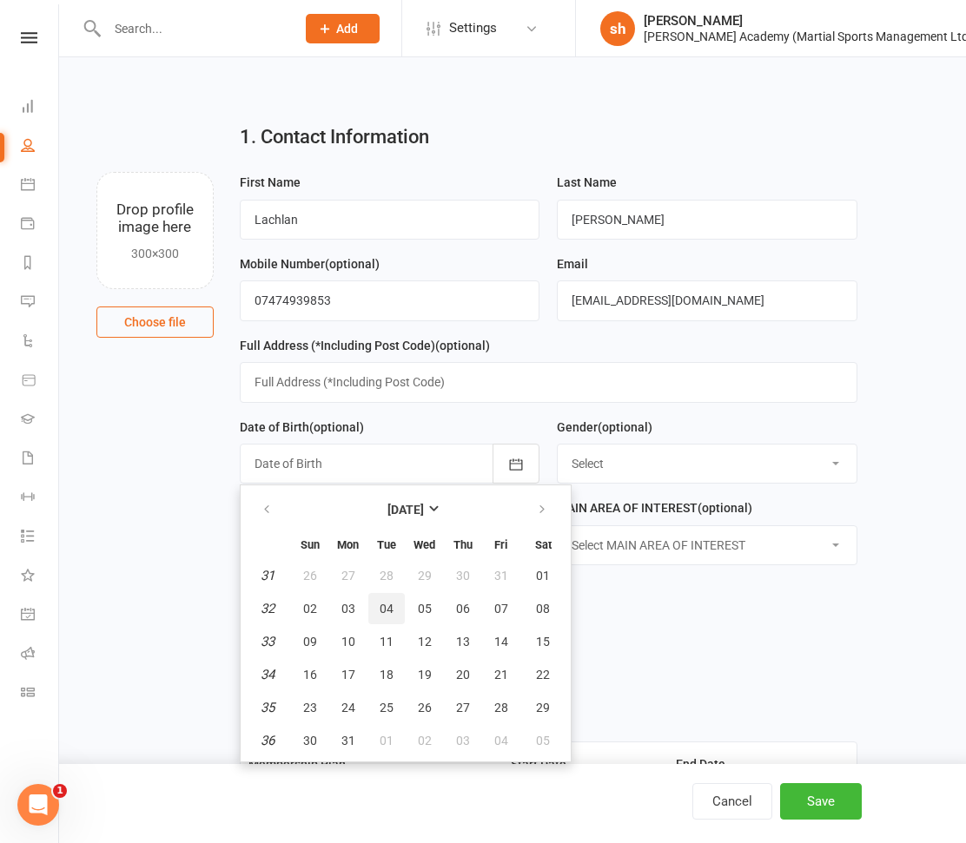
click at [385, 609] on span "04" at bounding box center [387, 609] width 14 height 14
type input "[DATE]"
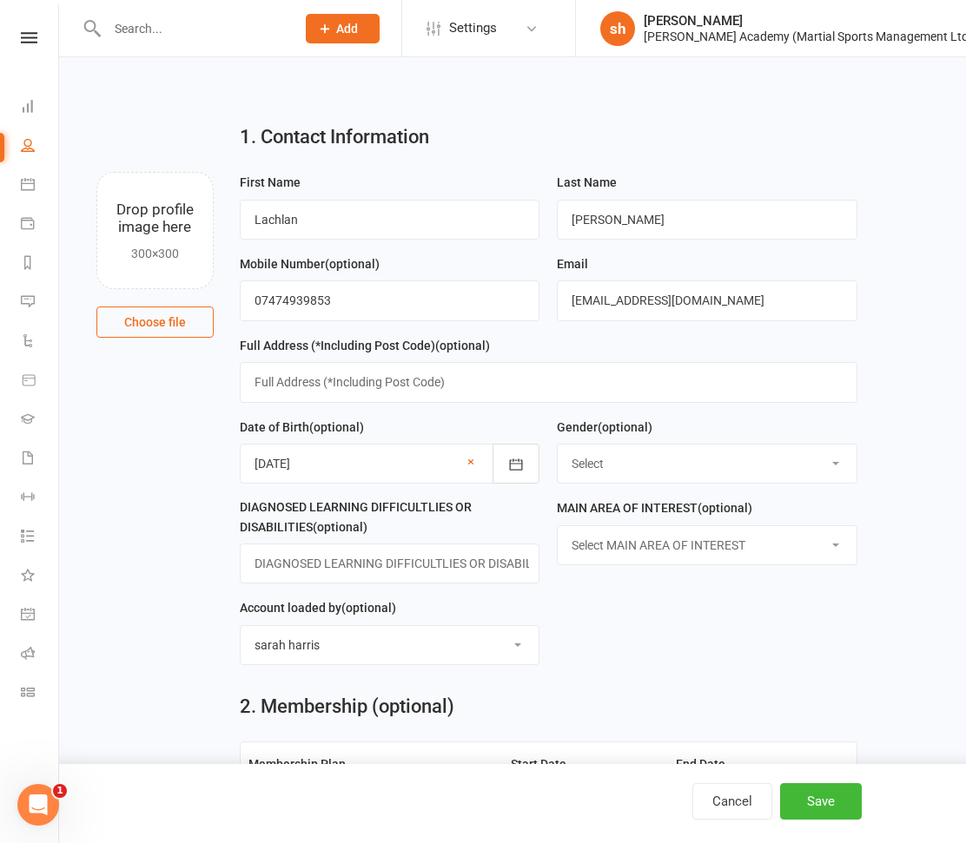
click at [604, 458] on select "Select [DEMOGRAPHIC_DATA] [DEMOGRAPHIC_DATA] Other Prefer not to Say" at bounding box center [707, 464] width 299 height 38
select select "[DEMOGRAPHIC_DATA]"
click at [558, 446] on select "Select [DEMOGRAPHIC_DATA] [DEMOGRAPHIC_DATA] Other Prefer not to Say" at bounding box center [707, 464] width 299 height 38
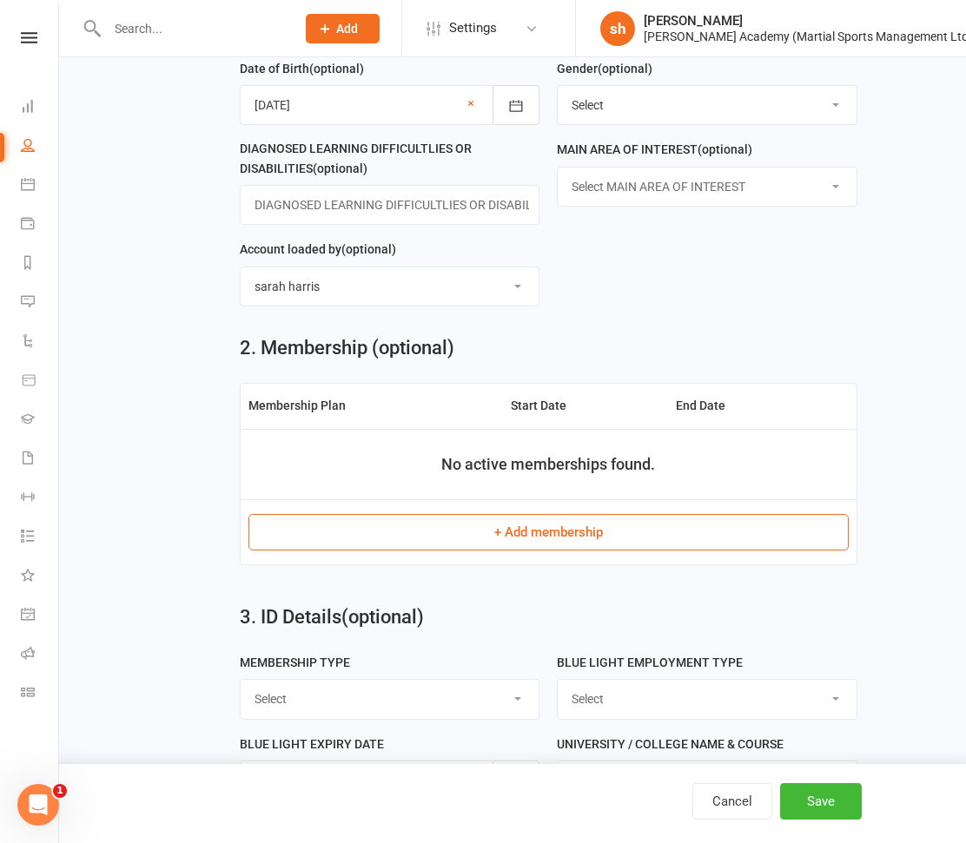
scroll to position [366, 0]
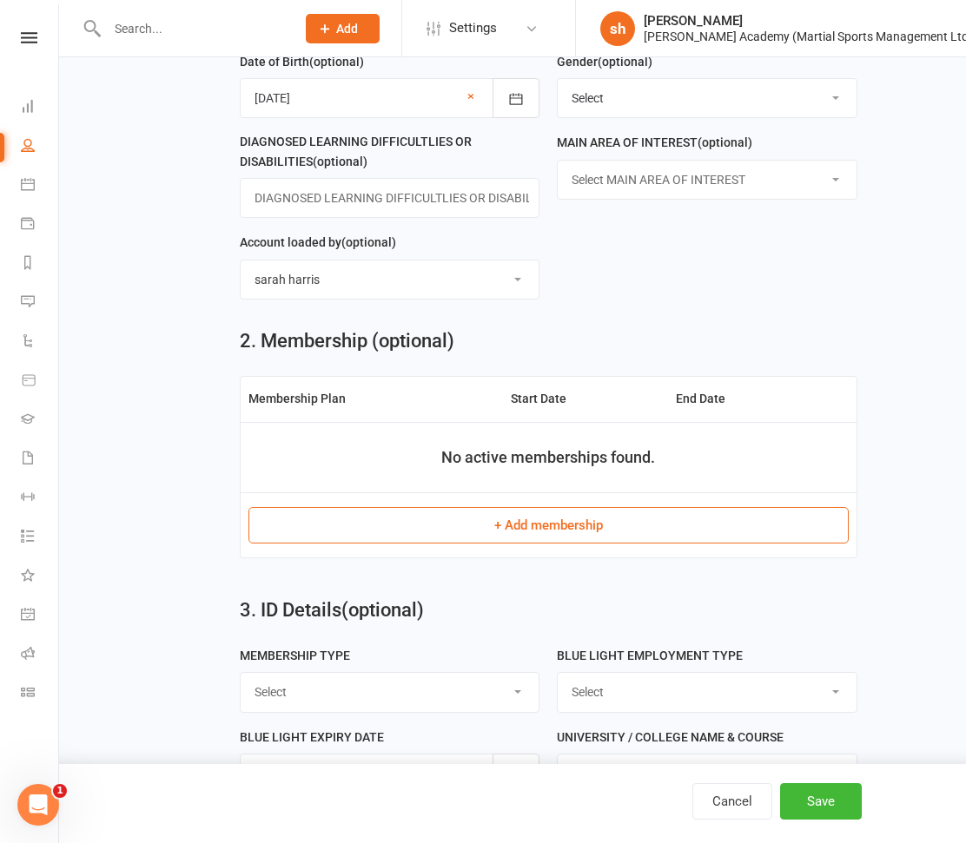
click at [545, 523] on button "+ Add membership" at bounding box center [548, 525] width 600 height 36
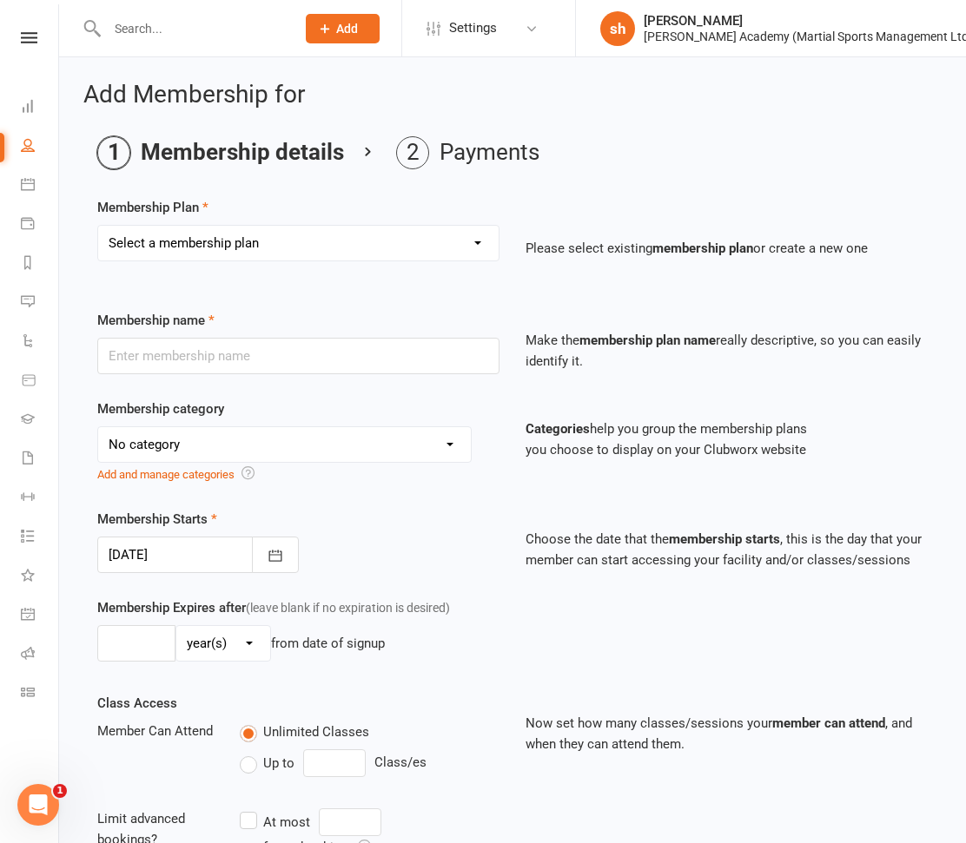
click at [257, 239] on select "Select a membership plan Create new Membership Plan [DEMOGRAPHIC_DATA] BJJ Gues…" at bounding box center [298, 243] width 400 height 35
select select "62"
click at [98, 226] on select "Select a membership plan Create new Membership Plan [DEMOGRAPHIC_DATA] BJJ Gues…" at bounding box center [298, 243] width 400 height 35
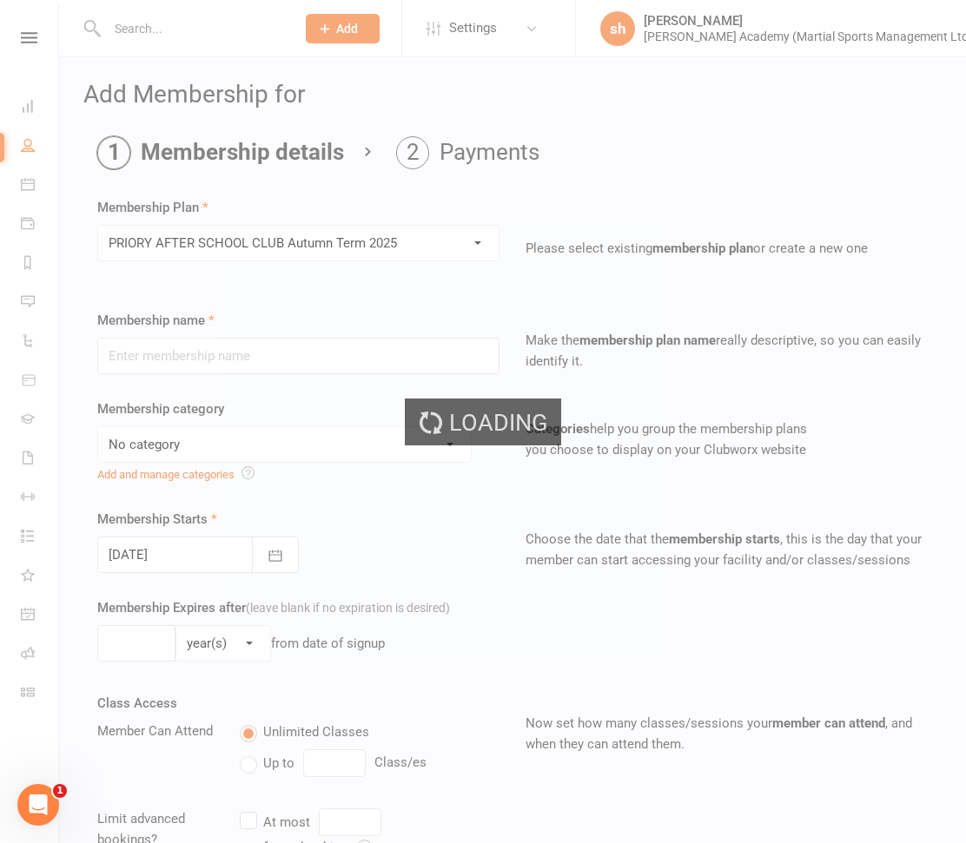
type input "PRIORY AFTER SCHOOL CLUB Autumn Term 2025"
select select "10"
type input "3"
select select "2"
type input "11"
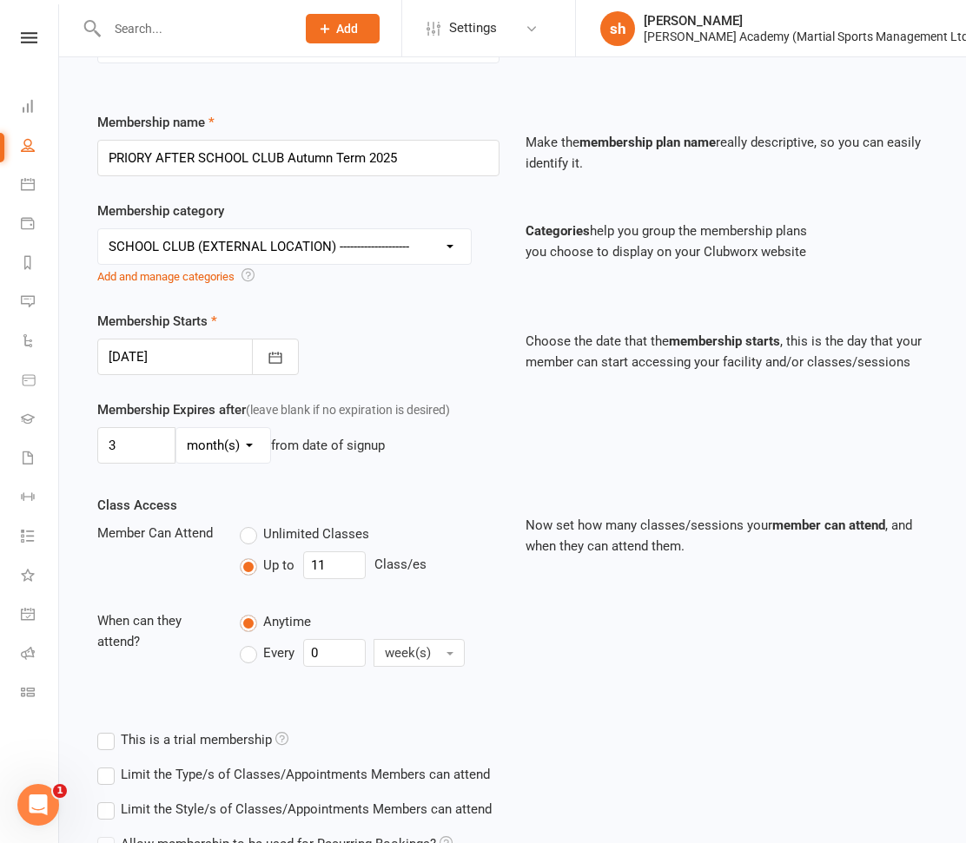
scroll to position [360, 0]
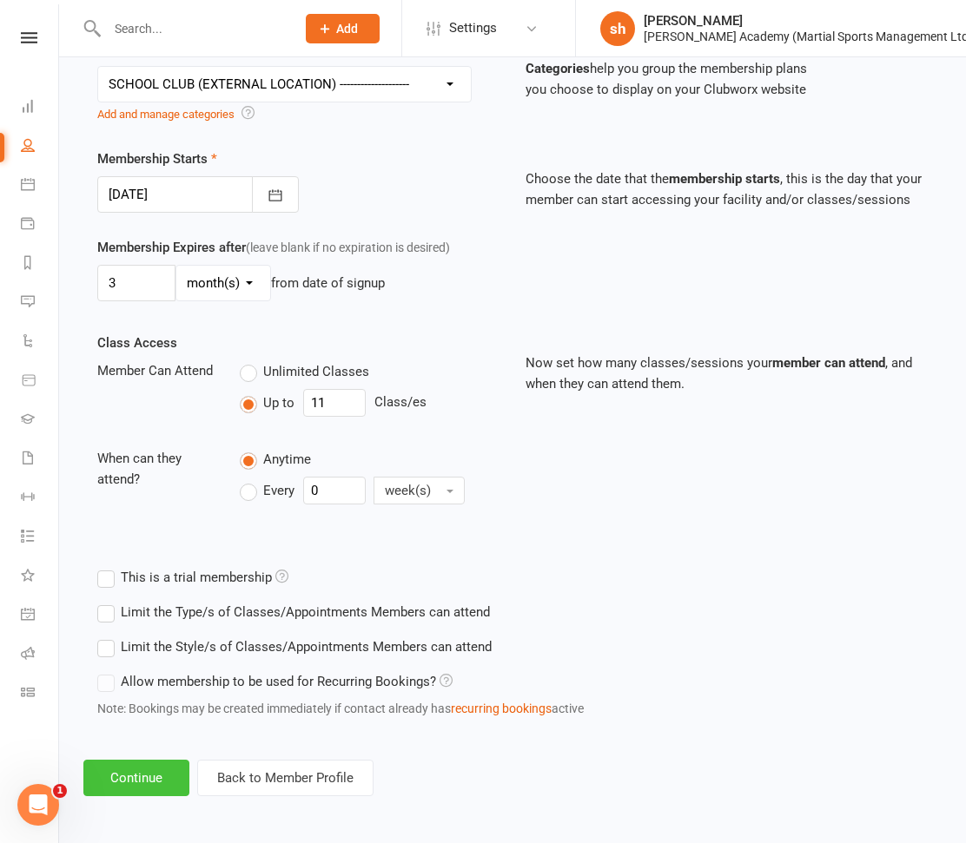
click at [147, 775] on button "Continue" at bounding box center [136, 778] width 106 height 36
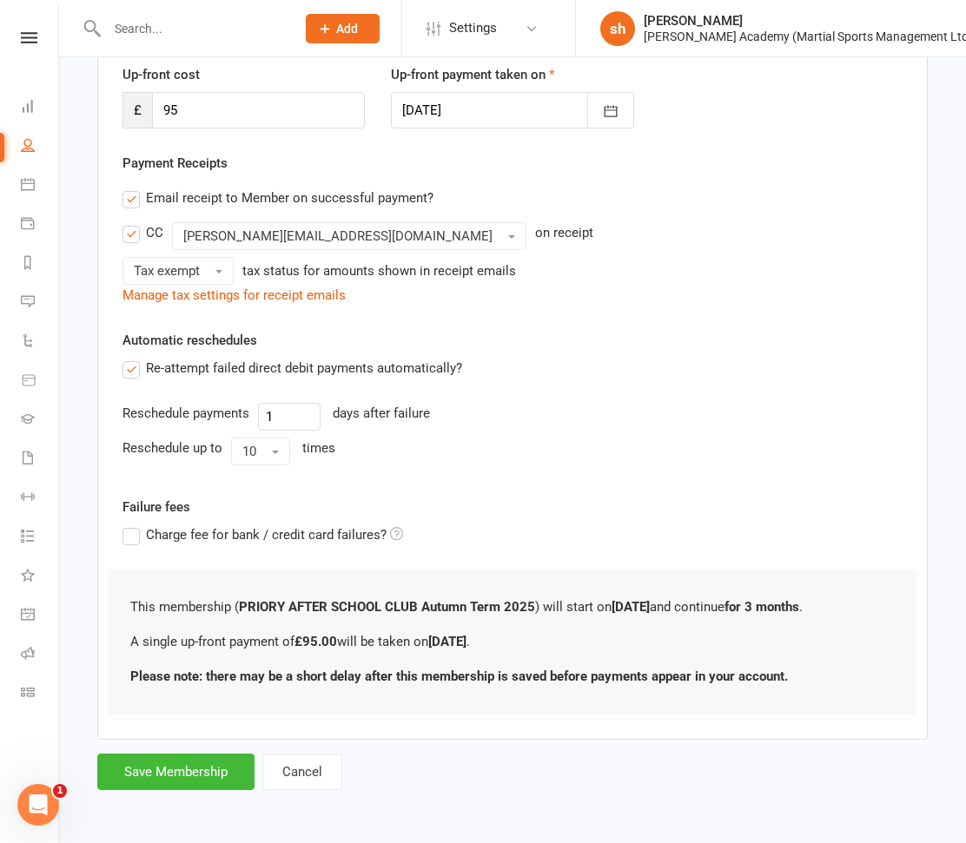
scroll to position [0, 0]
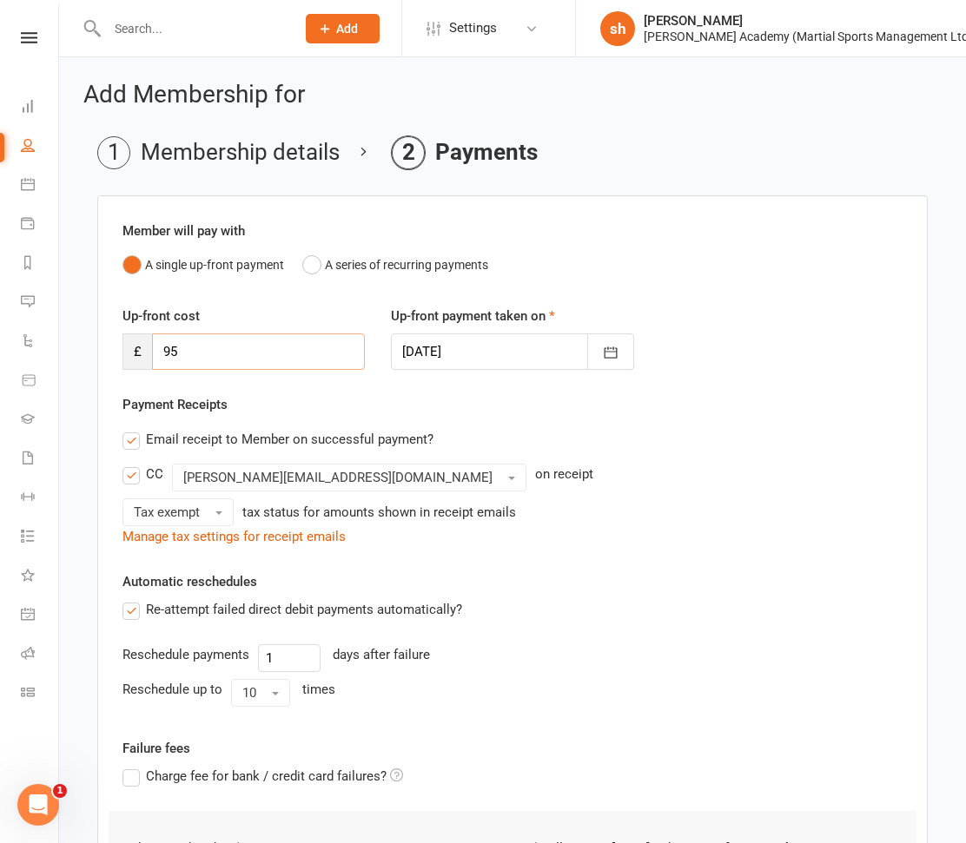
drag, startPoint x: 182, startPoint y: 351, endPoint x: 96, endPoint y: 351, distance: 86.9
click at [96, 351] on main "Membership details Payments Member will pay with A single up-front payment A se…" at bounding box center [512, 583] width 858 height 895
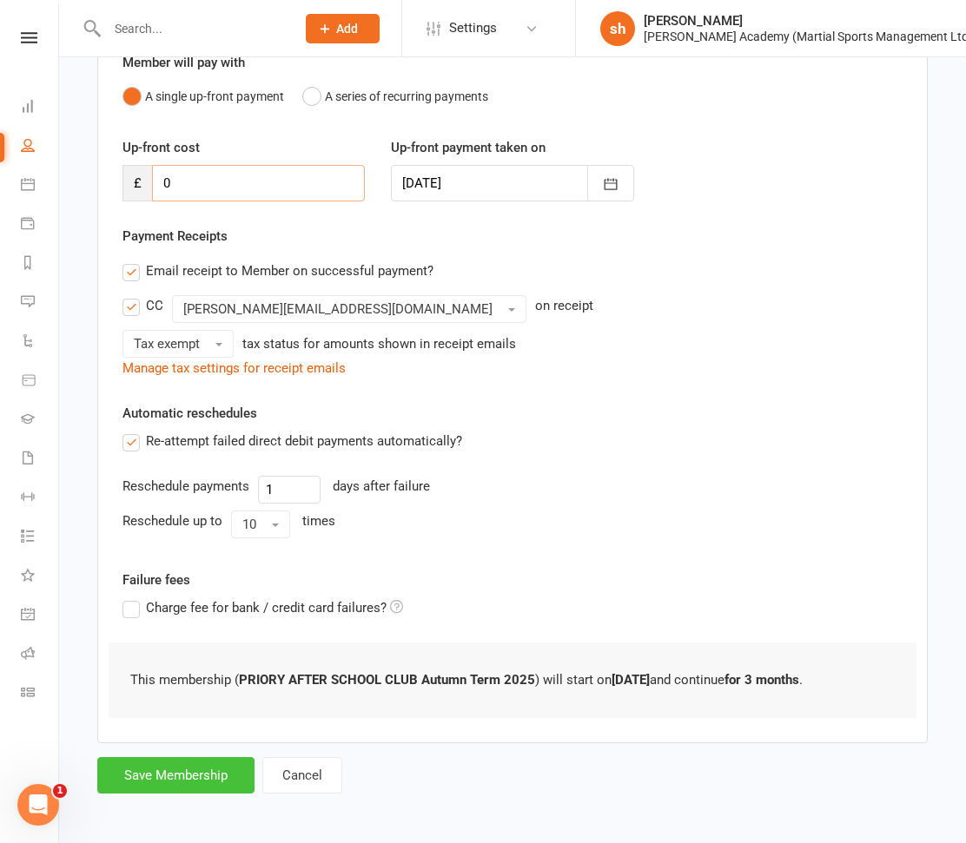
type input "0"
click at [210, 768] on button "Save Membership" at bounding box center [175, 775] width 157 height 36
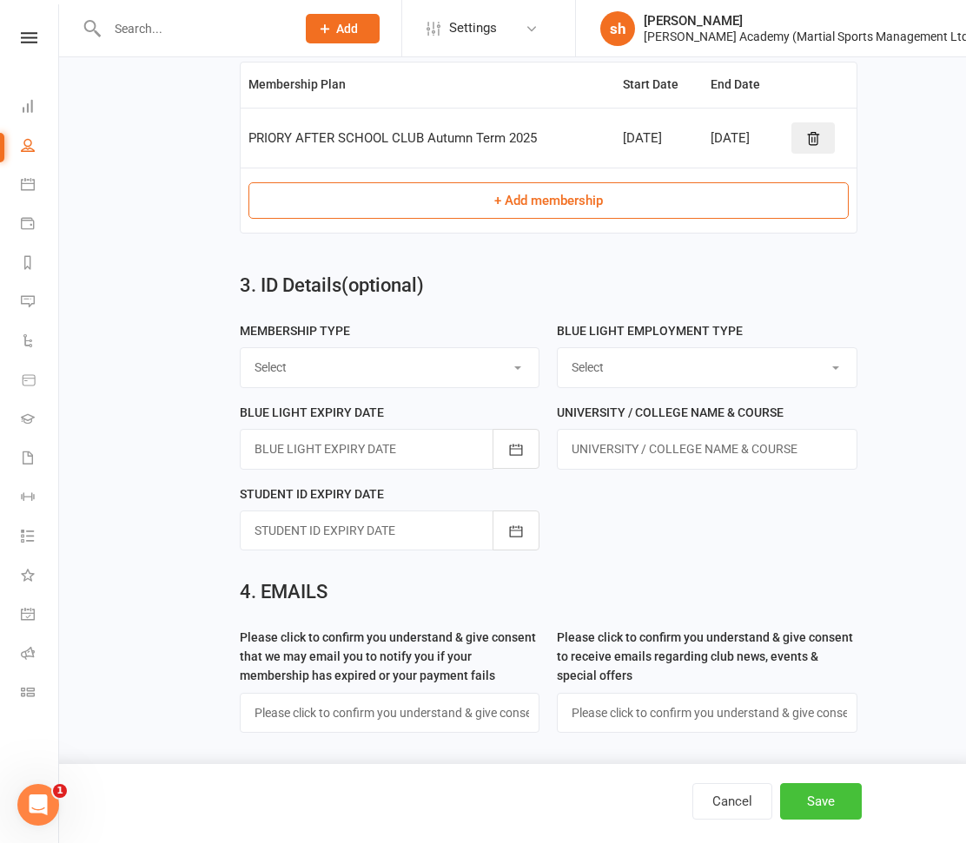
click at [833, 798] on button "Save" at bounding box center [821, 801] width 82 height 36
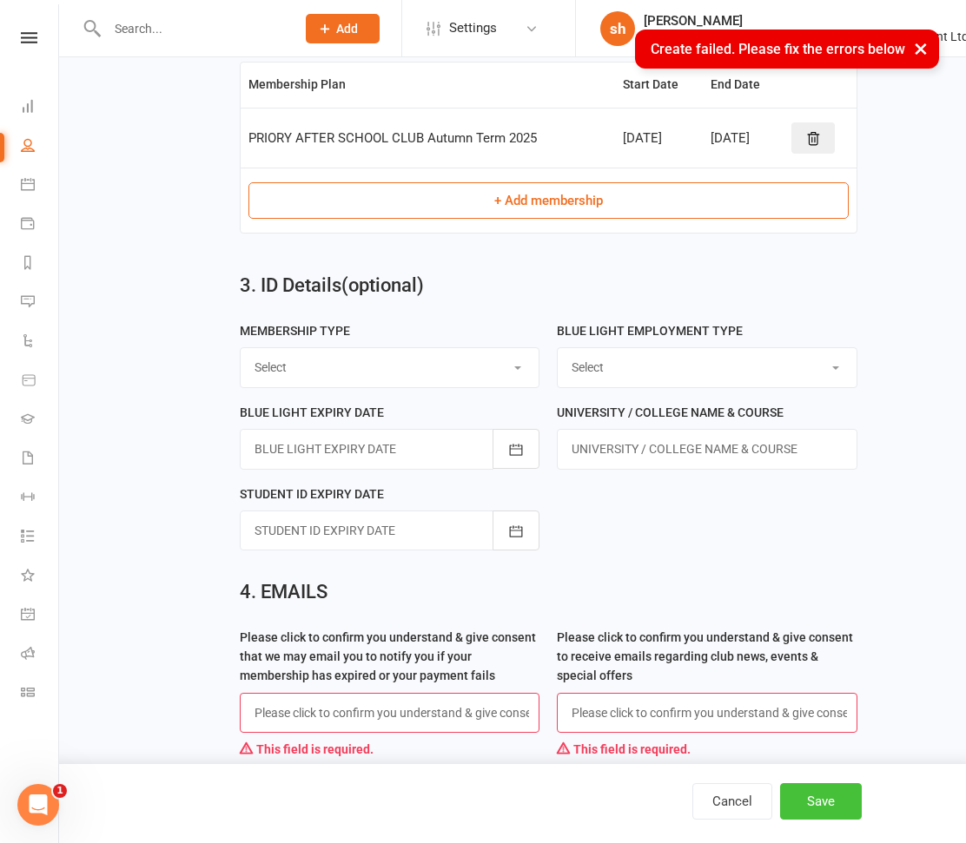
scroll to position [796, 0]
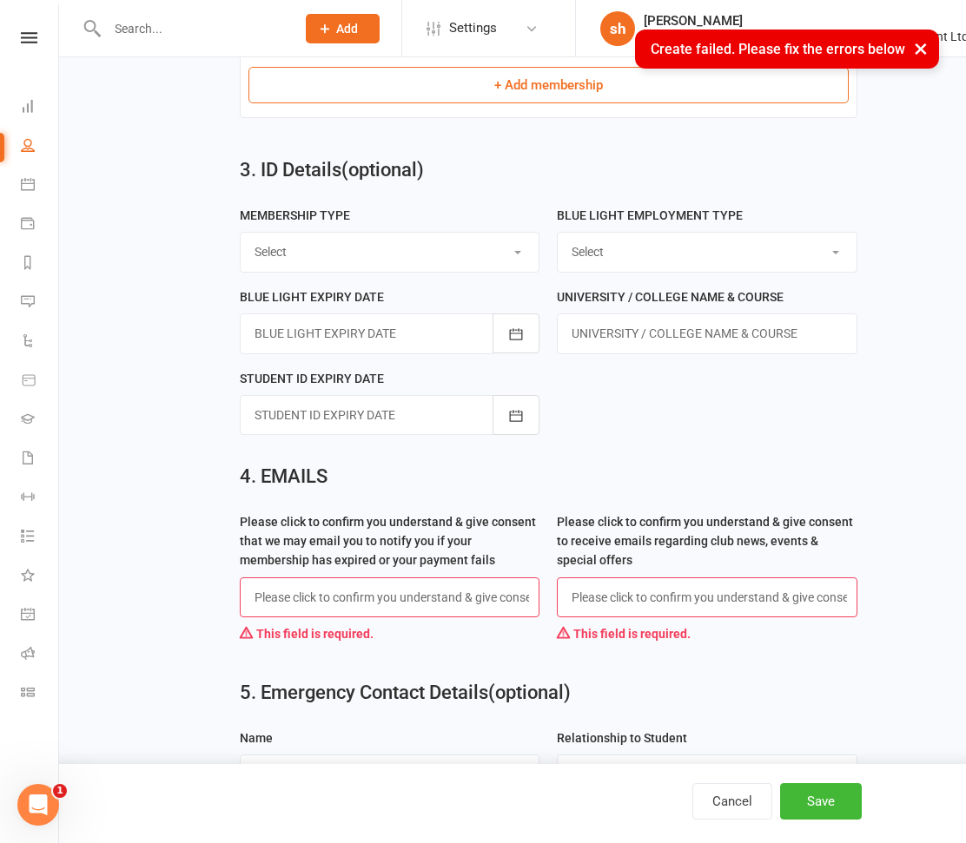
click at [412, 598] on input "text" at bounding box center [390, 598] width 301 height 40
type input "x"
click at [594, 588] on input "text" at bounding box center [707, 598] width 301 height 40
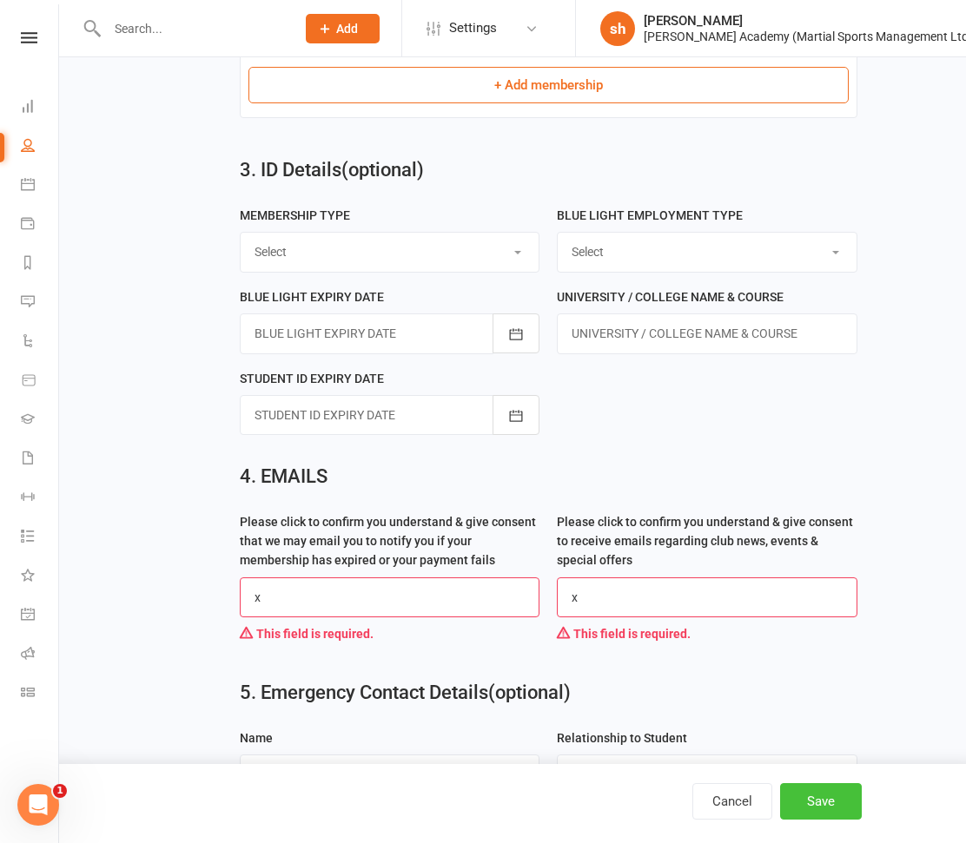
type input "x"
click at [818, 797] on button "Save" at bounding box center [821, 801] width 82 height 36
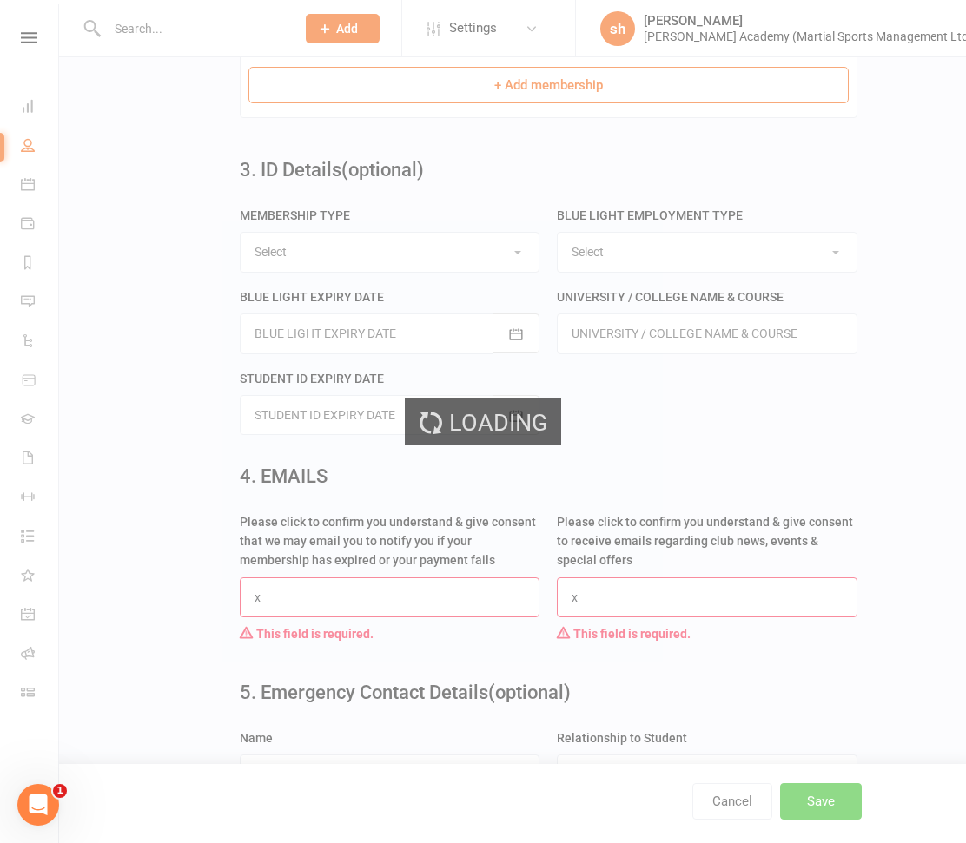
scroll to position [0, 0]
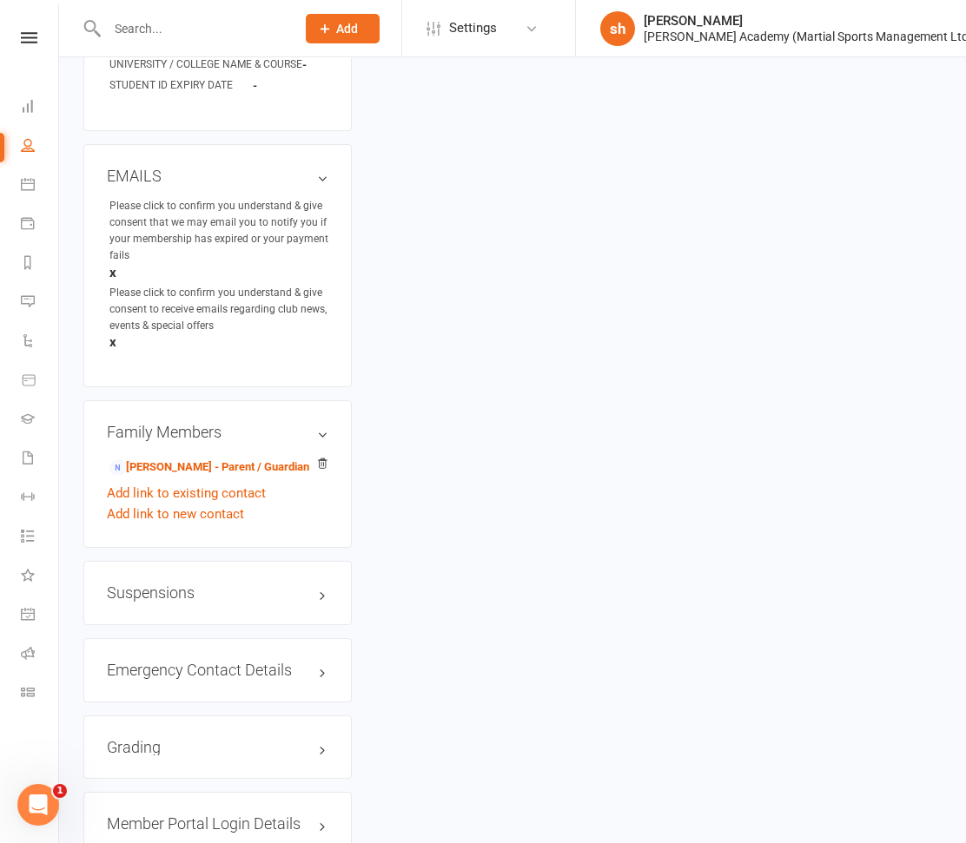
scroll to position [1065, 0]
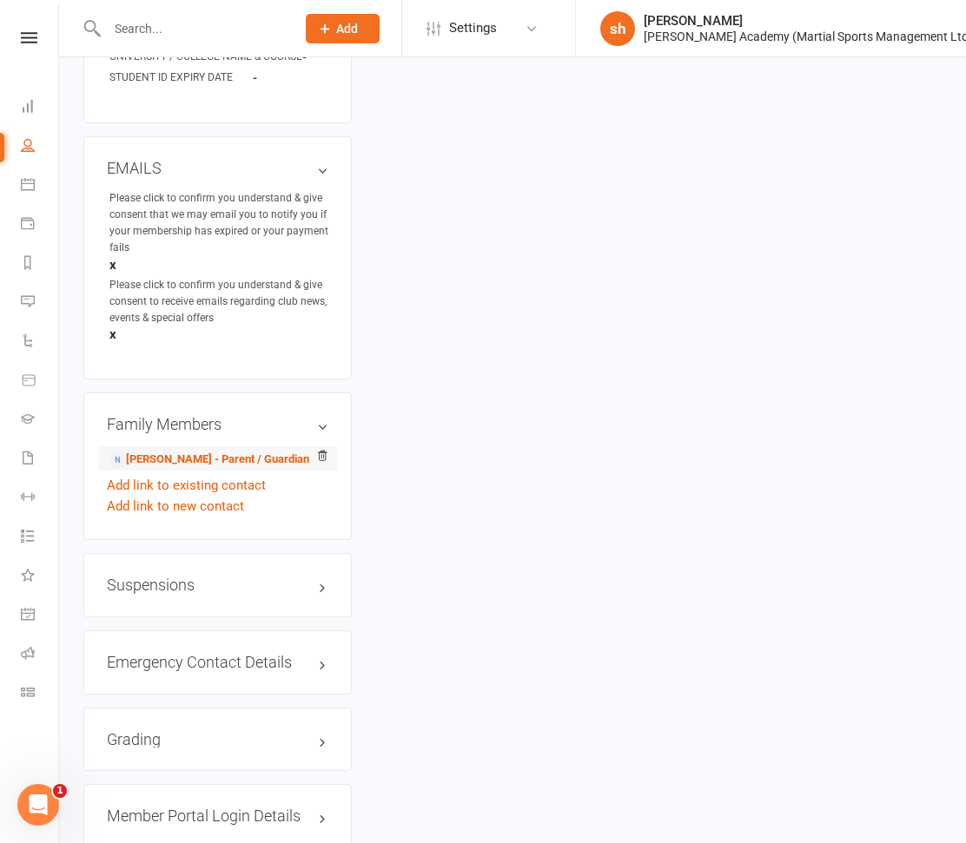
click at [215, 469] on li "[PERSON_NAME] - Parent / Guardian" at bounding box center [217, 458] width 221 height 24
click at [216, 469] on link "[PERSON_NAME] - Parent / Guardian" at bounding box center [209, 460] width 200 height 18
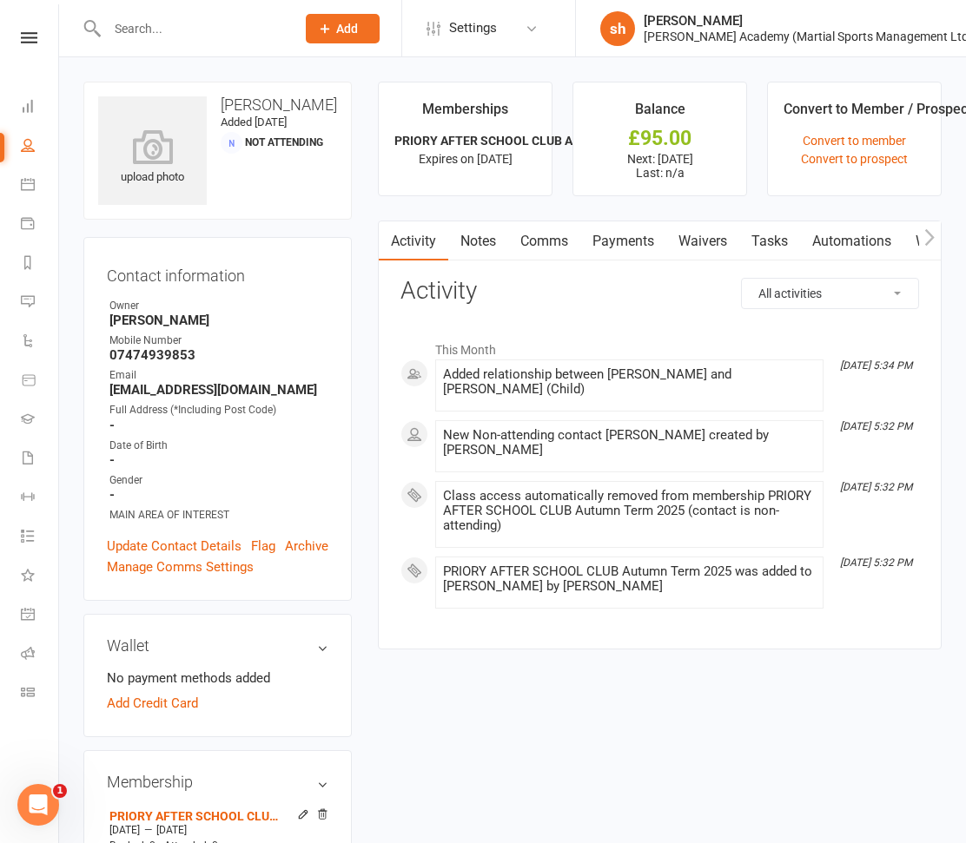
click at [626, 232] on link "Payments" at bounding box center [623, 241] width 86 height 40
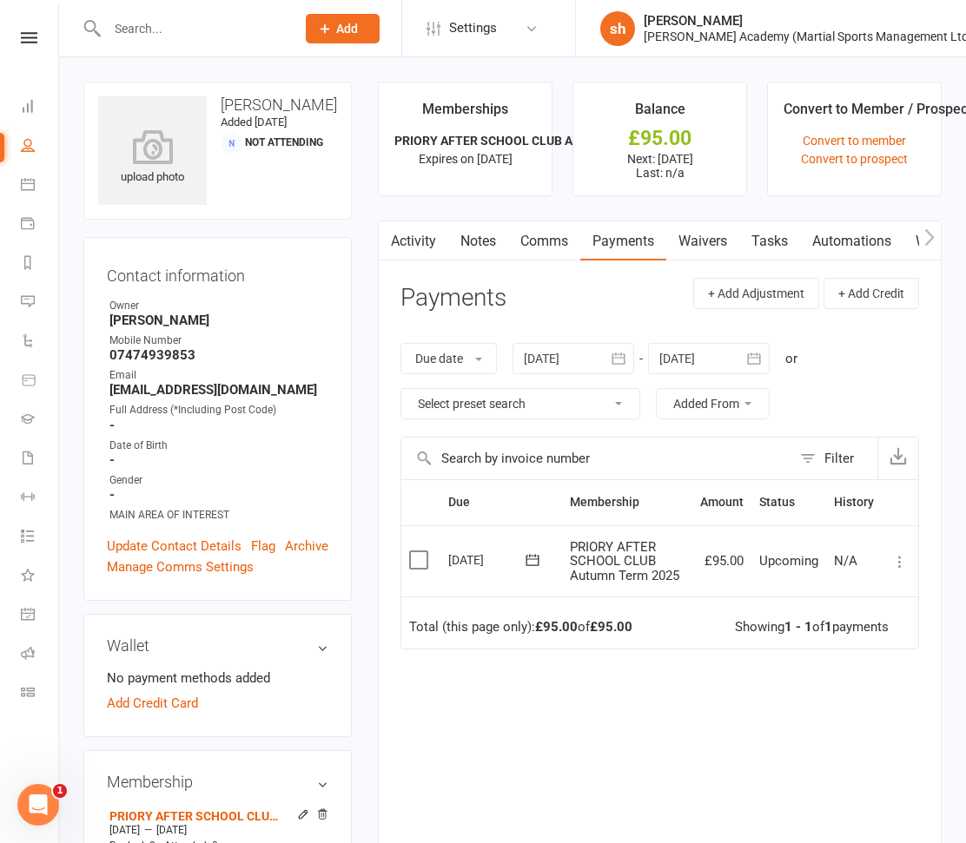
click at [696, 239] on link "Waivers" at bounding box center [702, 241] width 73 height 40
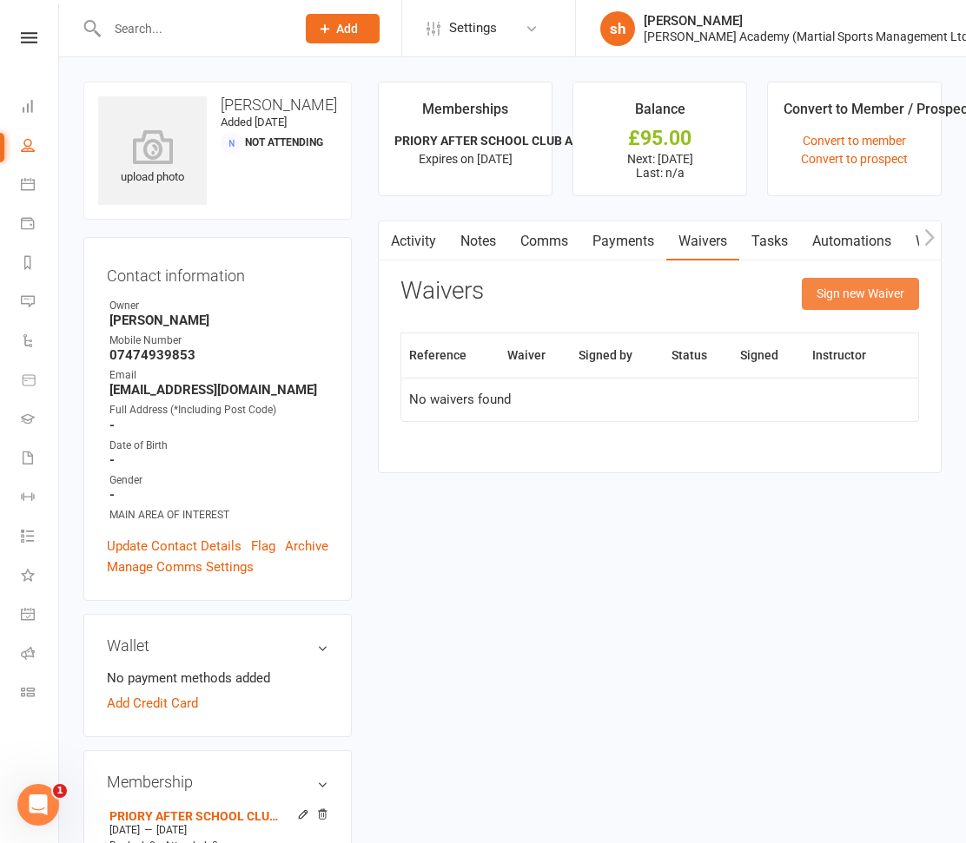
click at [853, 289] on button "Sign new Waiver" at bounding box center [860, 293] width 117 height 31
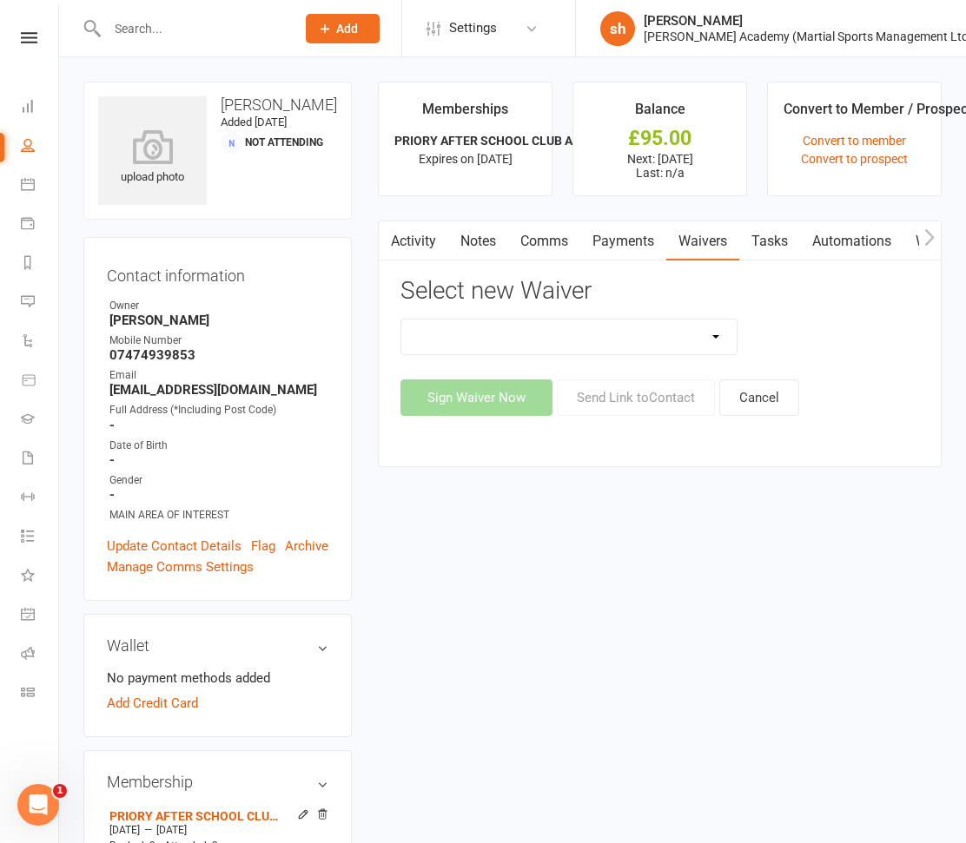
click at [510, 342] on select "Abc Course & Seminar Signup Form & Waiver Adult Add/Update Payment Details To A…" at bounding box center [568, 337] width 335 height 35
select select "6720"
click at [401, 320] on select "Abc Course & Seminar Signup Form & Waiver Adult Add/Update Payment Details To A…" at bounding box center [568, 337] width 335 height 35
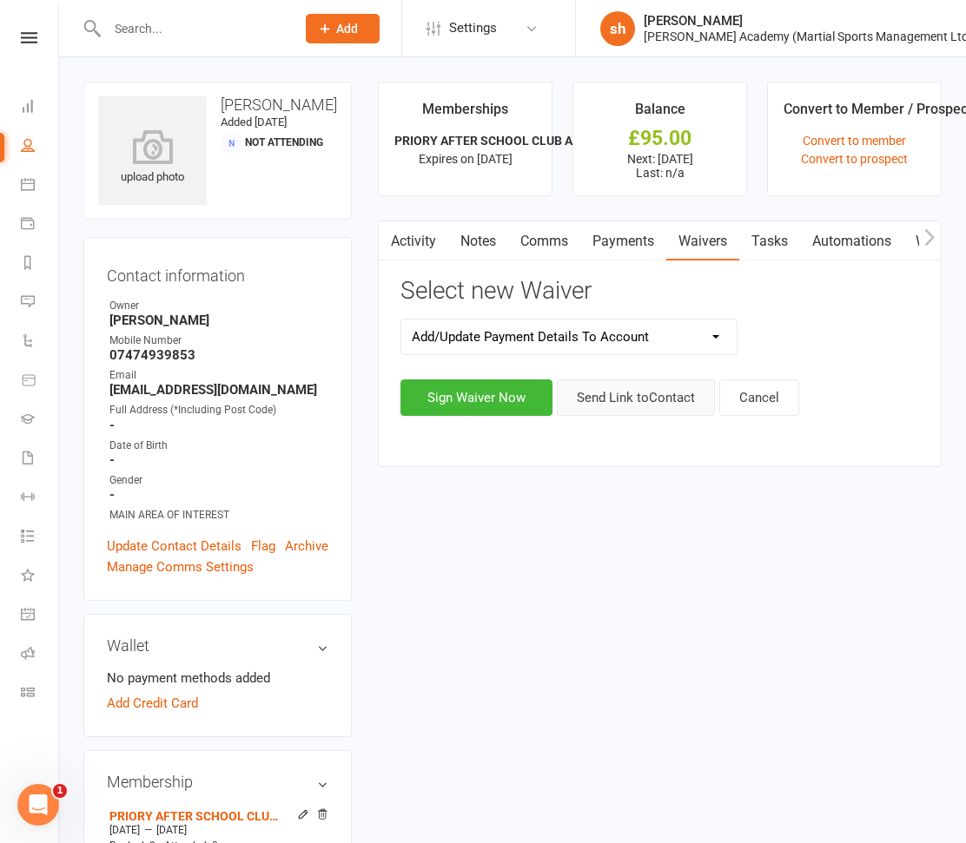
click at [607, 388] on button "Send Link to Contact" at bounding box center [636, 398] width 158 height 36
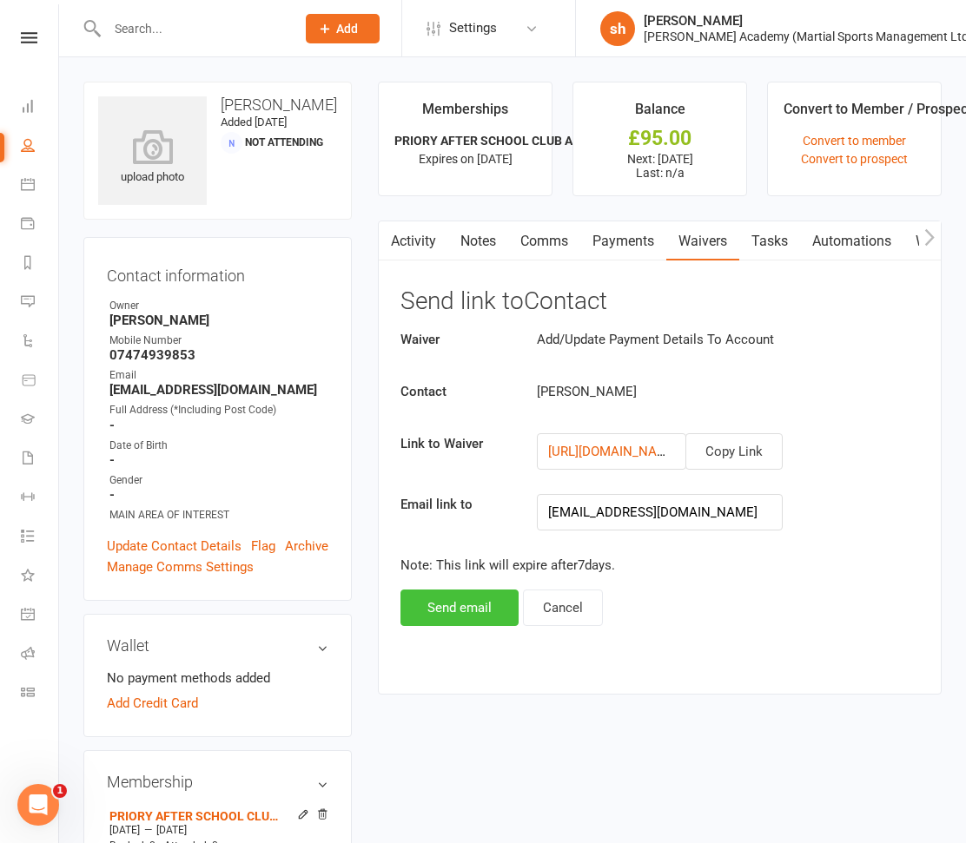
click at [479, 604] on button "Send email" at bounding box center [459, 608] width 118 height 36
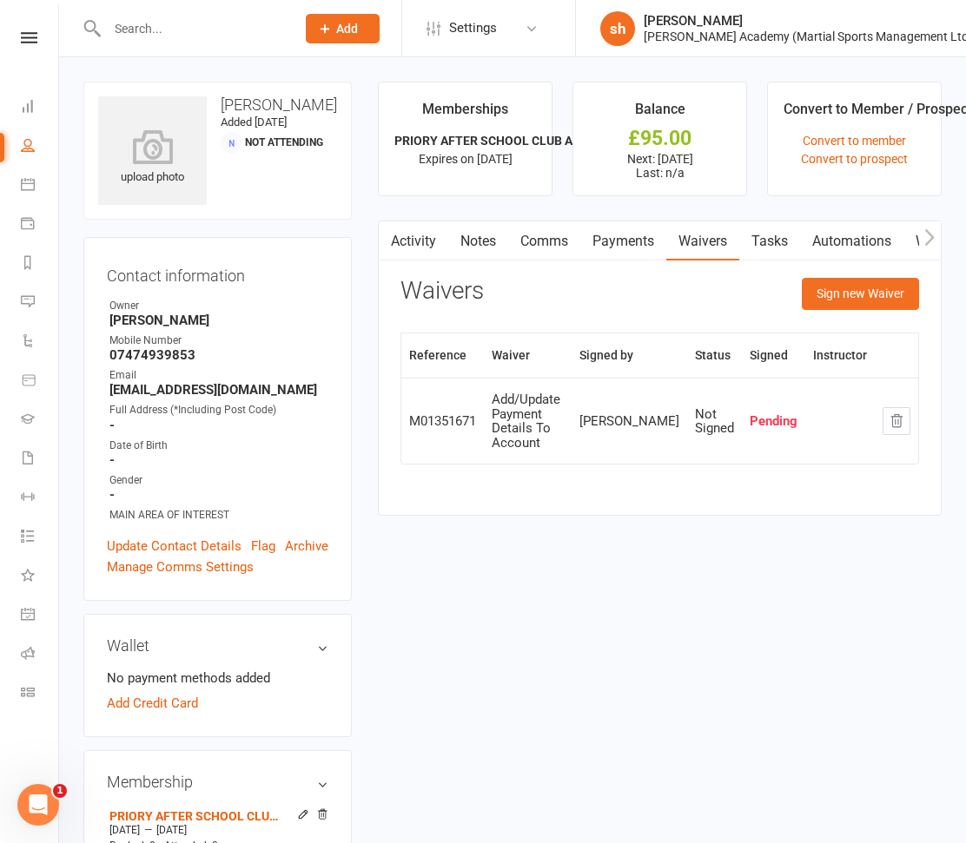
click at [123, 23] on input "text" at bounding box center [193, 29] width 182 height 24
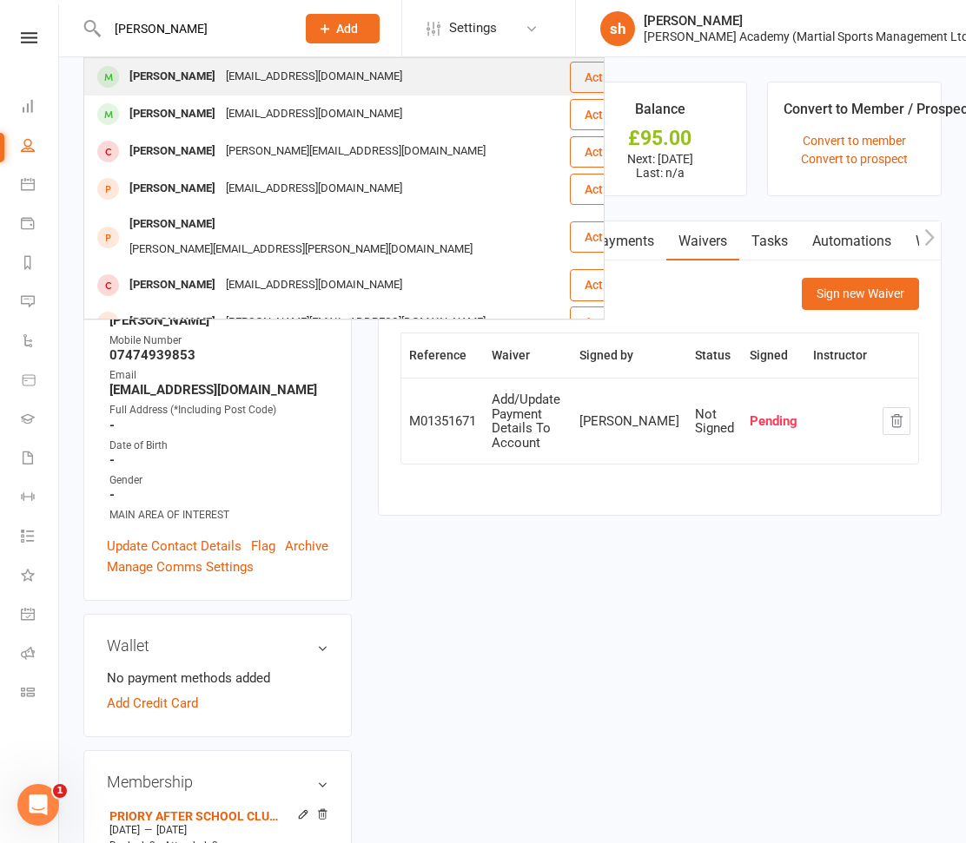
type input "[PERSON_NAME]"
click at [176, 76] on div "[PERSON_NAME]" at bounding box center [172, 76] width 96 height 25
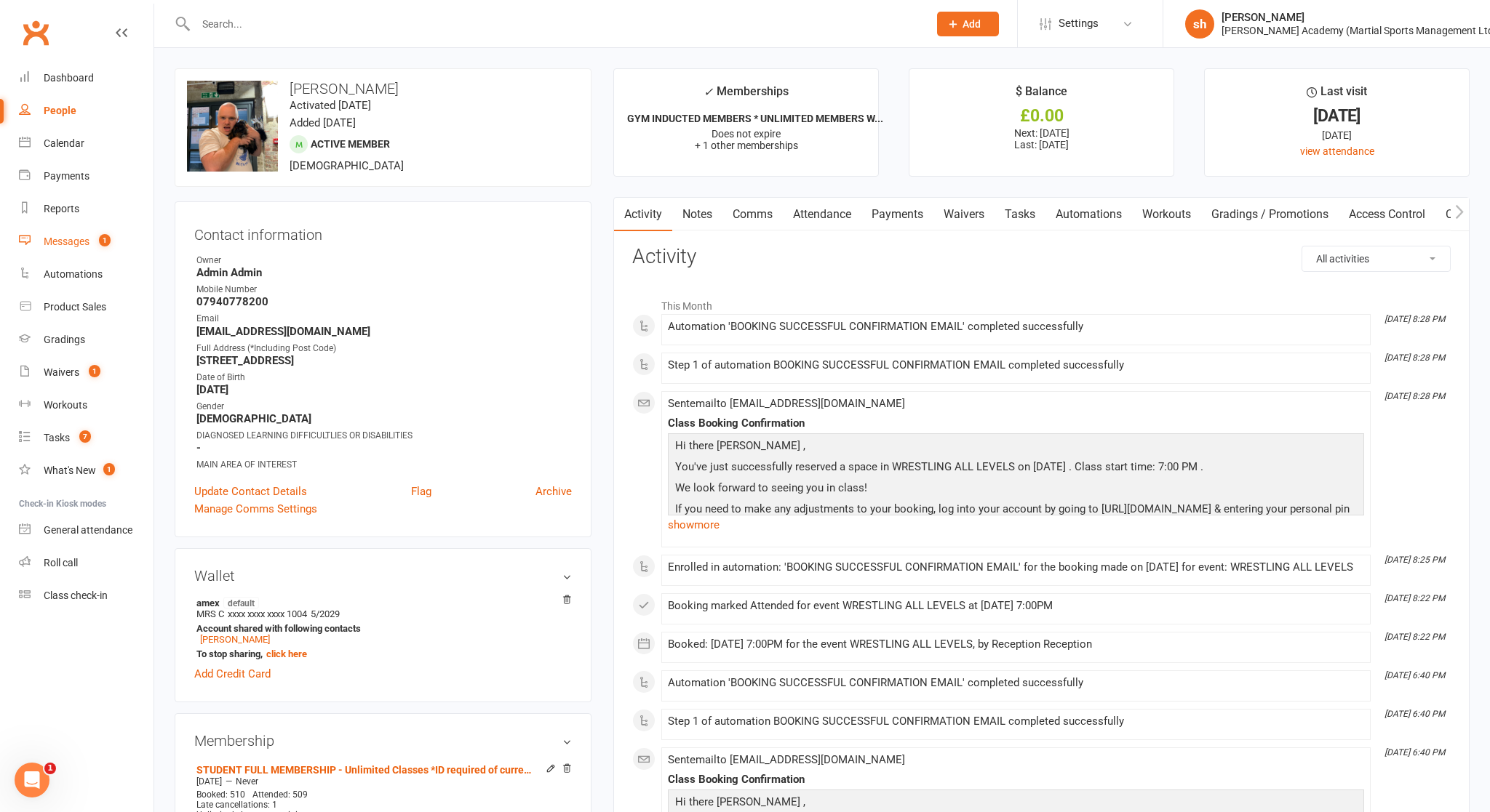
click at [74, 239] on div "Messages" at bounding box center [66, 241] width 46 height 12
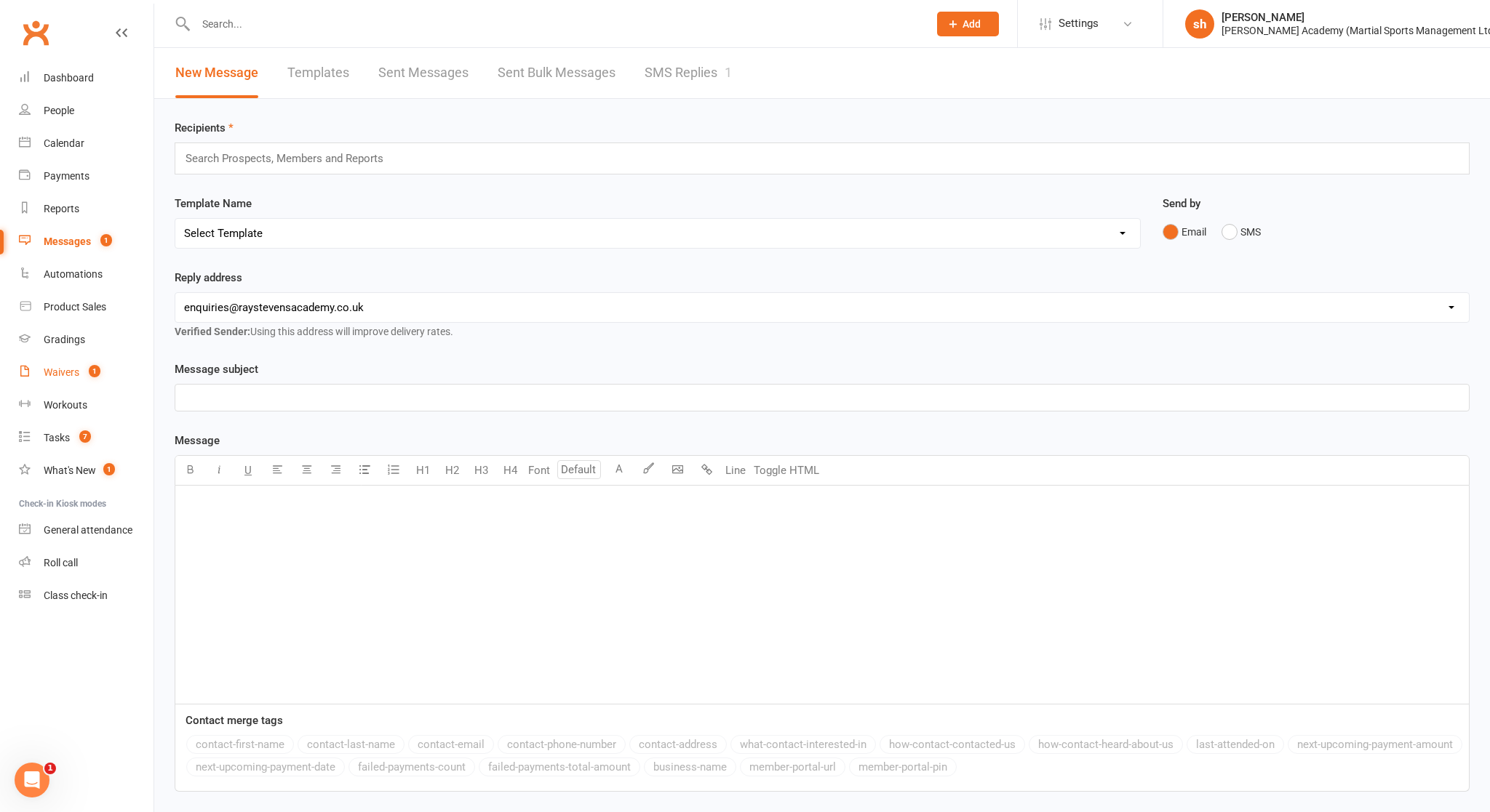
click at [71, 367] on div "Waivers" at bounding box center [61, 373] width 36 height 12
select select "100"
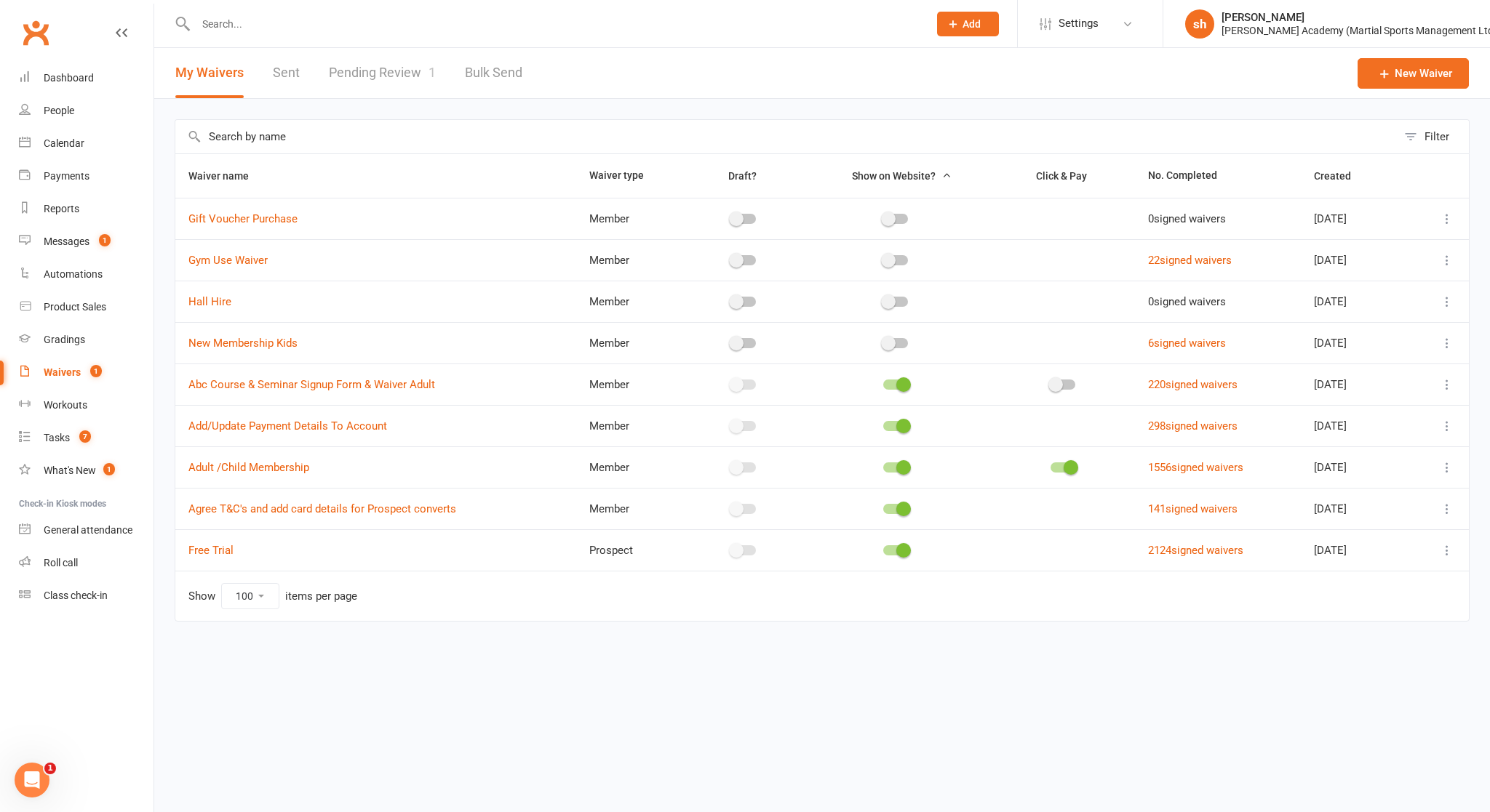
click at [374, 73] on link "Pending Review 1" at bounding box center [383, 73] width 107 height 50
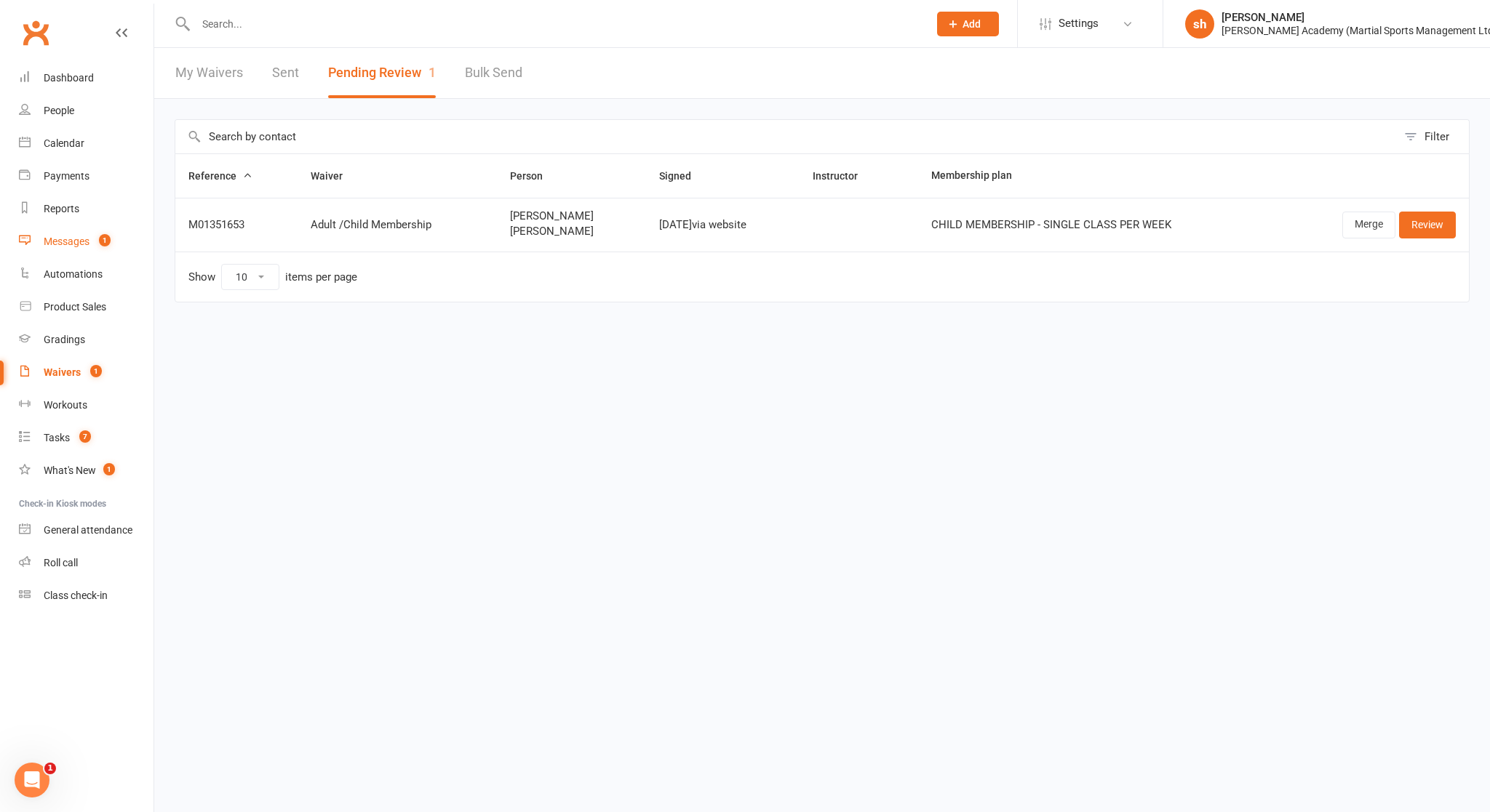
click at [75, 241] on div "Messages" at bounding box center [66, 241] width 46 height 12
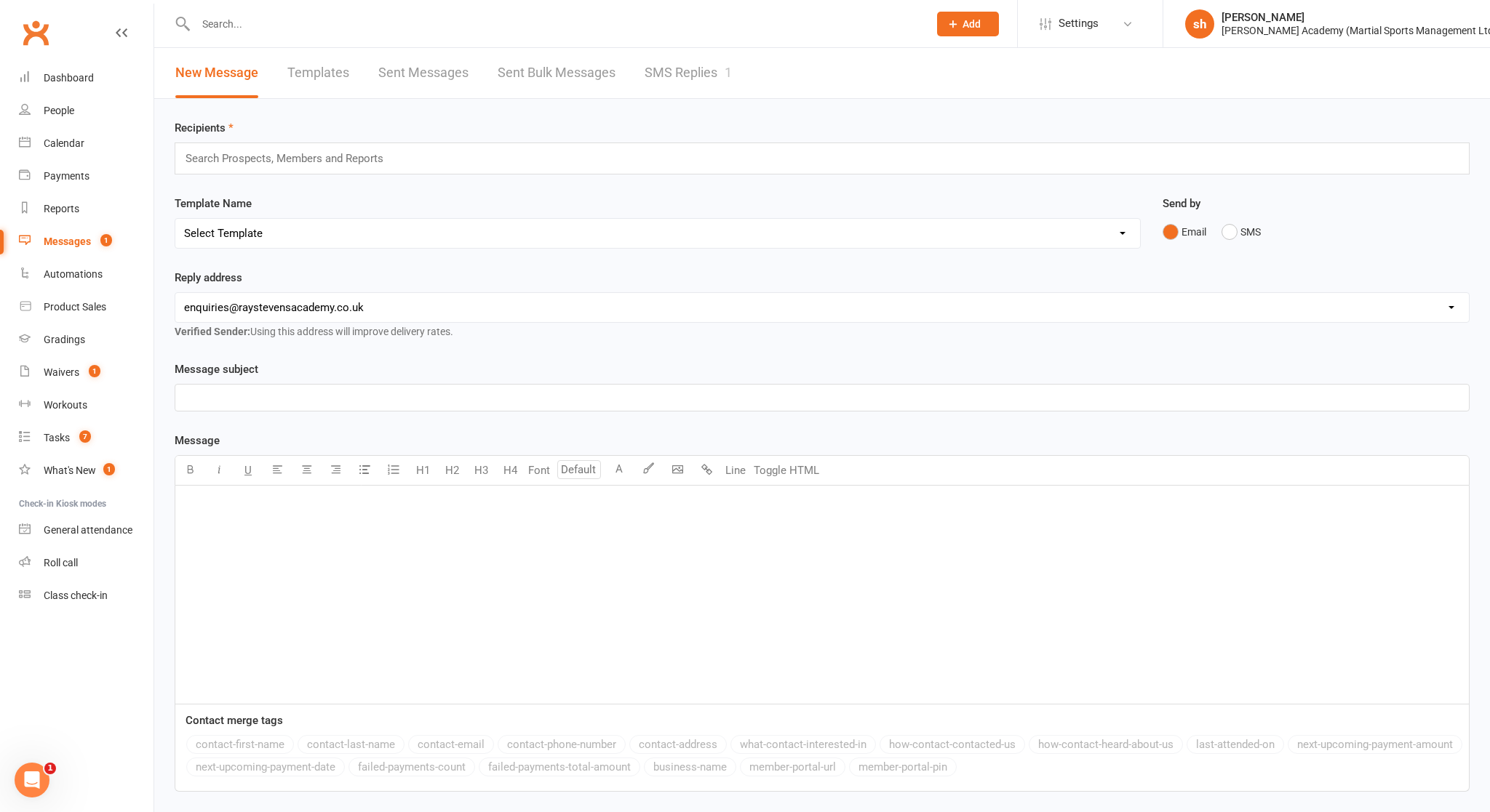
click at [716, 71] on link "SMS Replies 1" at bounding box center [688, 73] width 87 height 50
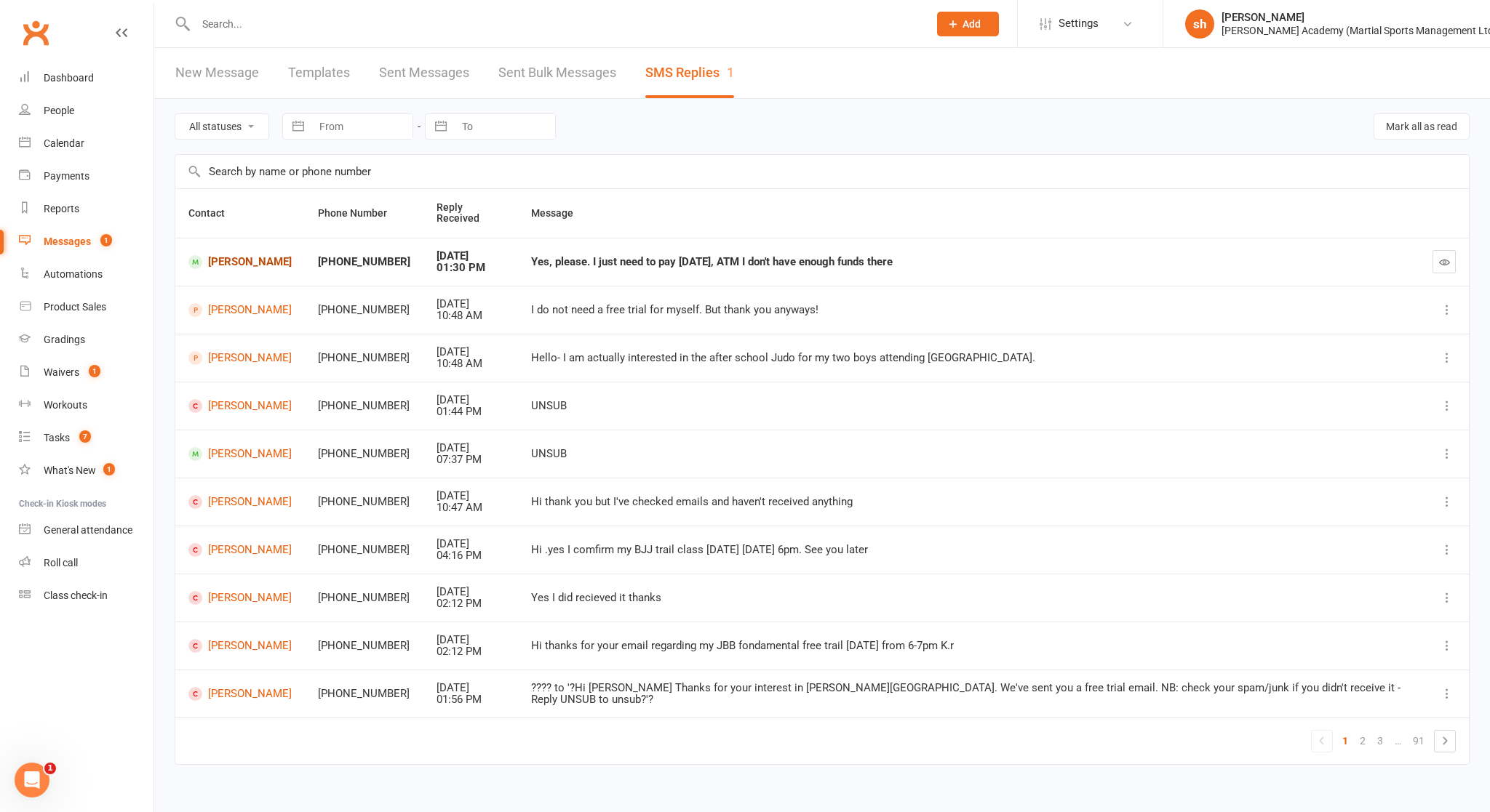
click at [262, 255] on link "[PERSON_NAME]" at bounding box center [240, 262] width 103 height 14
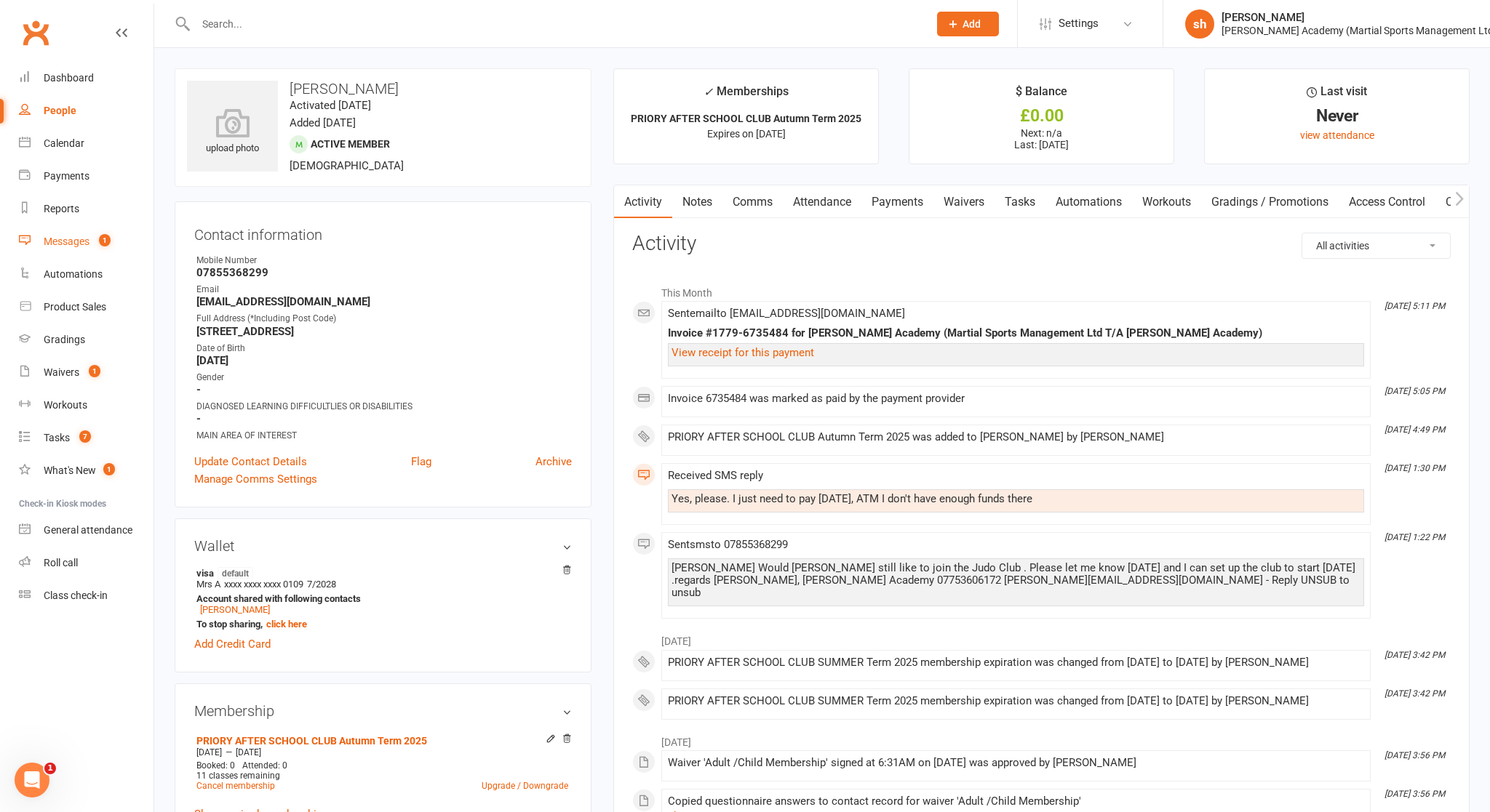
click at [56, 241] on div "Messages" at bounding box center [66, 241] width 46 height 12
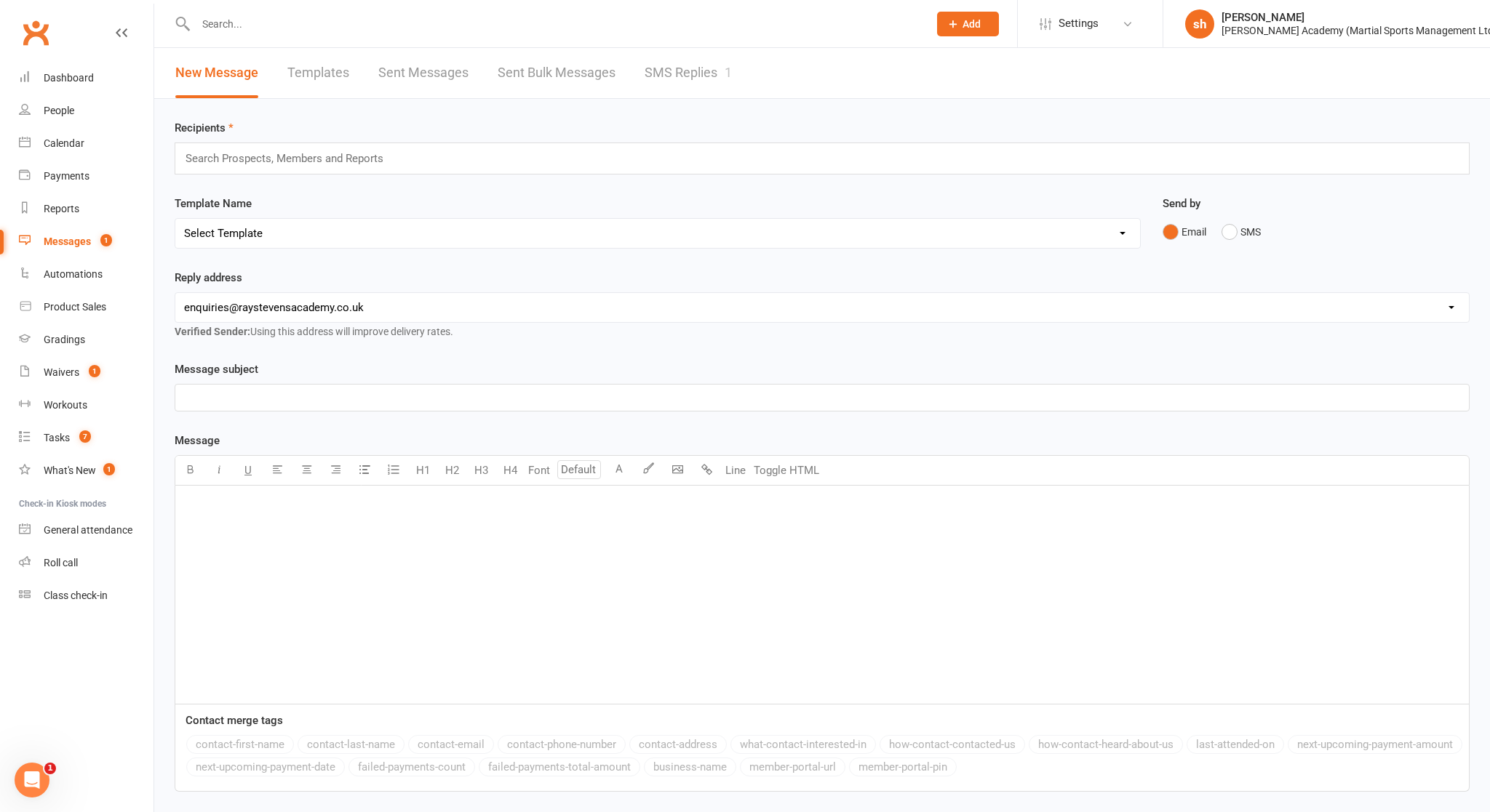
click at [672, 70] on link "SMS Replies 1" at bounding box center [688, 73] width 87 height 50
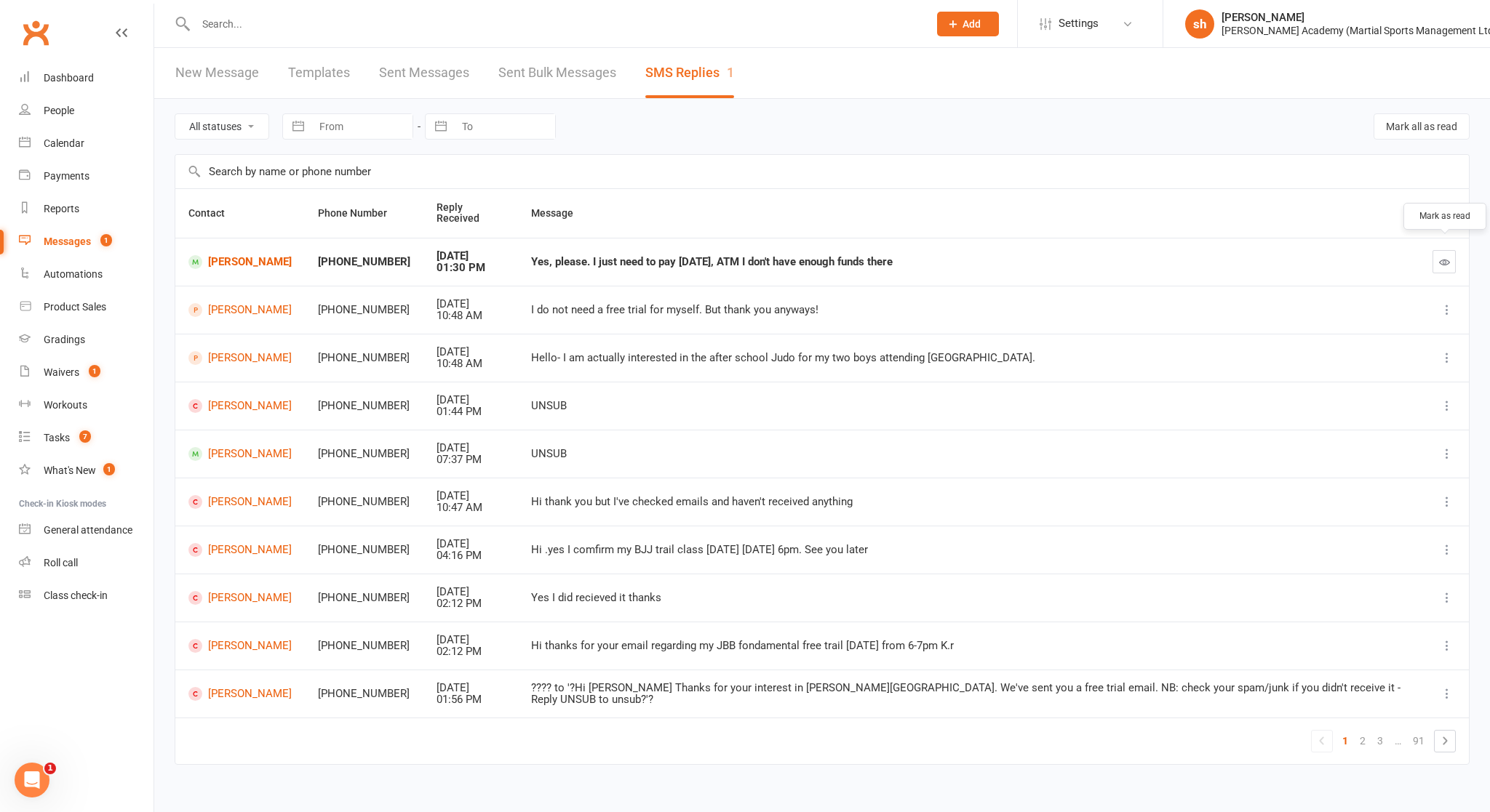
click at [808, 257] on icon "button" at bounding box center [1444, 262] width 11 height 11
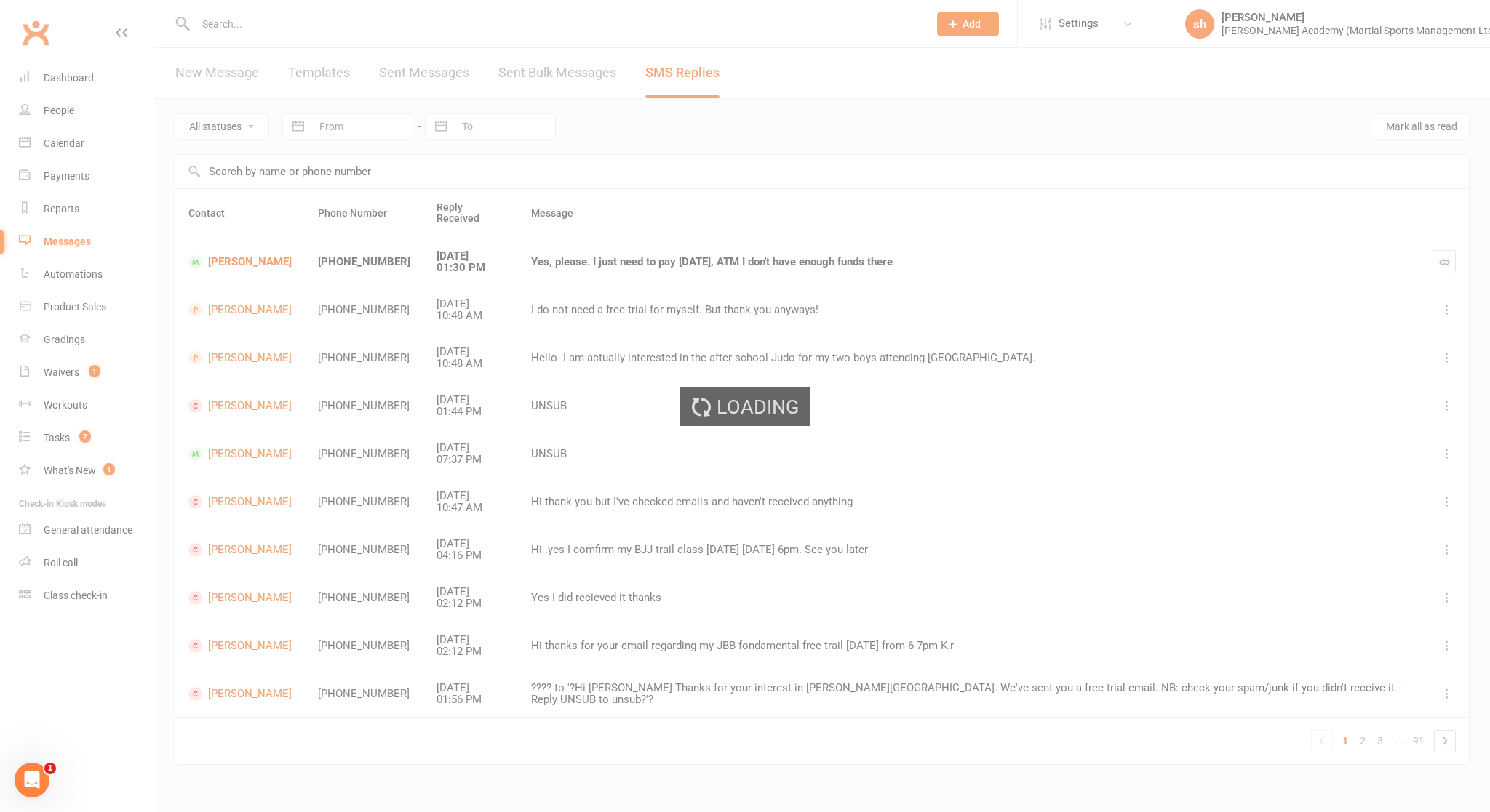
click at [808, 249] on div "Loading" at bounding box center [745, 406] width 1490 height 812
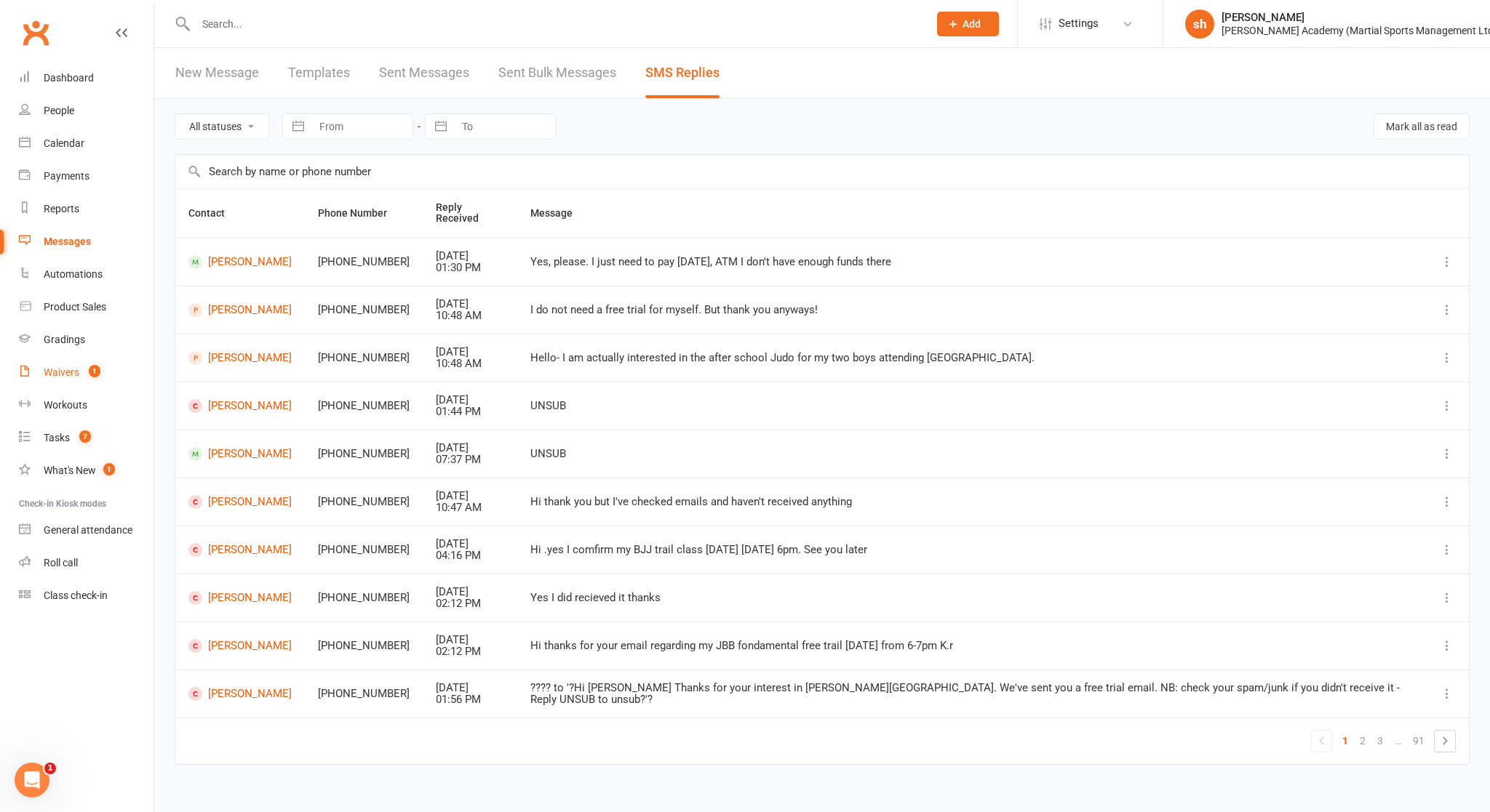
click at [67, 371] on div "Waivers" at bounding box center [61, 373] width 36 height 12
select select "100"
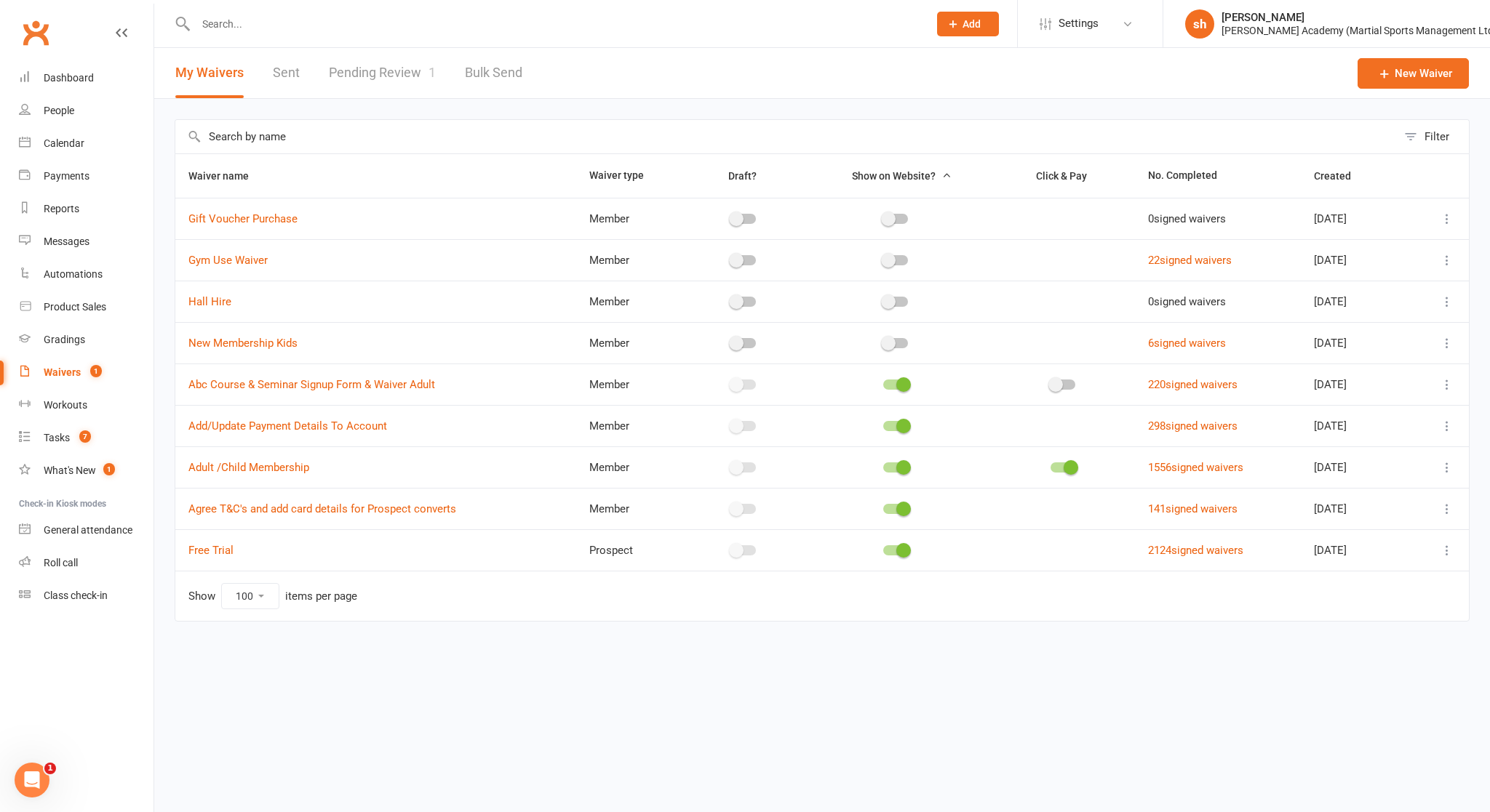
click at [403, 69] on link "Pending Review 1" at bounding box center [383, 73] width 107 height 50
